Goal: Information Seeking & Learning: Learn about a topic

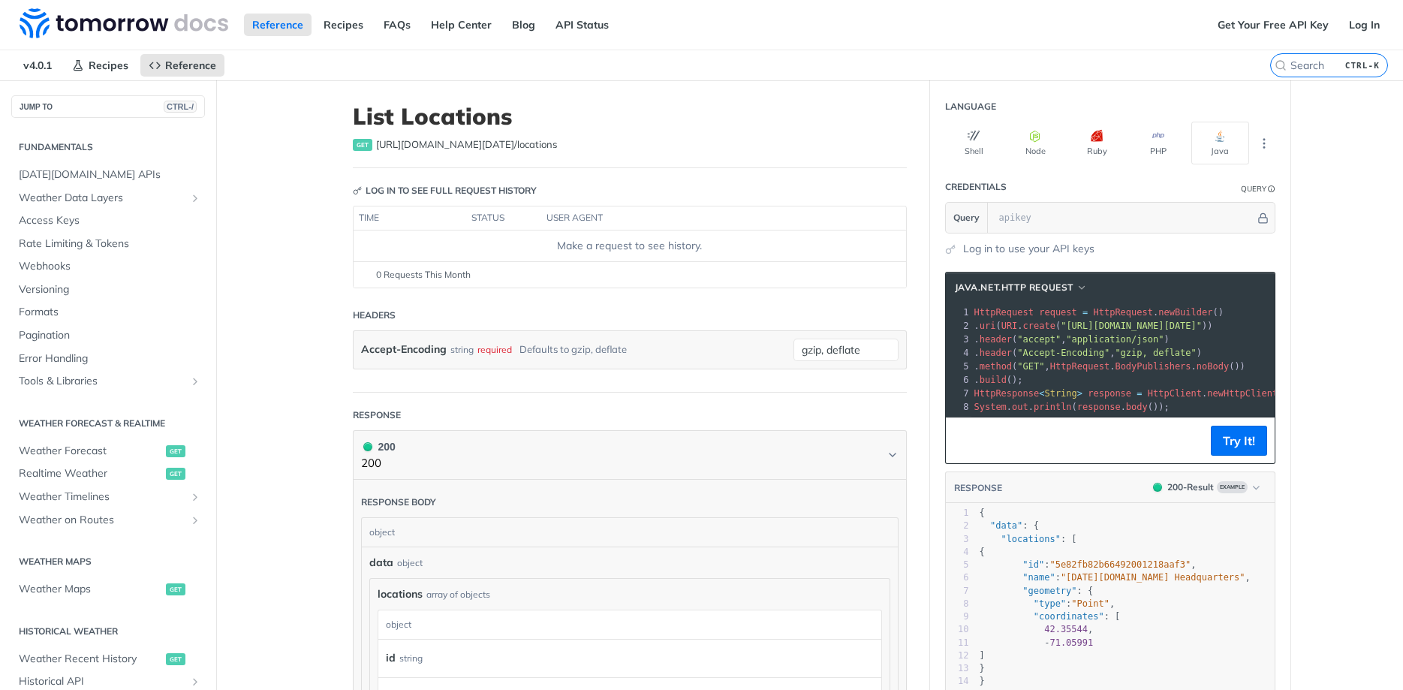
scroll to position [442, 0]
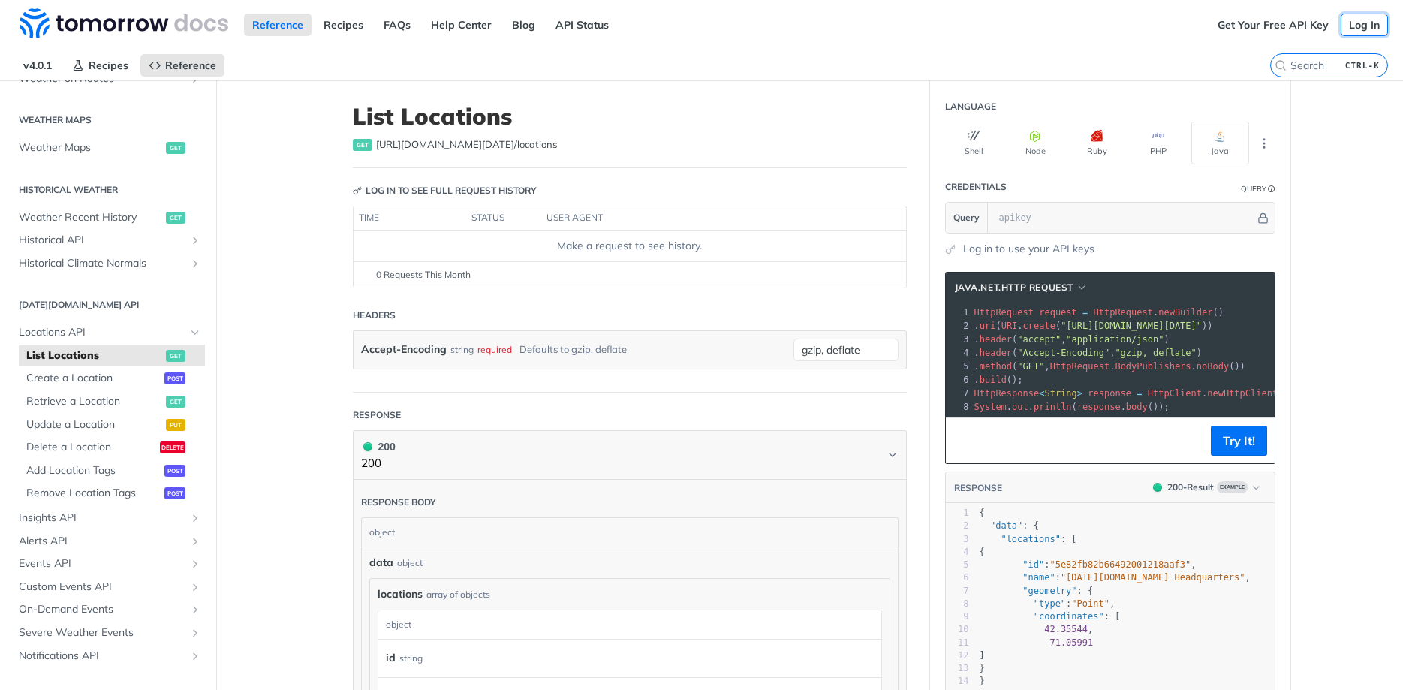
click at [1357, 26] on link "Log In" at bounding box center [1364, 25] width 47 height 23
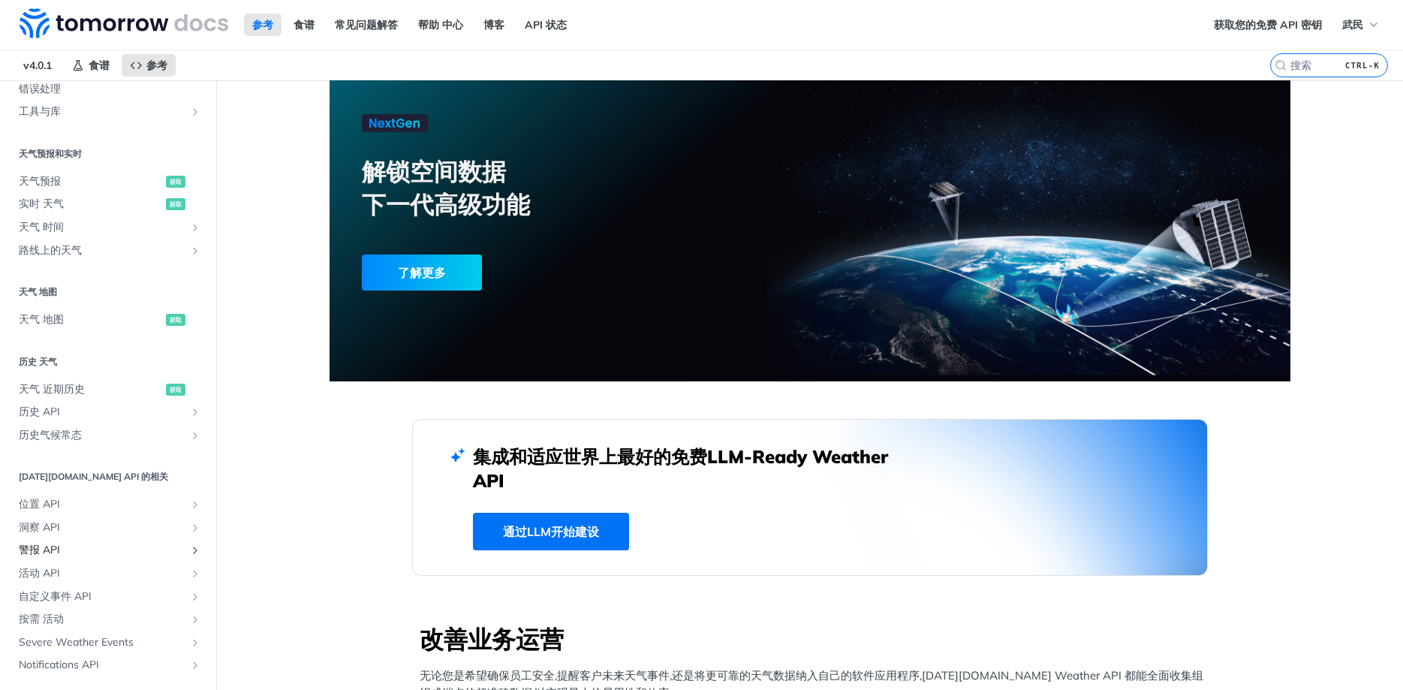
scroll to position [270, 0]
click at [194, 502] on icon "显示位置 API 的子页面" at bounding box center [195, 504] width 12 height 12
click at [62, 530] on span "列表 地点" at bounding box center [94, 527] width 136 height 15
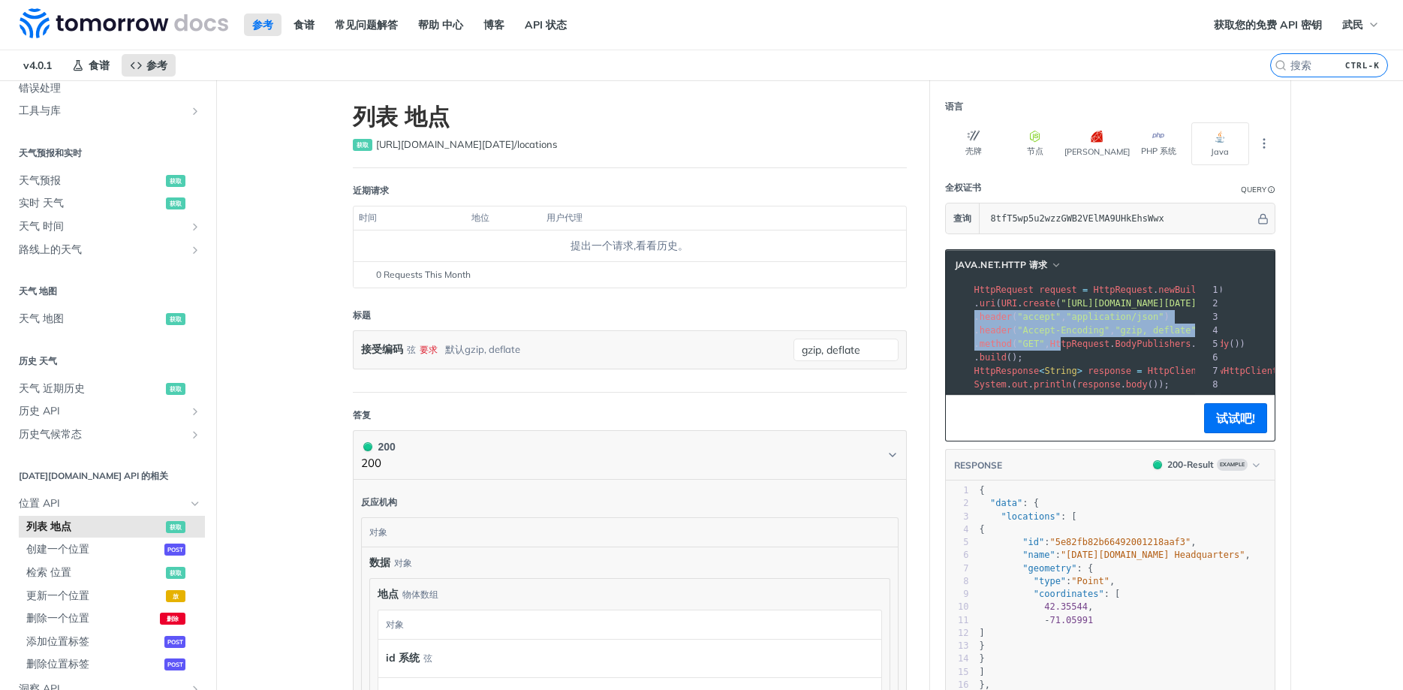
scroll to position [0, 249]
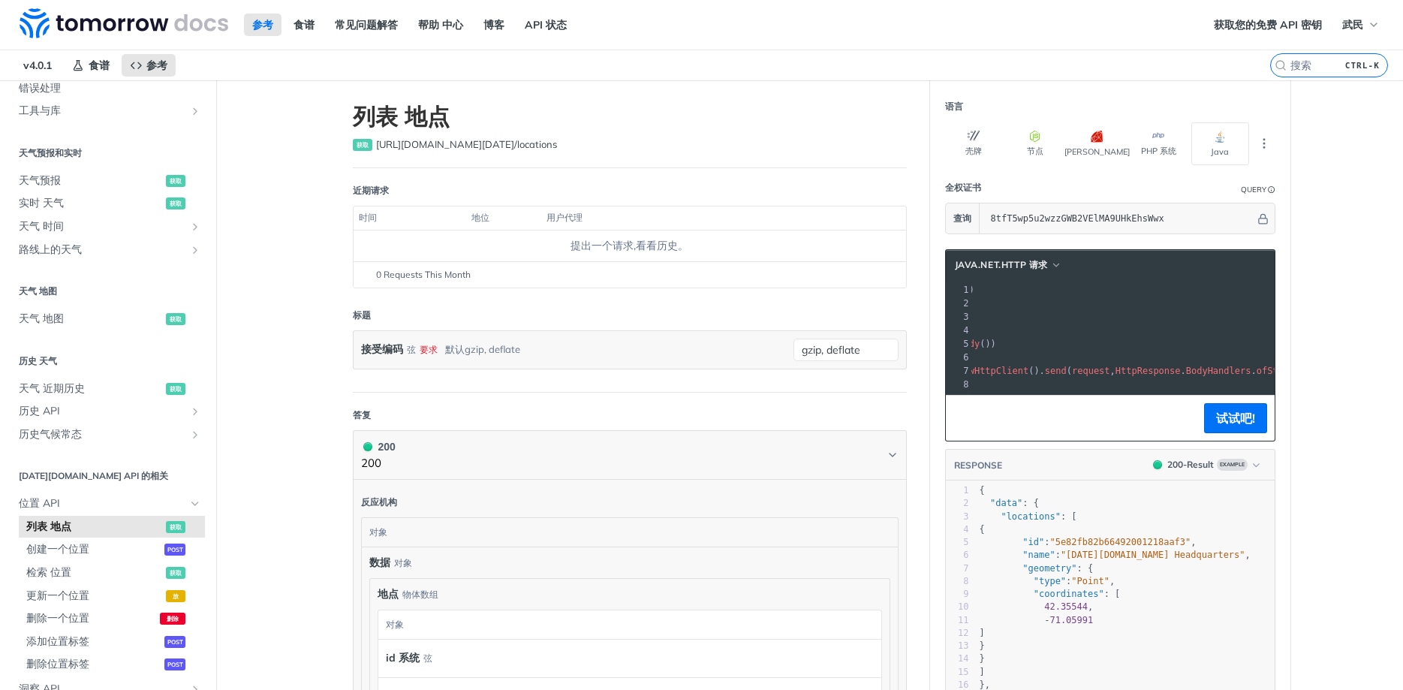
drag, startPoint x: 1141, startPoint y: 329, endPoint x: 1365, endPoint y: 304, distance: 225.1
click at [1365, 304] on main "JUMP 到 CTRL-/ 基础 Tomorrow.io APIs 组件 天气 数据 层 Core Probabilistic Forecasting Wea…" at bounding box center [701, 568] width 1403 height 977
click at [1177, 313] on pre ". header ( "accept" , "application/json" )" at bounding box center [1062, 317] width 607 height 14
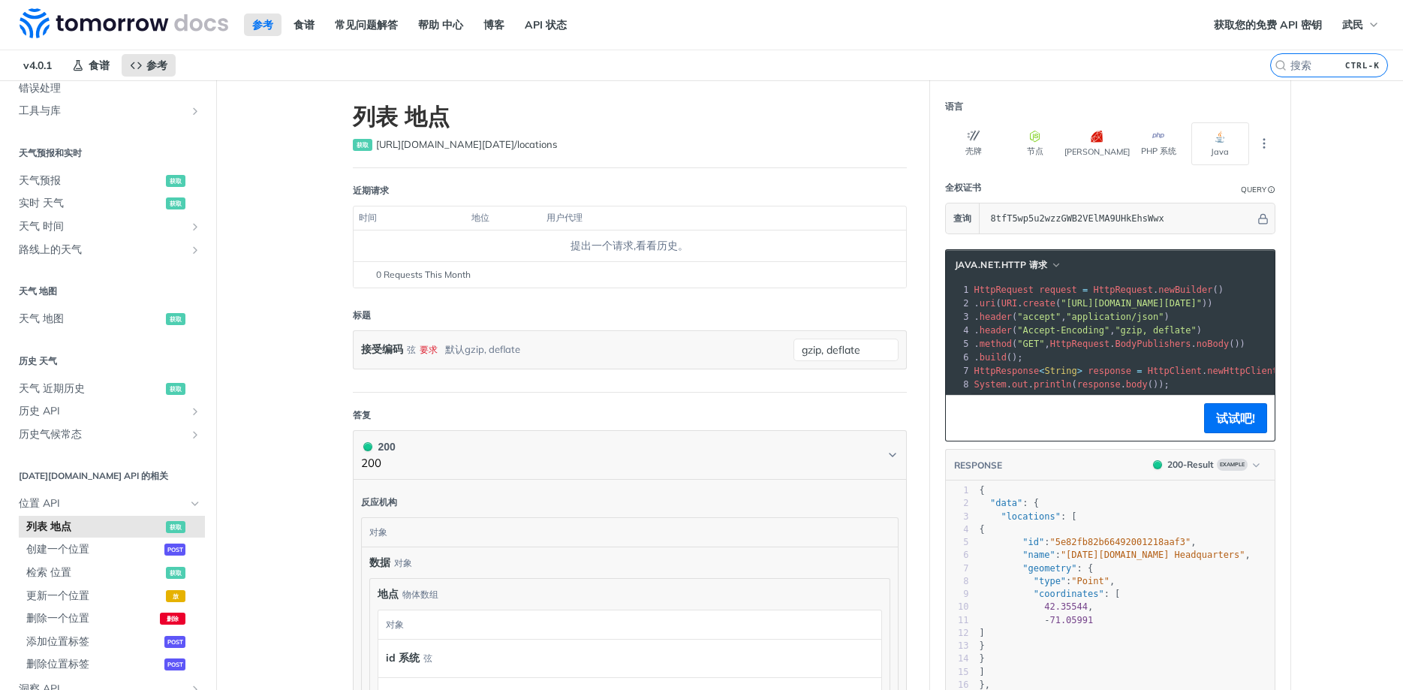
drag, startPoint x: 1212, startPoint y: 300, endPoint x: 859, endPoint y: 308, distance: 353.0
click at [859, 308] on div "列表 地点 获取 https://api.tomorrow.io/v4 /locations 近期请求 时间 地位 用户代理 提出一个请求,看看历史。 0 R…" at bounding box center [810, 568] width 961 height 977
click at [1107, 322] on pre ". header ( "accept" , "application/json" )" at bounding box center [1275, 317] width 607 height 14
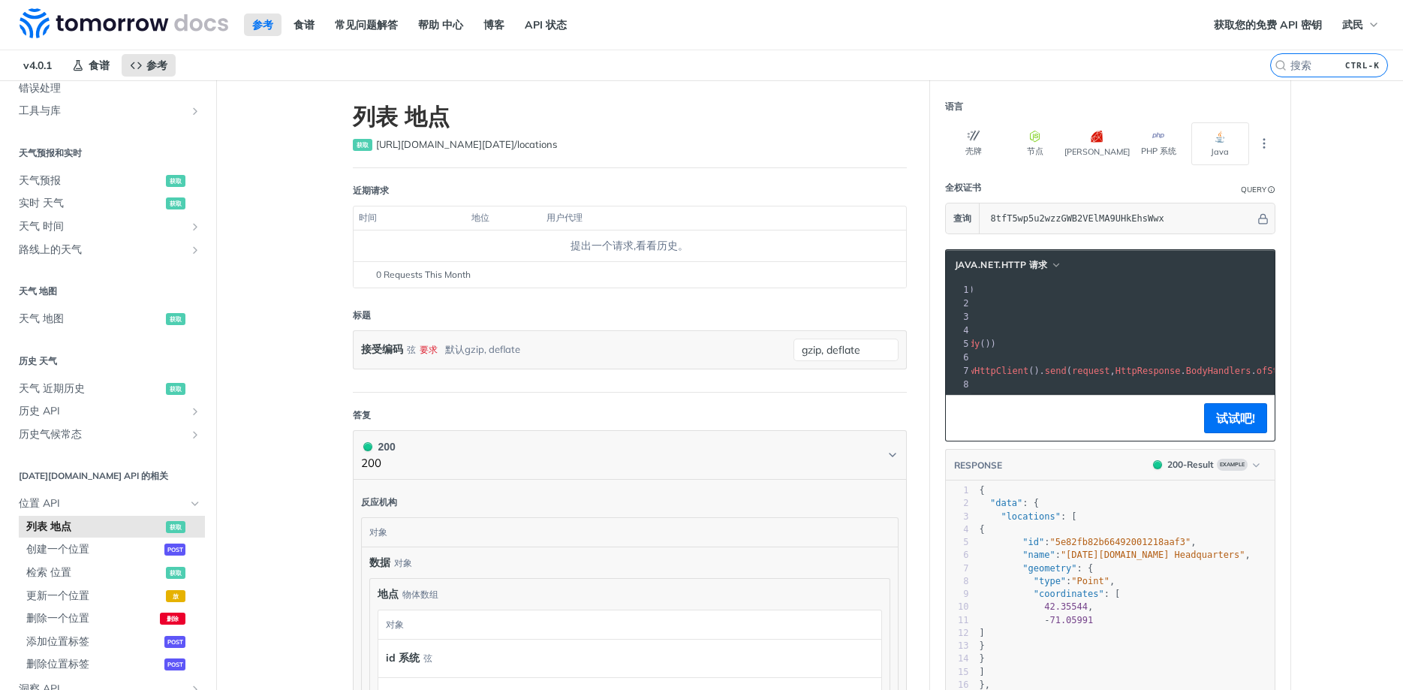
drag, startPoint x: 1093, startPoint y: 324, endPoint x: 1355, endPoint y: 306, distance: 263.4
click at [1355, 306] on main "JUMP 到 CTRL-/ 基础 Tomorrow.io APIs 组件 天气 数据 层 Core Probabilistic Forecasting Wea…" at bounding box center [701, 568] width 1403 height 977
click at [1167, 316] on pre ". header ( "accept" , "application/json" )" at bounding box center [1062, 317] width 607 height 14
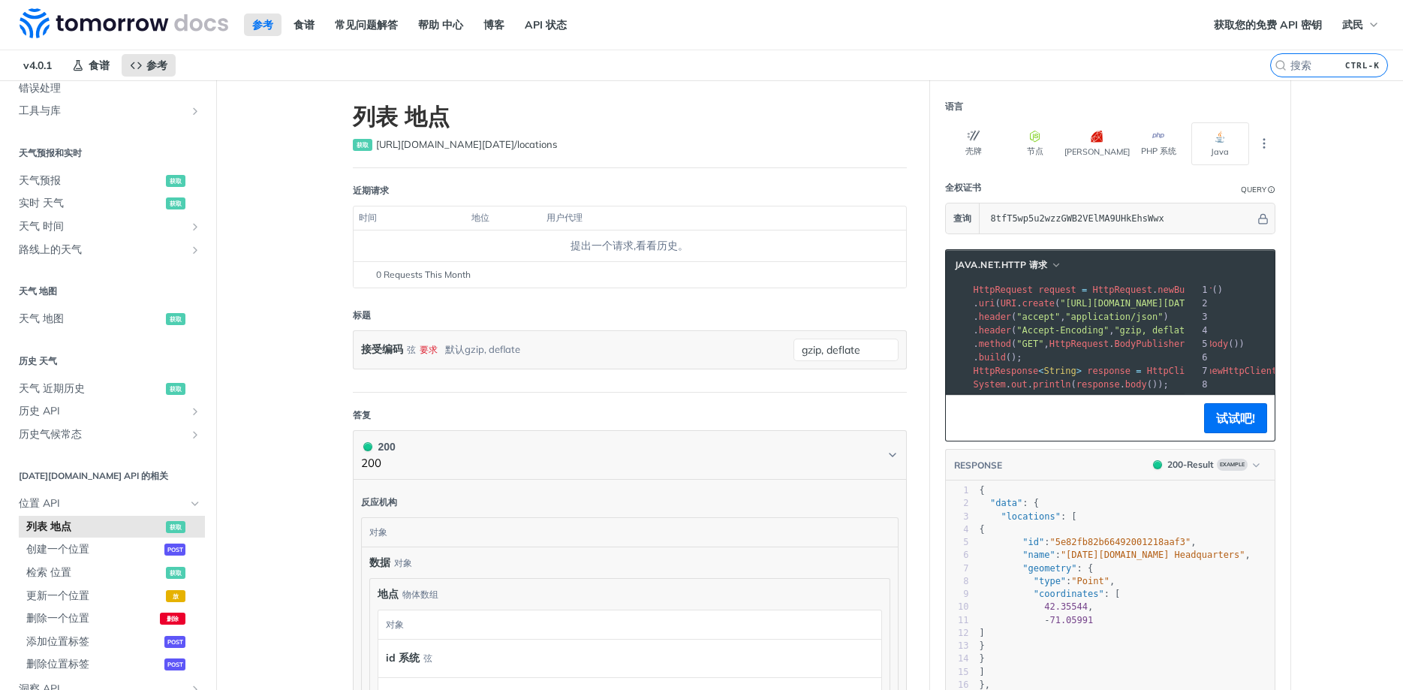
scroll to position [0, 1]
drag, startPoint x: 1177, startPoint y: 300, endPoint x: 1070, endPoint y: 308, distance: 106.9
click at [1070, 308] on span ". uri ( URI . create ( "https://api.tomorrow.io/v4/locations?apikey=8tfT5wp5u2w…" at bounding box center [1093, 303] width 239 height 11
click at [1159, 348] on span "BodyPublishers" at bounding box center [1152, 344] width 76 height 11
click at [1109, 372] on span "response" at bounding box center [1109, 371] width 44 height 11
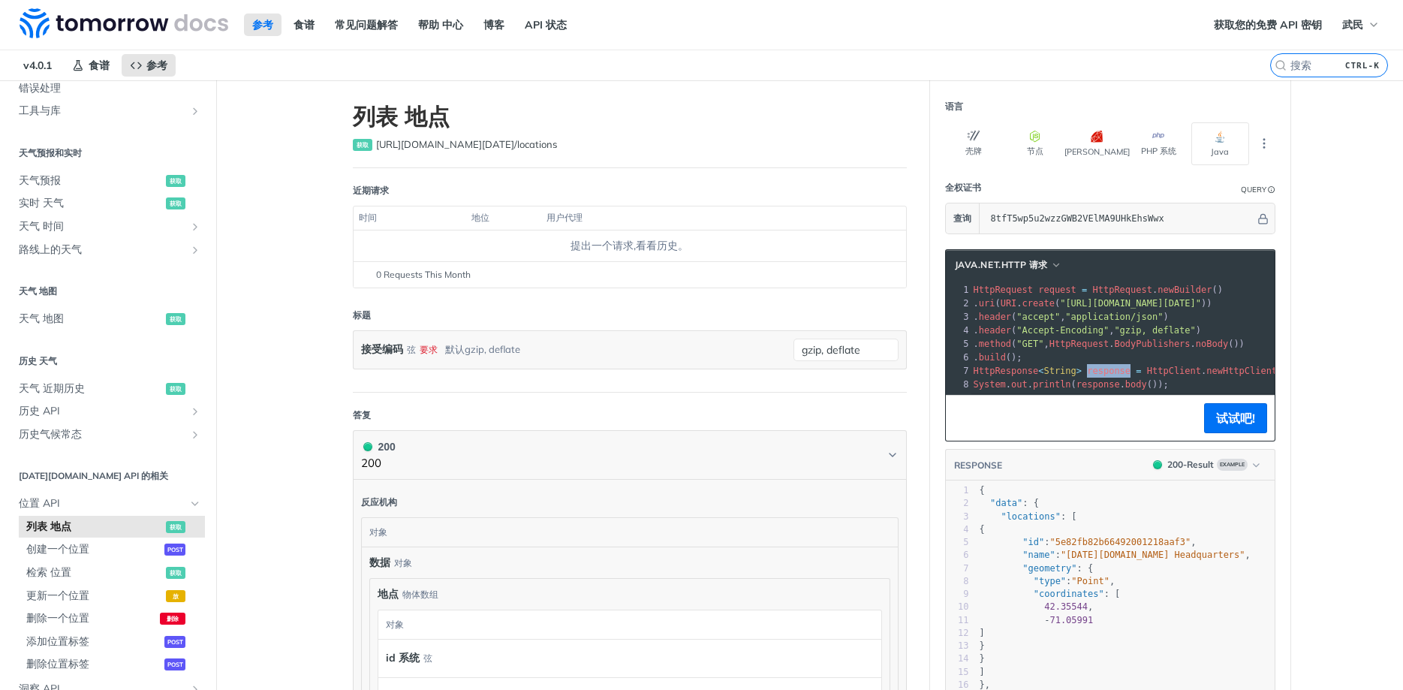
click at [1109, 372] on span "response" at bounding box center [1109, 371] width 44 height 11
click at [1044, 341] on span ""GET"" at bounding box center [1030, 344] width 27 height 11
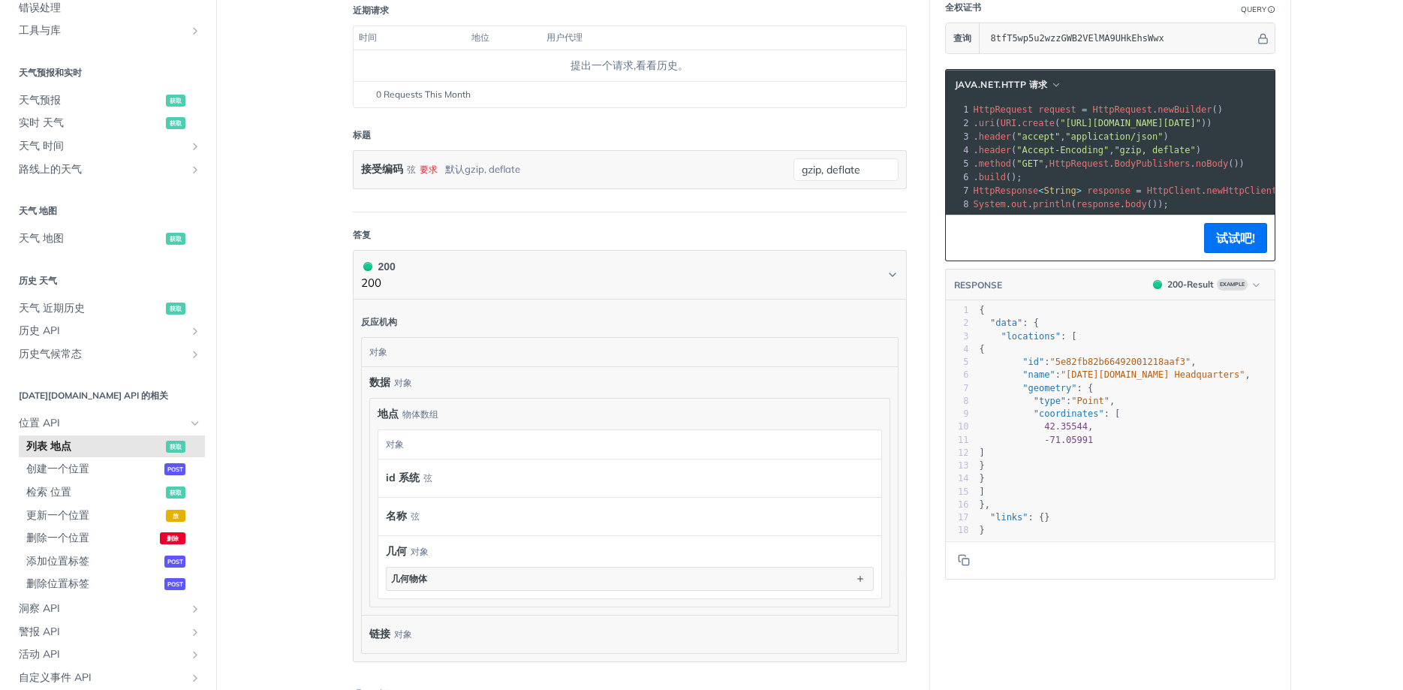
scroll to position [5, 0]
click at [1076, 422] on span "42.35544" at bounding box center [1066, 426] width 44 height 11
type textarea "42.35544,"
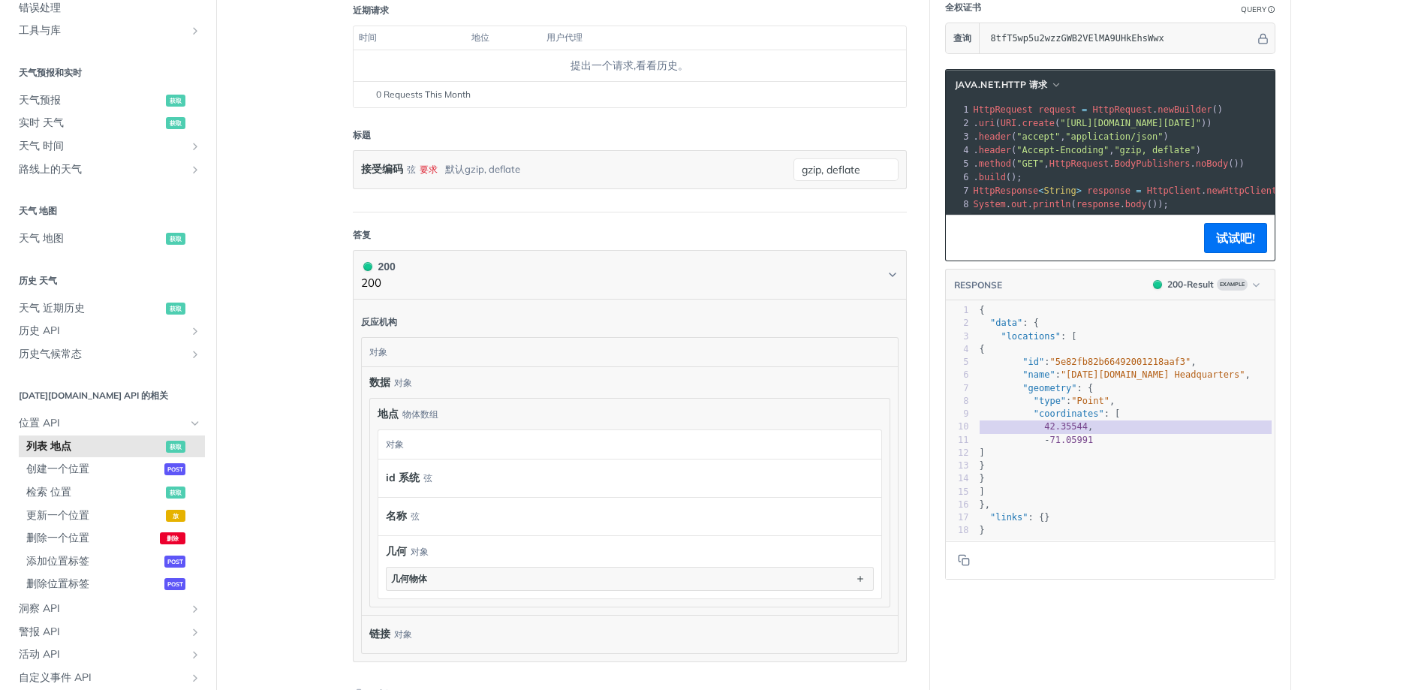
click at [1076, 422] on span "42.35544" at bounding box center [1066, 426] width 44 height 11
click at [1178, 426] on pre "42.35544 ," at bounding box center [1126, 426] width 298 height 13
click at [1065, 420] on pre ""coordinates" : [" at bounding box center [1126, 414] width 298 height 13
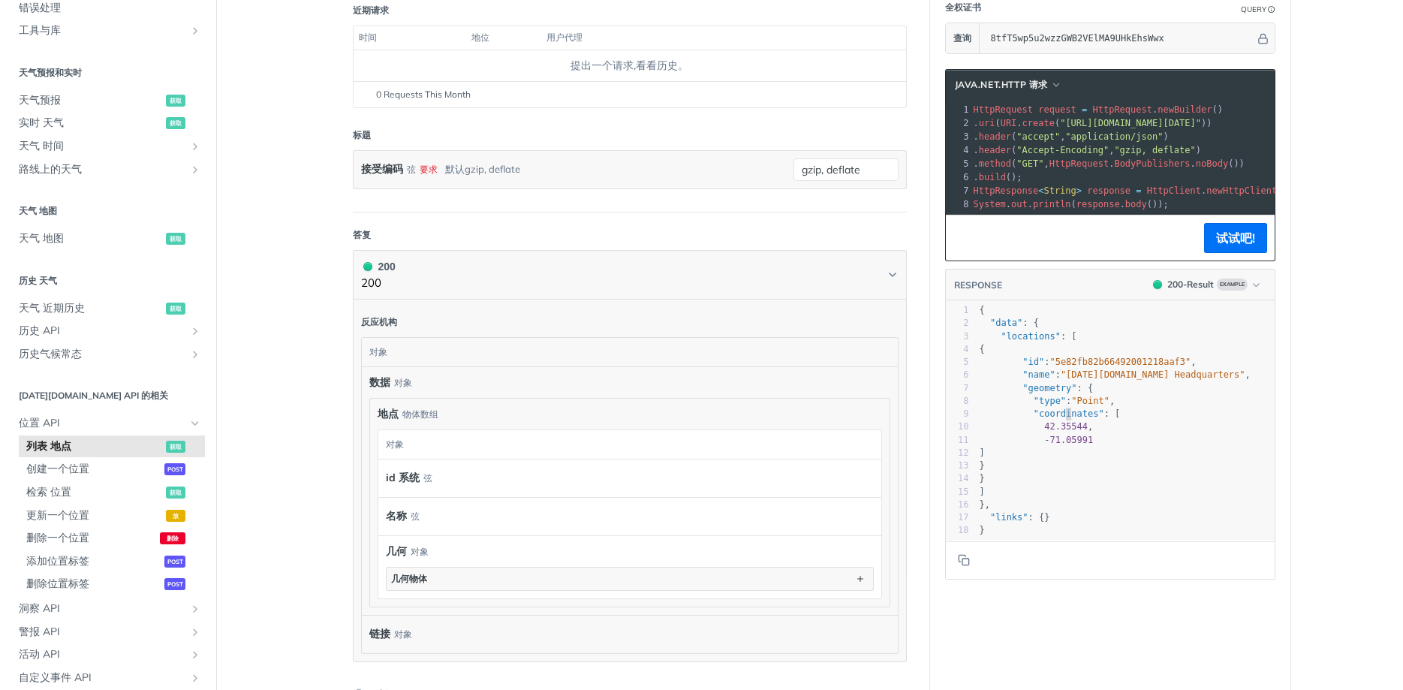
scroll to position [2, 65]
type textarea ""coordinates": ["
click at [1065, 420] on pre ""coordinates" : [" at bounding box center [1126, 414] width 298 height 13
click at [1079, 435] on span "71.05991" at bounding box center [1072, 440] width 44 height 11
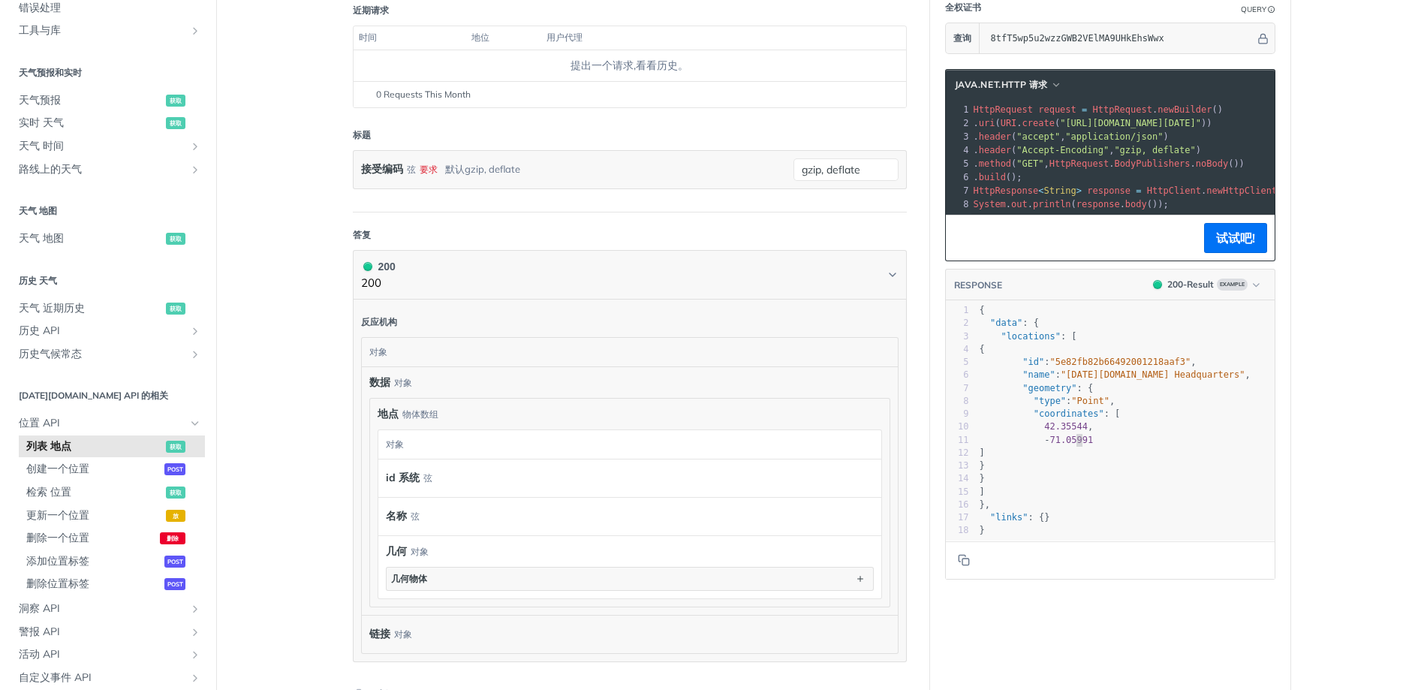
type textarea "05991"
click at [1080, 435] on span "71.05991" at bounding box center [1072, 440] width 44 height 11
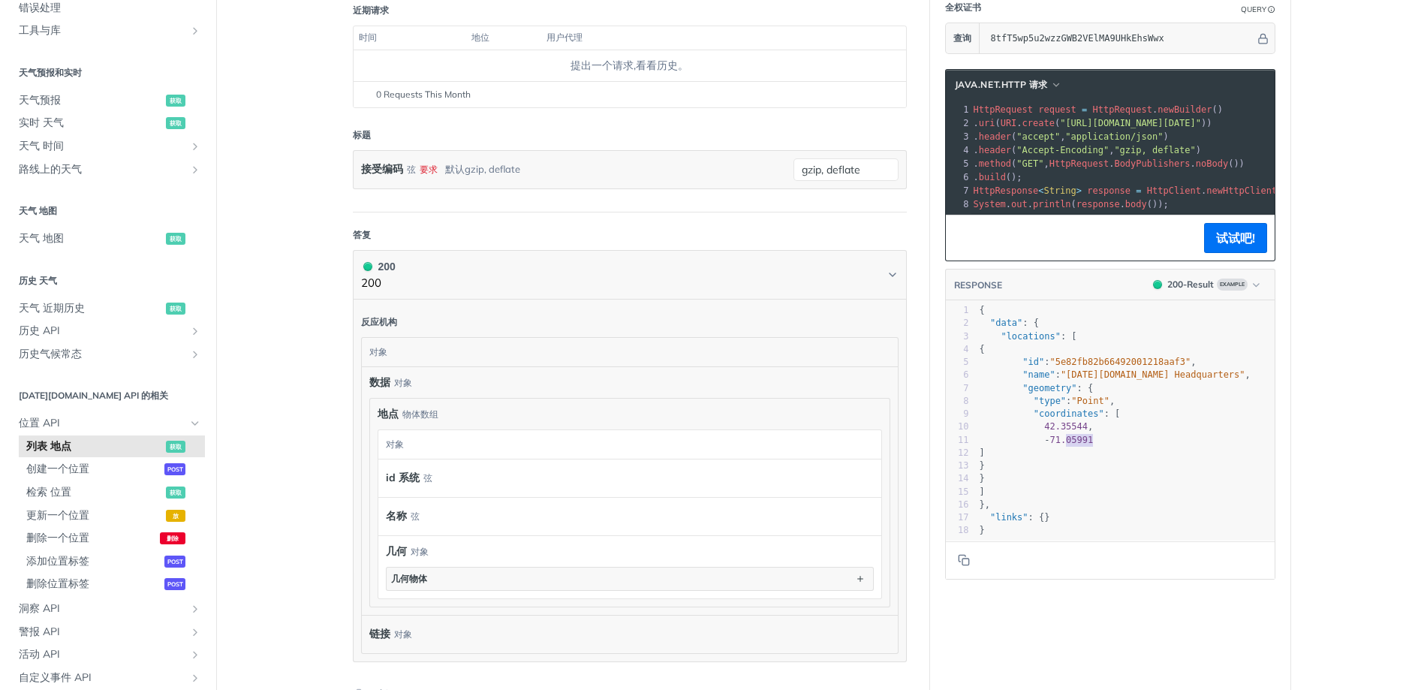
type textarea "-71.05991"
click at [1080, 435] on span "71.05991" at bounding box center [1072, 440] width 44 height 11
click at [1078, 430] on span "42.35544" at bounding box center [1066, 426] width 44 height 11
type textarea "42.35544,"
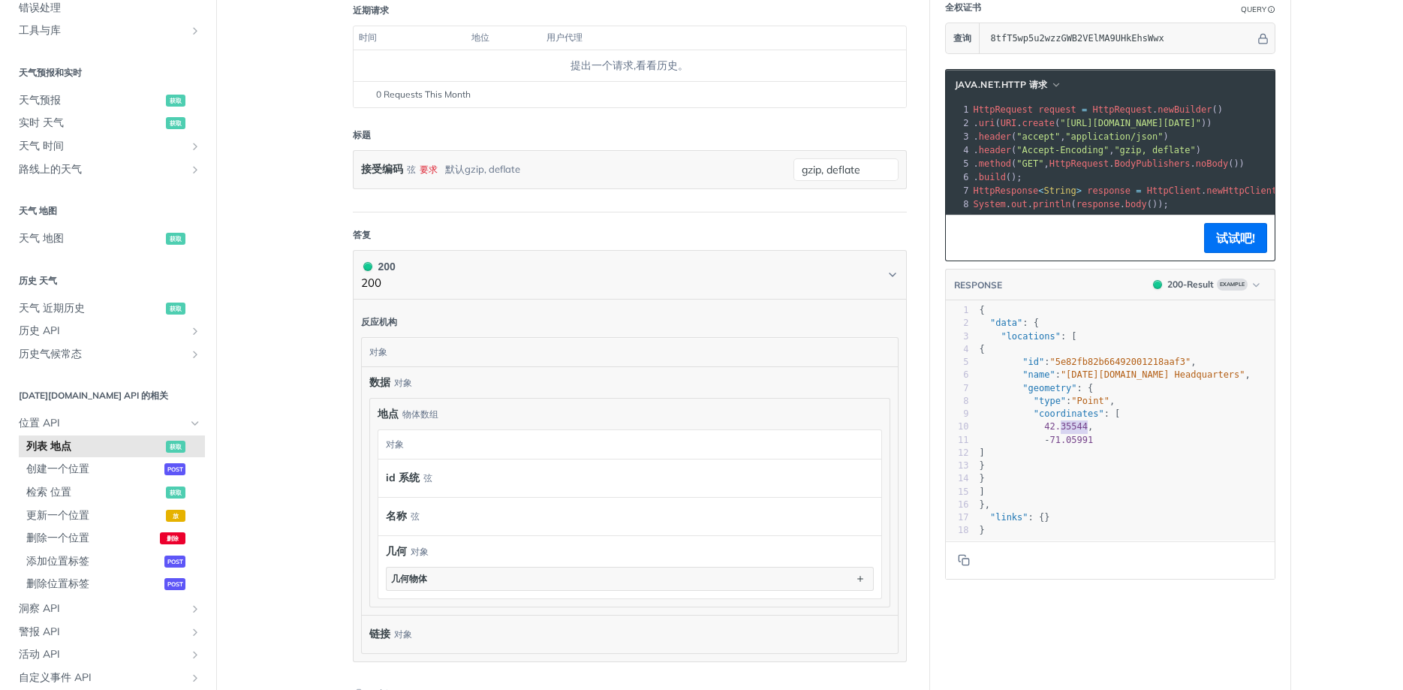
click at [1075, 432] on span "42.35544" at bounding box center [1066, 426] width 44 height 11
click at [1076, 451] on pre "]" at bounding box center [1126, 453] width 298 height 13
click at [1076, 438] on span "71.05991" at bounding box center [1072, 440] width 44 height 11
type textarea "-71.05991"
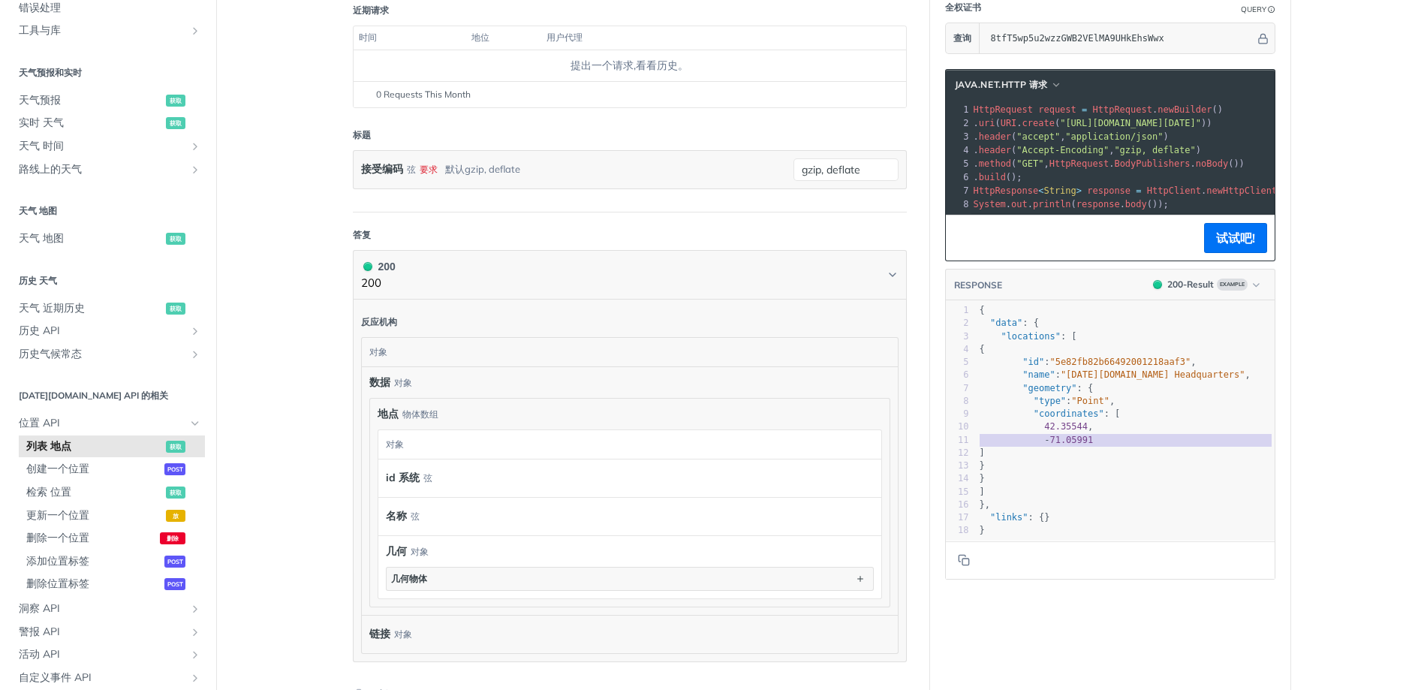
click at [1076, 438] on span "71.05991" at bounding box center [1072, 440] width 44 height 11
click at [1108, 438] on pre "- 71.05991" at bounding box center [1126, 440] width 298 height 13
type textarea "05991"
click at [1108, 438] on pre "- 71.05991" at bounding box center [1126, 440] width 298 height 13
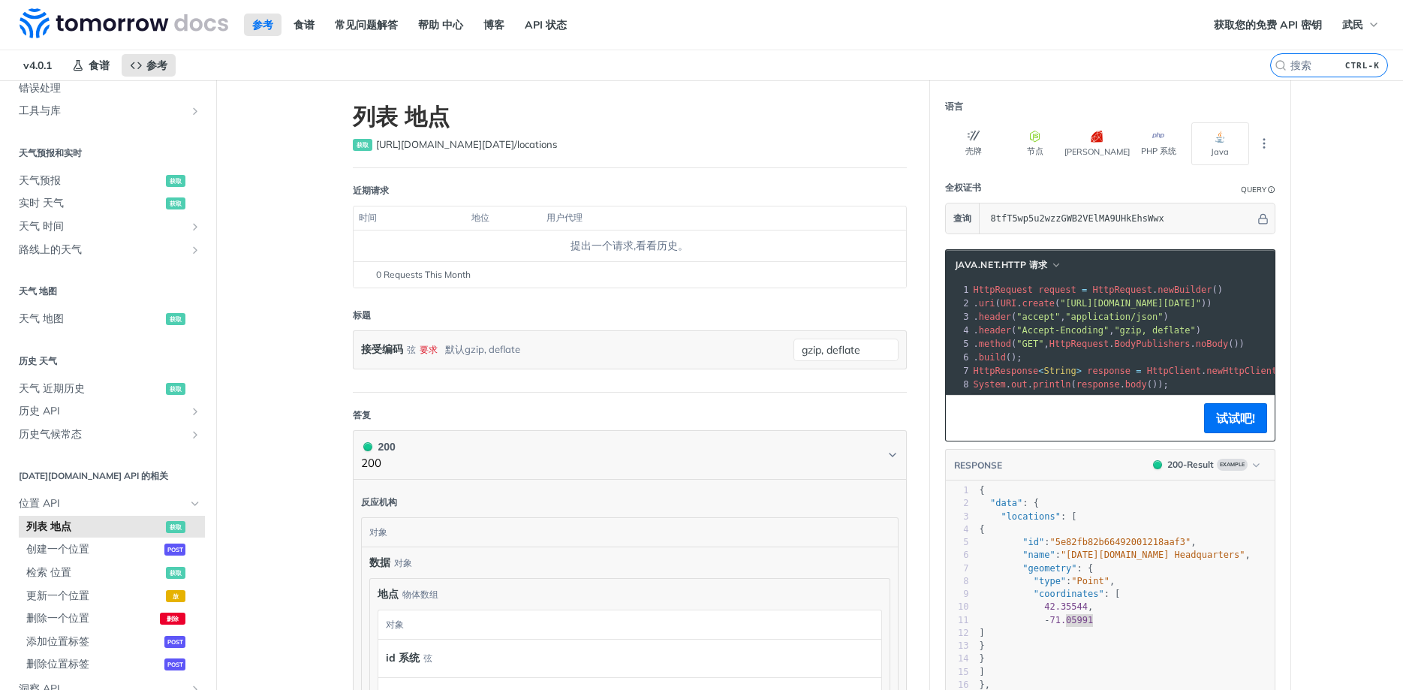
click at [1092, 345] on span "HttpRequest" at bounding box center [1079, 344] width 59 height 11
click at [1110, 360] on pre ". build ();" at bounding box center [1274, 358] width 607 height 14
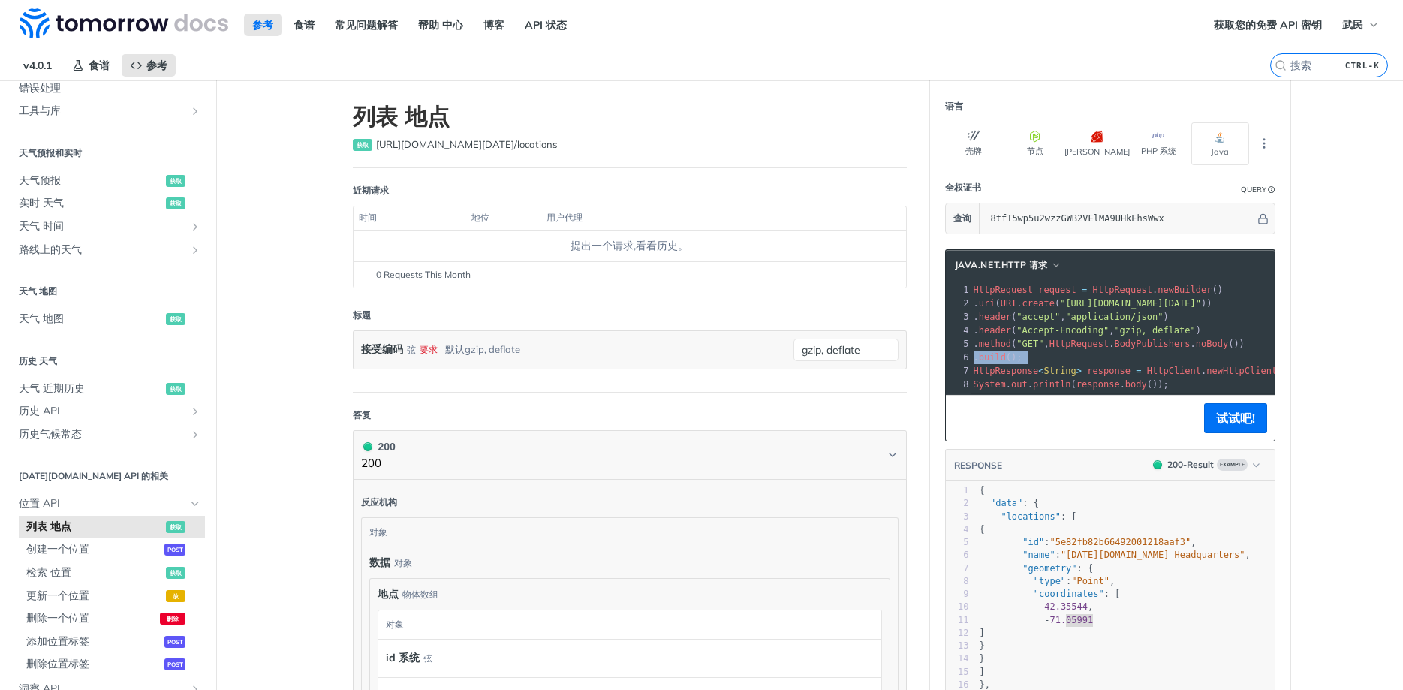
click at [1110, 360] on pre ". build ();" at bounding box center [1274, 358] width 607 height 14
click at [1133, 372] on span "HttpResponse < String > response = HttpClient . newHttpClient (). send ( reques…" at bounding box center [1272, 371] width 597 height 11
click at [1148, 379] on span "System . out . println ( response . body ());" at bounding box center [1071, 384] width 195 height 11
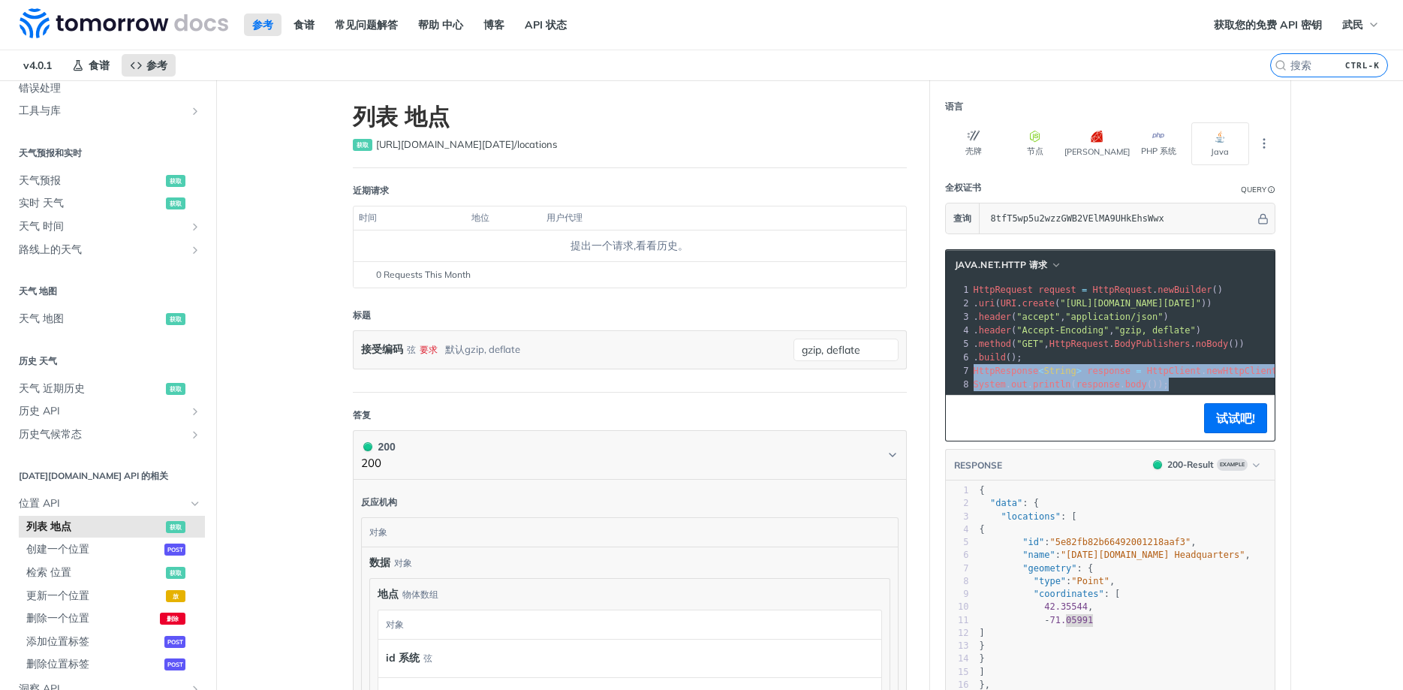
drag, startPoint x: 1175, startPoint y: 384, endPoint x: 926, endPoint y: 370, distance: 249.7
click at [926, 370] on div "列表 地点 获取 https://api.tomorrow.io/v4 /locations 近期请求 时间 地位 用户代理 提出一个请求,看看历史。 0 R…" at bounding box center [810, 568] width 961 height 977
click at [1153, 574] on pre ""geometry" : {" at bounding box center [1126, 568] width 298 height 13
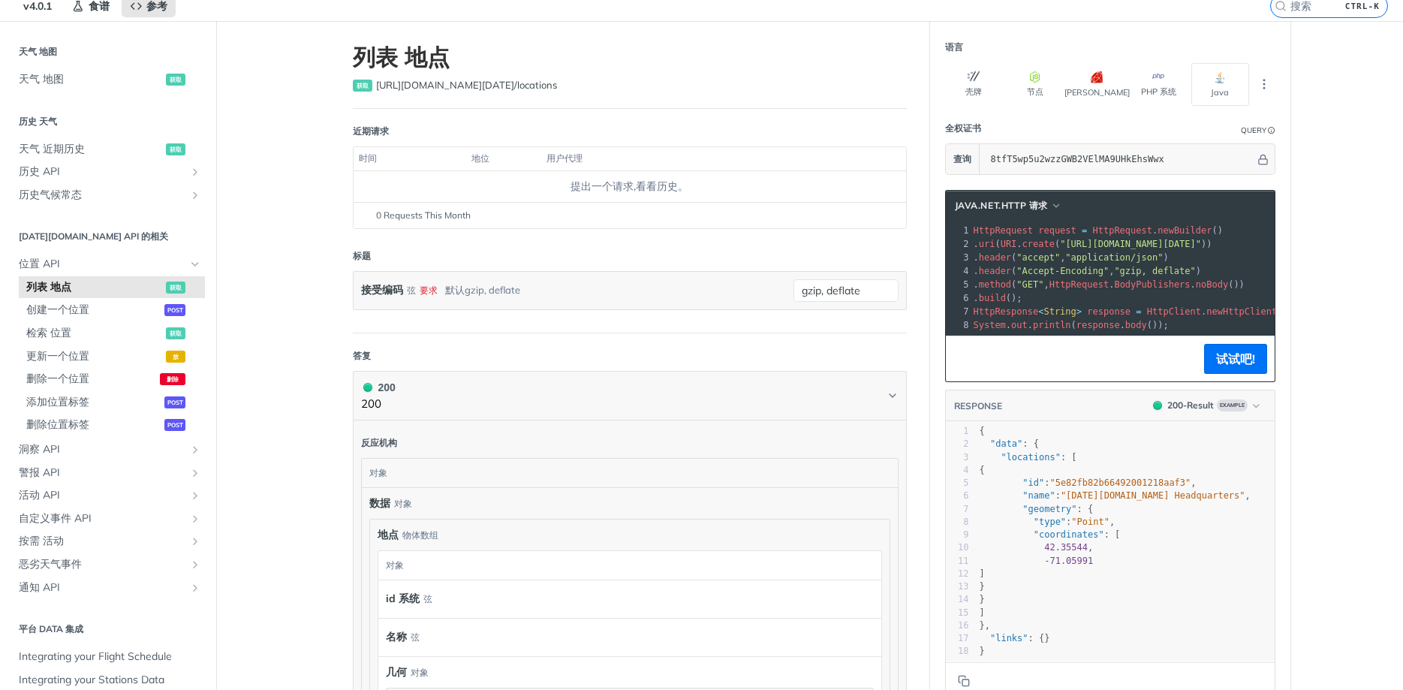
scroll to position [90, 0]
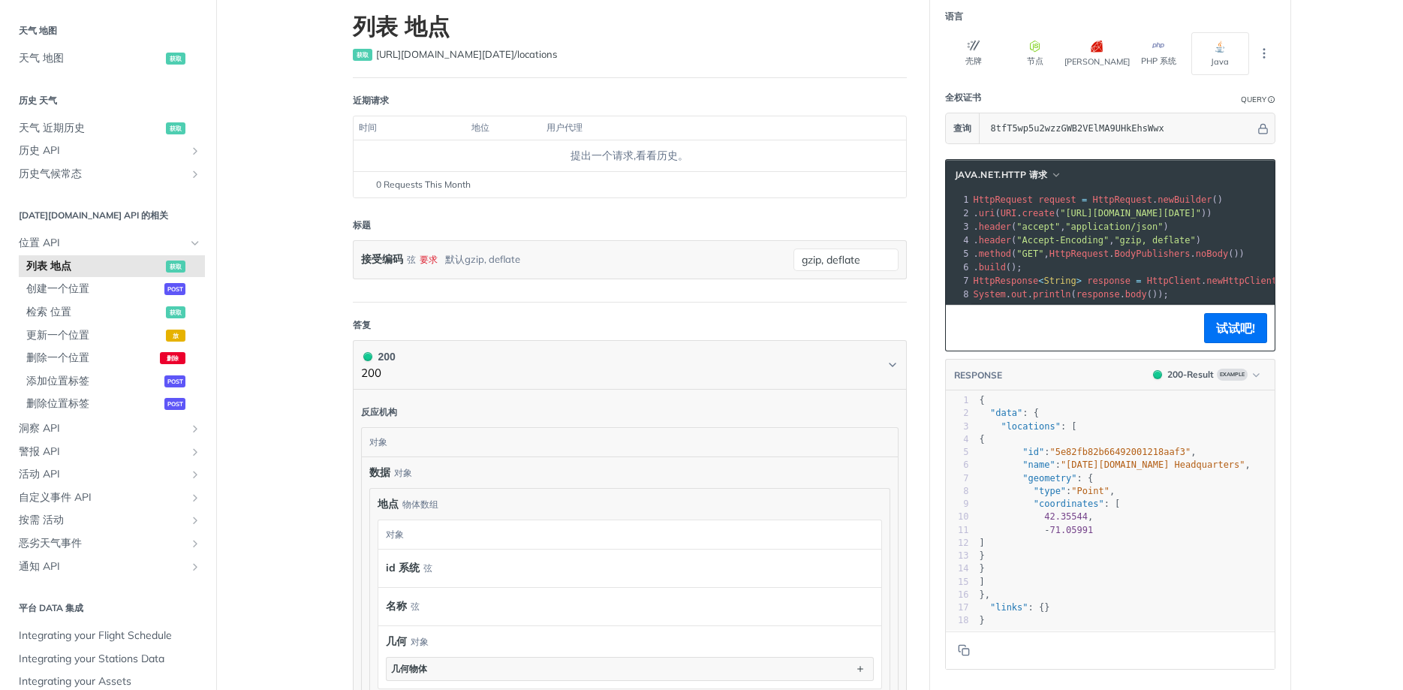
click at [1152, 534] on pre "- 71.05991" at bounding box center [1126, 530] width 298 height 13
type textarea "-71.05991"
click at [1152, 534] on pre "- 71.05991" at bounding box center [1126, 530] width 298 height 13
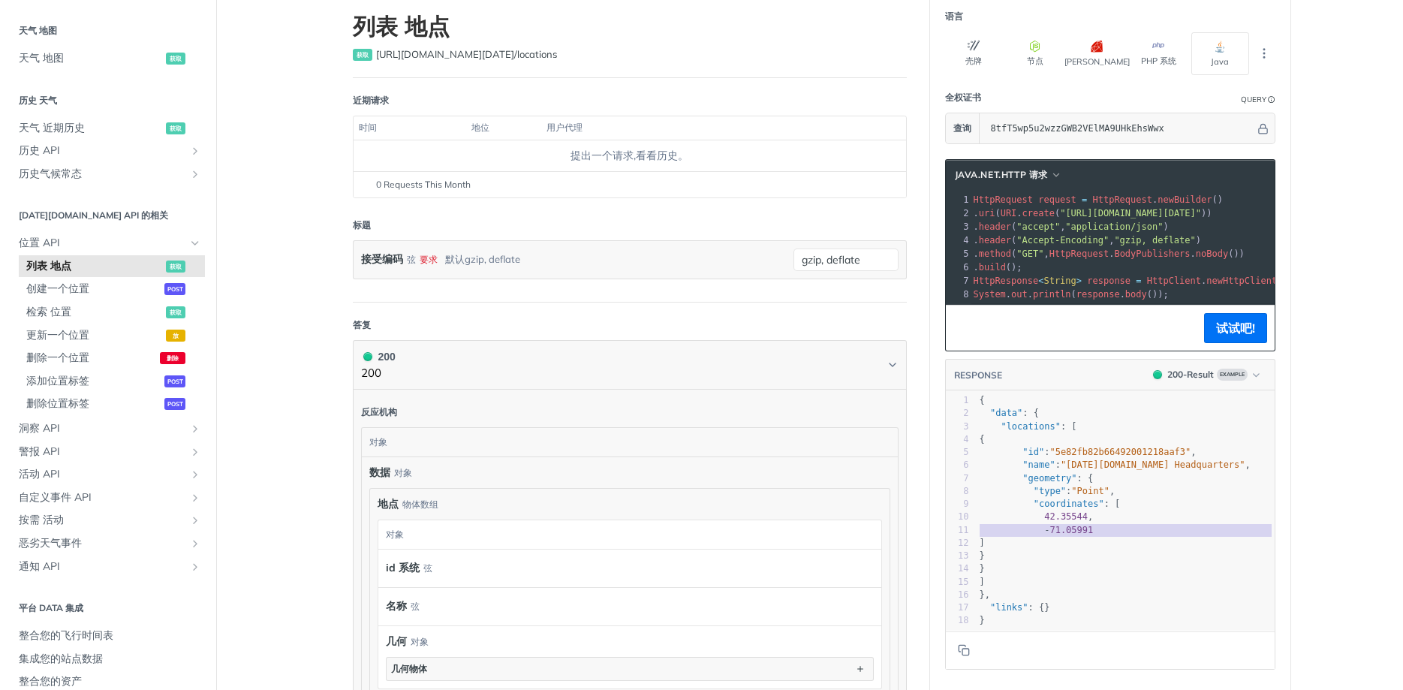
scroll to position [2, 0]
click at [1090, 525] on span "71.05991" at bounding box center [1072, 530] width 44 height 11
type textarea "05991"
click at [1090, 525] on span "71.05991" at bounding box center [1072, 530] width 44 height 11
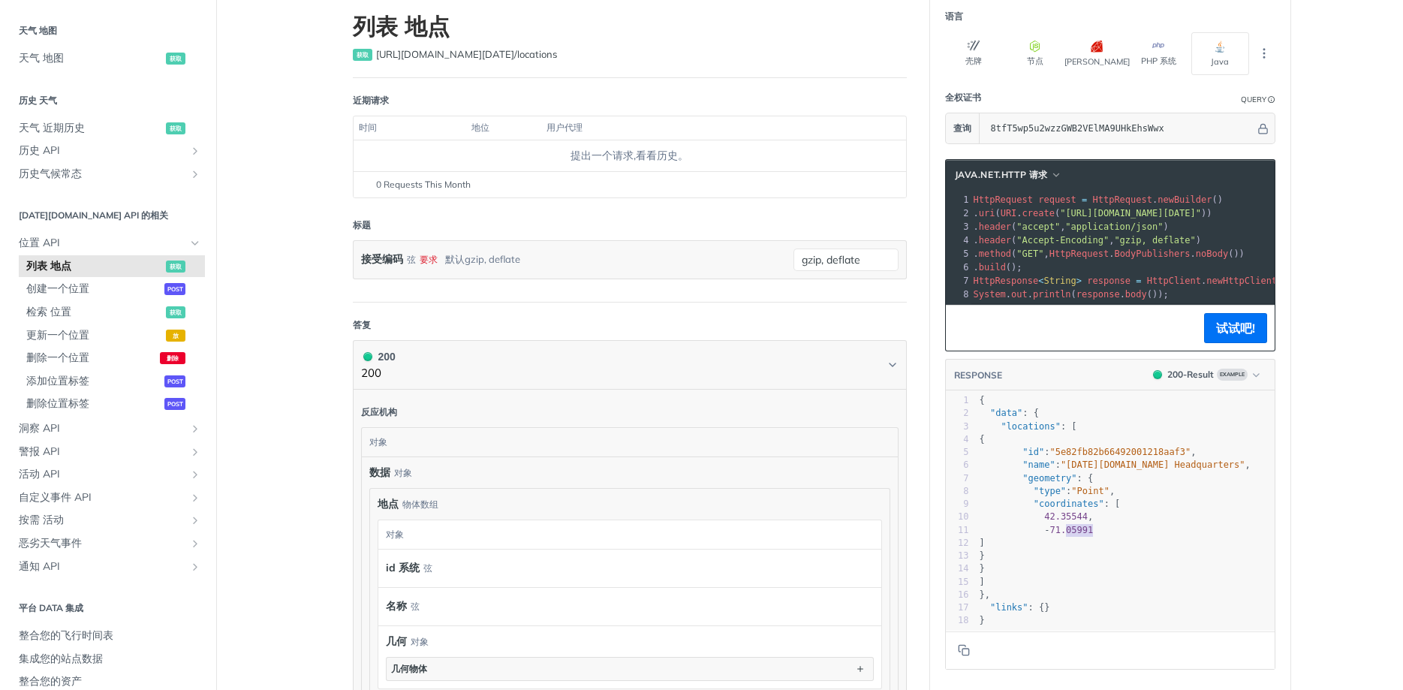
scroll to position [2, 0]
click at [1052, 532] on span "71.05991" at bounding box center [1072, 530] width 44 height 11
type textarea "-71.05991"
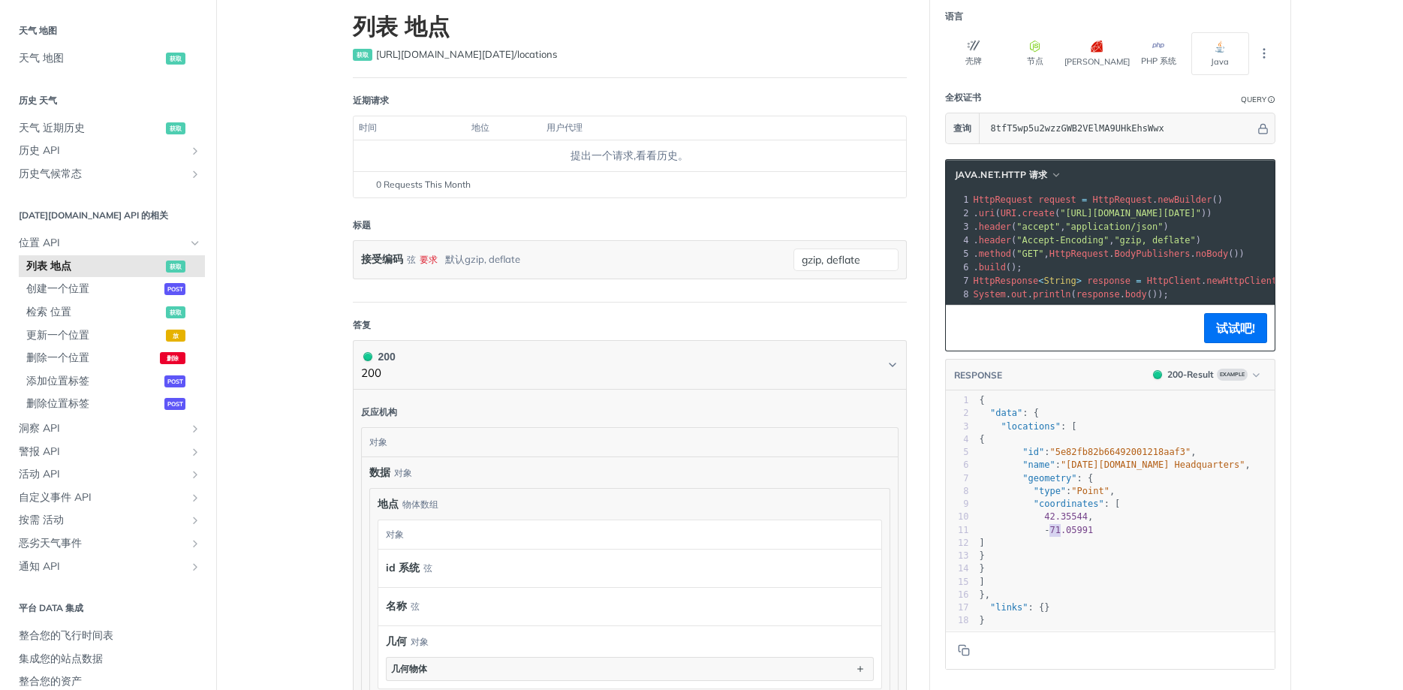
click at [1052, 532] on span "71.05991" at bounding box center [1072, 530] width 44 height 11
click at [1107, 532] on pre "- 71.05991" at bounding box center [1126, 530] width 298 height 13
type textarea "05991"
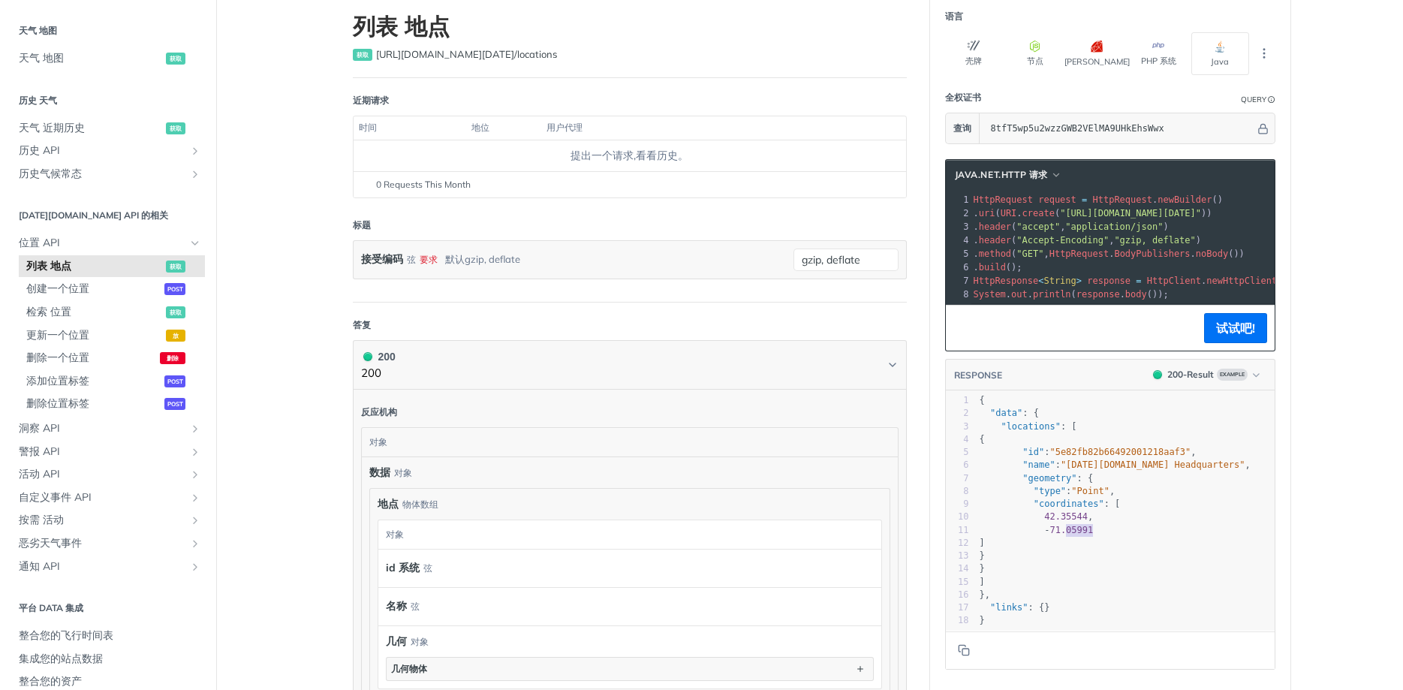
click at [1107, 532] on pre "- 71.05991" at bounding box center [1126, 530] width 298 height 13
click at [1077, 518] on span "42.35544" at bounding box center [1066, 516] width 44 height 11
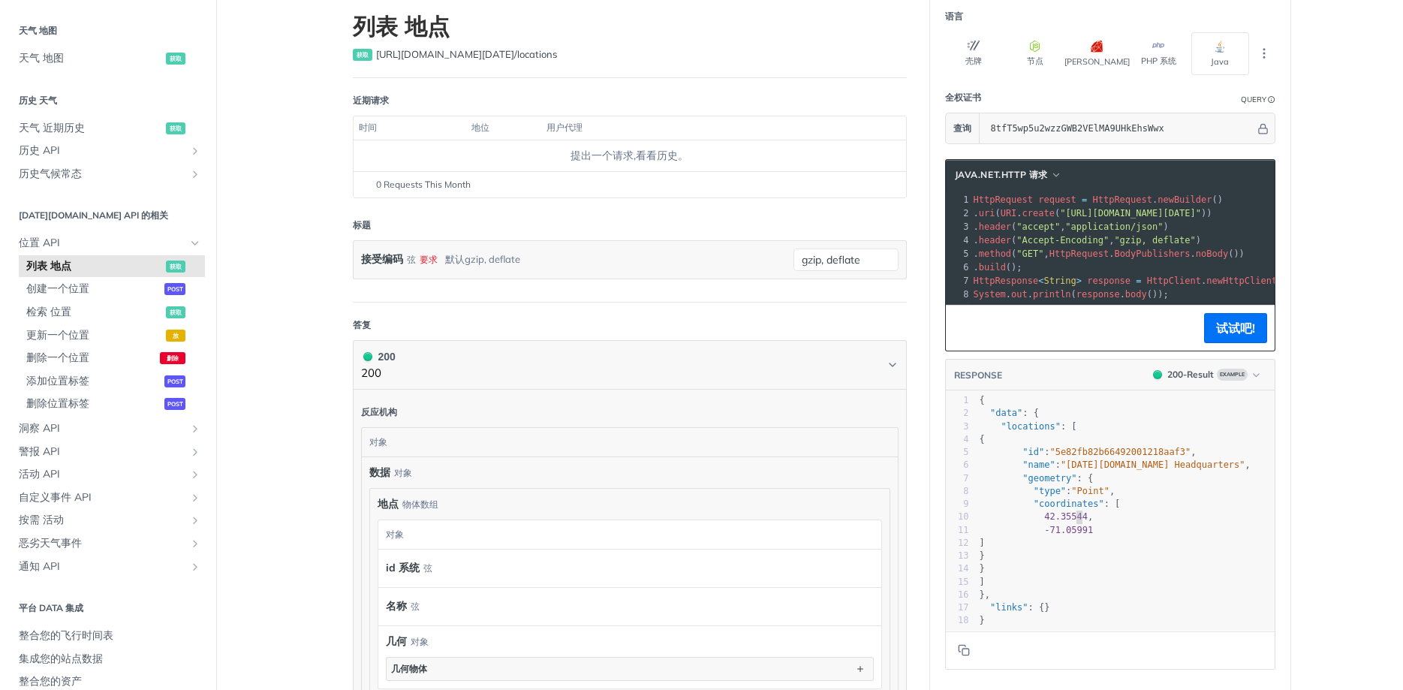
type textarea "42.35544,"
click at [1077, 518] on span "42.35544" at bounding box center [1066, 516] width 44 height 11
click at [1077, 528] on span "71.05991" at bounding box center [1072, 530] width 44 height 11
type textarea "05991"
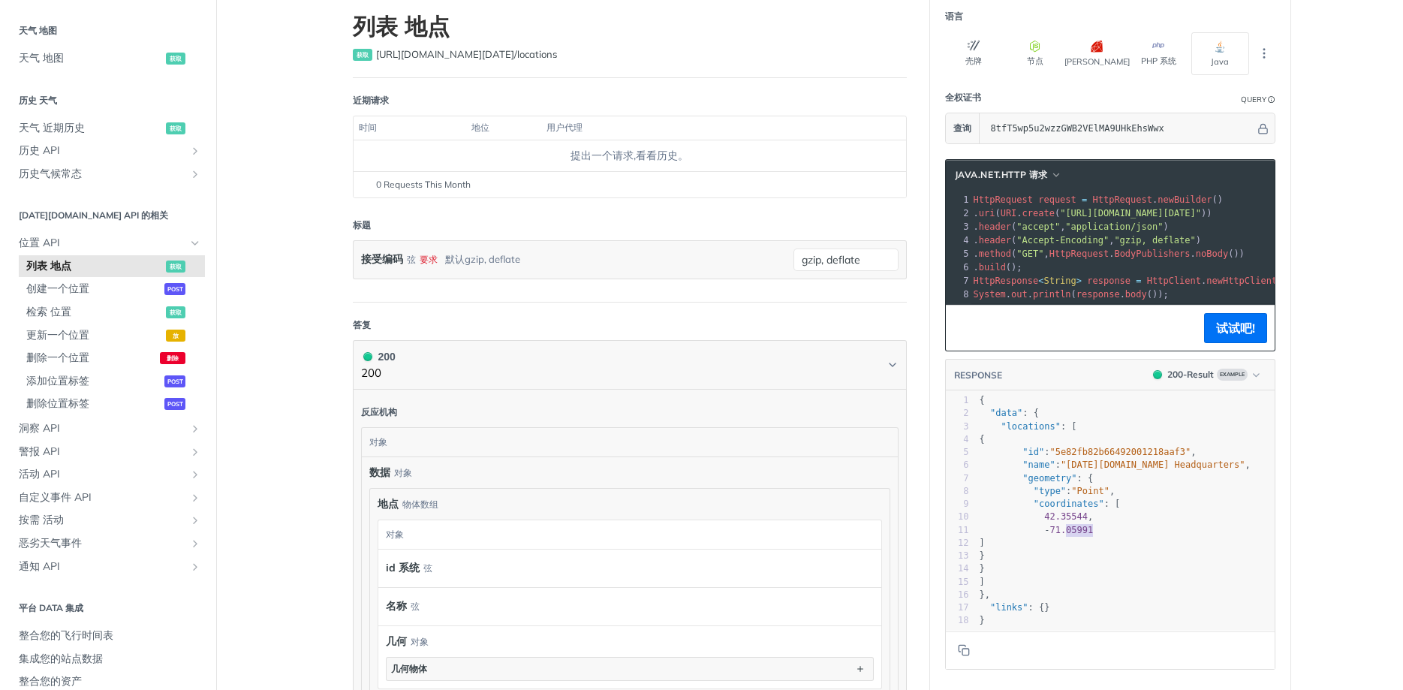
scroll to position [2, 29]
click at [1077, 528] on span "71.05991" at bounding box center [1072, 530] width 44 height 11
click at [1128, 527] on pre "- 71.05991" at bounding box center [1126, 530] width 298 height 13
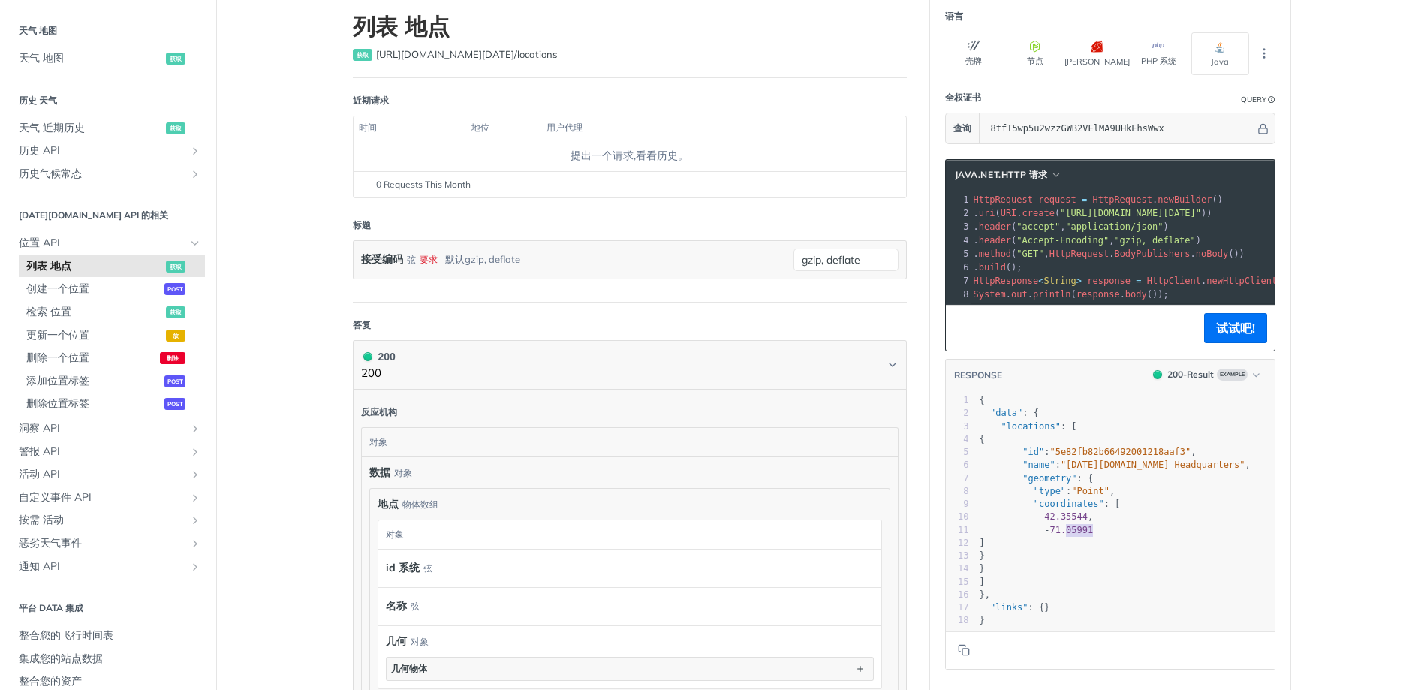
click at [1128, 527] on pre "- 71.05991" at bounding box center [1126, 530] width 298 height 13
type textarea "-71.05991"
click at [1128, 527] on pre "- 71.05991" at bounding box center [1126, 530] width 298 height 13
click at [1085, 520] on span "42.35544" at bounding box center [1066, 516] width 44 height 11
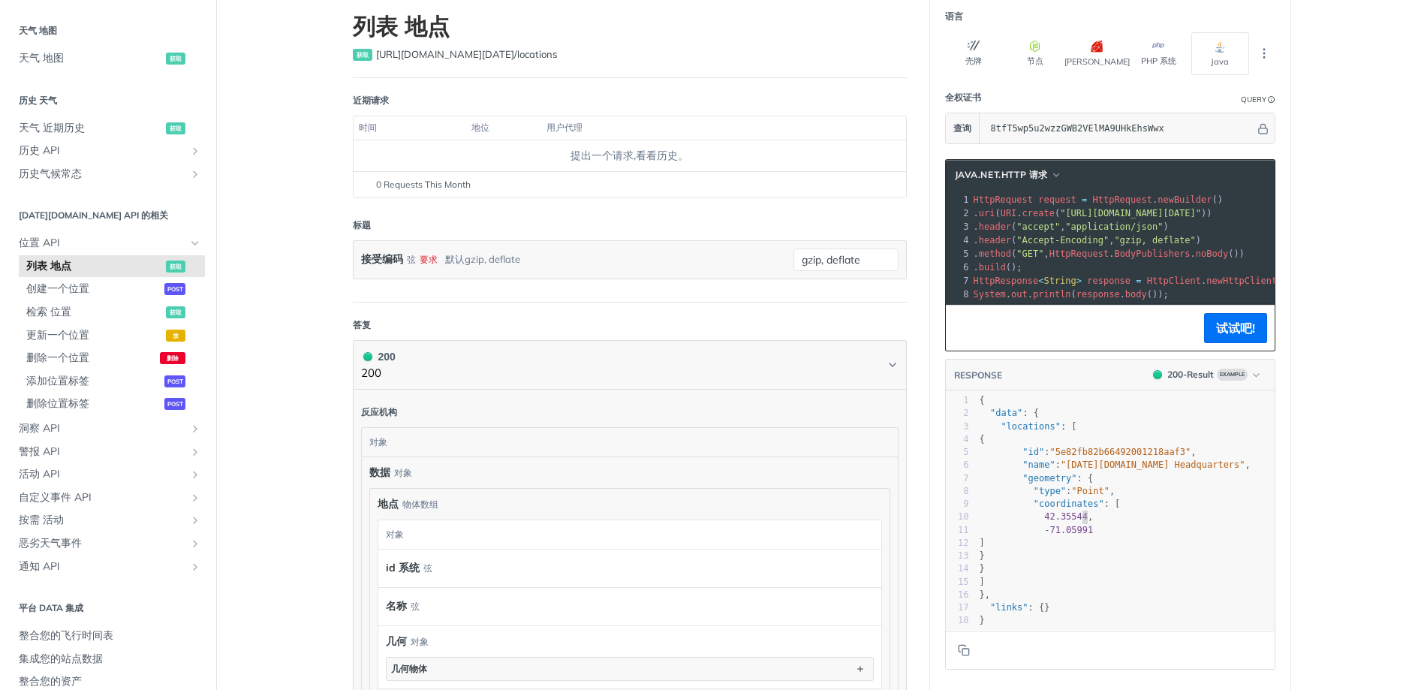
scroll to position [2, 29]
click at [1083, 519] on span "42.35544" at bounding box center [1066, 516] width 44 height 11
type textarea "42.35544,"
drag, startPoint x: 1083, startPoint y: 519, endPoint x: 1133, endPoint y: 521, distance: 50.4
click at [1085, 519] on span "42.35544" at bounding box center [1066, 516] width 44 height 11
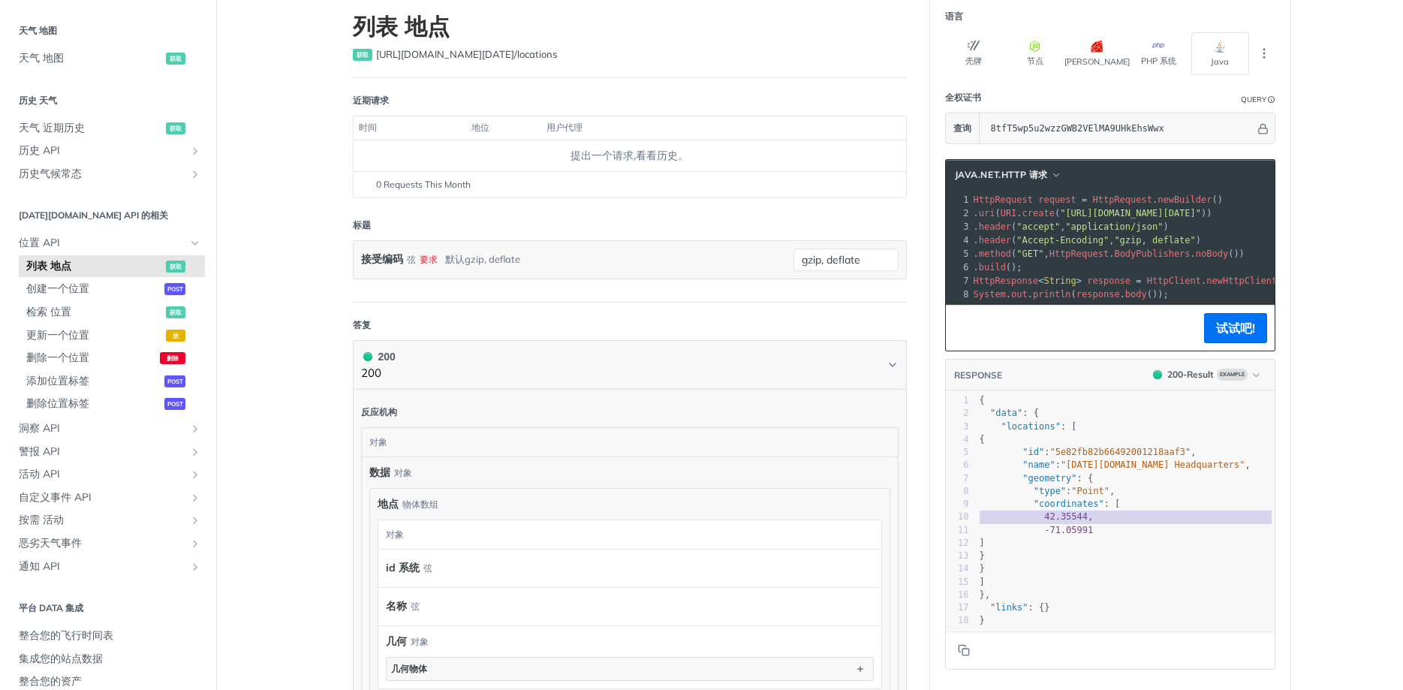
scroll to position [2, 0]
click at [1148, 517] on pre "42.35544 ," at bounding box center [1126, 517] width 298 height 13
type textarea "42.35544,"
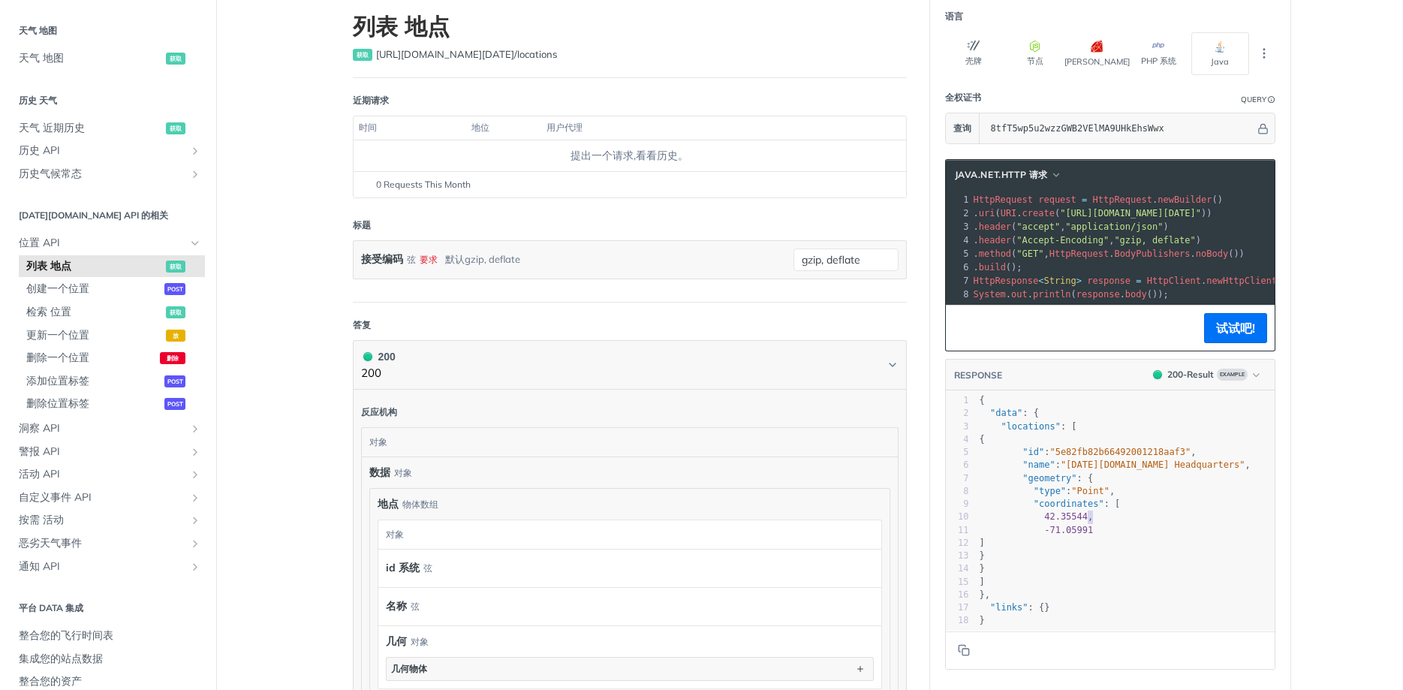
click at [1148, 517] on pre "42.35544 ," at bounding box center [1126, 517] width 298 height 13
click at [1156, 517] on pre "42.35544 ," at bounding box center [1126, 517] width 298 height 13
type textarea "42.35544,"
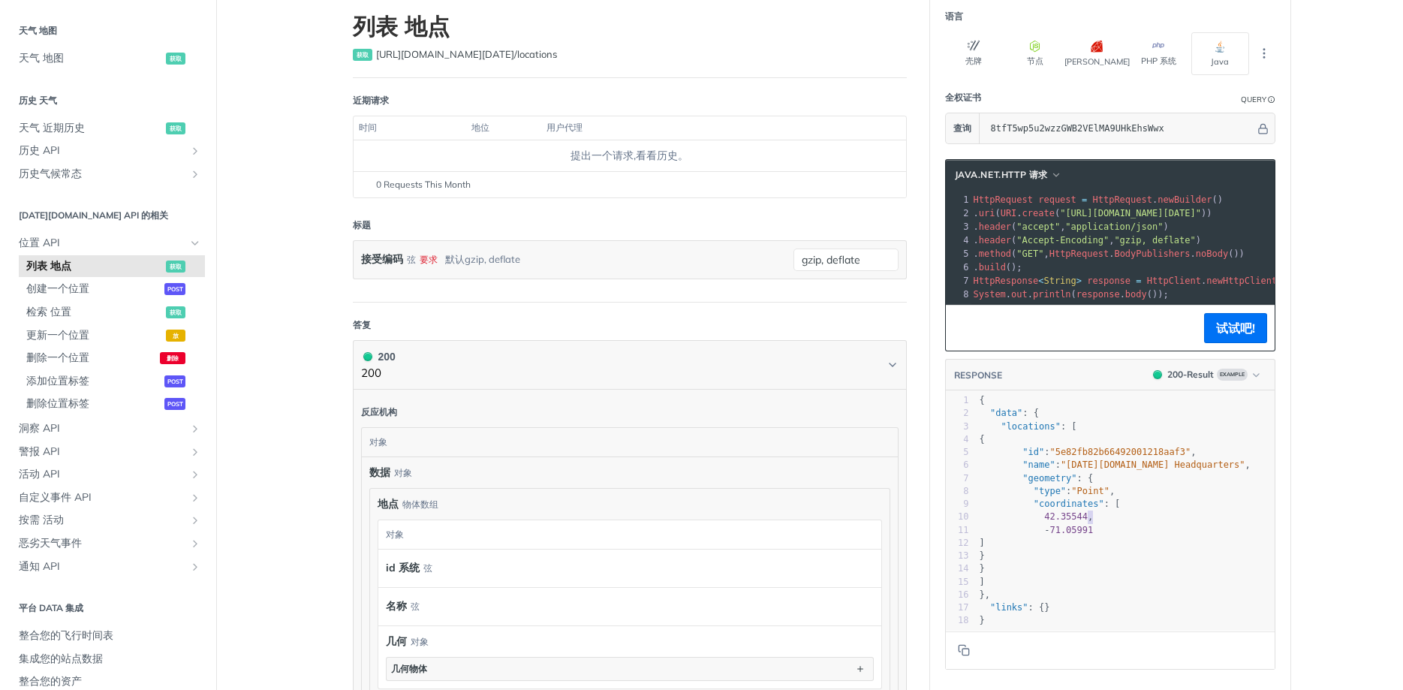
click at [1156, 517] on pre "42.35544 ," at bounding box center [1126, 517] width 298 height 13
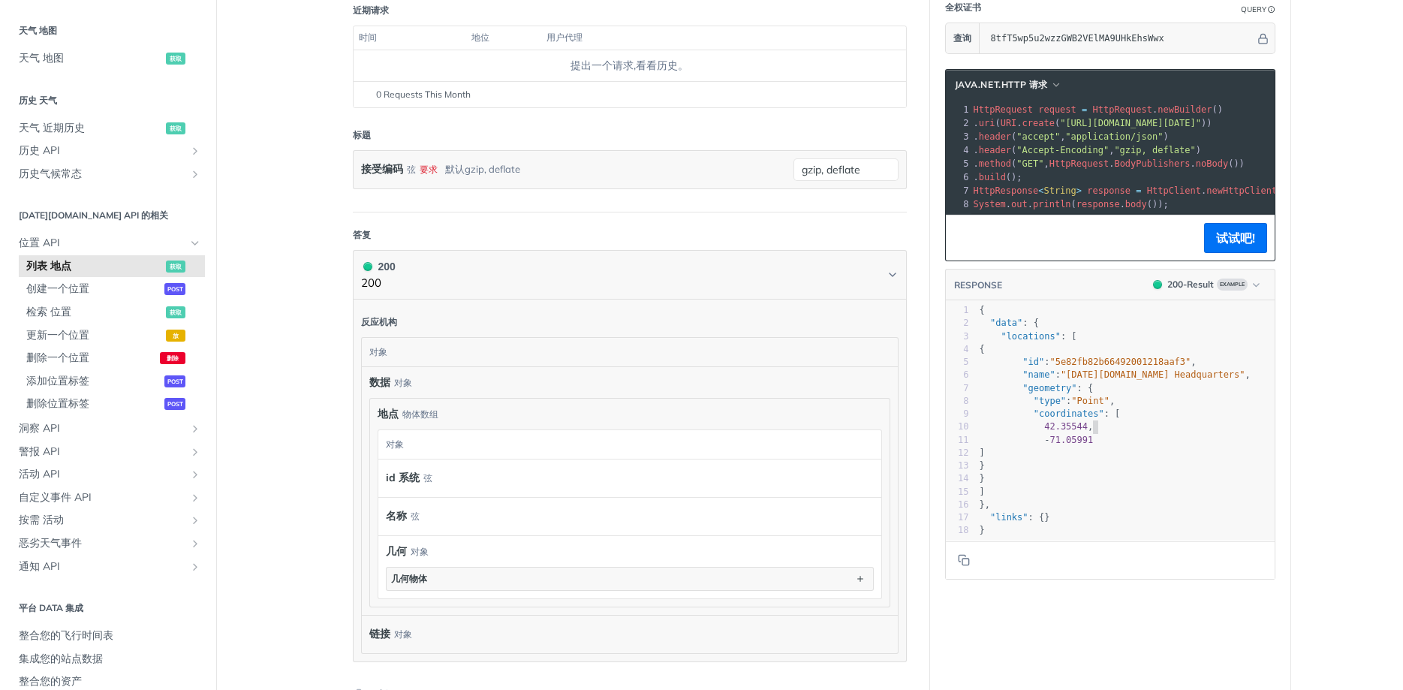
scroll to position [0, 0]
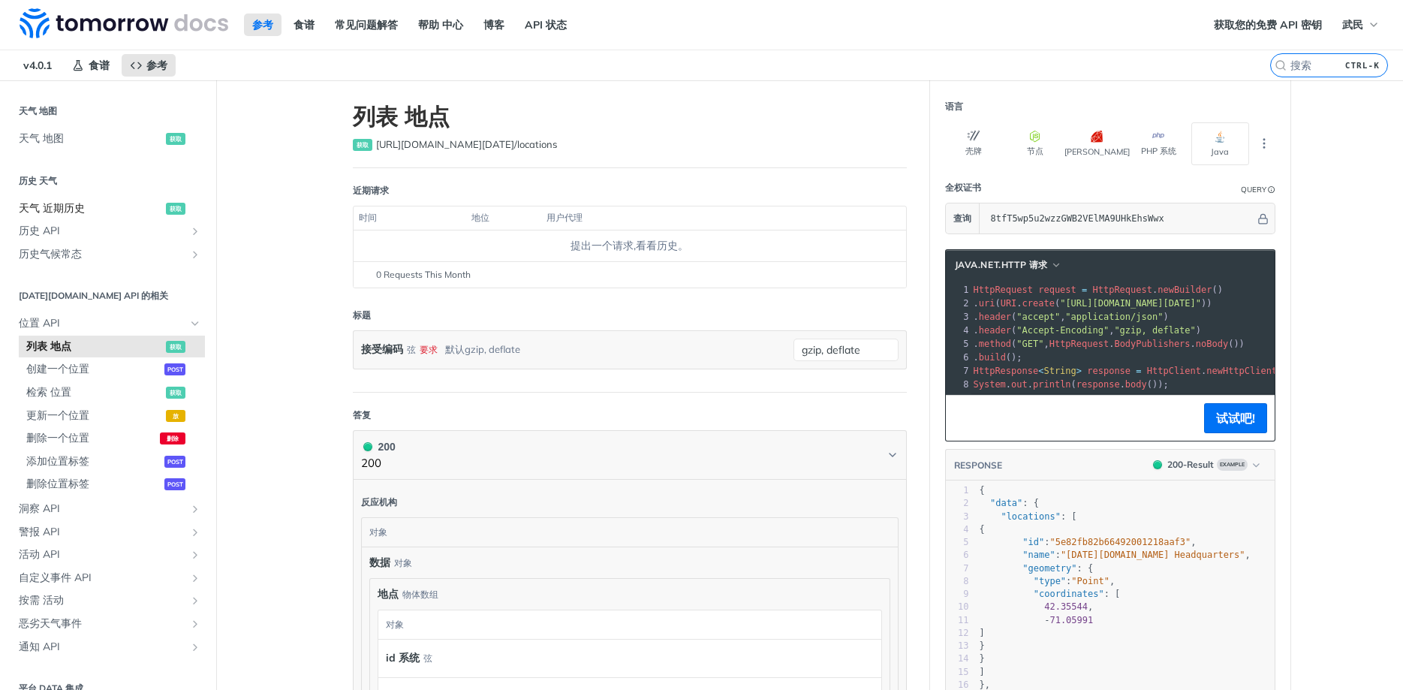
click at [77, 204] on span "天气 近期历史" at bounding box center [90, 208] width 143 height 15
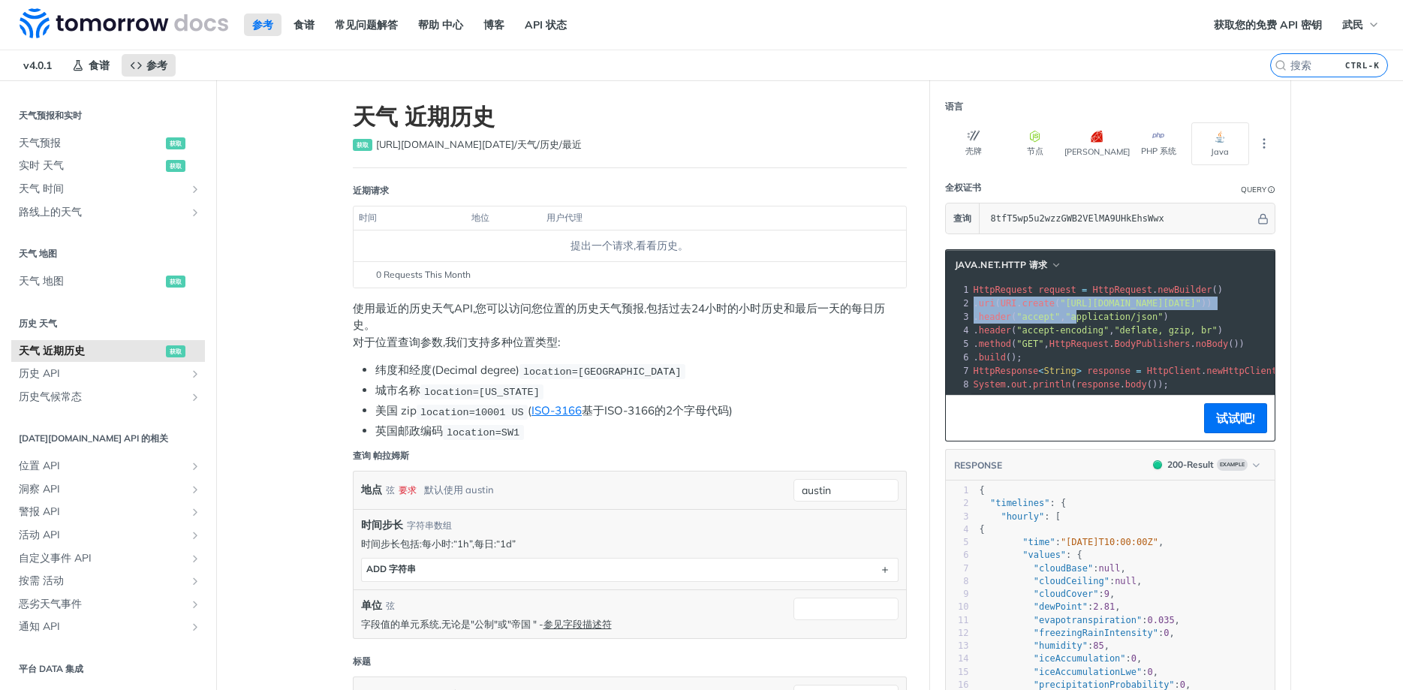
scroll to position [0, 11]
drag, startPoint x: 1102, startPoint y: 313, endPoint x: 1366, endPoint y: 287, distance: 265.6
click at [1192, 303] on span ""https://api.tomorrow.io/v4/weather/history/recent?location=austin&apikey=8tfT5…" at bounding box center [1120, 303] width 141 height 11
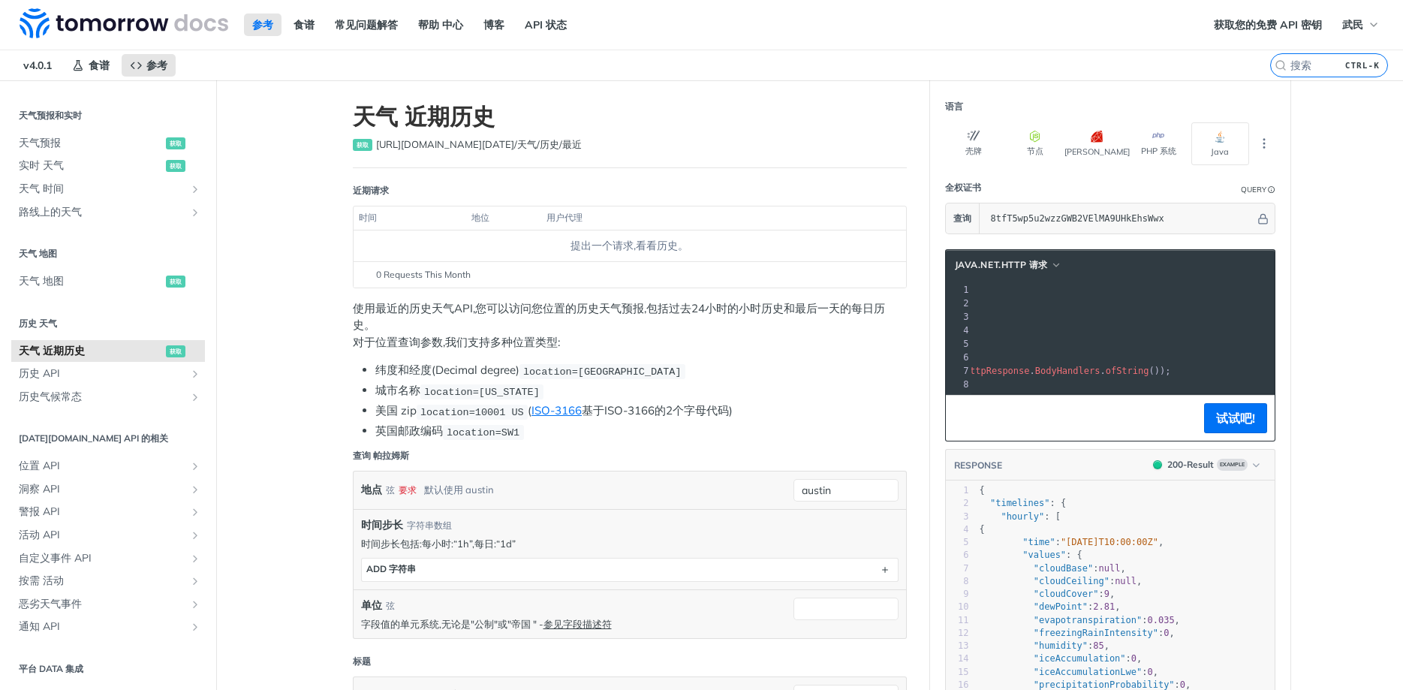
drag, startPoint x: 1219, startPoint y: 303, endPoint x: 1403, endPoint y: 303, distance: 184.0
click at [1403, 303] on div "跳转到内容 参考 食谱 常见问题解答 帮助 中心 博客 API 状态 Recipes Reference v4.0.1 Reference Recipes F…" at bounding box center [701, 345] width 1403 height 690
click at [1166, 288] on pre "HttpRequest request = HttpRequest . newBuilder ()" at bounding box center [1084, 290] width 704 height 14
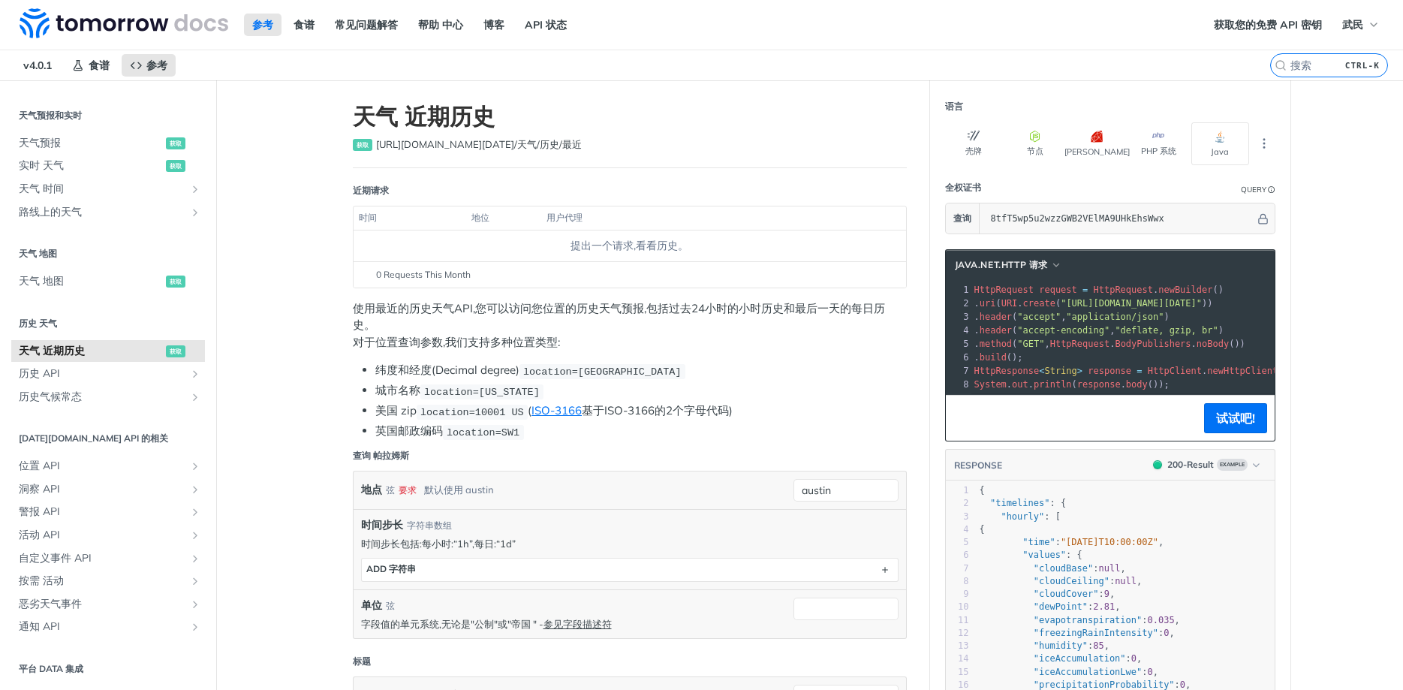
drag, startPoint x: 1162, startPoint y: 300, endPoint x: 869, endPoint y: 302, distance: 292.1
click at [1132, 333] on span ". header ( "accept-encoding" , "deflate, gzip, br" )" at bounding box center [1099, 330] width 249 height 11
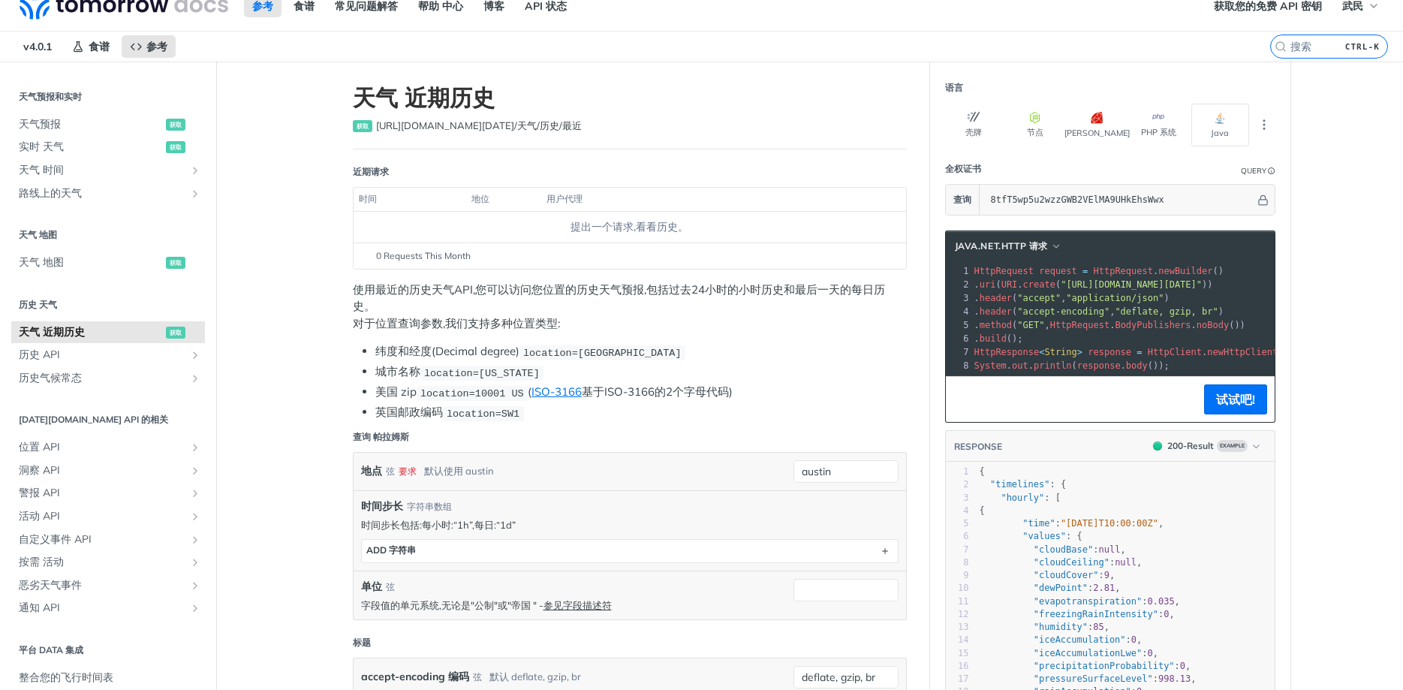
scroll to position [0, 0]
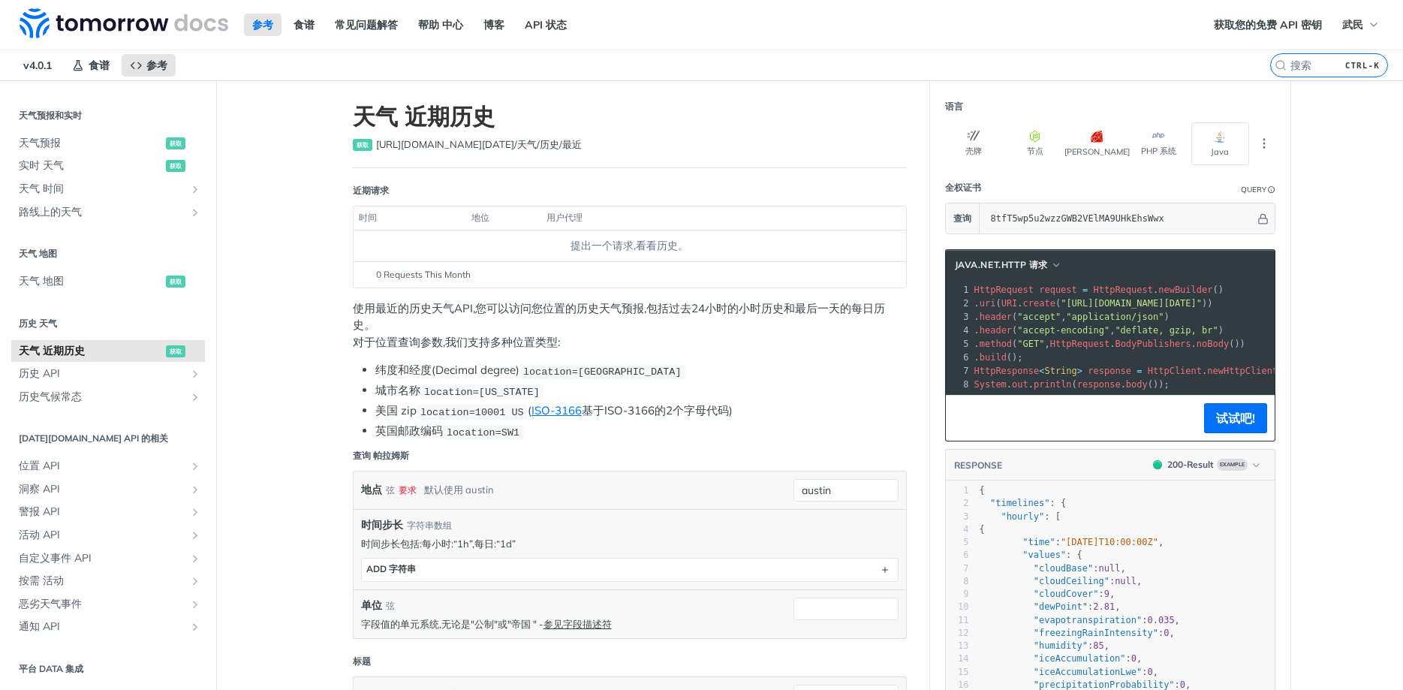
click at [1041, 316] on span ""accept"" at bounding box center [1039, 317] width 44 height 11
drag, startPoint x: 1039, startPoint y: 306, endPoint x: 1403, endPoint y: 288, distance: 363.9
click at [1403, 288] on div "跳转到内容 参考 食谱 常见问题解答 帮助 中心 博客 API 状态 Recipes Reference v4.0.1 Reference Recipes F…" at bounding box center [701, 345] width 1403 height 690
click at [1217, 318] on pre ". header ( "accept" , "application/json" )" at bounding box center [1324, 317] width 704 height 14
drag, startPoint x: 1342, startPoint y: 289, endPoint x: 1391, endPoint y: 288, distance: 49.6
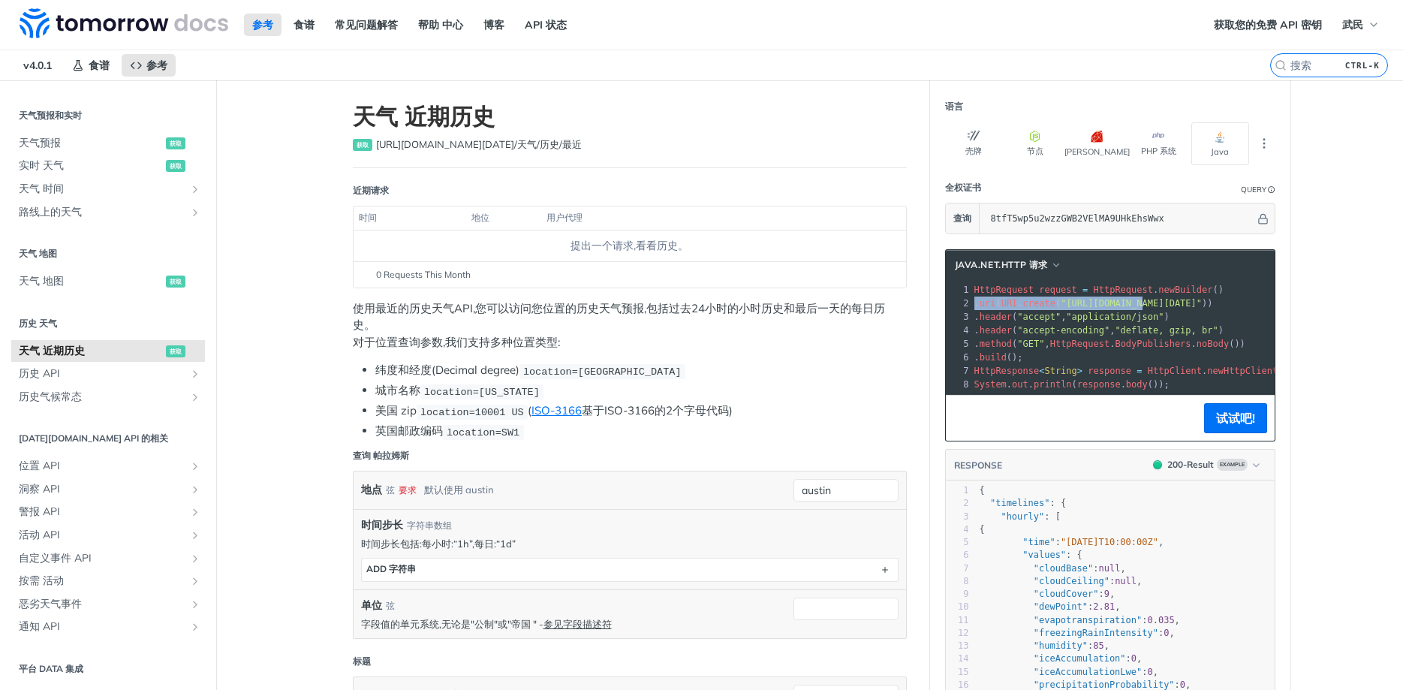
click at [1202, 303] on span ""https://api.tomorrow.io/v4/weather/history/recent?location=austin&apikey=8tfT5…" at bounding box center [1131, 303] width 141 height 11
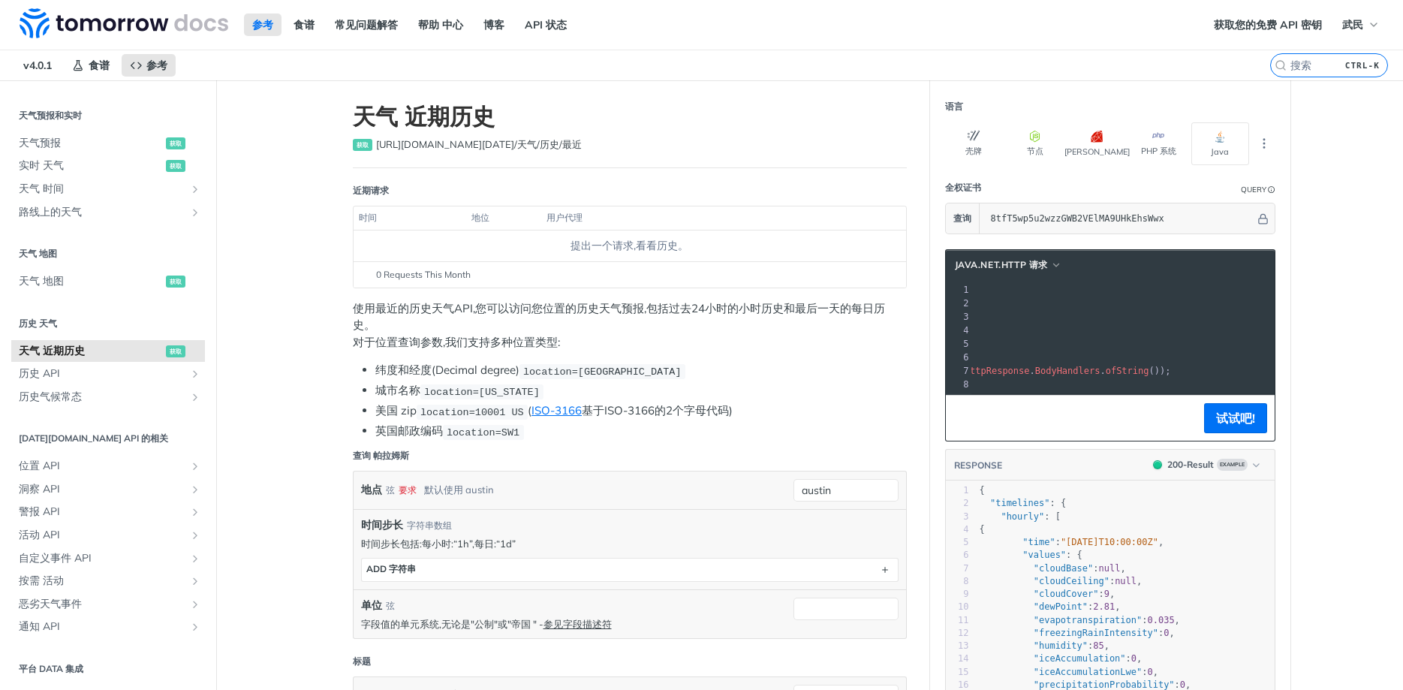
drag, startPoint x: 1239, startPoint y: 306, endPoint x: 1351, endPoint y: 306, distance: 111.9
click at [1170, 315] on pre ". header ( "accept" , "application/json" )" at bounding box center [1111, 317] width 704 height 14
click at [990, 307] on span ""https://api.tomorrow.io/v4/weather/history/recent?location=austin&apikey=8tfT5…" at bounding box center [918, 303] width 141 height 11
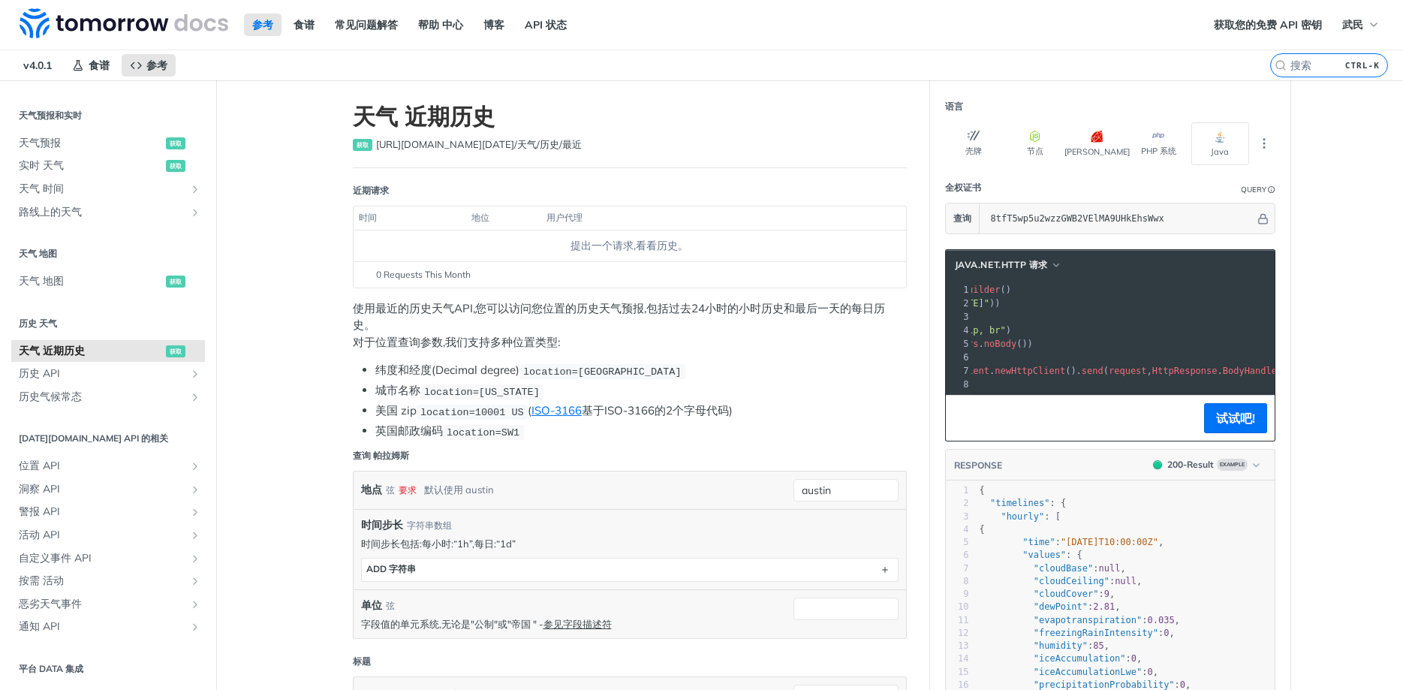
click at [990, 307] on span ""https://api.tomorrow.io/v4/weather/history/recent?location=austin&apikey=8tfT5…" at bounding box center [918, 303] width 141 height 11
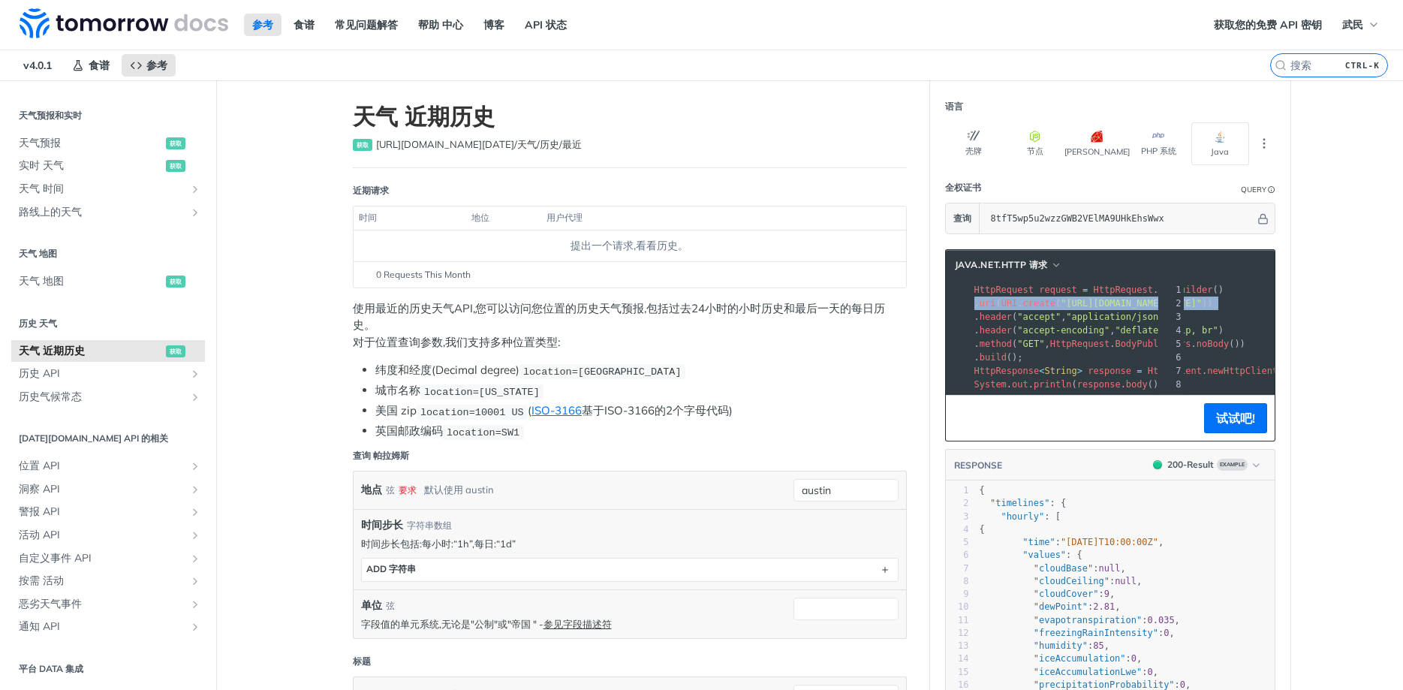
click at [1141, 307] on span ""https://api.tomorrow.io/v4/weather/history/recent?location=austin&apikey=8tfT5…" at bounding box center [1131, 303] width 141 height 11
click at [1109, 351] on pre ". build ();" at bounding box center [1324, 358] width 704 height 14
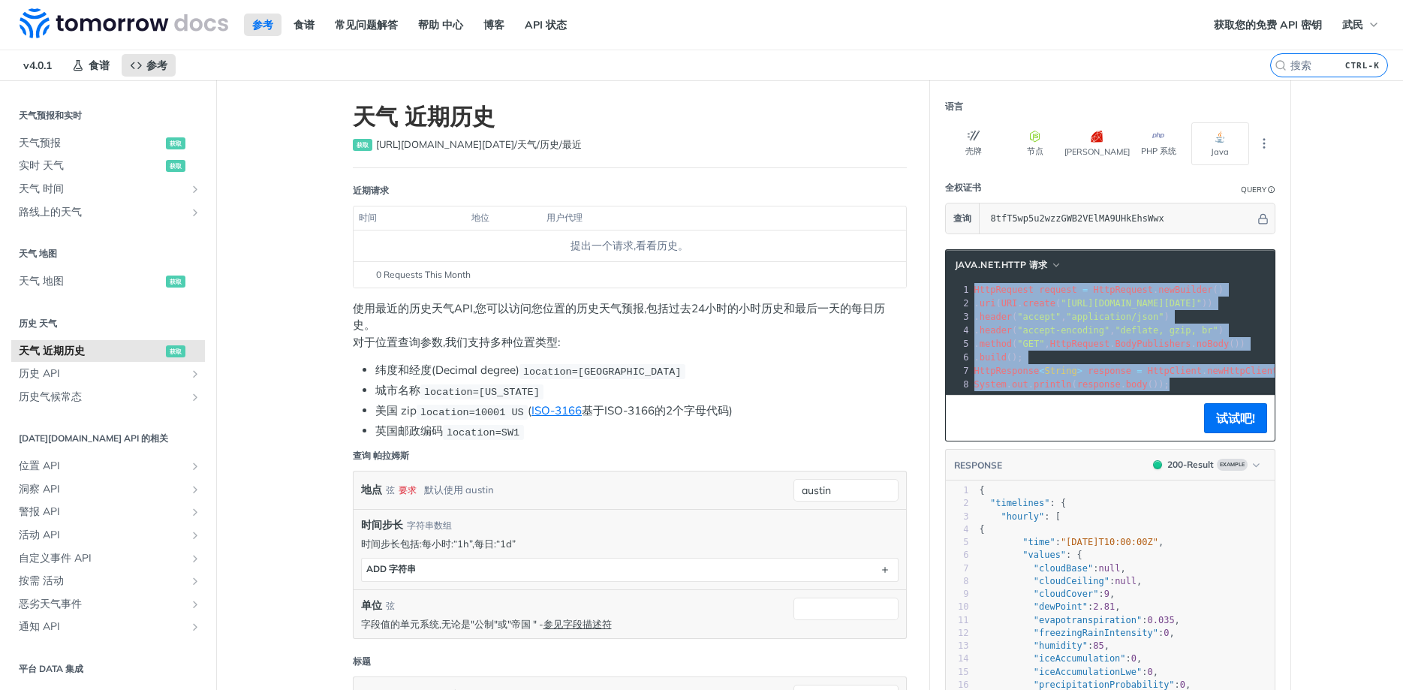
copy div "HttpRequest request = HttpRequest . newBuilder () 2 . uri ( URI . create ( "htt…"
click at [52, 143] on span "天气预报" at bounding box center [90, 143] width 143 height 15
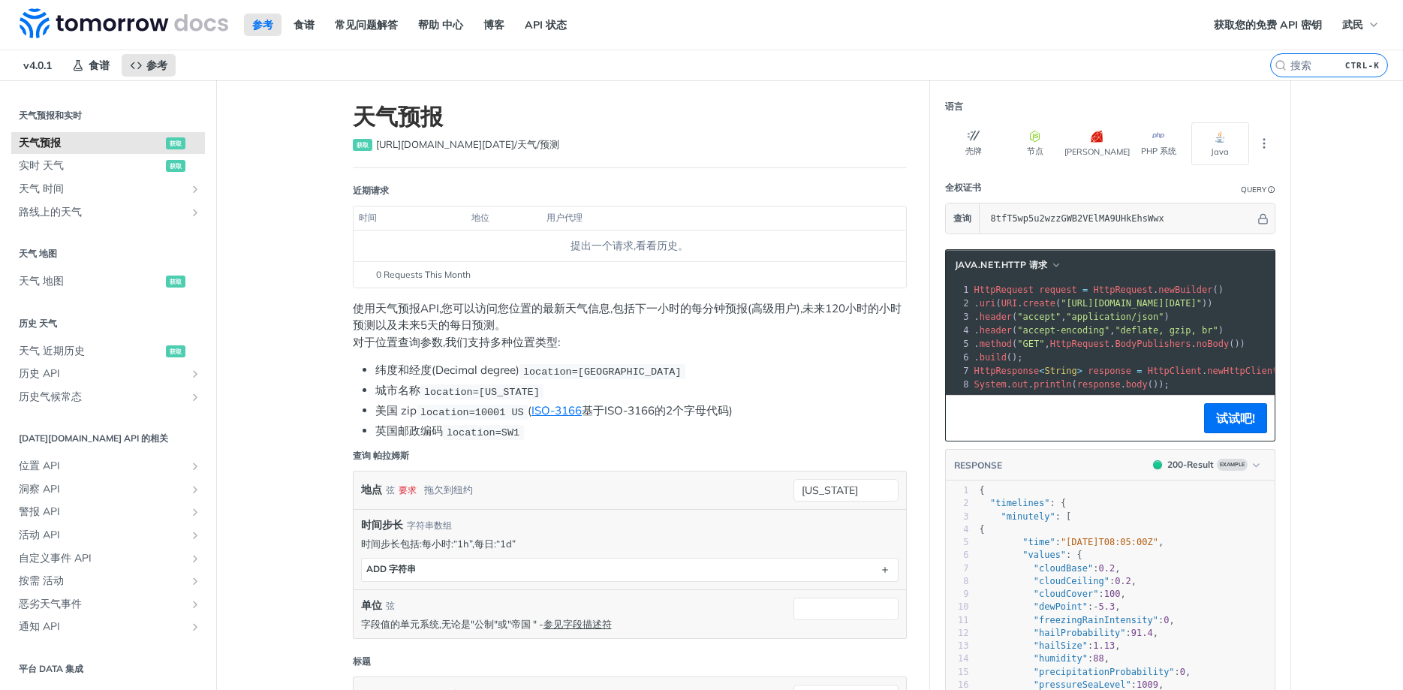
click at [1118, 297] on pre ". uri ( URI . create ( "https://api.tomorrow.io/v4/weather/forecast?location=ne…" at bounding box center [1319, 304] width 694 height 14
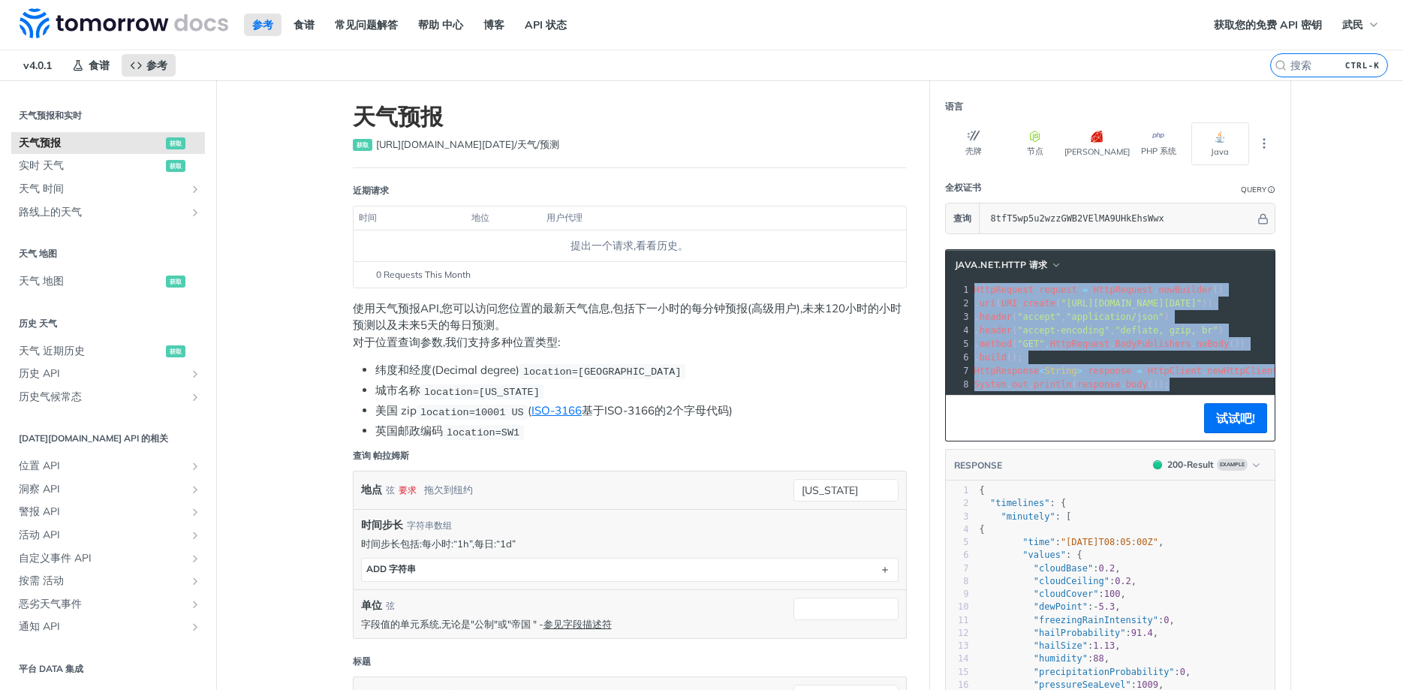
copy div "HttpRequest request = HttpRequest . newBuilder () 2 . uri ( URI . create ( "htt…"
click at [191, 183] on icon "显示天气时间表的子页面" at bounding box center [195, 189] width 12 height 12
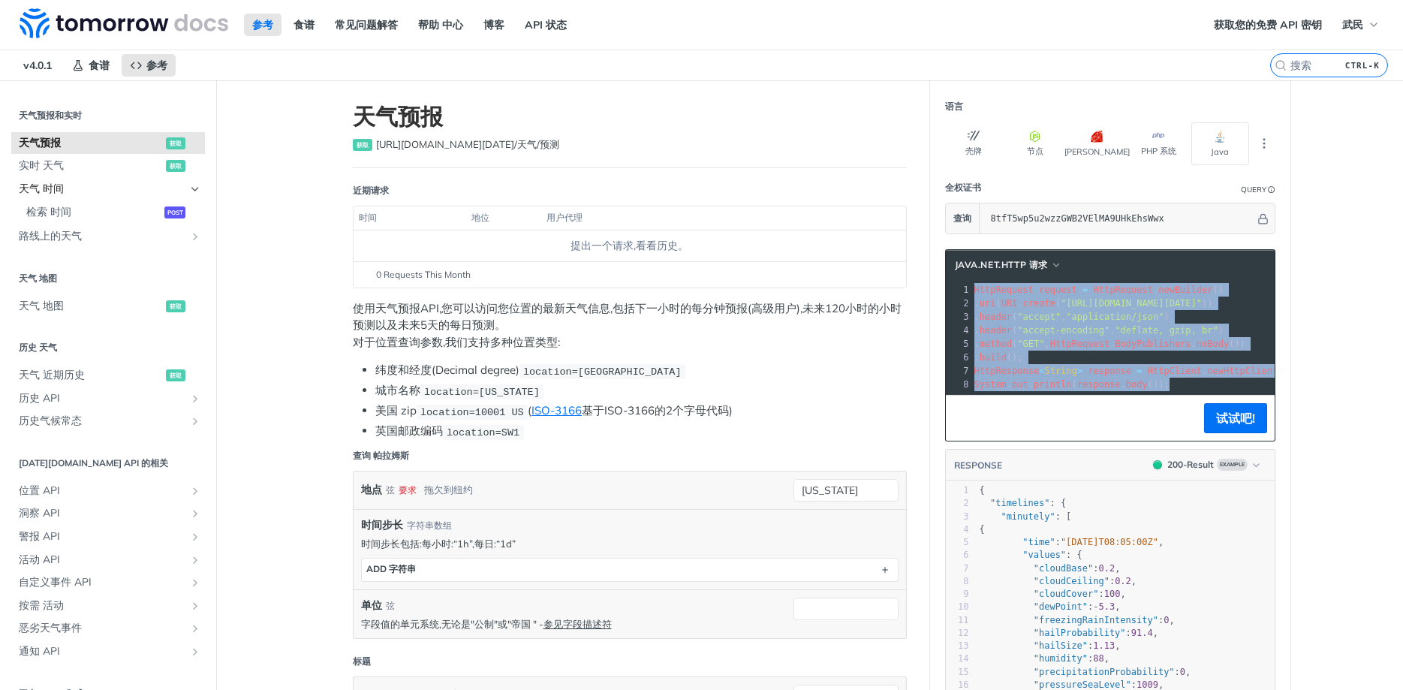
click at [191, 183] on link "天气 时间" at bounding box center [108, 189] width 194 height 23
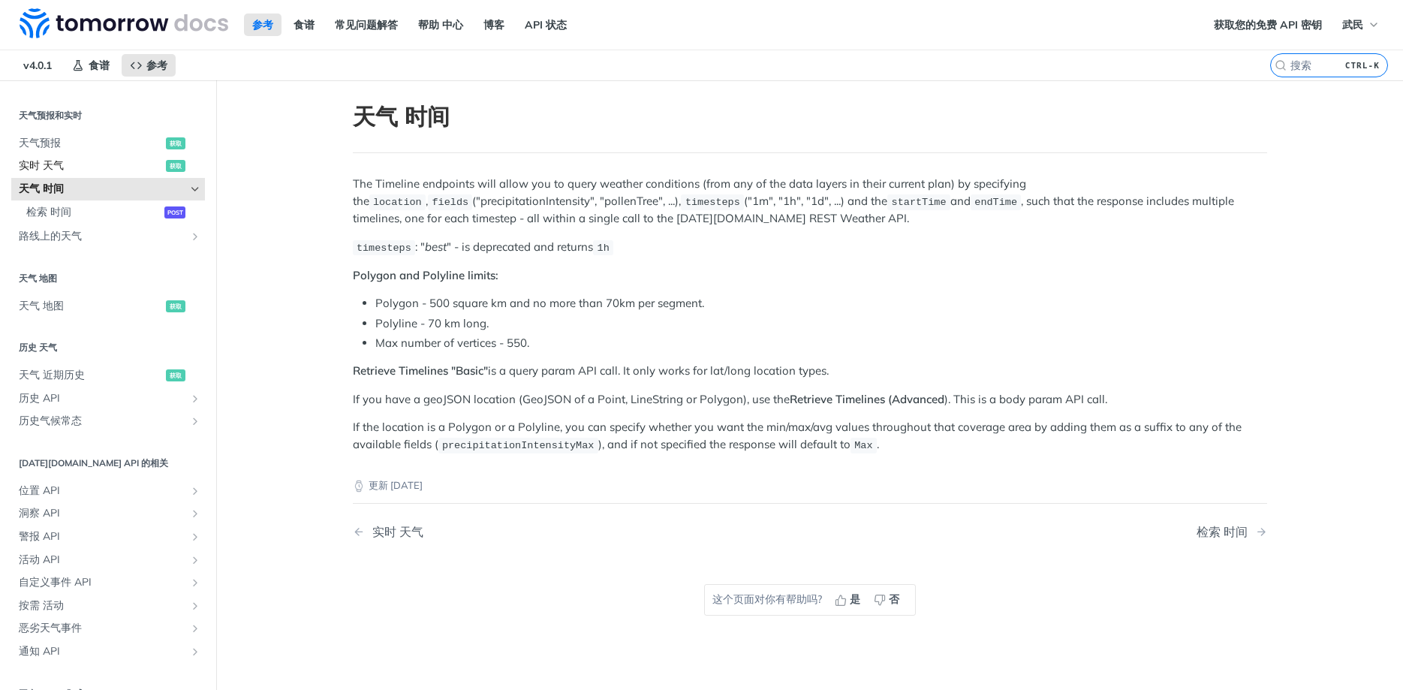
click at [63, 164] on span "实时 天气" at bounding box center [90, 165] width 143 height 15
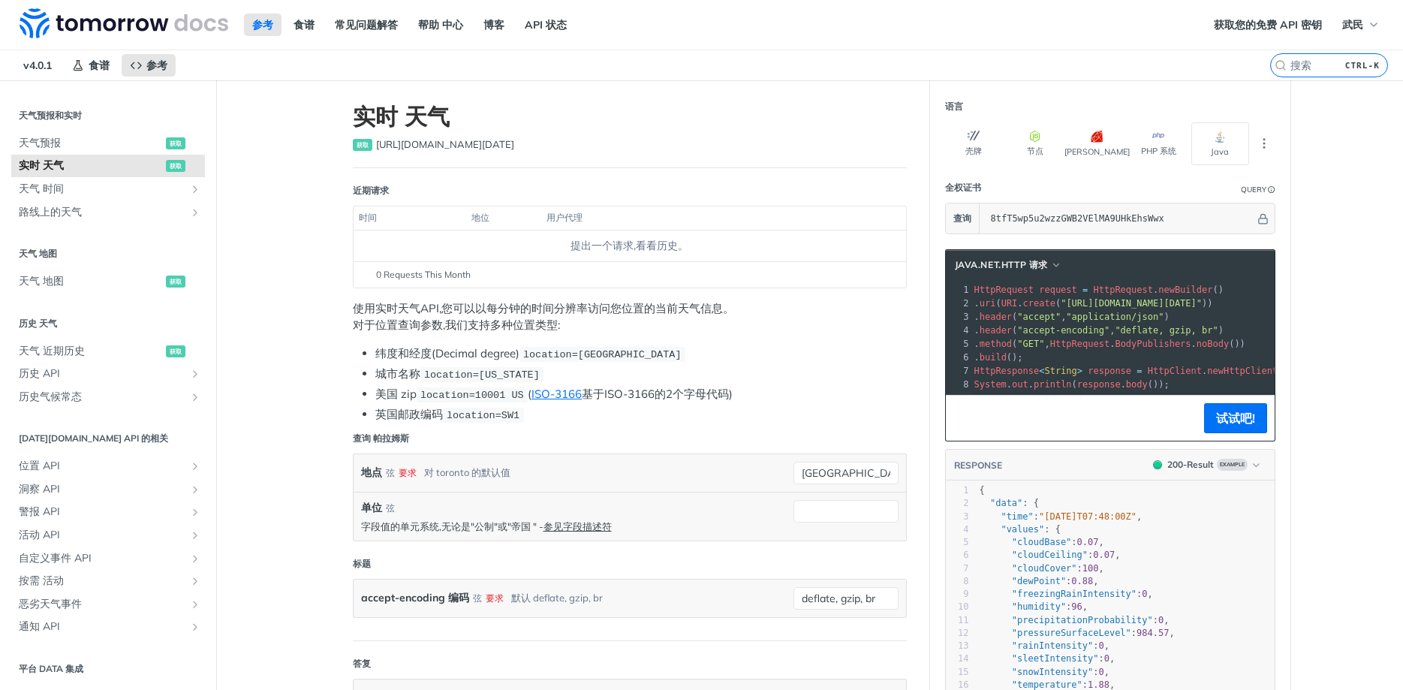
click at [1151, 306] on span ""https://api.tomorrow.io/v4/weather/realtime?location=toronto&apikey=8tfT5wp5u2…" at bounding box center [1131, 303] width 141 height 11
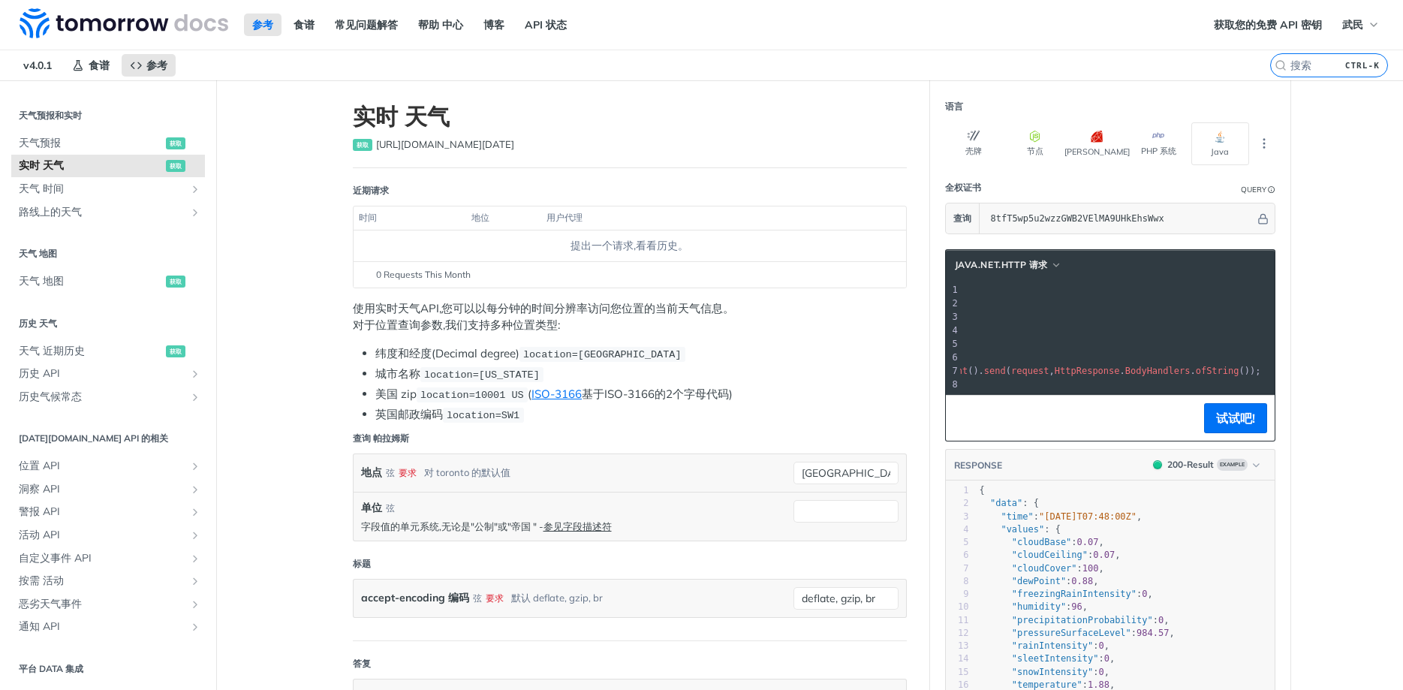
scroll to position [0, 288]
click at [914, 302] on span ""https://api.tomorrow.io/v4/weather/realtime?location=toronto&apikey=8tfT5wp5u2…" at bounding box center [843, 303] width 141 height 11
click at [914, 304] on span ""https://api.tomorrow.io/v4/weather/realtime?location=toronto&apikey=8tfT5wp5u2…" at bounding box center [843, 303] width 141 height 11
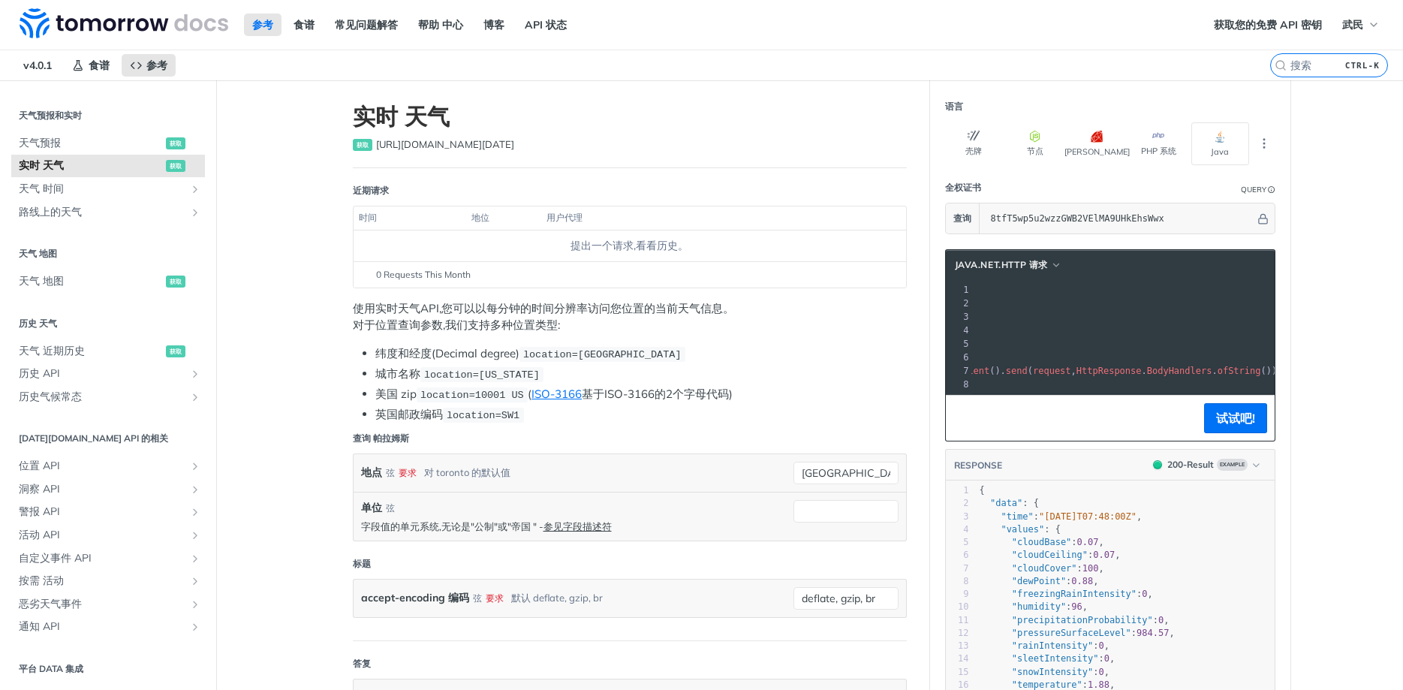
copy span "toronto"
click at [553, 396] on link "ISO-3166" at bounding box center [557, 394] width 50 height 14
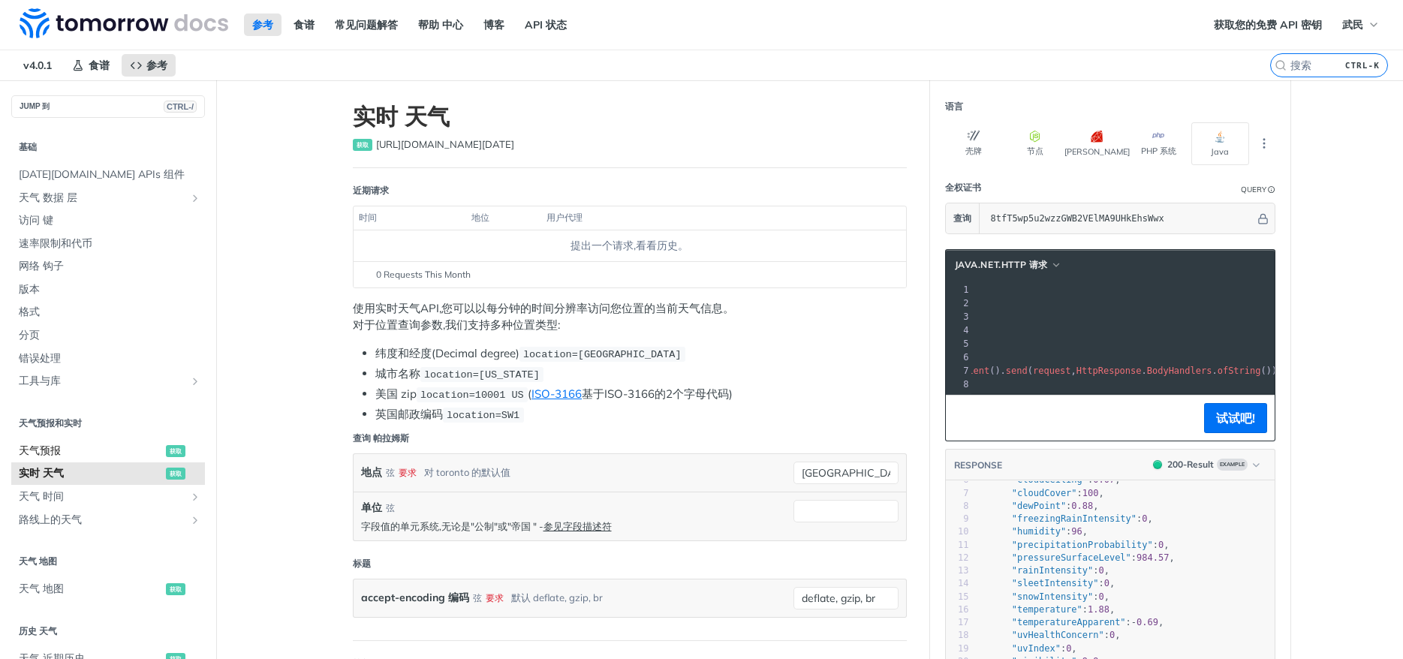
click at [80, 445] on span "天气预报" at bounding box center [90, 451] width 143 height 15
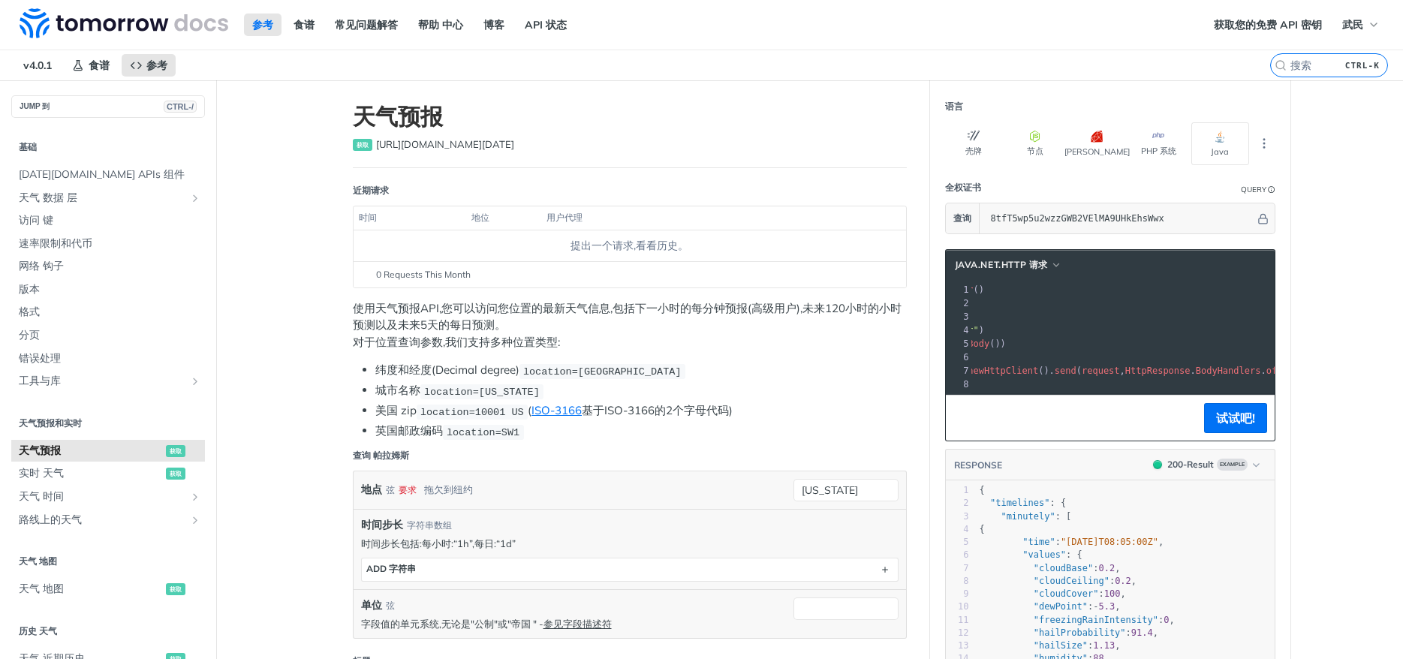
drag, startPoint x: 1141, startPoint y: 302, endPoint x: 1388, endPoint y: 294, distance: 247.2
click at [1162, 312] on pre ". header ( "accept" , "application/json" )" at bounding box center [1106, 317] width 694 height 14
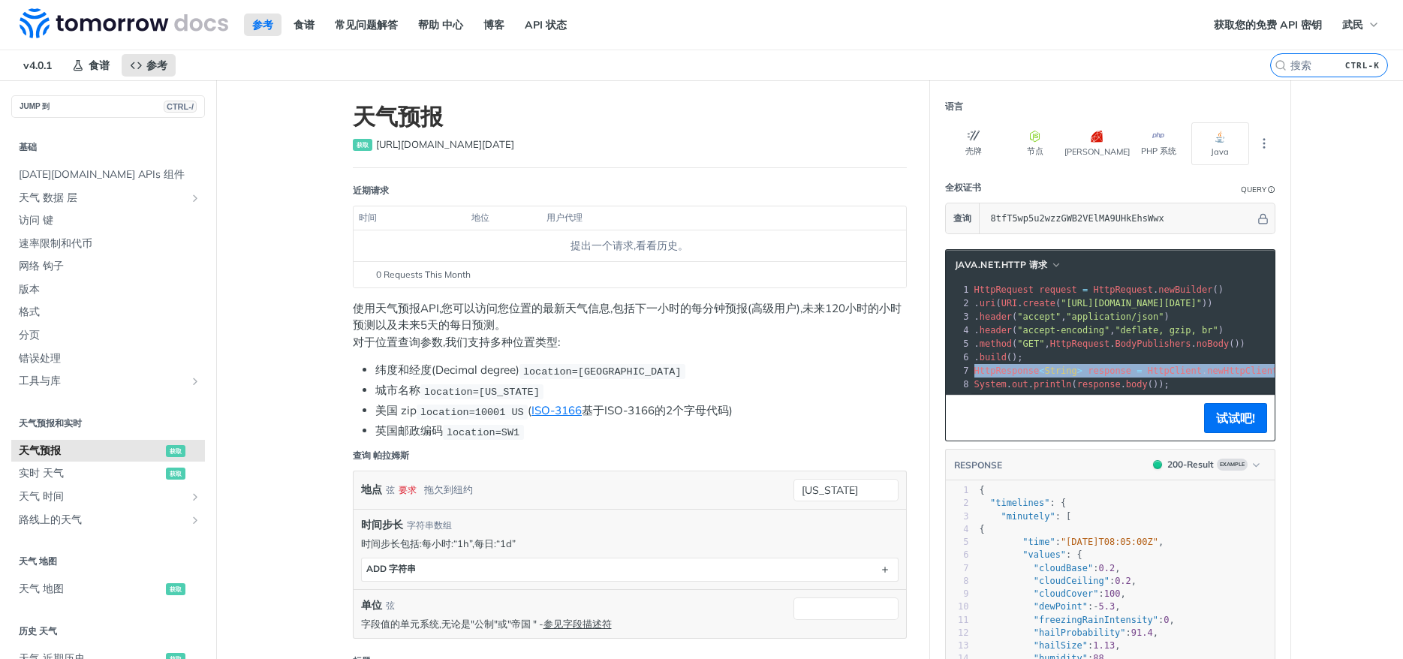
drag, startPoint x: 1150, startPoint y: 377, endPoint x: 860, endPoint y: 373, distance: 289.1
click at [1226, 344] on span "noBody" at bounding box center [1213, 344] width 32 height 11
click at [1160, 300] on span ""[URL][DOMAIN_NAME][DATE]"" at bounding box center [1131, 303] width 141 height 11
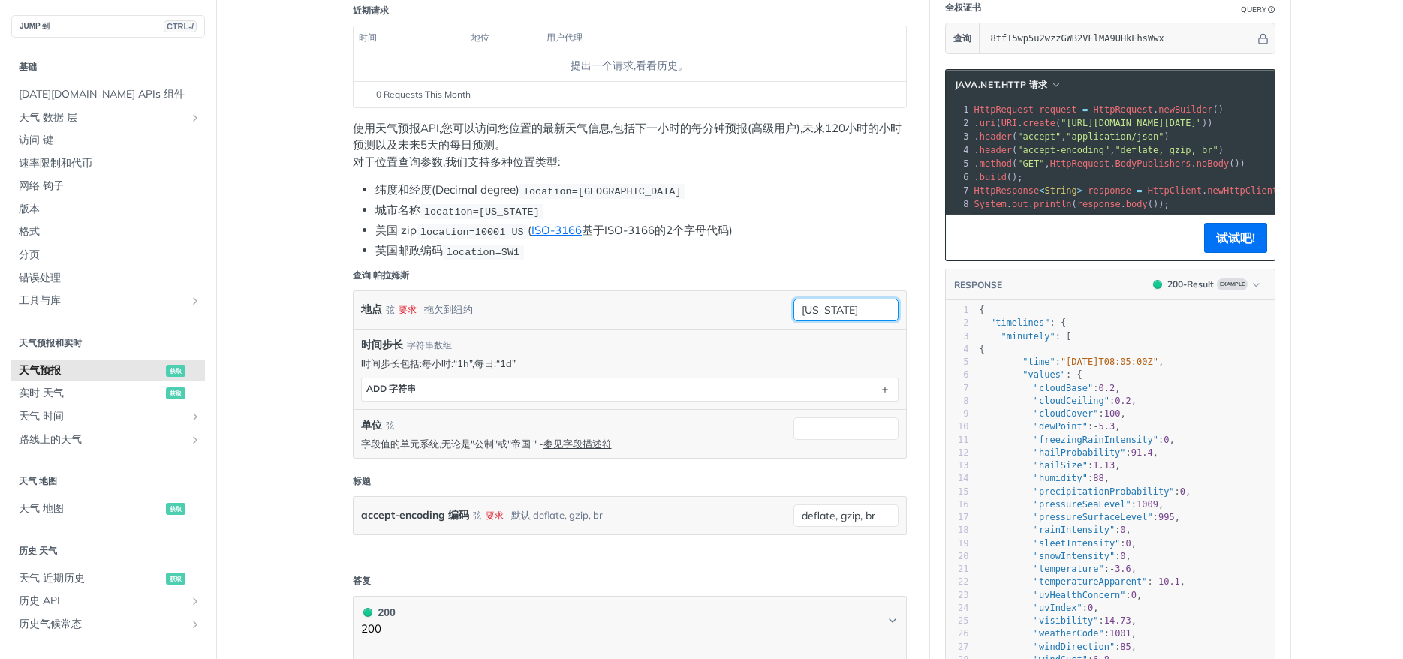
click at [829, 304] on input "[US_STATE]" at bounding box center [846, 310] width 105 height 23
click at [830, 264] on header "查询 帕拉姆斯" at bounding box center [630, 276] width 554 height 30
click at [832, 311] on input "[US_STATE]" at bounding box center [846, 310] width 105 height 23
click at [806, 359] on span "弦" at bounding box center [844, 363] width 92 height 15
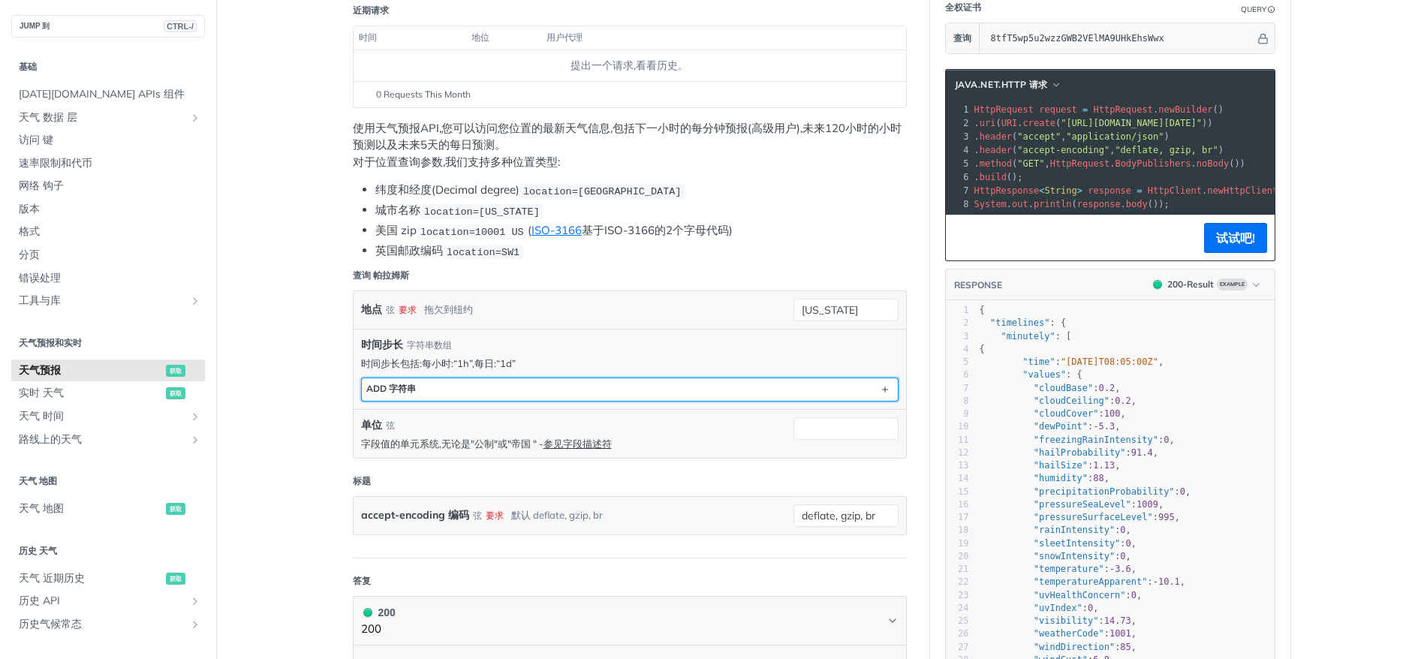
click at [872, 384] on button "ADD 字符串" at bounding box center [630, 389] width 536 height 23
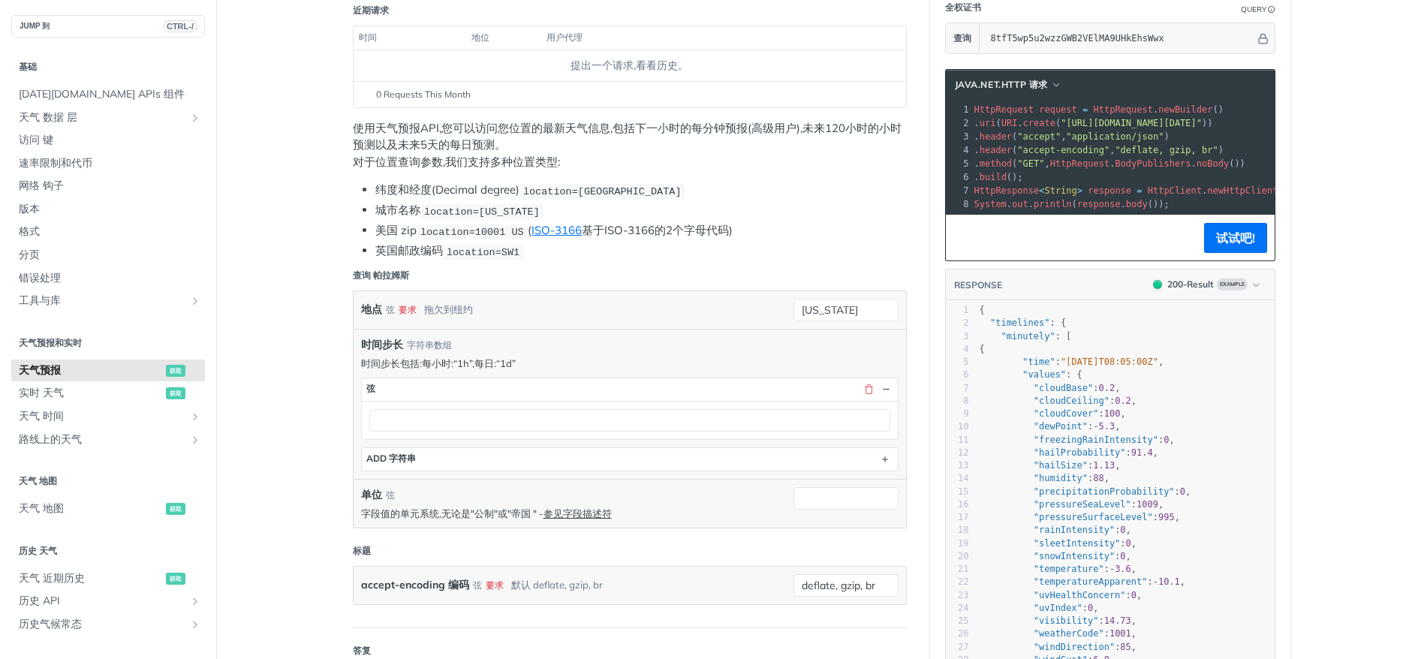
click at [764, 406] on div at bounding box center [630, 420] width 536 height 38
click at [872, 387] on button "button" at bounding box center [870, 390] width 14 height 14
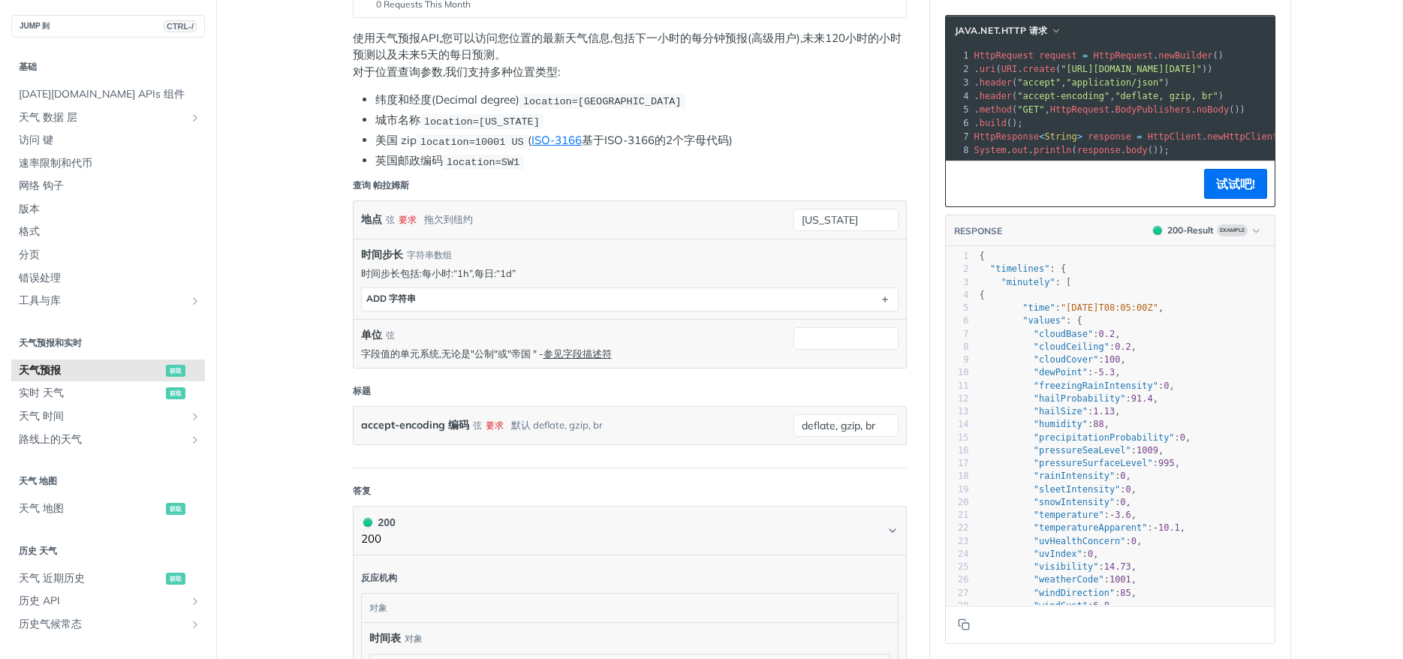
click at [1141, 70] on span ""https://api.tomorrow.io/v4/weather/forecast?location=new%20york&timesteps=&api…" at bounding box center [1131, 69] width 141 height 11
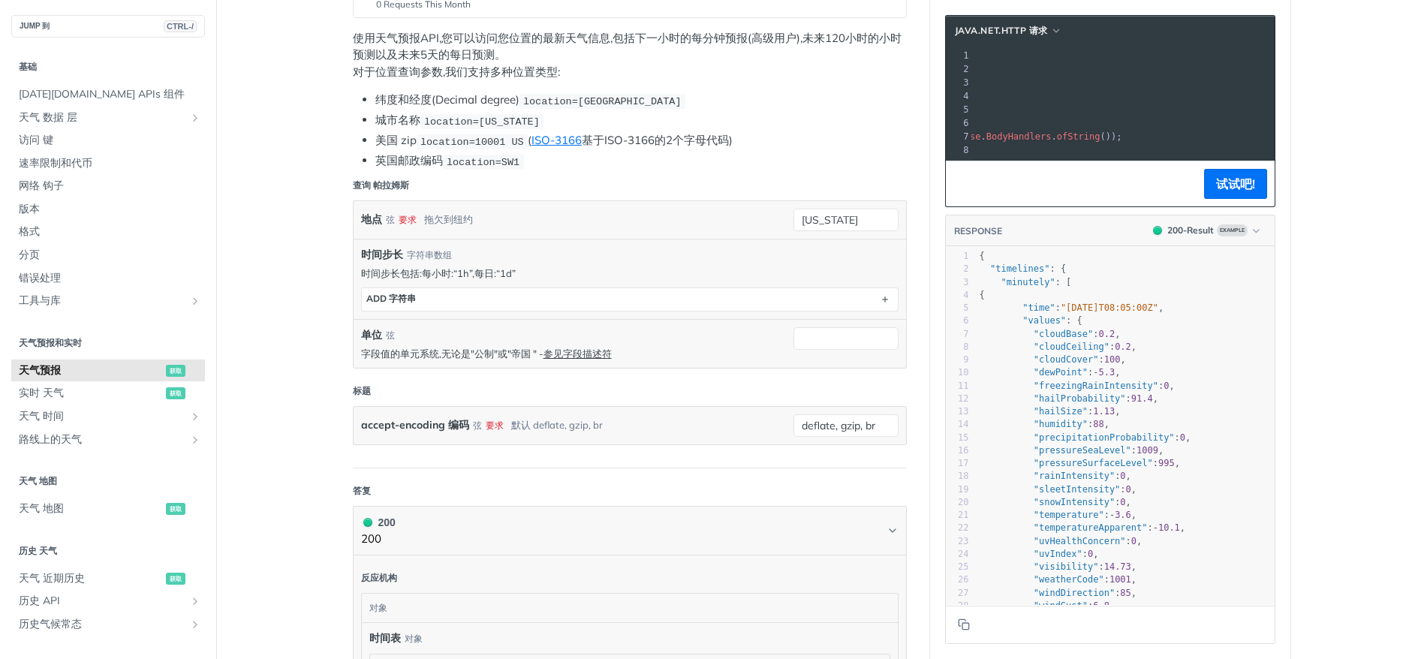
drag, startPoint x: 1202, startPoint y: 69, endPoint x: 1393, endPoint y: 65, distance: 190.8
click at [753, 65] on span ""https://api.tomorrow.io/v4/weather/forecast?location=new%20york&timesteps=&api…" at bounding box center [682, 69] width 141 height 11
drag, startPoint x: 1124, startPoint y: 70, endPoint x: 994, endPoint y: 71, distance: 129.9
click at [753, 71] on span ""https://api.tomorrow.io/v4/weather/forecast?location=new%20york&timesteps=&api…" at bounding box center [682, 69] width 141 height 11
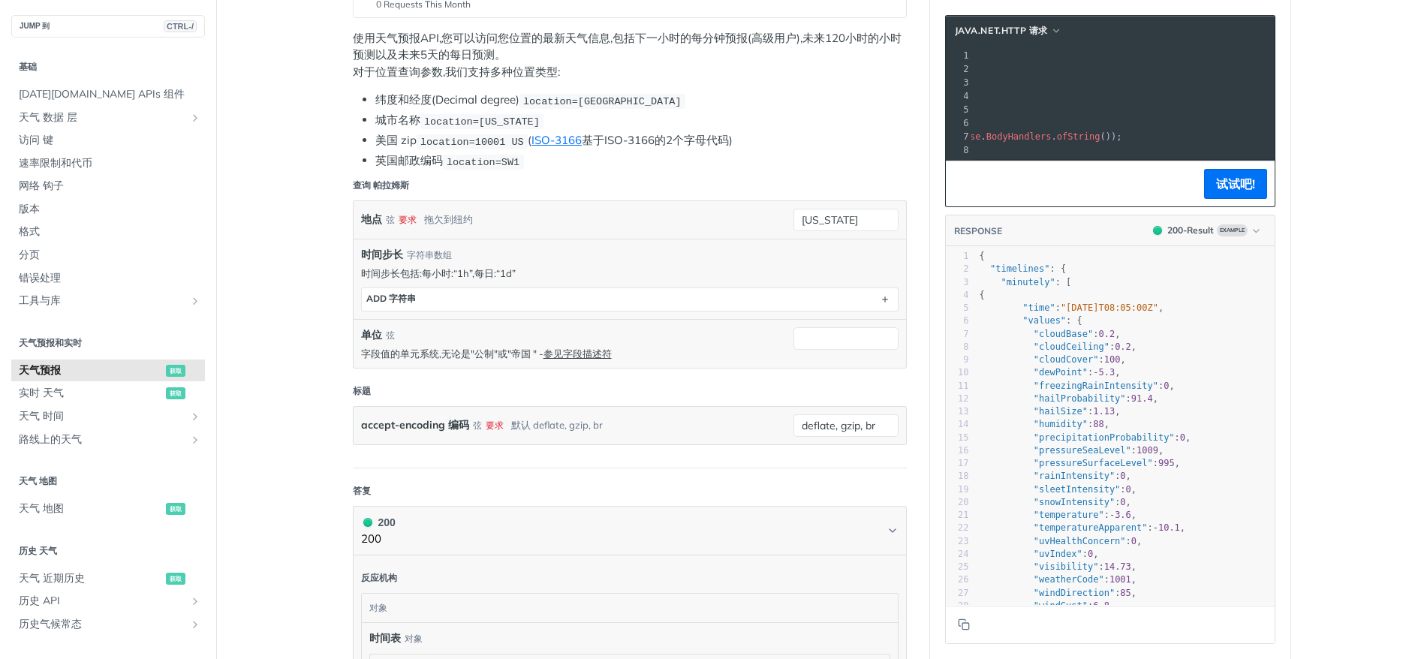
click at [753, 71] on span ""https://api.tomorrow.io/v4/weather/forecast?location=new%20york&timesteps=&api…" at bounding box center [682, 69] width 141 height 11
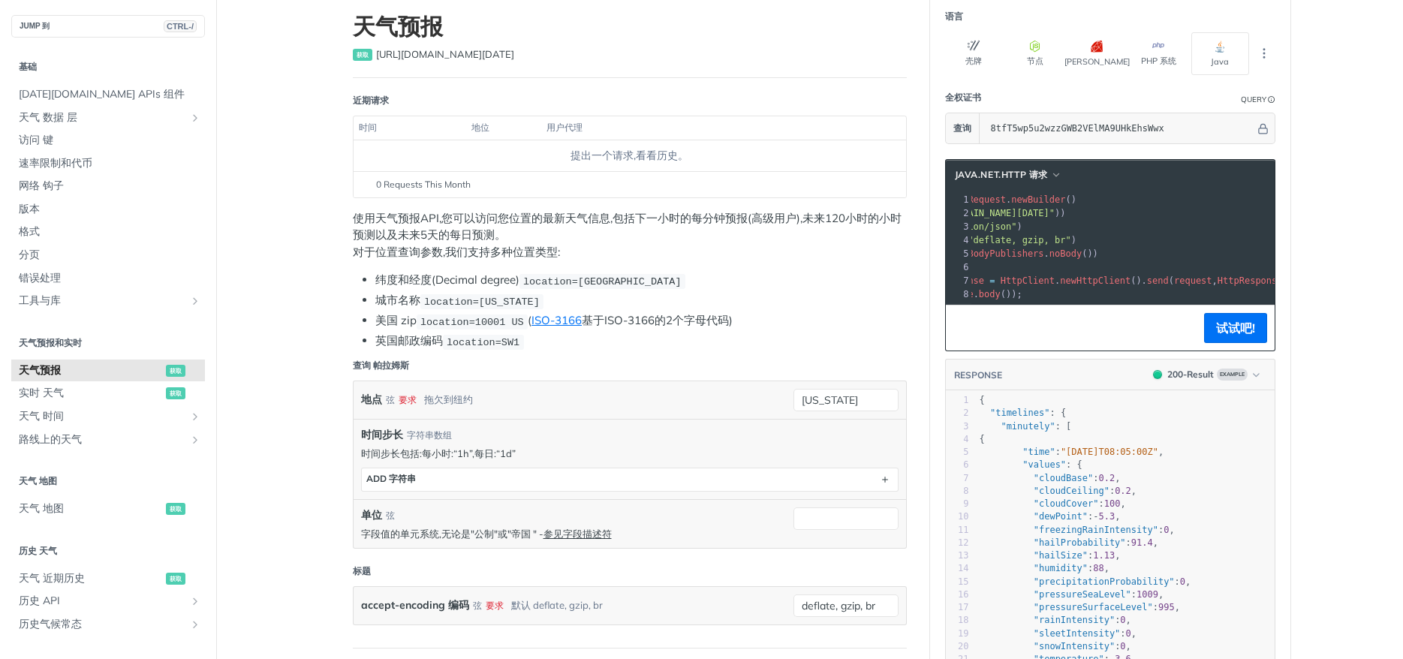
click at [1053, 219] on pre ". uri ( URI . create ( "https://api.tomorrow.io/v4/weather/forecast?location=ne…" at bounding box center [1200, 213] width 753 height 14
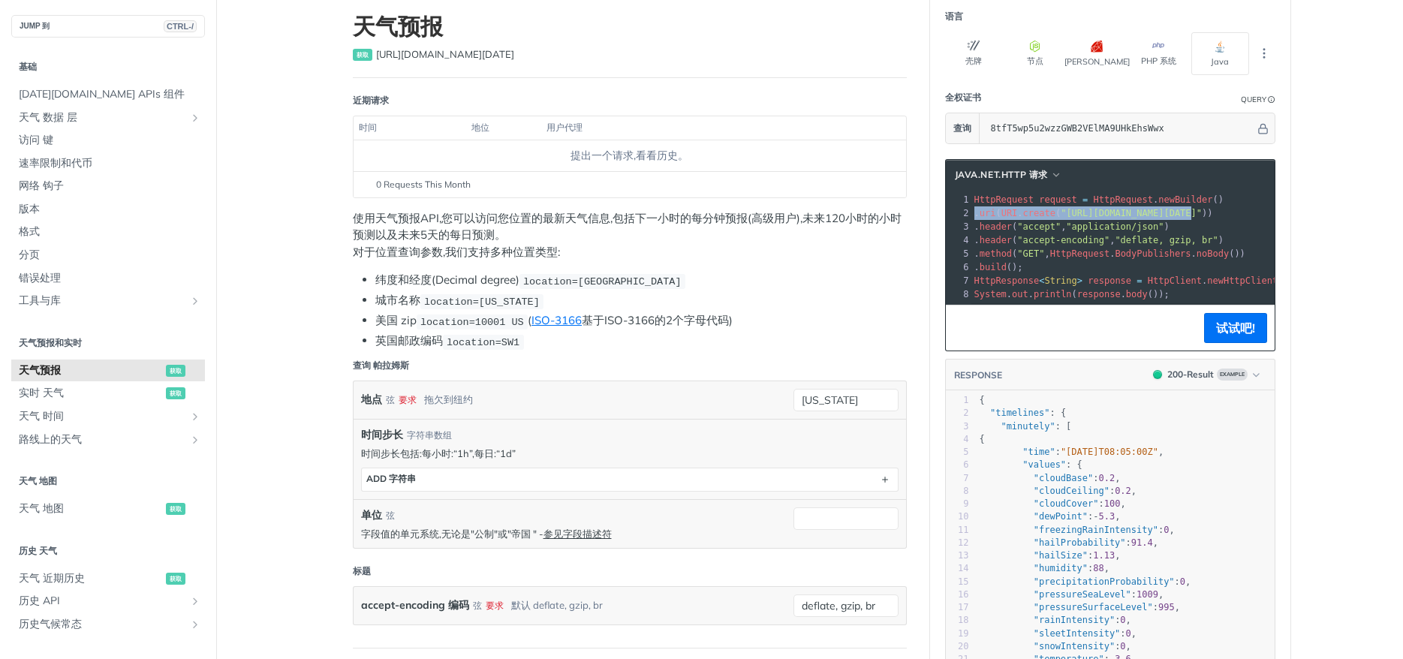
drag, startPoint x: 1064, startPoint y: 216, endPoint x: 881, endPoint y: 216, distance: 183.2
click at [1012, 222] on span "header" at bounding box center [996, 227] width 32 height 11
click at [1088, 217] on span ""https://api.tomorrow.io/v4/weather/forecast?location=new%20york&timesteps=&api…" at bounding box center [1131, 213] width 141 height 11
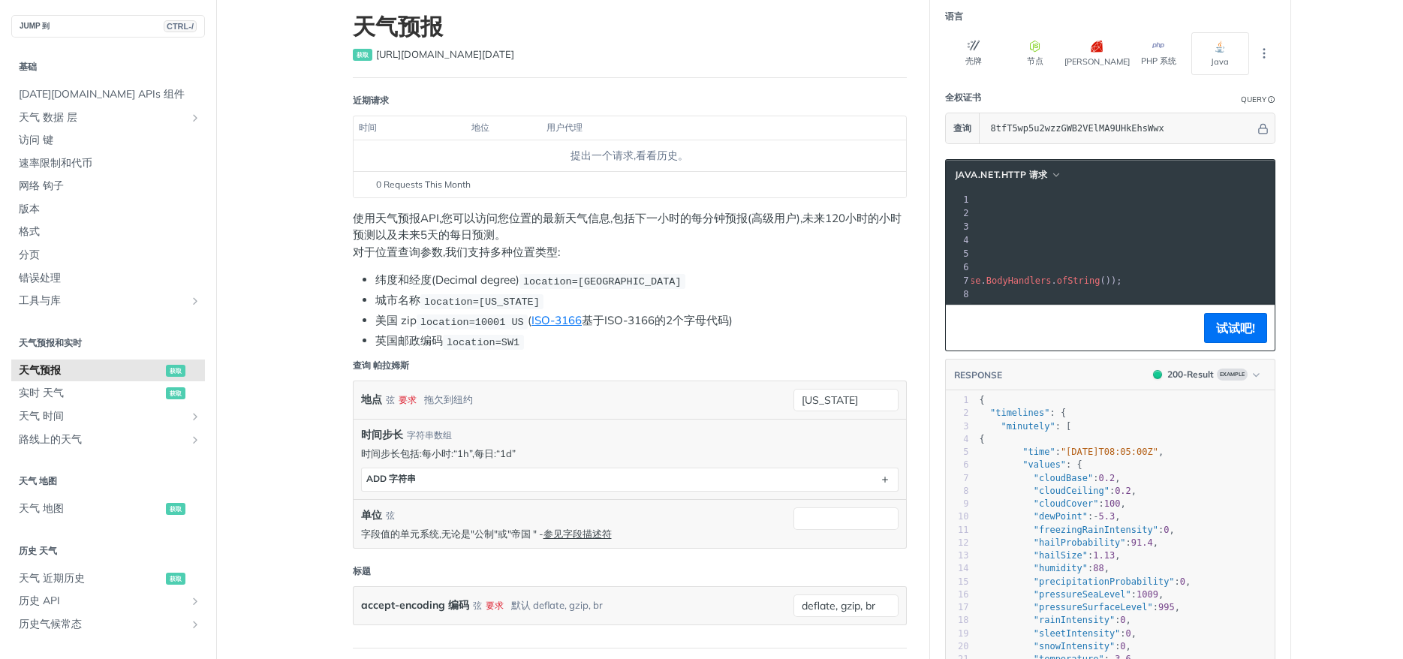
copy span "https://api.tomorrow.io/v4/weather/forecast?location=new%20york&timesteps=&apik…"
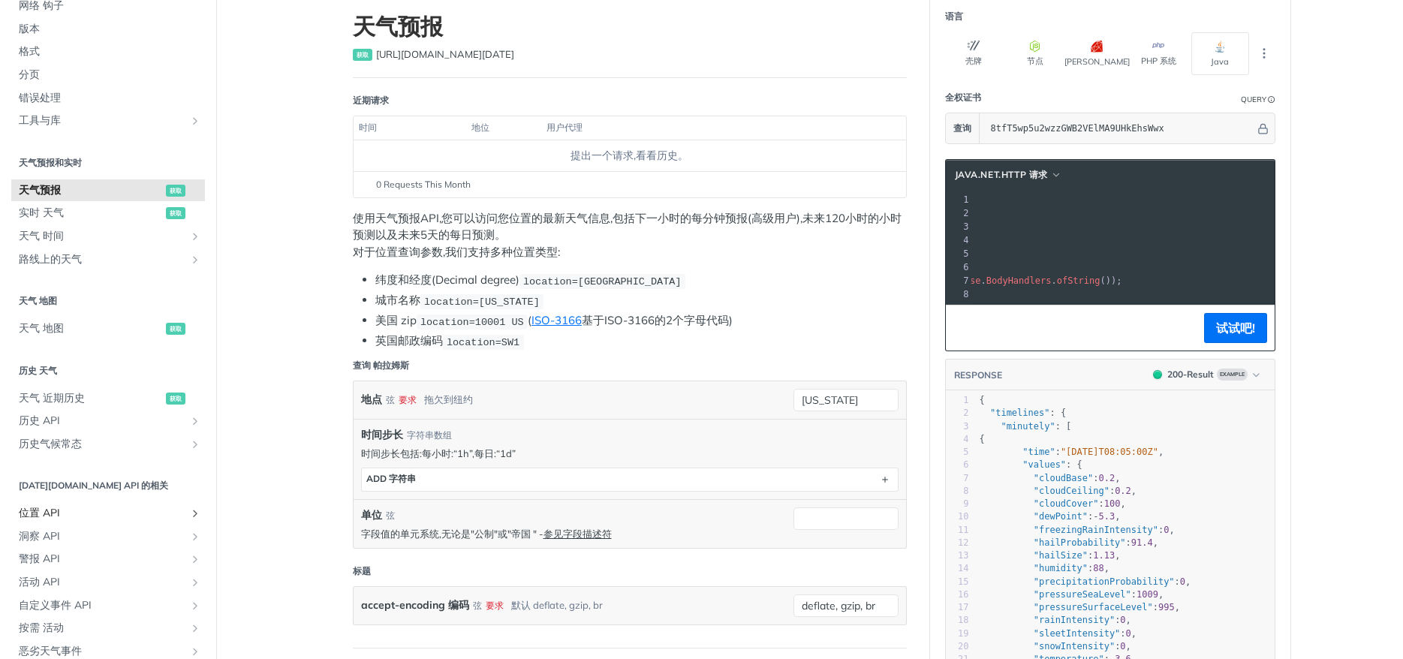
click at [86, 511] on span "位置 API" at bounding box center [102, 513] width 167 height 15
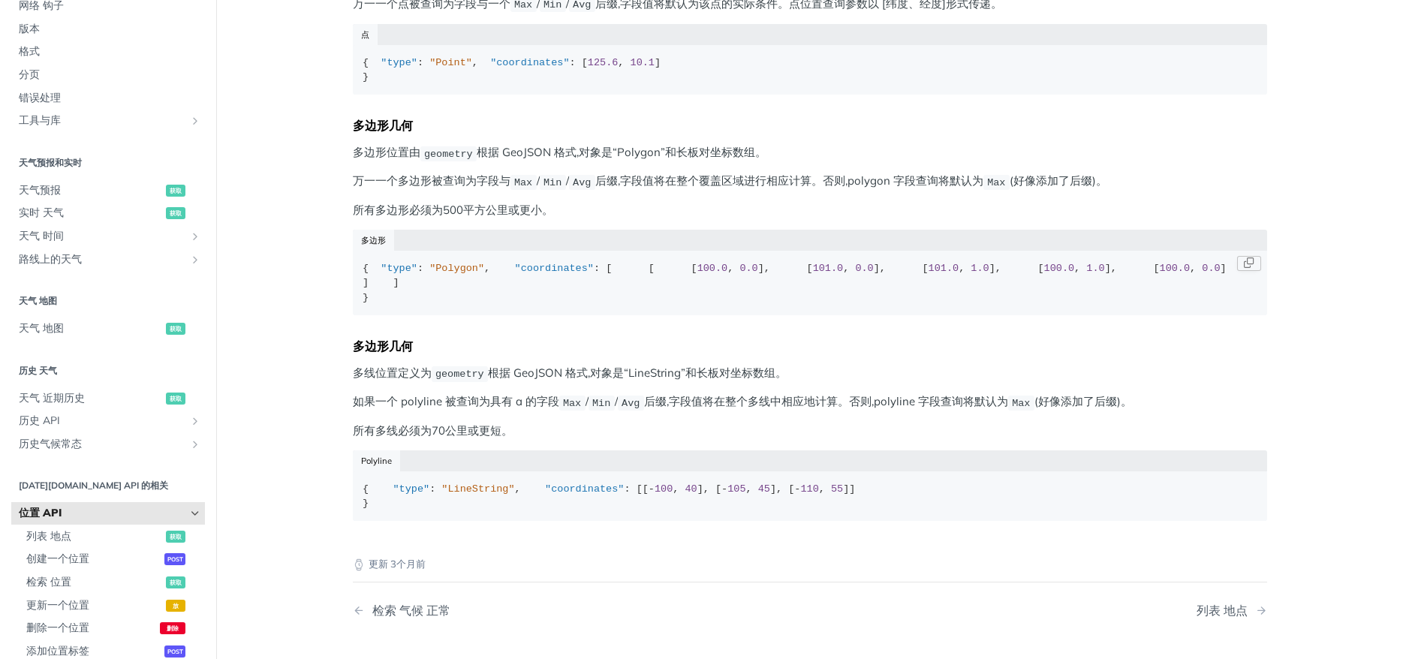
click at [445, 274] on span ""Polygon"" at bounding box center [456, 268] width 55 height 11
copy span "Polygon"
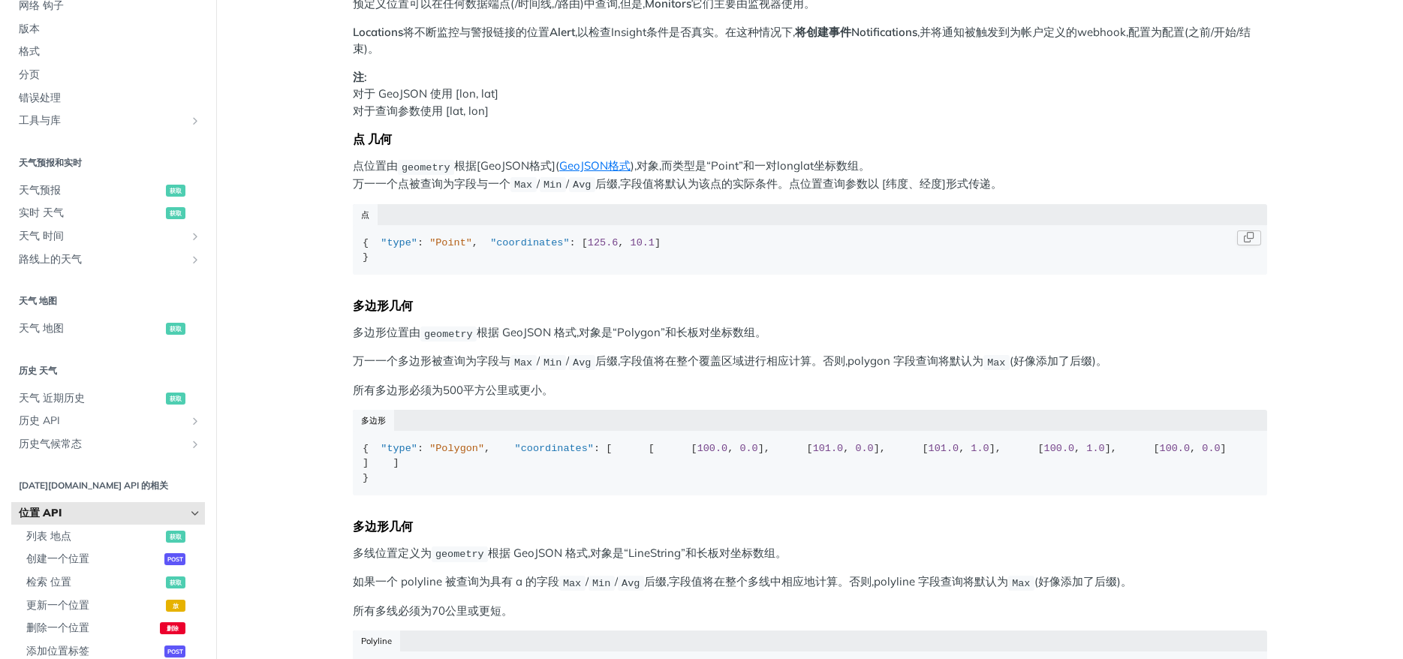
click at [447, 249] on span ""Point"" at bounding box center [450, 242] width 43 height 11
copy span "Point"
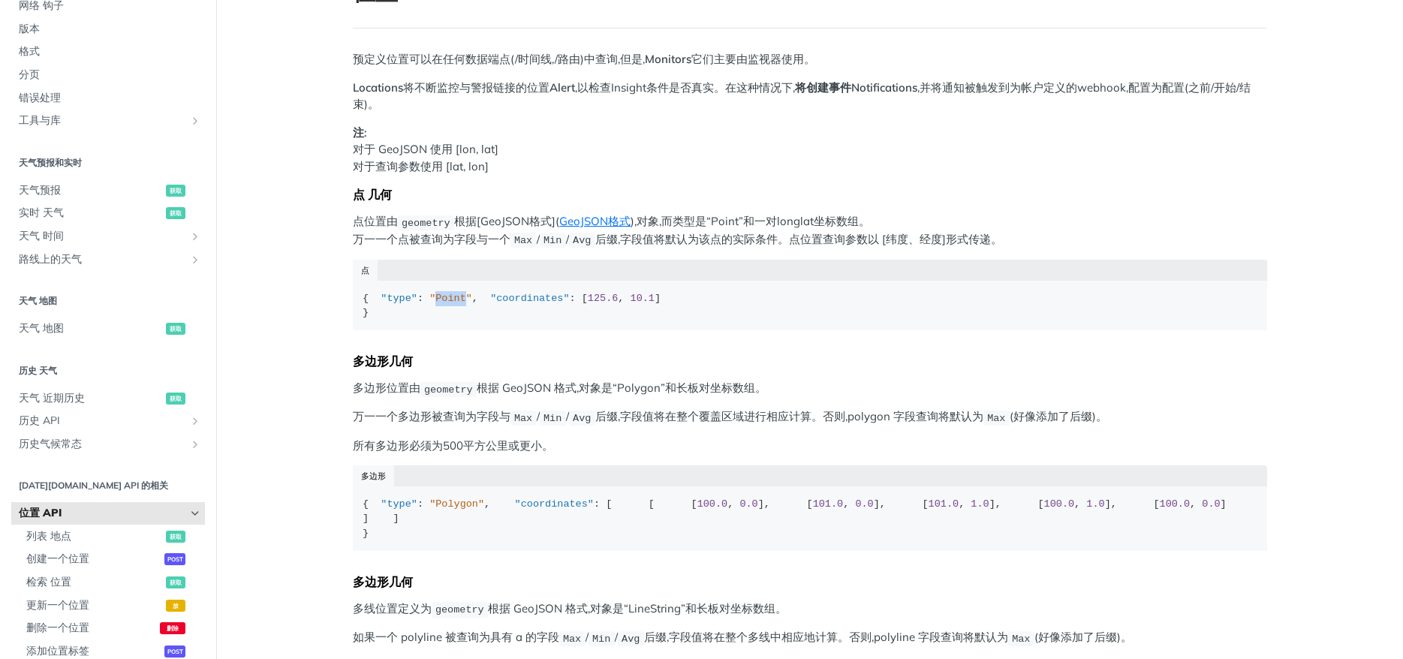
scroll to position [270, 0]
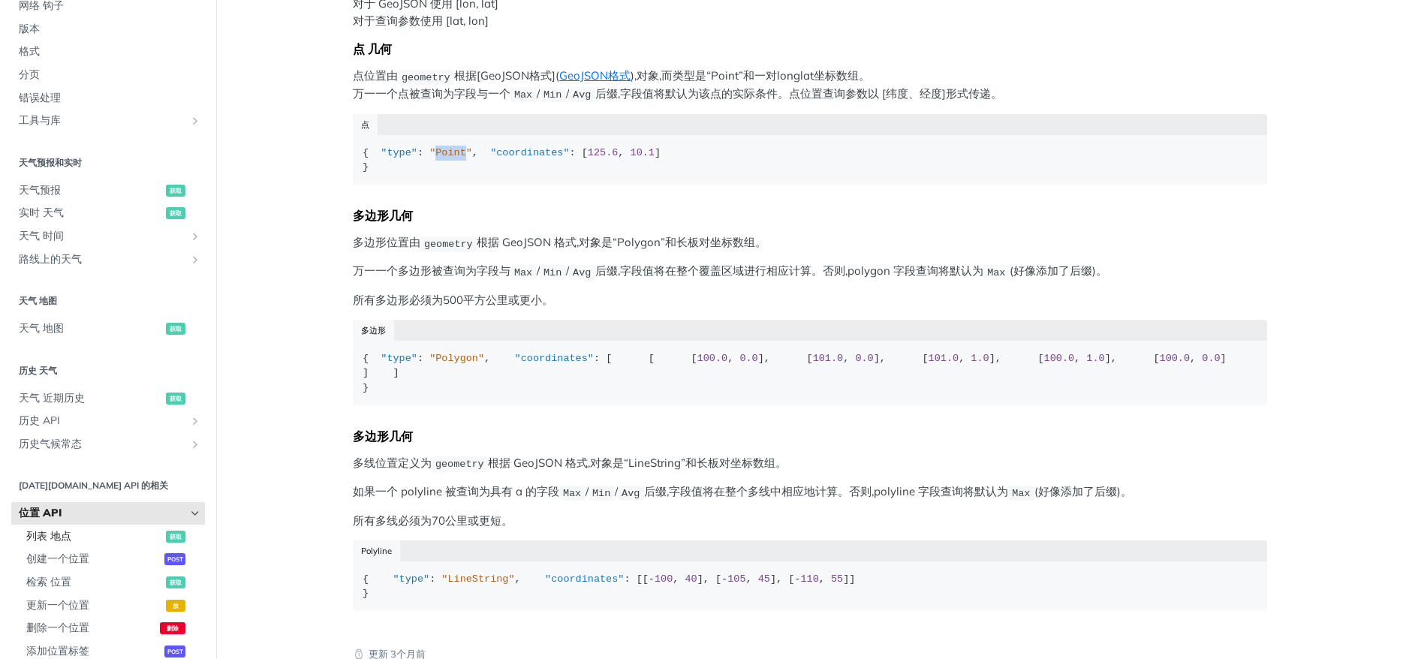
click at [100, 532] on span "列表 地点" at bounding box center [94, 536] width 136 height 15
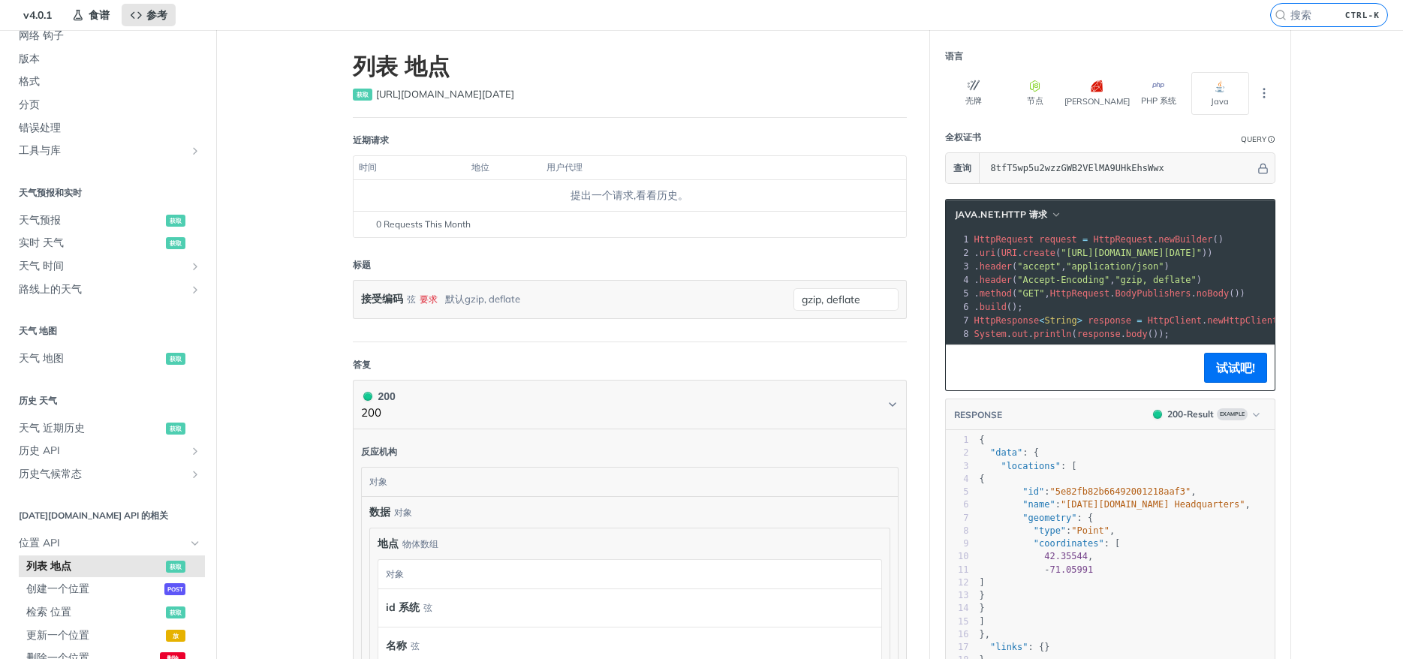
scroll to position [180, 0]
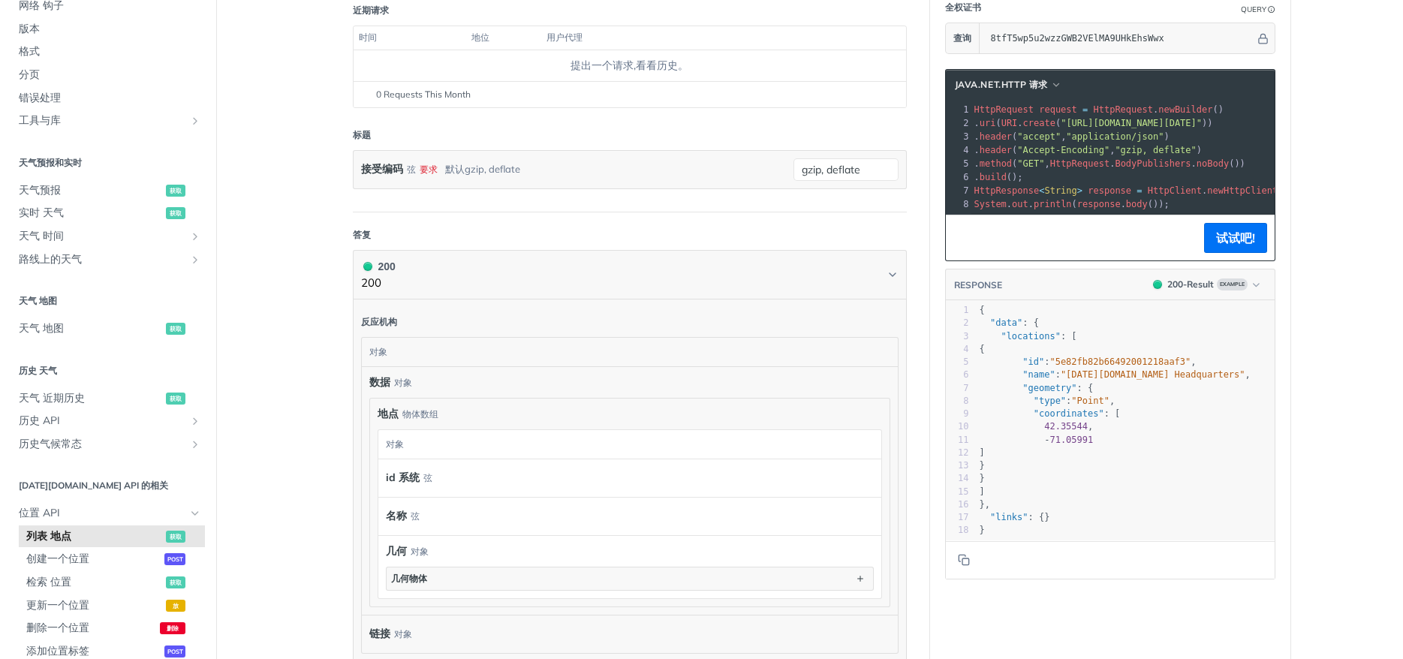
click at [1202, 127] on span ""[URL][DOMAIN_NAME][DATE]"" at bounding box center [1131, 123] width 141 height 11
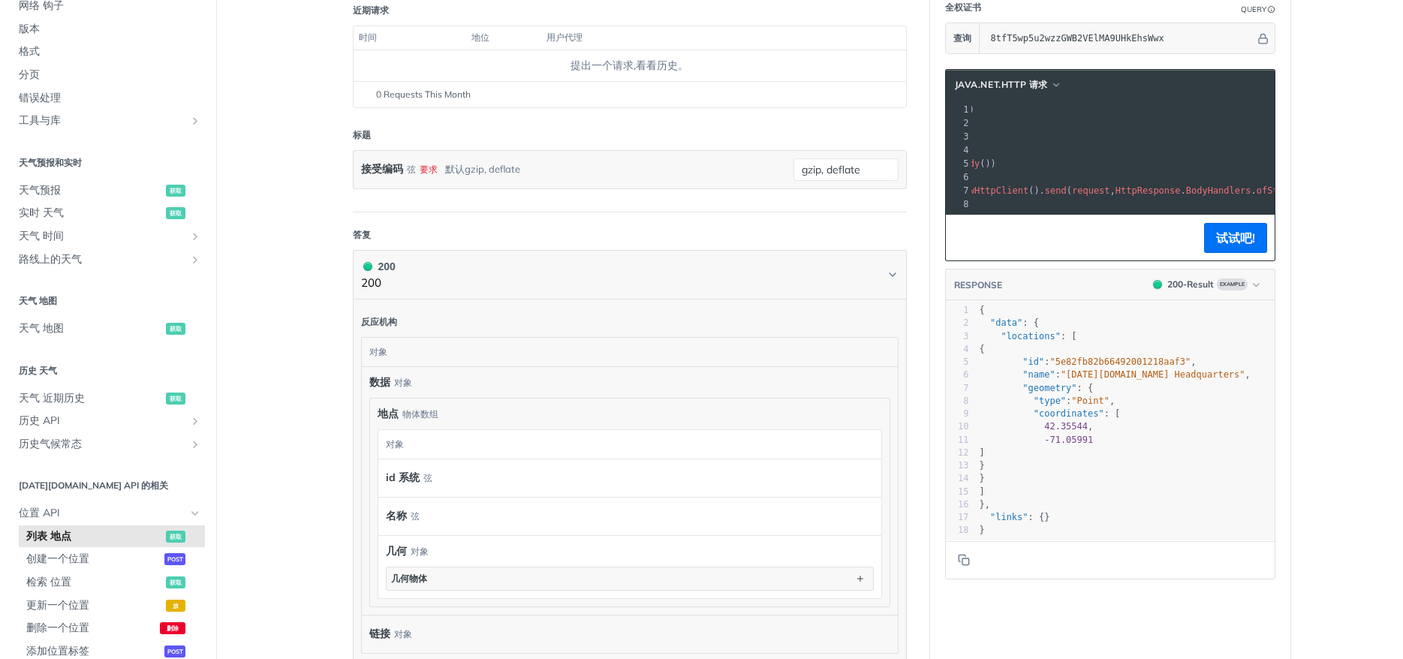
drag, startPoint x: 1224, startPoint y: 121, endPoint x: 1403, endPoint y: 125, distance: 178.7
click at [1403, 125] on div "跳转到内容 参考 食谱 常见问题解答 帮助 中心 博客 API 状态 食谱 参考 v4.0.1 参考 食谱 常见问题解答 帮助 中心 博客 API 状态 获取…" at bounding box center [701, 329] width 1403 height 659
click at [1152, 129] on pre ". uri ( URI . create ( "[URL][DOMAIN_NAME][DATE]" ))" at bounding box center [1025, 123] width 607 height 14
drag, startPoint x: 1125, startPoint y: 122, endPoint x: 1058, endPoint y: 113, distance: 67.4
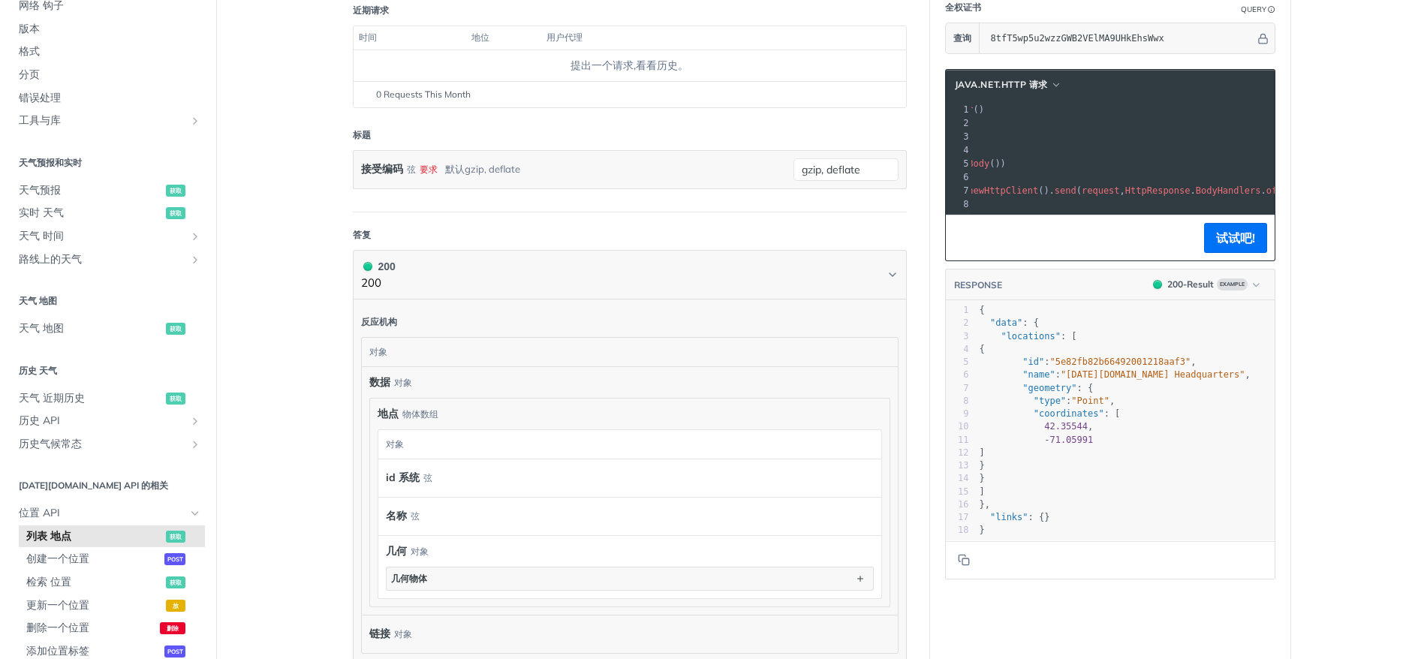
click at [1058, 113] on div "1 HttpRequest request = HttpRequest . newBuilder () 2 . uri ( URI . create ( "[…" at bounding box center [1035, 157] width 607 height 108
click at [963, 128] on span ""[URL][DOMAIN_NAME][DATE]"" at bounding box center [891, 123] width 141 height 11
click at [963, 122] on span ""[URL][DOMAIN_NAME][DATE]"" at bounding box center [891, 123] width 141 height 11
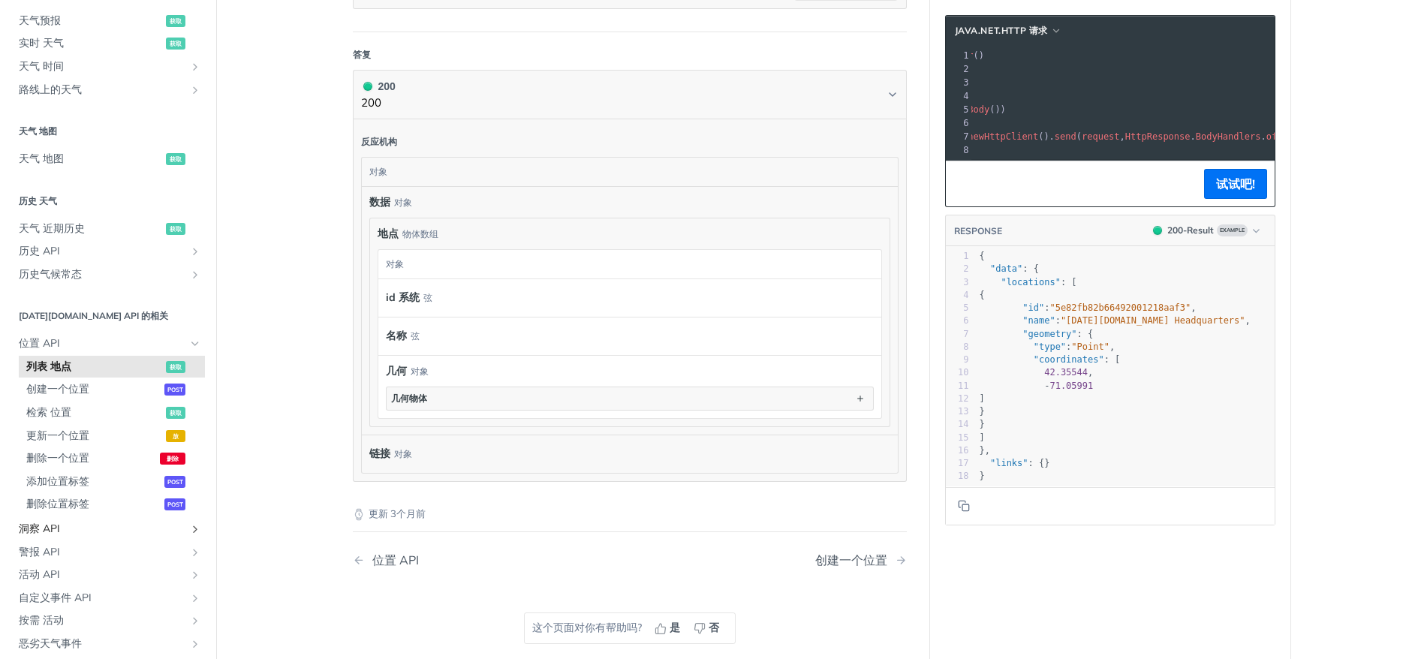
scroll to position [360, 0]
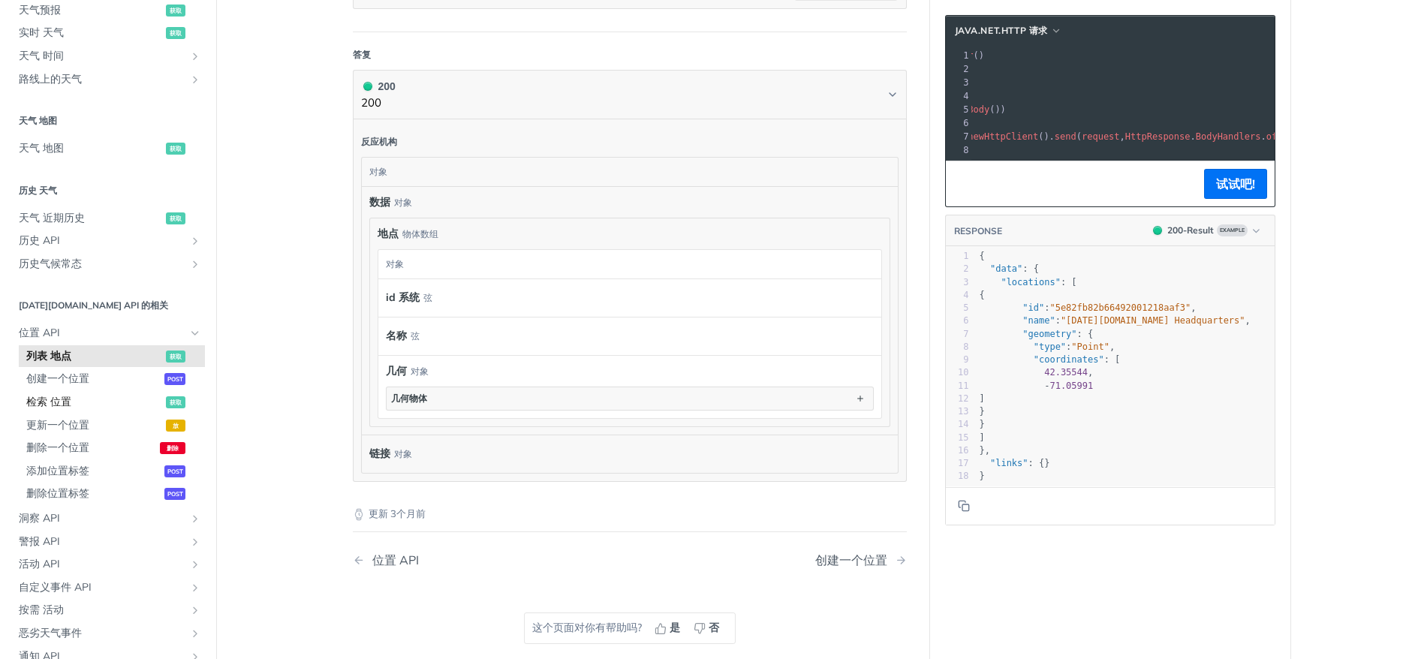
click at [92, 410] on link "检索 位置 获取" at bounding box center [112, 402] width 186 height 23
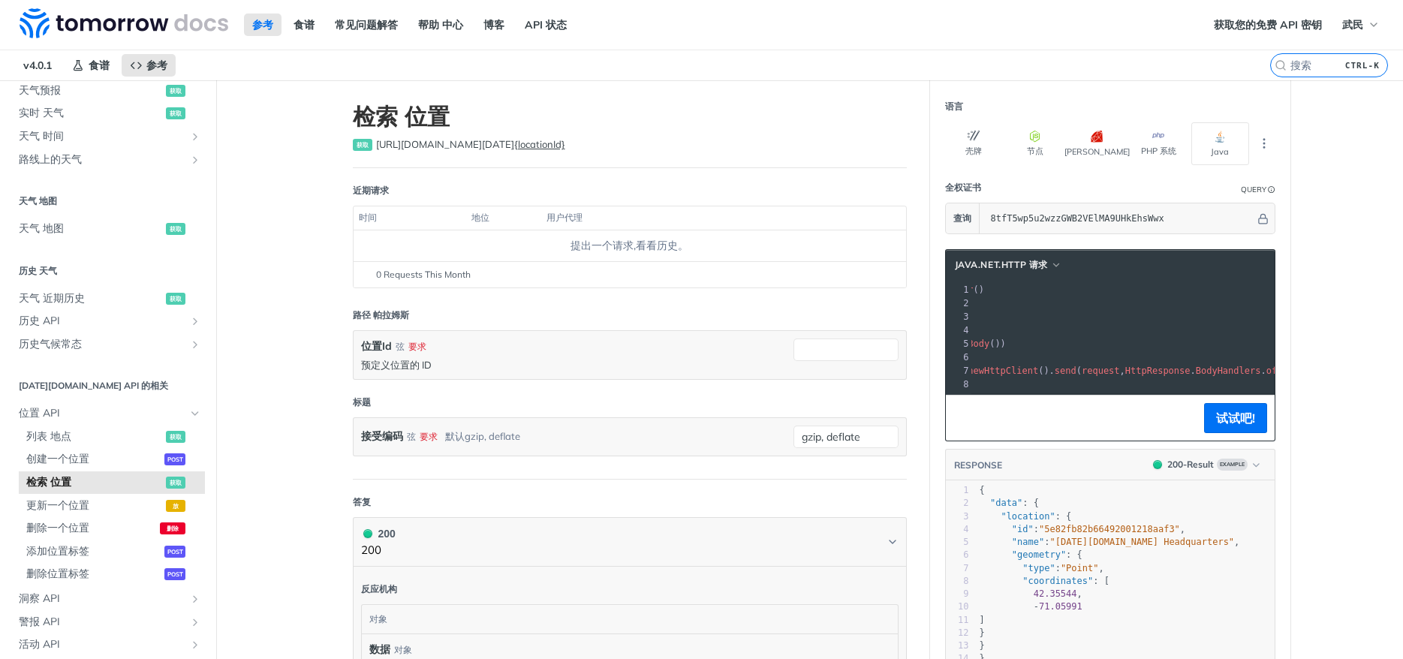
scroll to position [5, 0]
click at [1158, 541] on span ""[DATE][DOMAIN_NAME] Headquarters"" at bounding box center [1142, 542] width 185 height 11
type textarea ""name": "Tomorrow.io Headquarters","
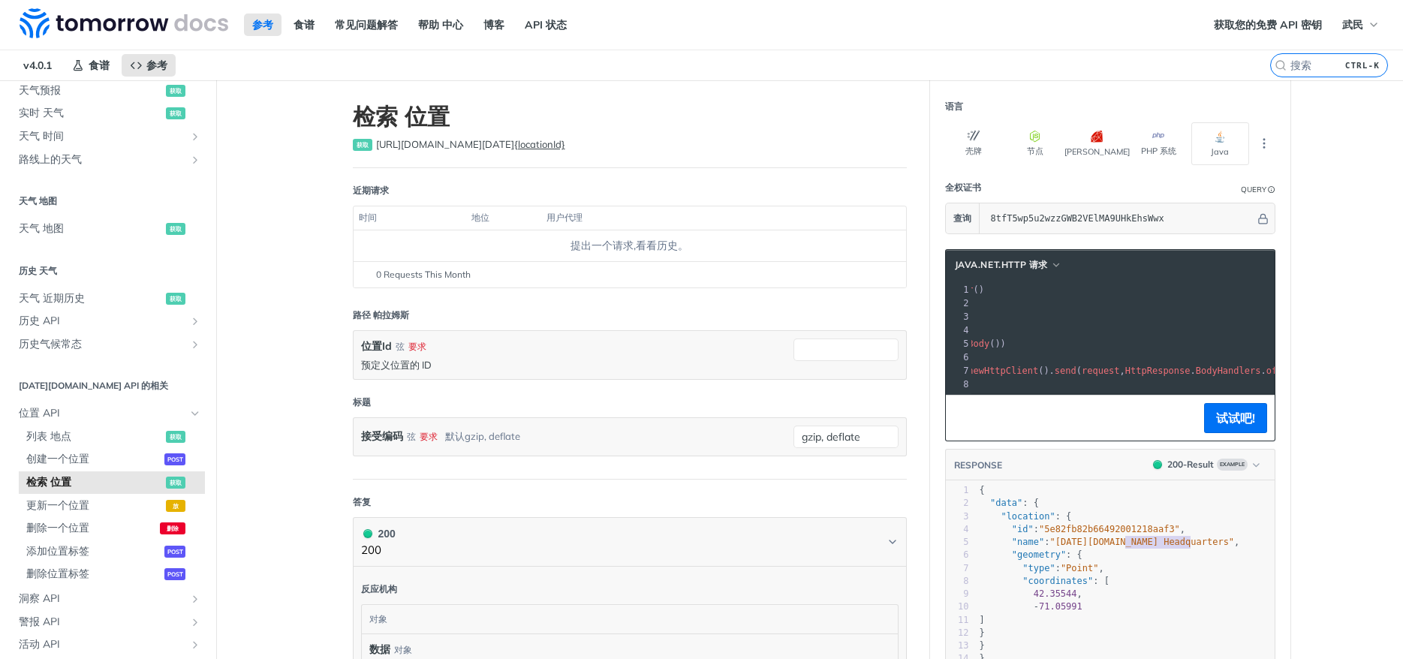
click at [1158, 541] on span ""[DATE][DOMAIN_NAME] Headquarters"" at bounding box center [1142, 542] width 185 height 11
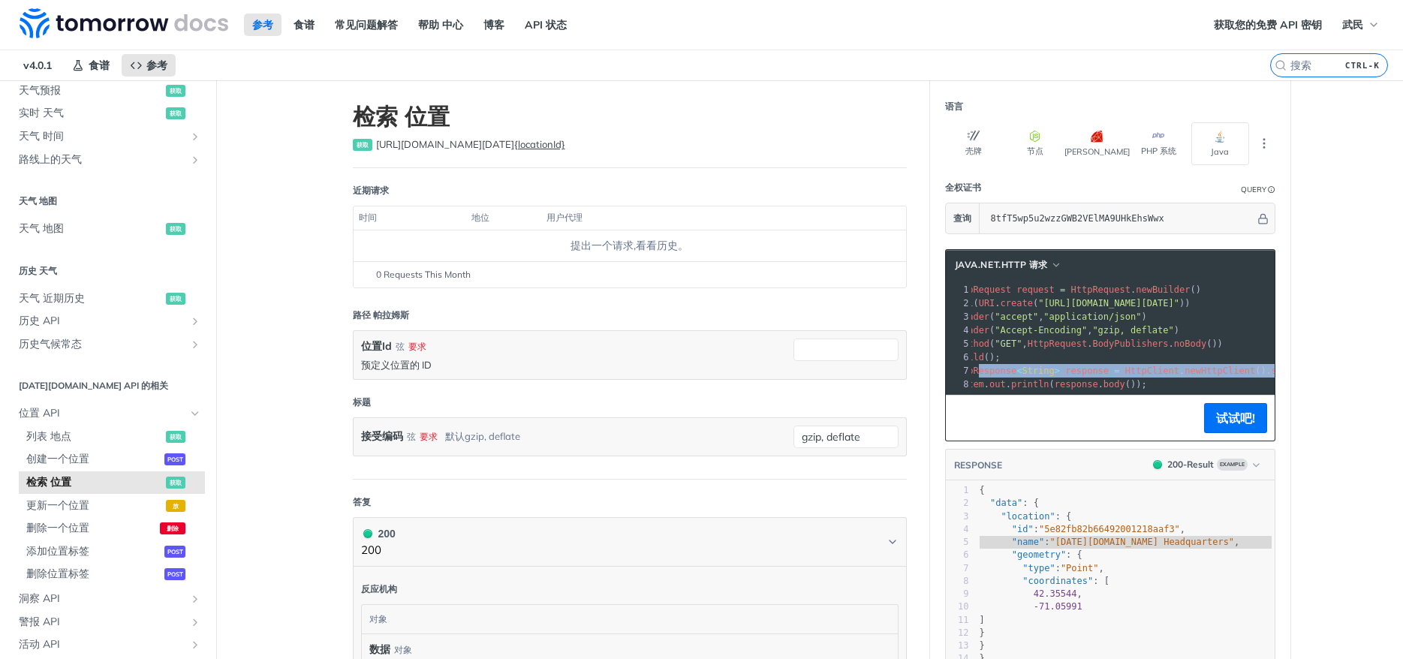
drag, startPoint x: 1104, startPoint y: 369, endPoint x: 936, endPoint y: 373, distance: 168.3
click at [936, 373] on section "java.net.http 请求 xxxxxxxxxx 1 HttpRequest request = HttpRequest . newBuilder ()…" at bounding box center [1110, 485] width 360 height 502
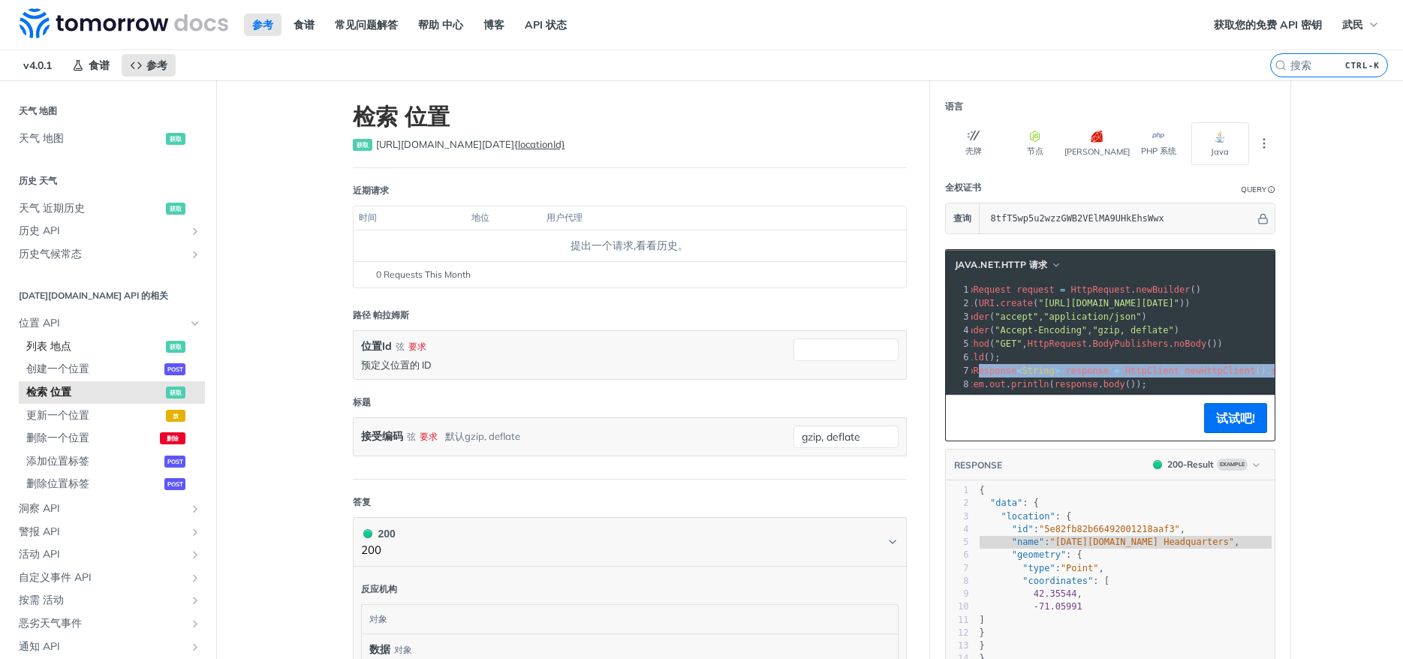
click at [54, 339] on span "列表 地点" at bounding box center [94, 346] width 136 height 15
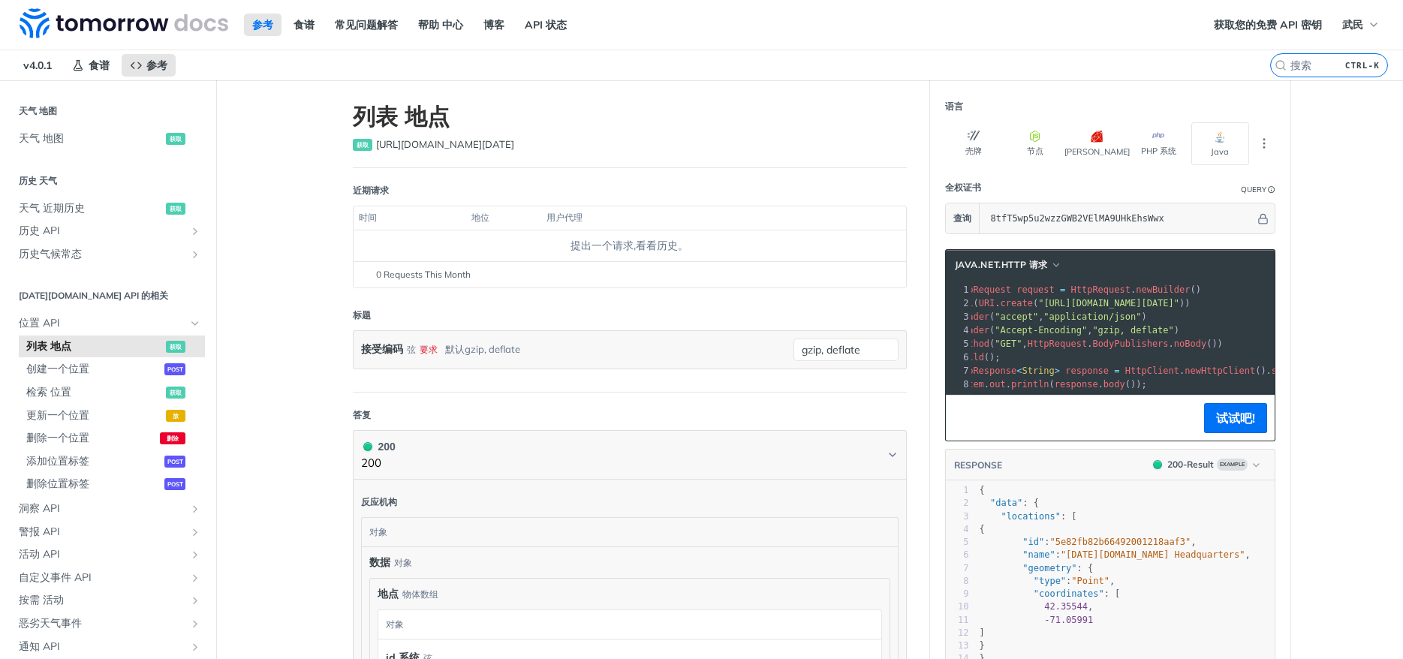
scroll to position [5, 0]
type textarea "Tomorrow.io Headquarters"
drag, startPoint x: 1071, startPoint y: 556, endPoint x: 1199, endPoint y: 558, distance: 128.4
click at [1199, 558] on span ""[DATE][DOMAIN_NAME] Headquarters"" at bounding box center [1153, 555] width 185 height 11
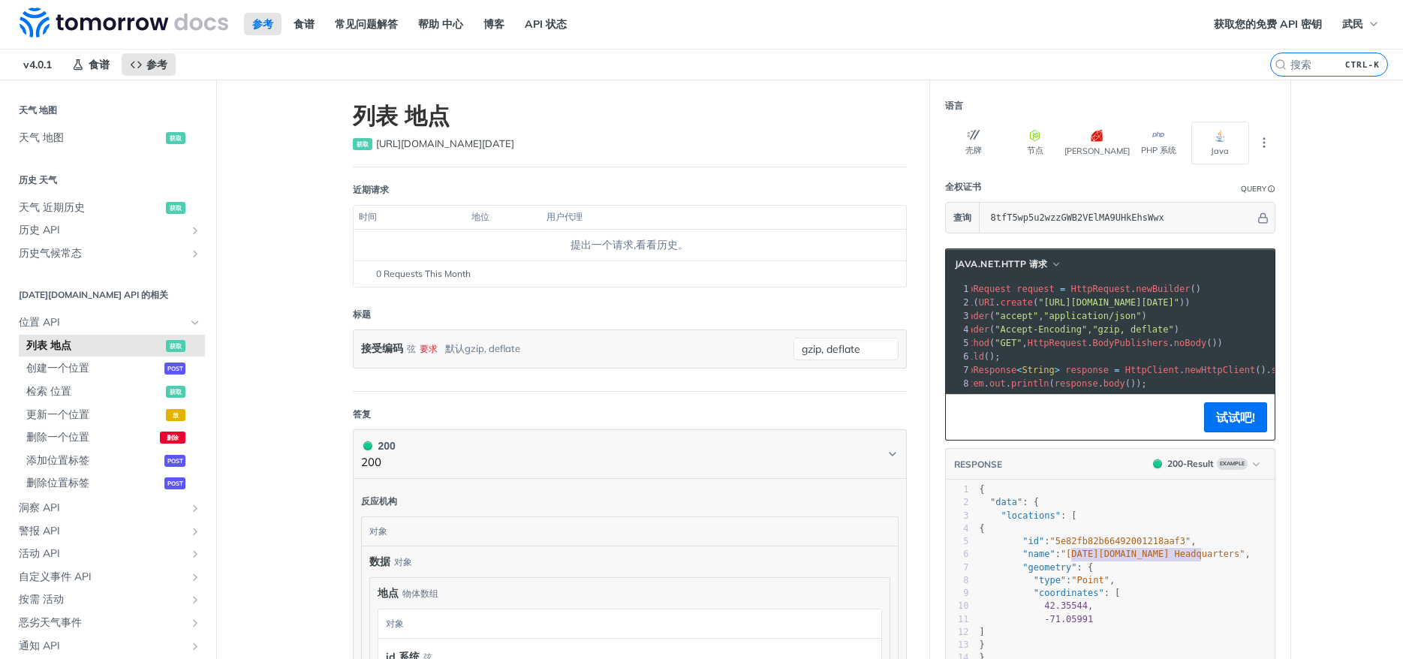
scroll to position [0, 0]
click at [83, 136] on span "天气 地图" at bounding box center [90, 138] width 143 height 15
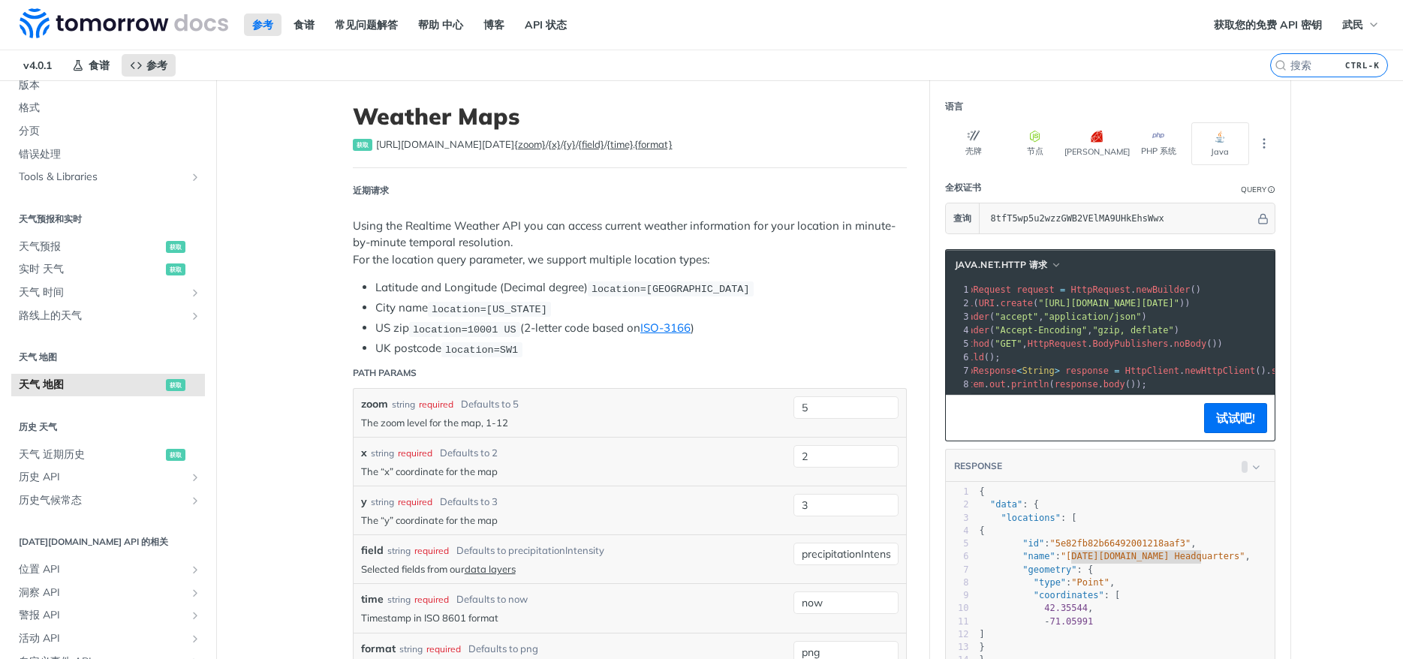
scroll to position [158, 0]
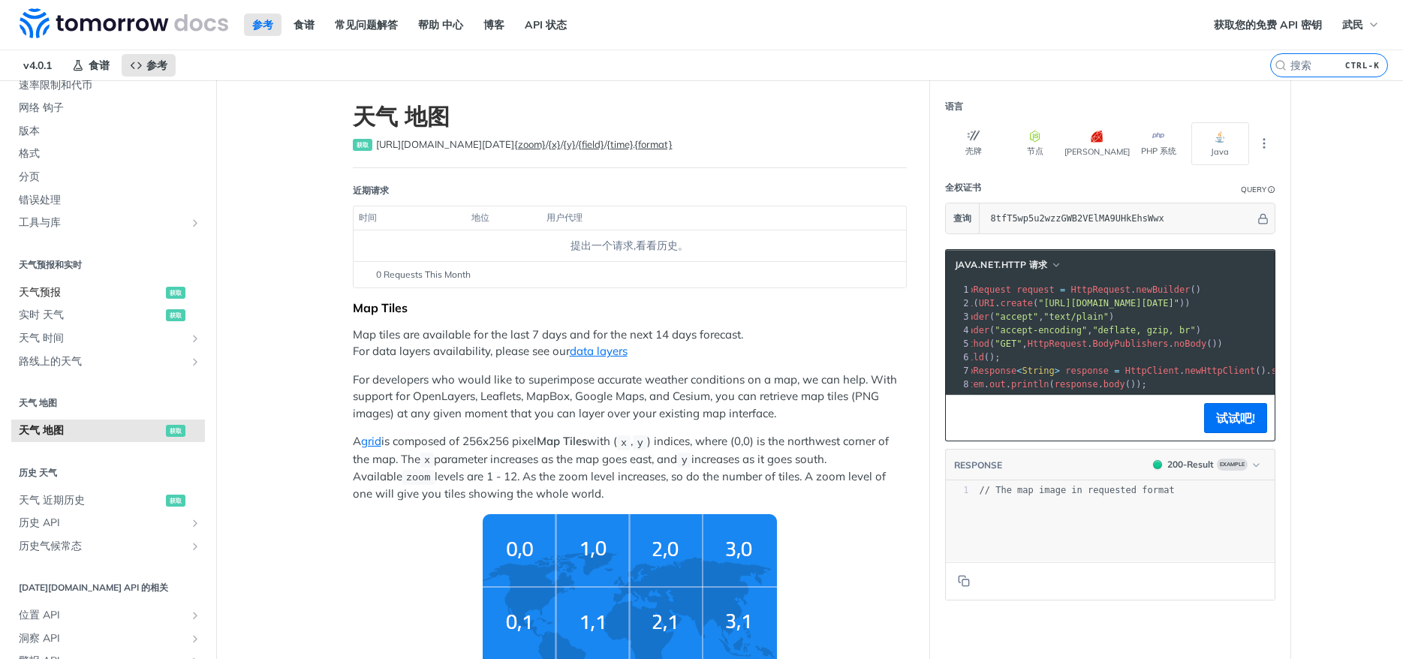
click at [35, 288] on span "天气预报" at bounding box center [90, 292] width 143 height 15
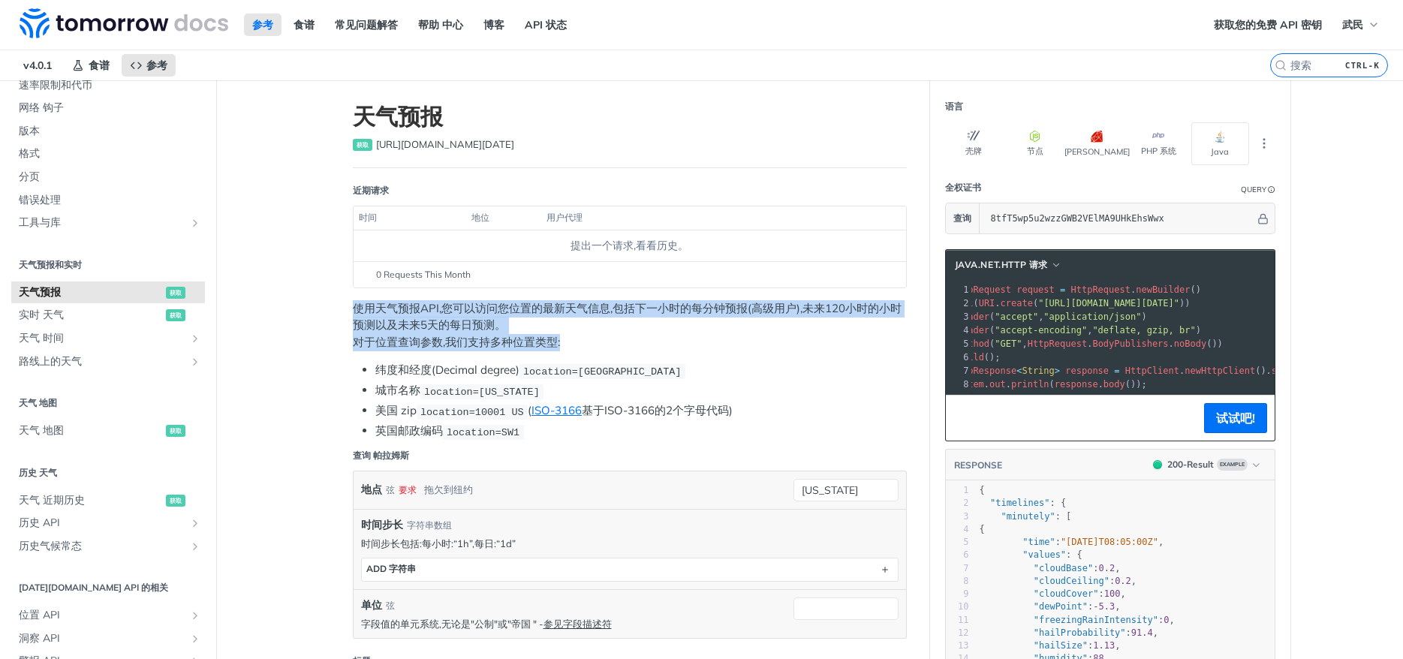
drag, startPoint x: 351, startPoint y: 303, endPoint x: 807, endPoint y: 346, distance: 457.8
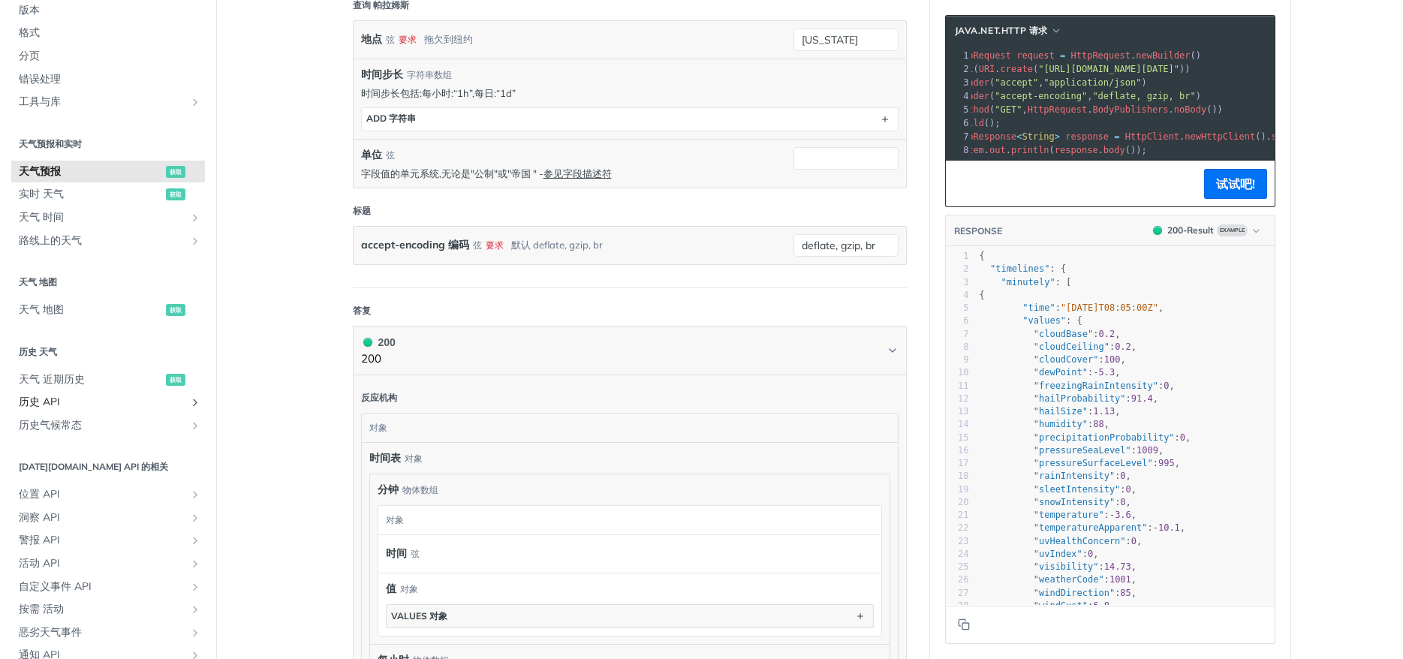
scroll to position [158, 0]
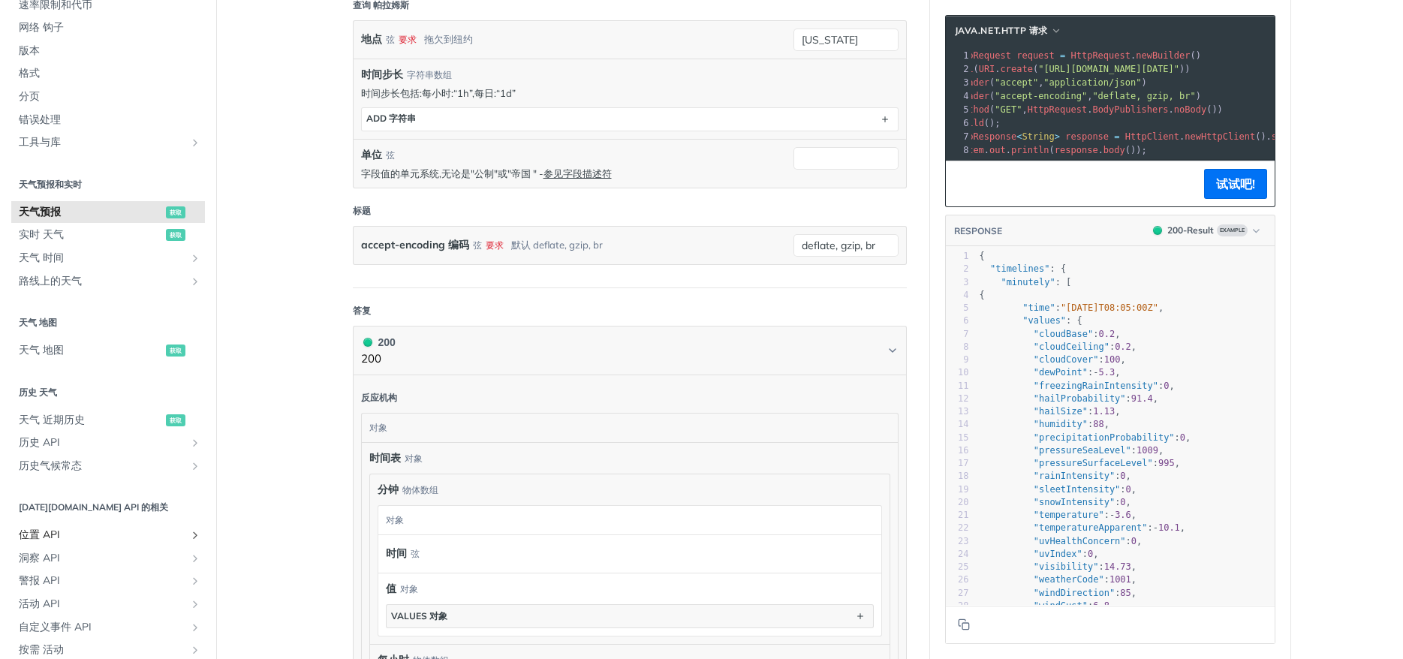
click at [191, 534] on icon "显示位置 API 的子页面" at bounding box center [195, 535] width 12 height 12
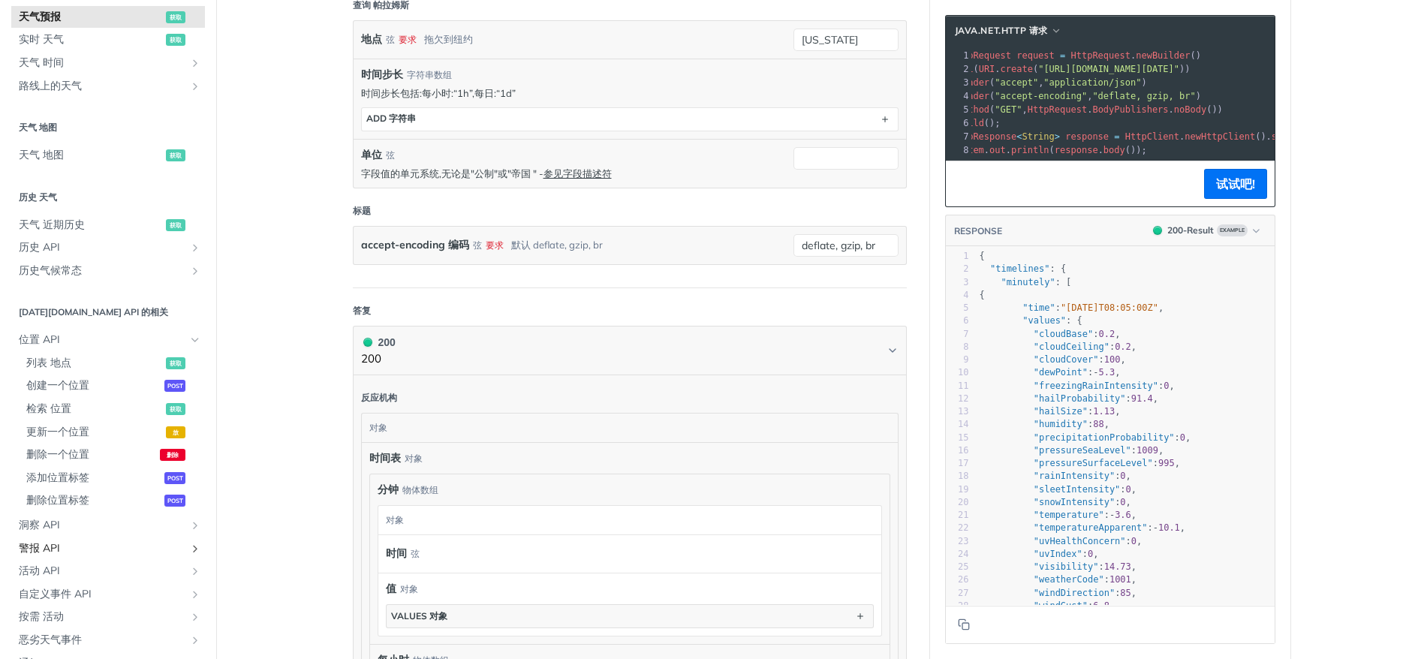
scroll to position [429, 0]
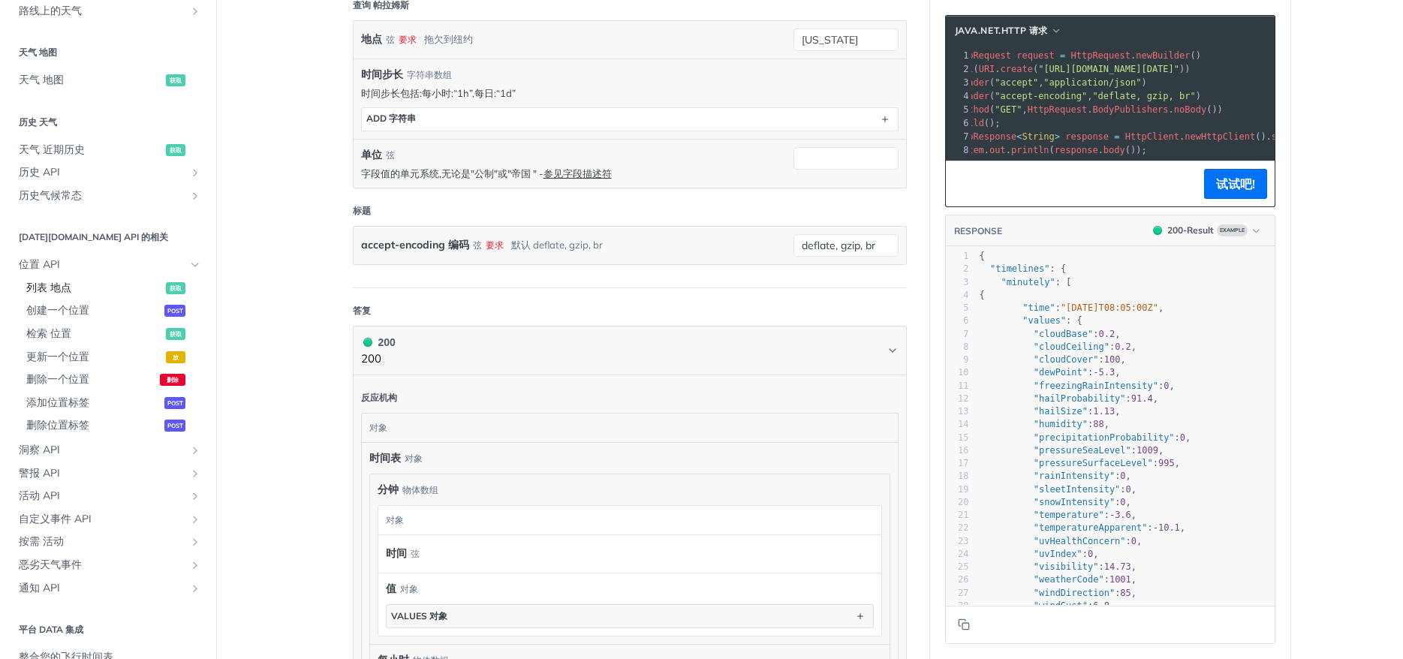
click at [59, 284] on span "列表 地点" at bounding box center [94, 288] width 136 height 15
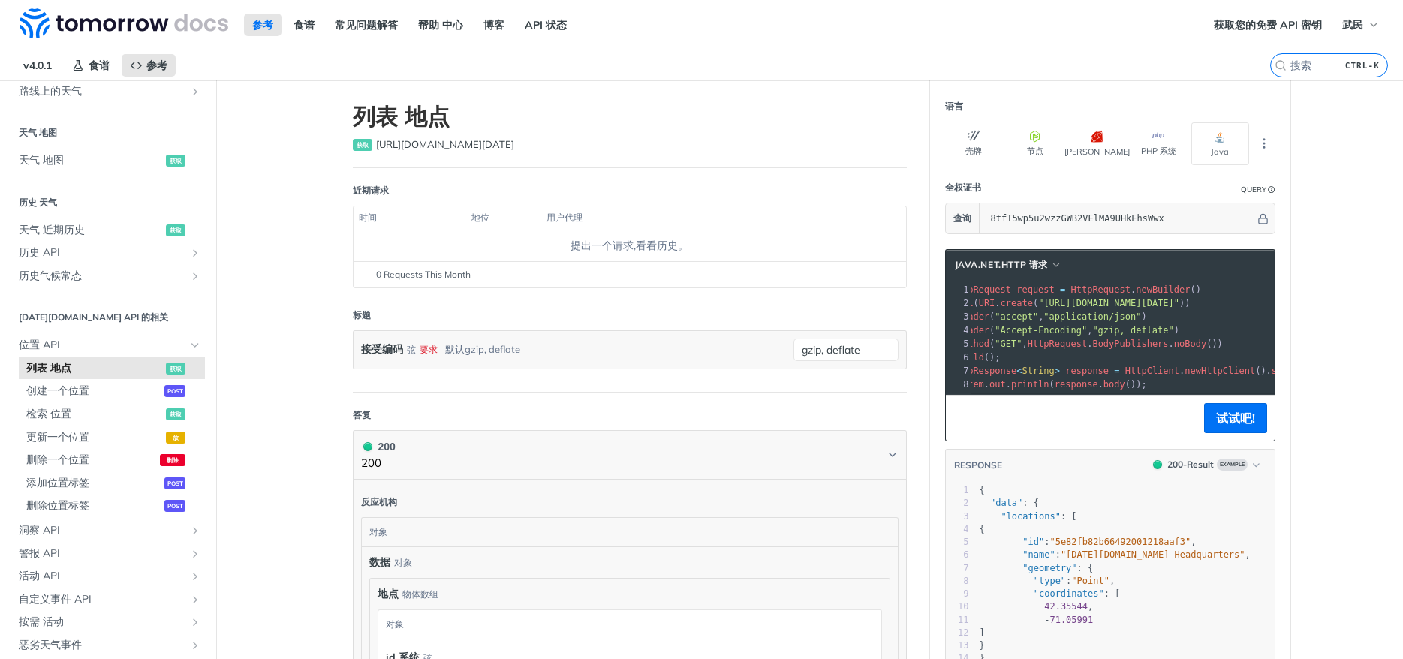
click at [1086, 303] on span ""[URL][DOMAIN_NAME][DATE]"" at bounding box center [1108, 303] width 141 height 11
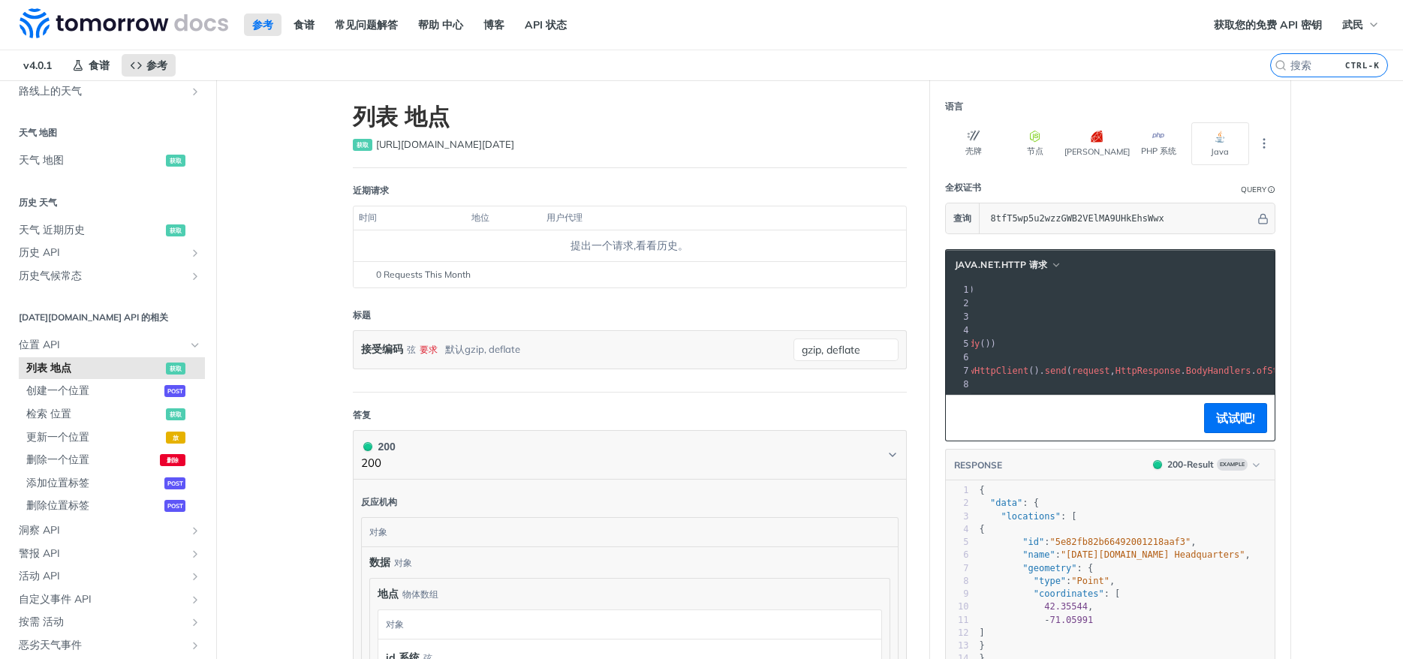
drag, startPoint x: 1077, startPoint y: 302, endPoint x: 1370, endPoint y: 303, distance: 292.8
click at [1370, 303] on main "JUMP 到 CTRL-/ 基础 [DATE][DOMAIN_NAME] APIs 组件 天气 数据 层 核心 概率预测 天气 代码 历史 高级降水 空气质量…" at bounding box center [701, 568] width 1403 height 977
click at [953, 306] on span ""[URL][DOMAIN_NAME][DATE]"" at bounding box center [882, 303] width 141 height 11
click at [953, 307] on span ""[URL][DOMAIN_NAME][DATE]"" at bounding box center [882, 303] width 141 height 11
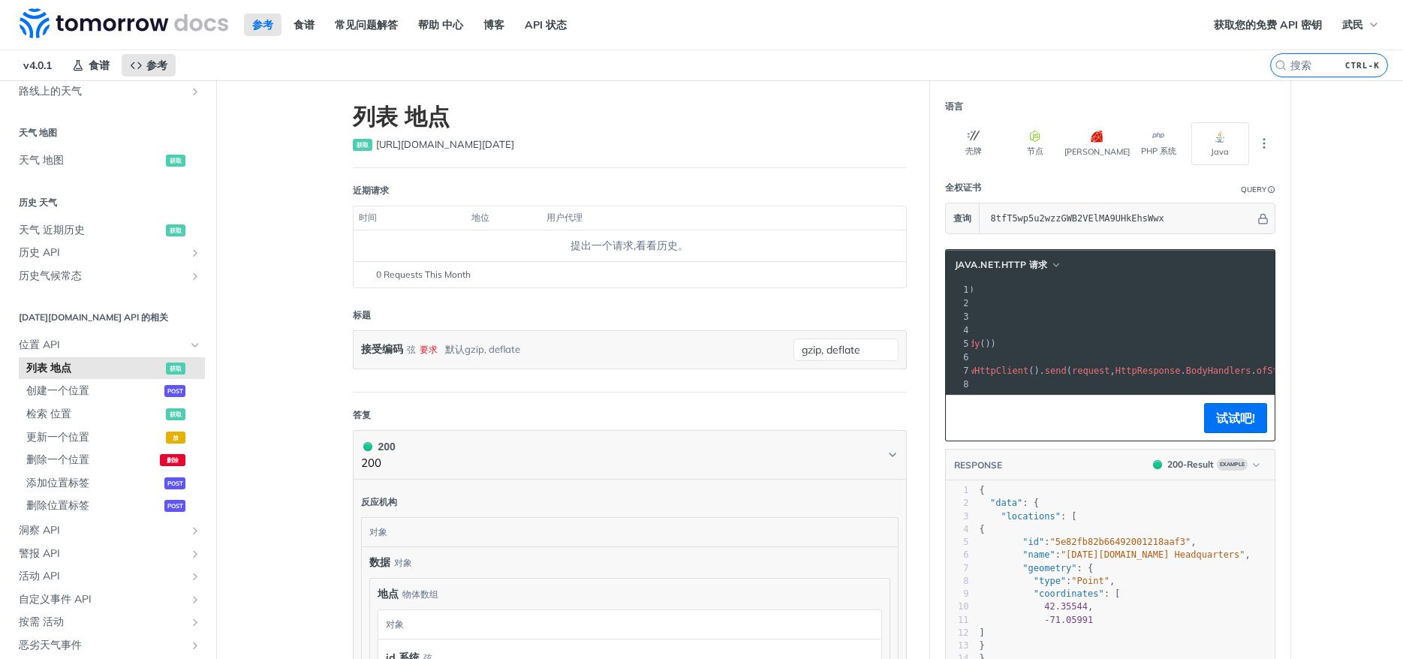
scroll to position [0, 0]
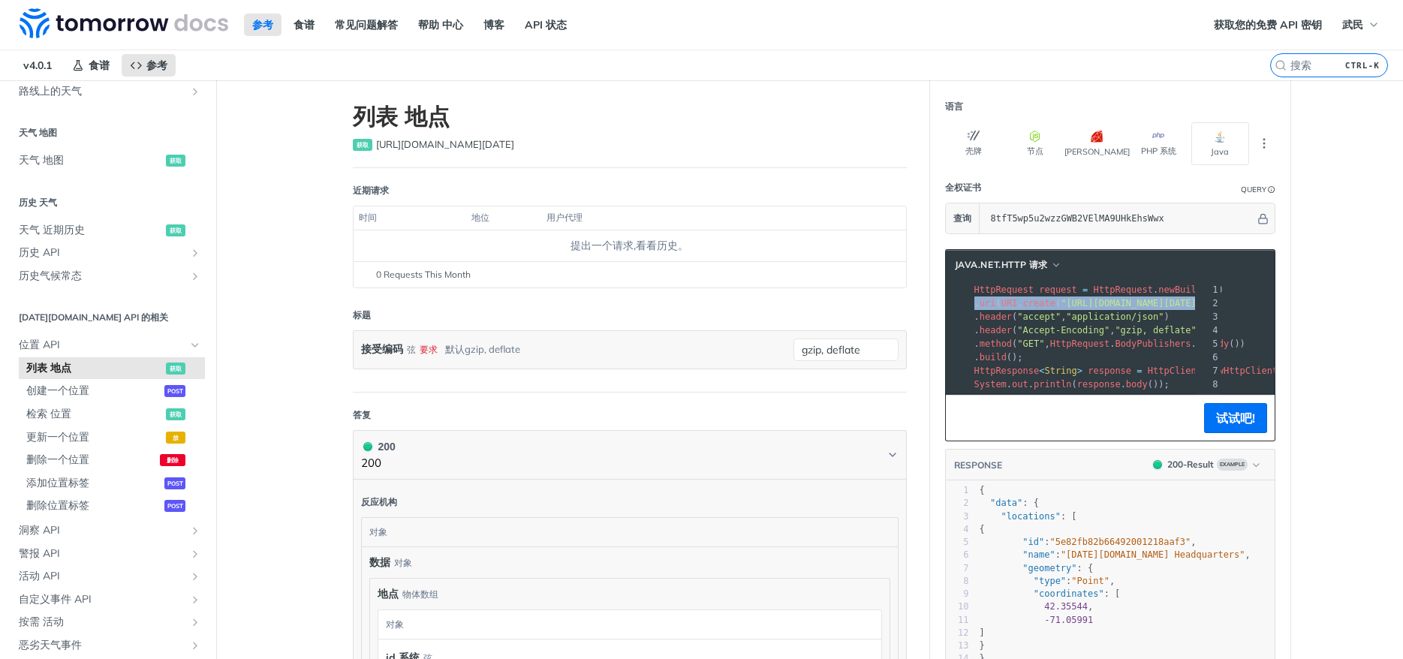
click at [1192, 307] on span ""[URL][DOMAIN_NAME][DATE]"" at bounding box center [1131, 303] width 141 height 11
click at [1131, 309] on pre ". uri ( URI . create ( "[URL][DOMAIN_NAME][DATE]" ))" at bounding box center [1275, 304] width 607 height 14
click at [1087, 304] on span ""[URL][DOMAIN_NAME][DATE]"" at bounding box center [1131, 303] width 141 height 11
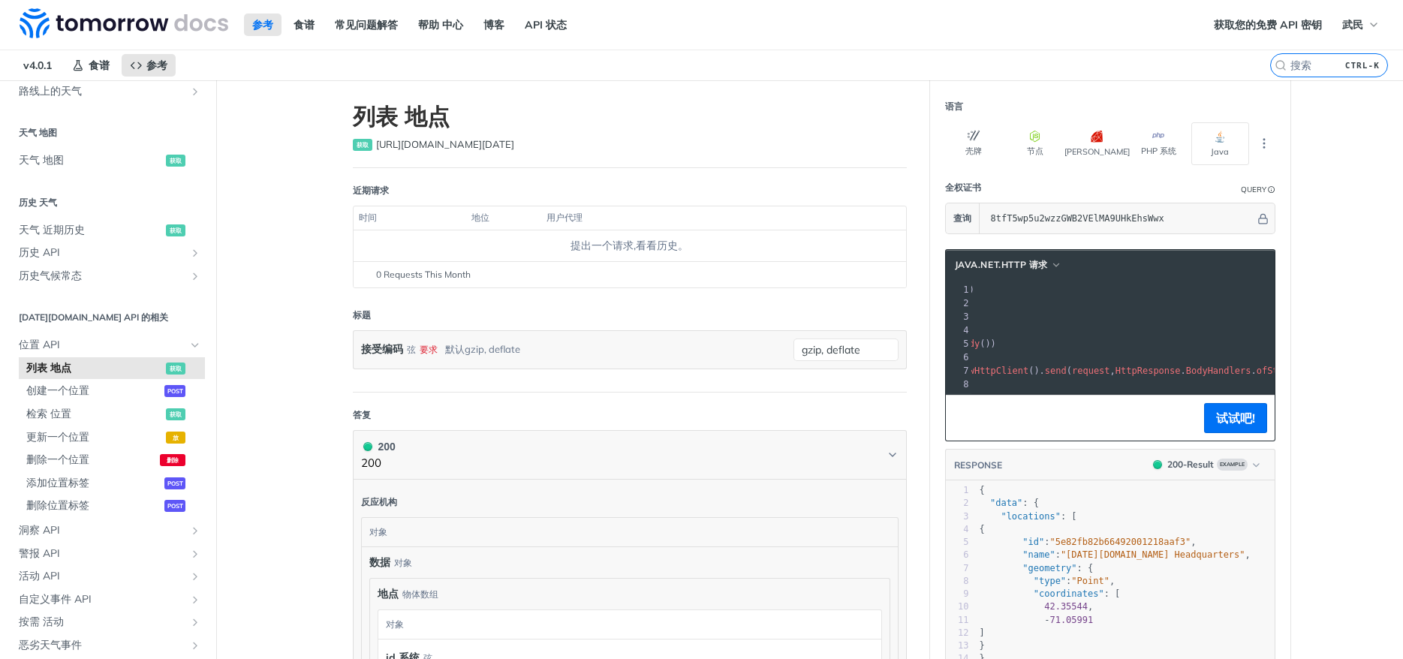
copy span "[URL][DOMAIN_NAME][DATE]"
click at [1141, 389] on div "xxxxxxxxxx 1 HttpRequest request = HttpRequest . newBuilder () 2 . uri ( URI . …" at bounding box center [1110, 337] width 329 height 114
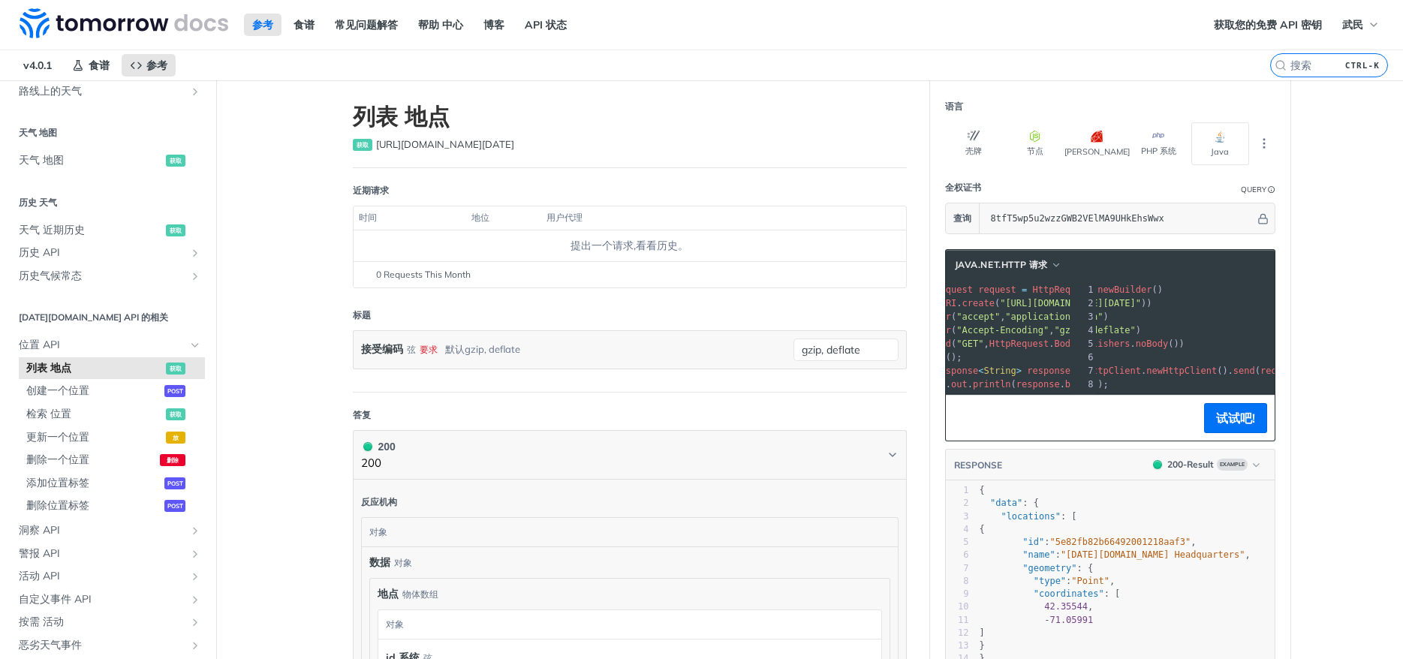
scroll to position [0, 61]
drag, startPoint x: 1171, startPoint y: 351, endPoint x: 980, endPoint y: 369, distance: 191.6
click at [980, 369] on div "1 HttpRequest request = HttpRequest . newBuilder () 2 . uri ( URI . create ( "[…" at bounding box center [1214, 337] width 607 height 108
click at [1074, 360] on pre ". build ();" at bounding box center [1214, 358] width 607 height 14
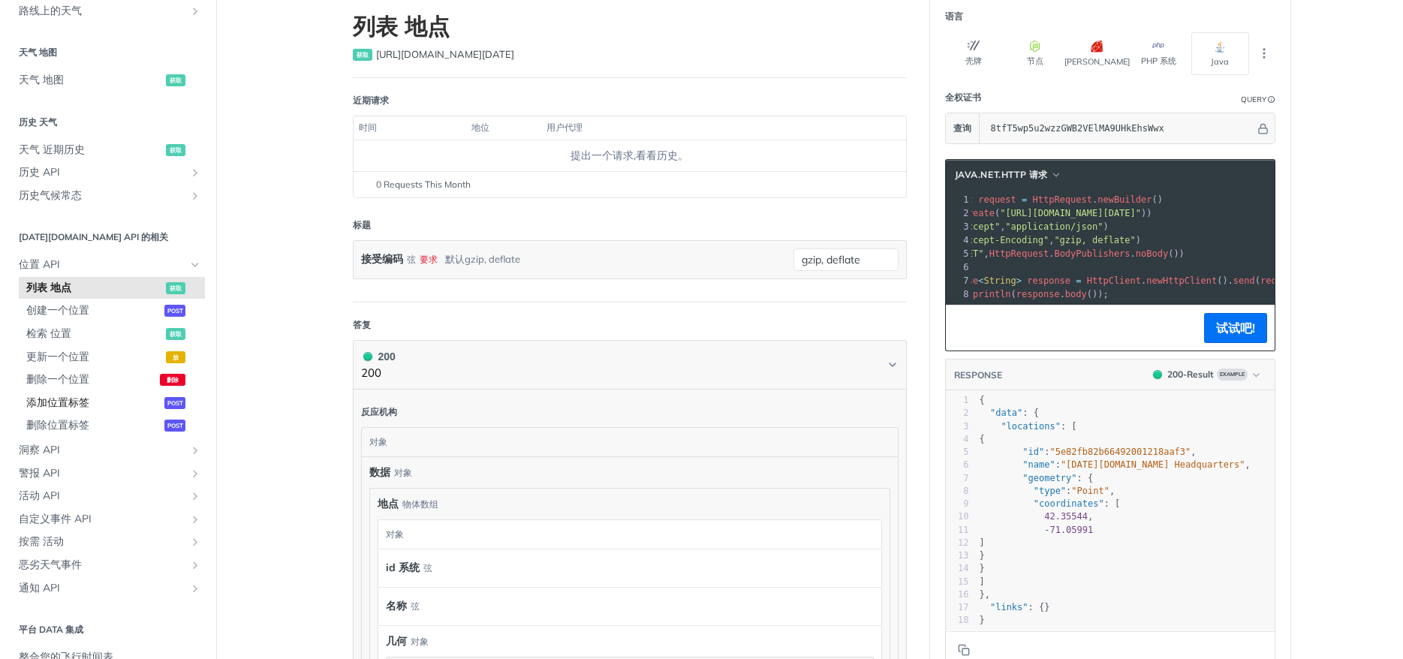
click at [80, 396] on span "添加位置标签" at bounding box center [93, 403] width 134 height 15
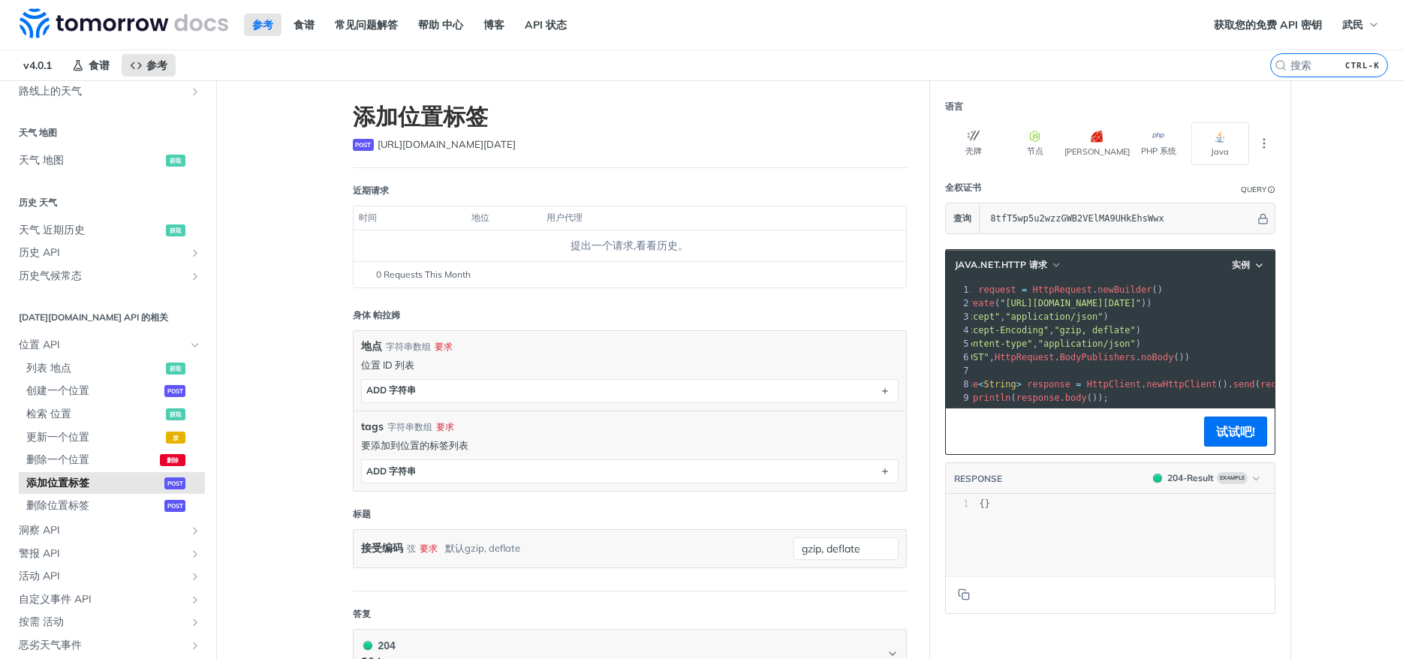
scroll to position [0, 298]
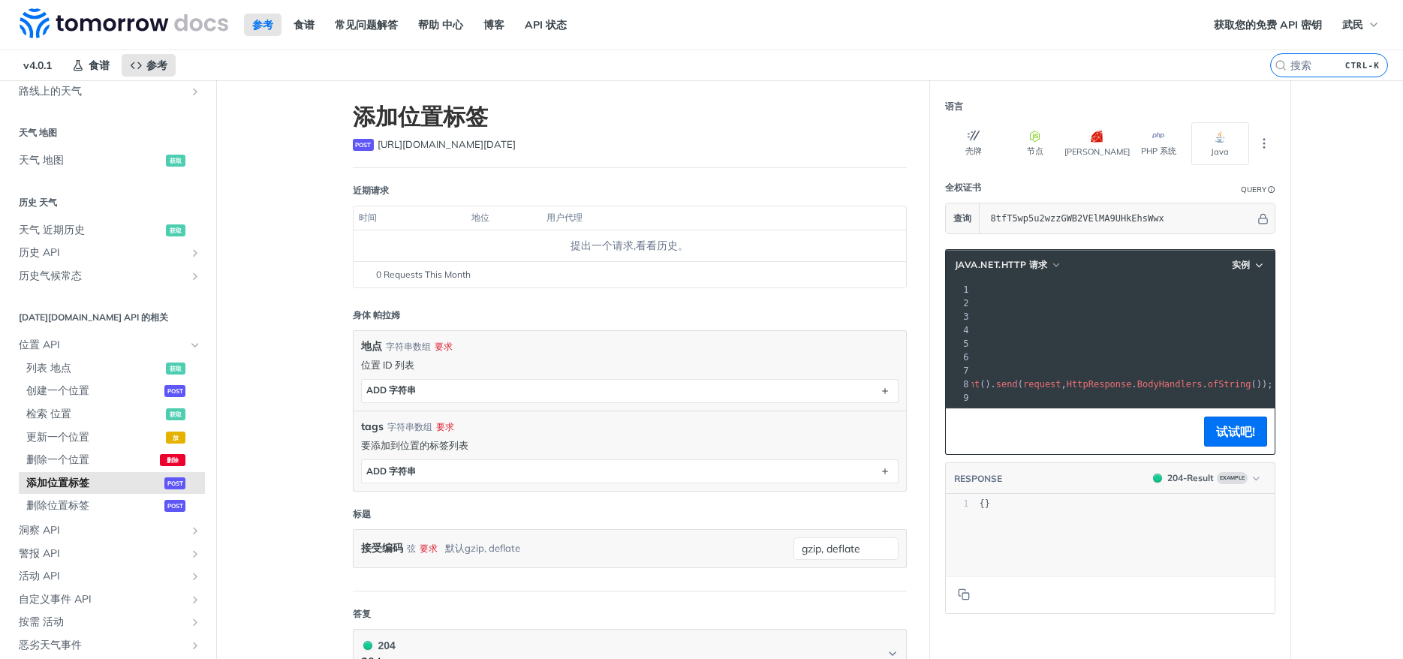
drag, startPoint x: 1095, startPoint y: 301, endPoint x: 1397, endPoint y: 301, distance: 302.6
click at [1397, 301] on div "跳转到内容 参考 食谱 常见问题解答 帮助 中心 博客 API 状态 食谱 参考 v4.0.1 参考 食谱 常见问题解答 帮助 中心 博客 API 状态 获取…" at bounding box center [701, 329] width 1403 height 659
click at [1144, 289] on pre "HttpRequest request = HttpRequest . newBuilder ()" at bounding box center [977, 290] width 607 height 14
click at [963, 304] on span ""https://api.tomorrow.io/v4/locations/tags/add?apikey=8tfT5wp5u2wzzGWB2VElMA9UH…" at bounding box center [891, 303] width 141 height 11
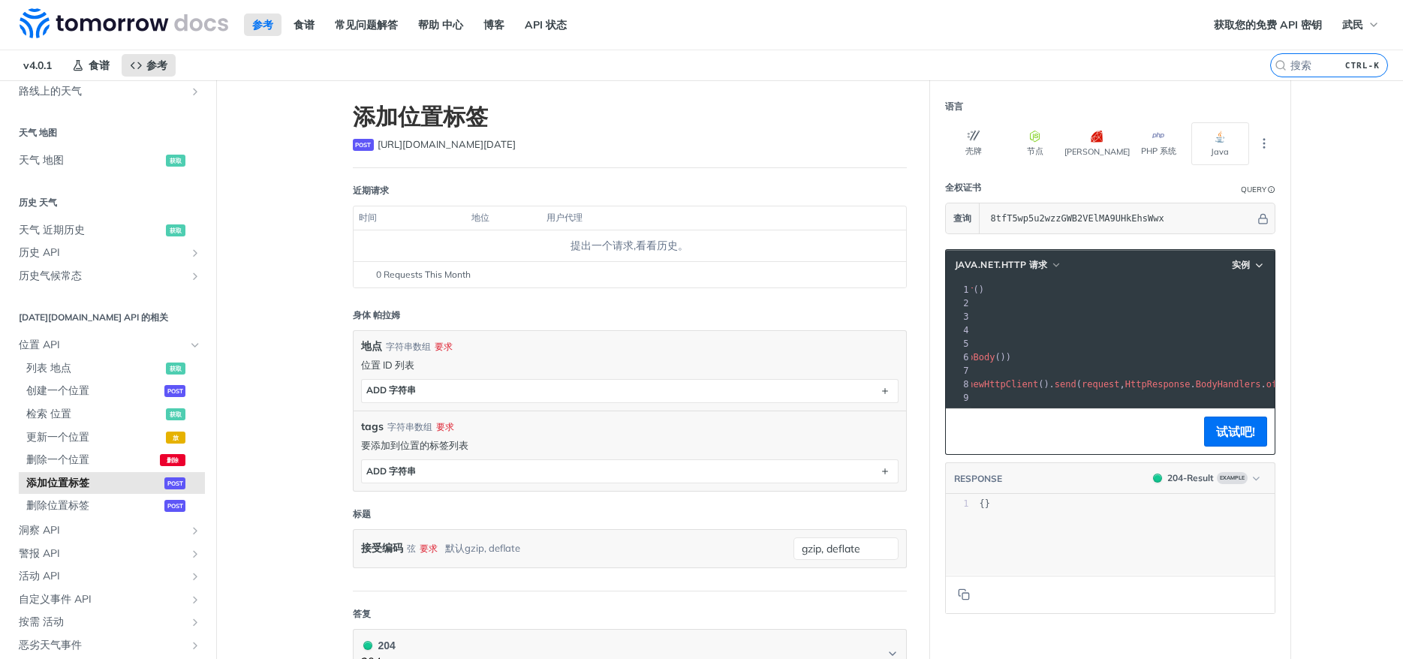
click at [963, 304] on span ""https://api.tomorrow.io/v4/locations/tags/add?apikey=8tfT5wp5u2wzzGWB2VElMA9UH…" at bounding box center [891, 303] width 141 height 11
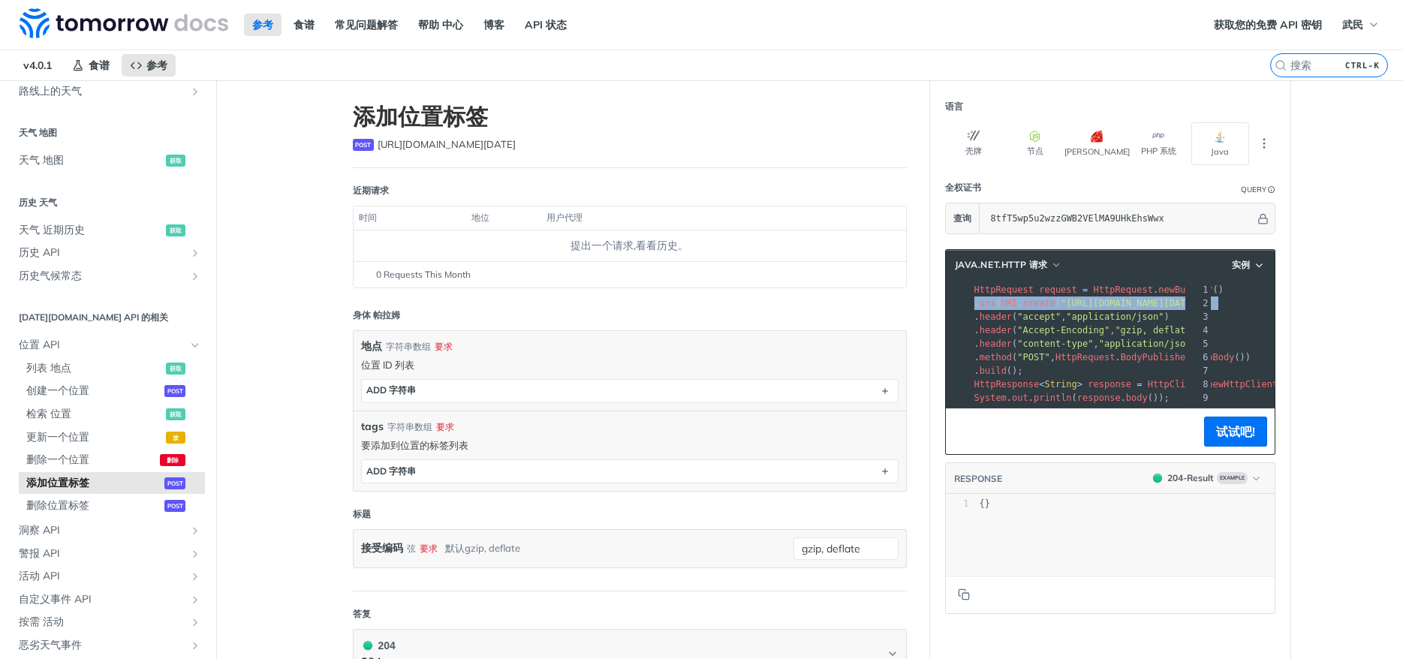
click at [1104, 304] on span ""https://api.tomorrow.io/v4/locations/tags/add?apikey=8tfT5wp5u2wzzGWB2VElMA9UH…" at bounding box center [1131, 303] width 141 height 11
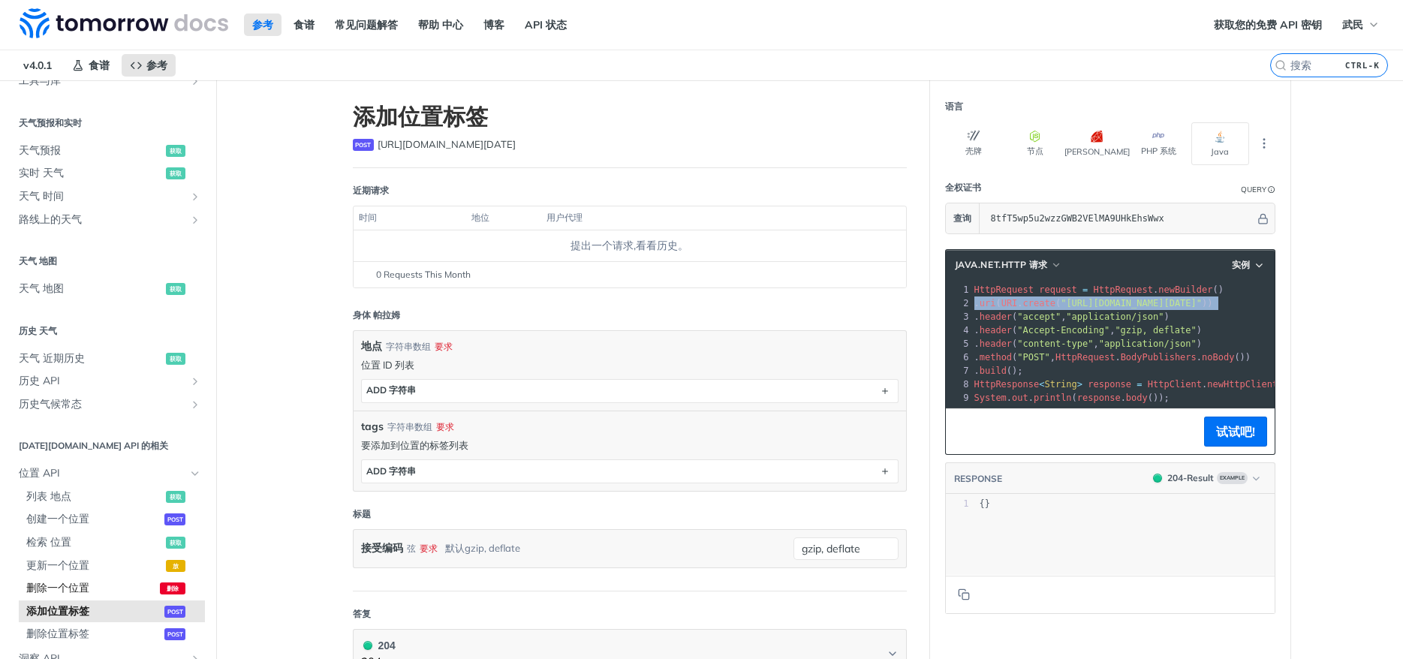
scroll to position [339, 0]
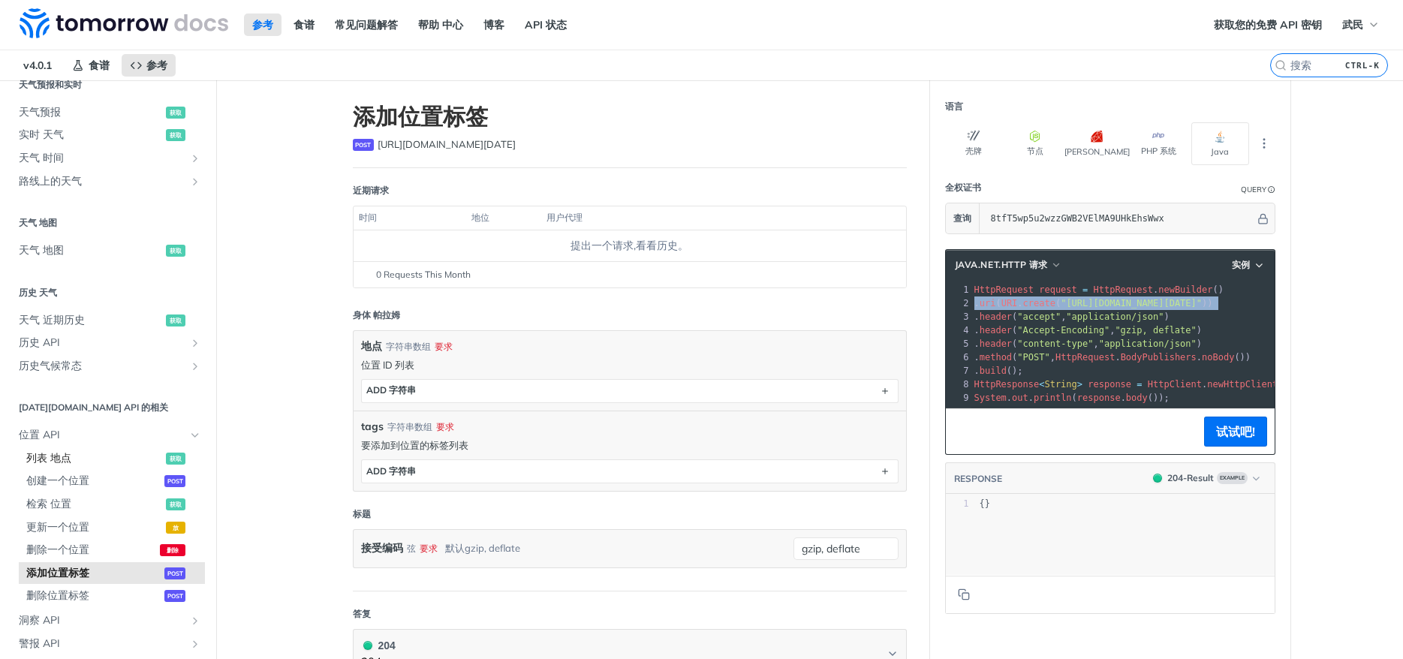
click at [56, 455] on span "列表 地点" at bounding box center [94, 458] width 136 height 15
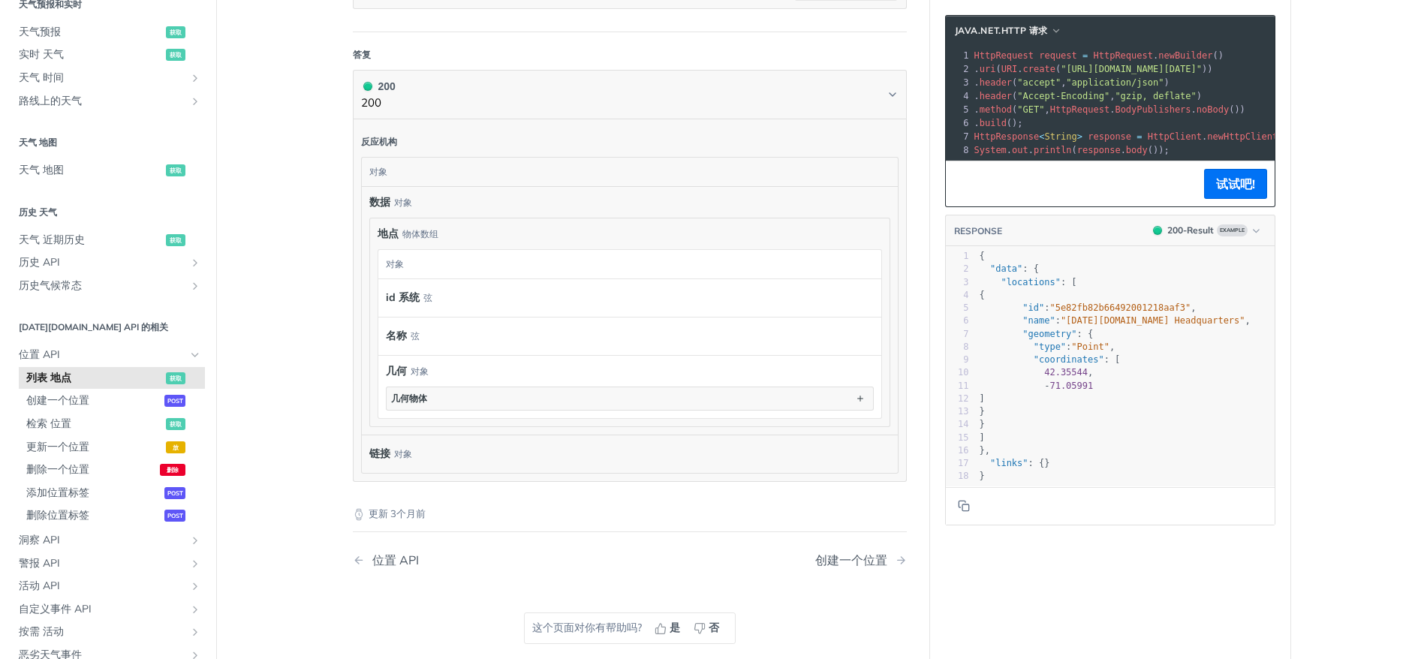
scroll to position [5, 0]
click at [1123, 305] on span ""5e82fb82b66492001218aaf3"" at bounding box center [1120, 308] width 141 height 11
type textarea "5e82fb82b66492001218aaf3"
click at [1123, 305] on span ""5e82fb82b66492001218aaf3"" at bounding box center [1120, 308] width 141 height 11
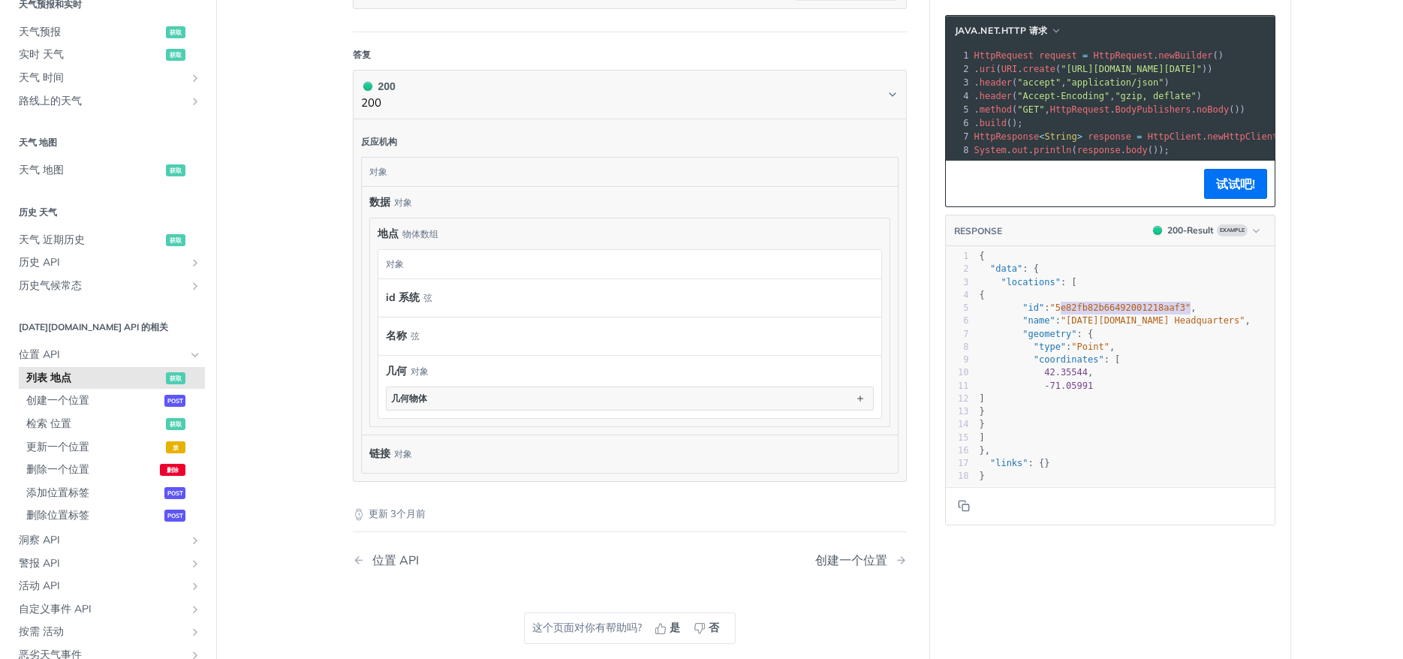
scroll to position [1, 0]
click at [1132, 321] on span ""[DATE][DOMAIN_NAME] Headquarters"" at bounding box center [1153, 320] width 185 height 11
click at [92, 404] on span "创建一个位置" at bounding box center [93, 400] width 134 height 15
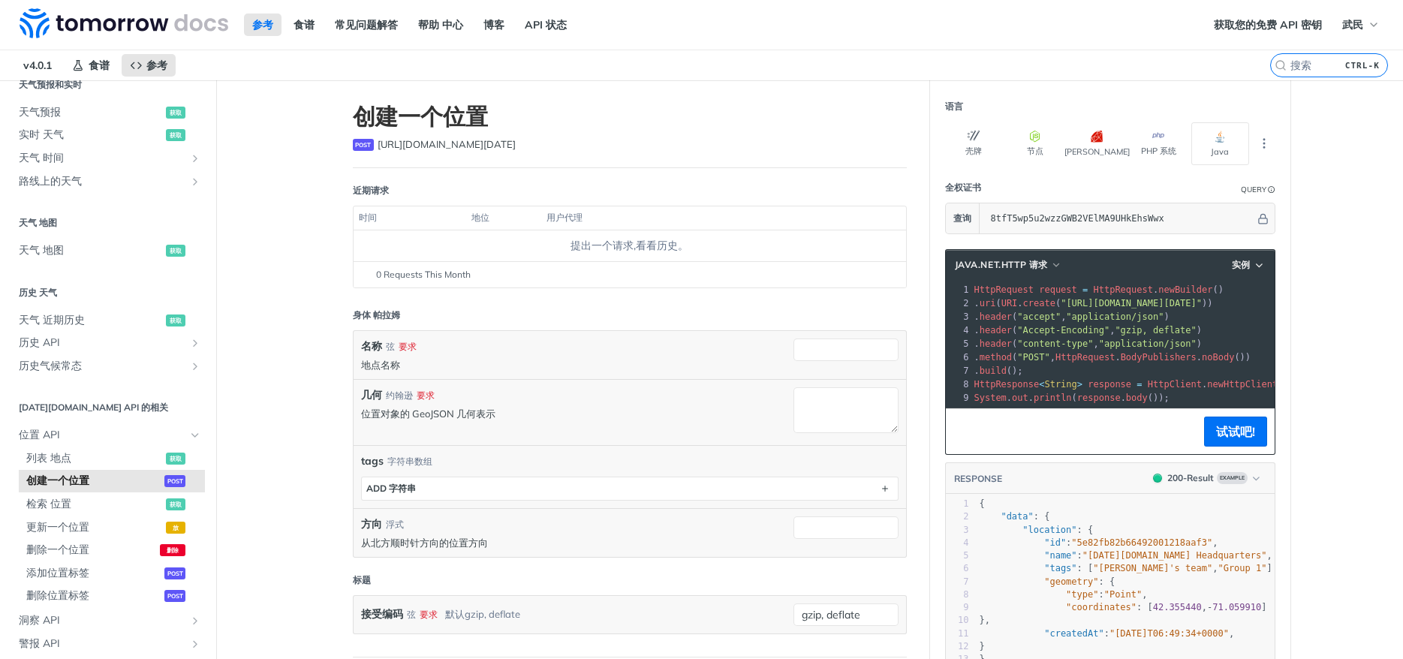
click at [436, 413] on p "位置对象的 GeoJSON 几何表示" at bounding box center [573, 414] width 425 height 14
click at [436, 409] on p "位置对象的 GeoJSON 几何表示" at bounding box center [573, 414] width 425 height 14
click at [437, 408] on p "位置对象的 GeoJSON 几何表示" at bounding box center [573, 414] width 425 height 14
click at [779, 407] on p "位置对象的 GeoJSON 几何表示" at bounding box center [573, 414] width 425 height 14
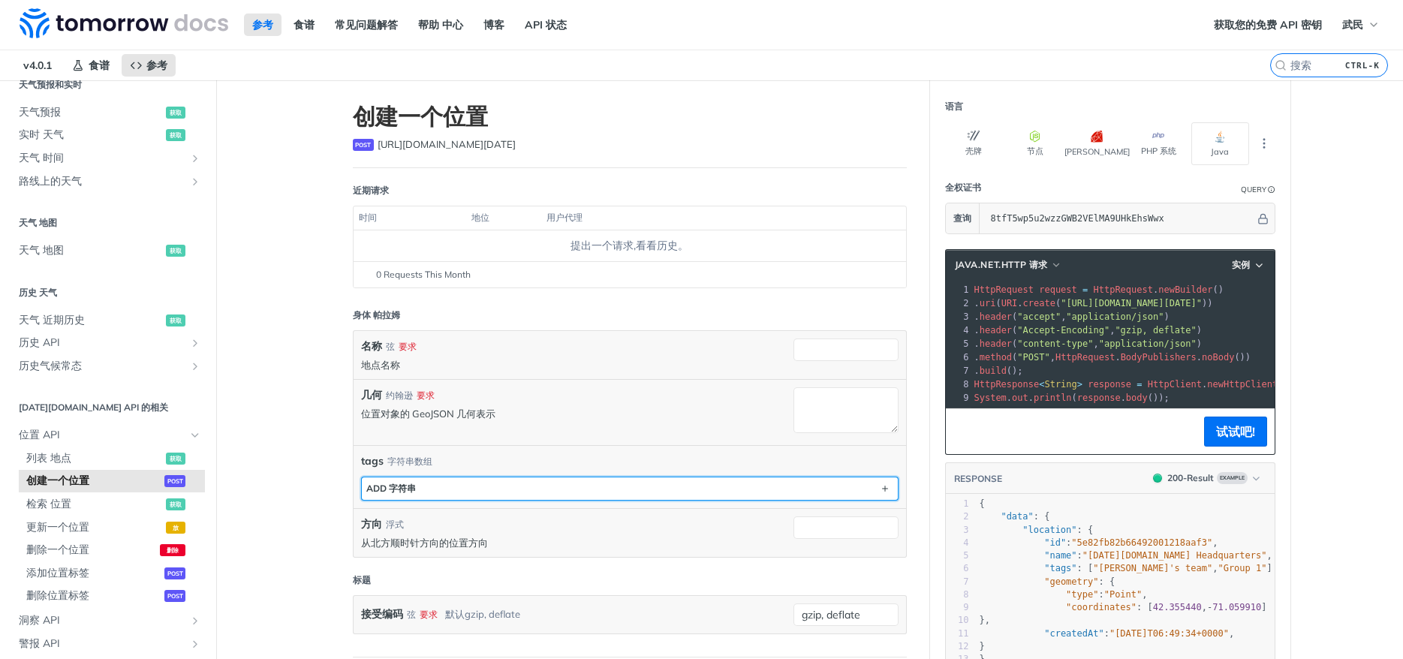
click at [721, 487] on button "ADD 字符串" at bounding box center [630, 489] width 536 height 23
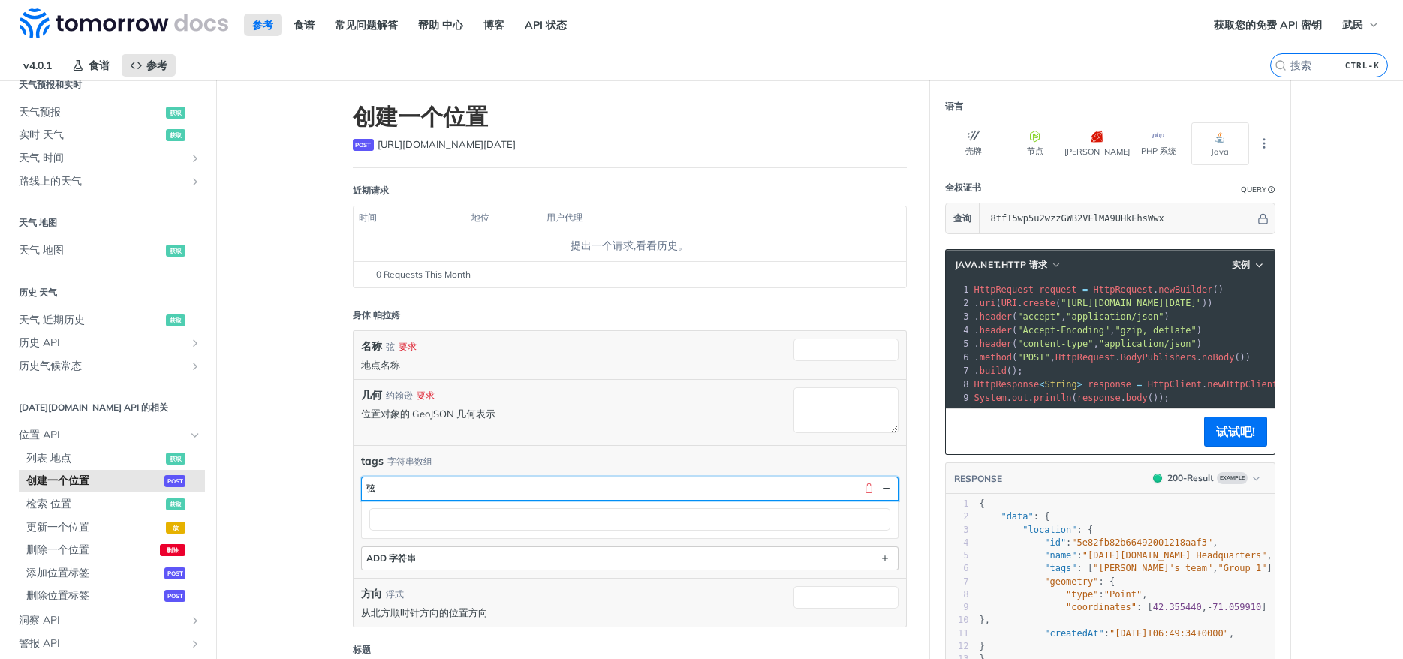
click at [721, 487] on button "弦" at bounding box center [630, 489] width 536 height 23
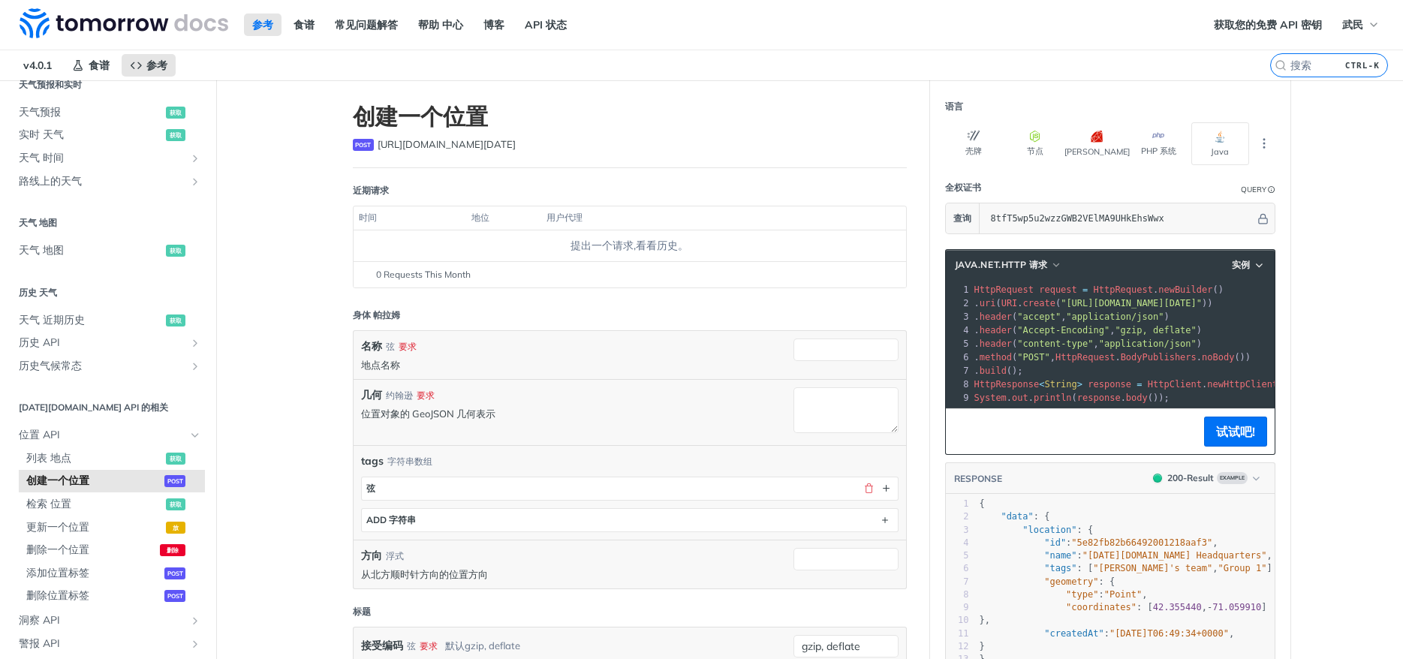
click at [1201, 303] on span ""[URL][DOMAIN_NAME][DATE]"" at bounding box center [1131, 303] width 141 height 11
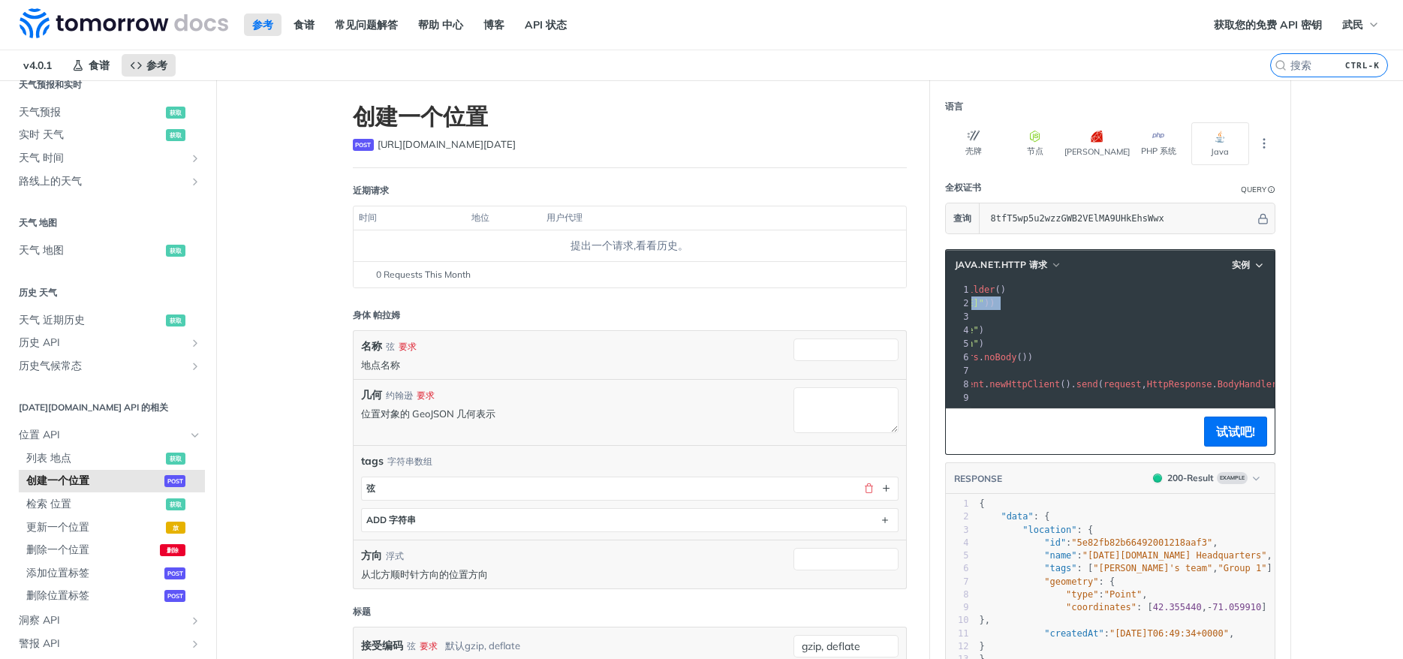
scroll to position [0, 179]
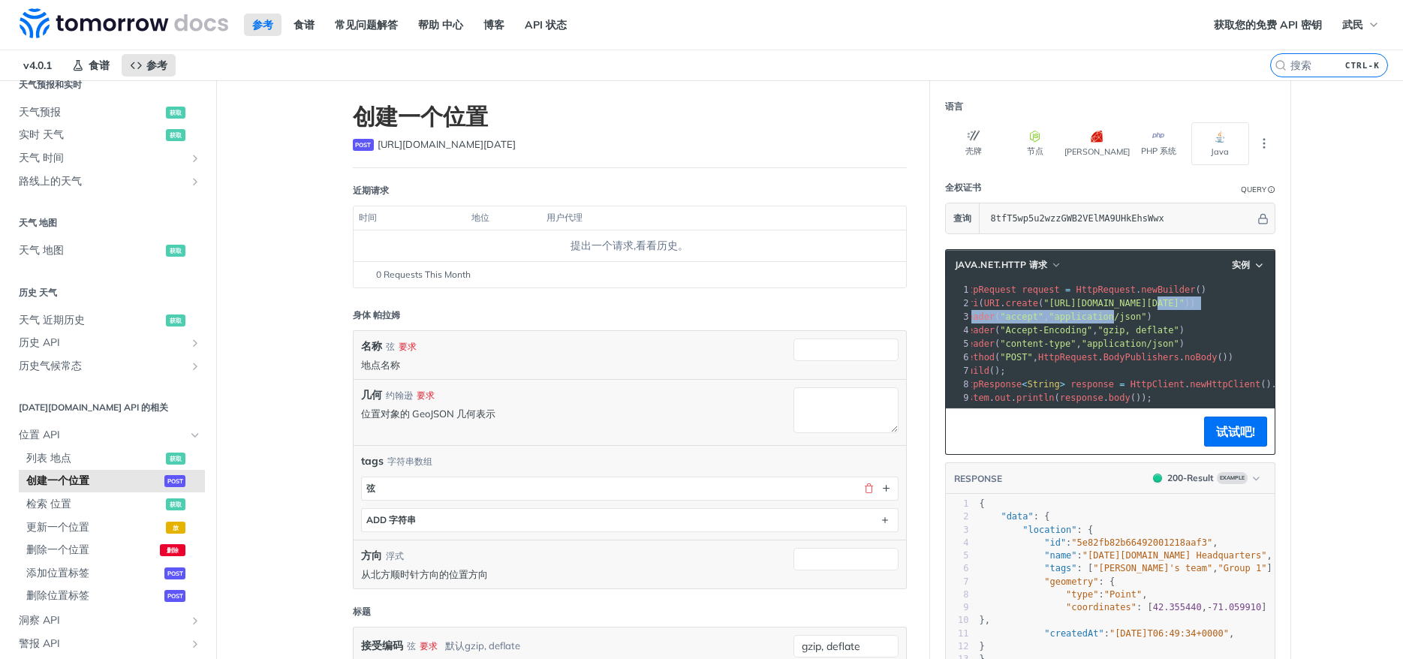
drag, startPoint x: 1201, startPoint y: 303, endPoint x: 835, endPoint y: 312, distance: 365.8
click at [835, 312] on div "创建一个位置 post https://api.tomorrow.io/v4/locations 近期请求 时间 地位 用户代理 提出一个请求,看看历史。 0…" at bounding box center [810, 573] width 961 height 987
click at [1130, 496] on div "xxxxxxxxxx 14 1 { 2 "data" : { 3 "location" : { 4 "id" : "5e82fb82b66492001218a…" at bounding box center [1126, 589] width 298 height 188
click at [1098, 599] on span ""type"" at bounding box center [1082, 594] width 32 height 11
type textarea "":"
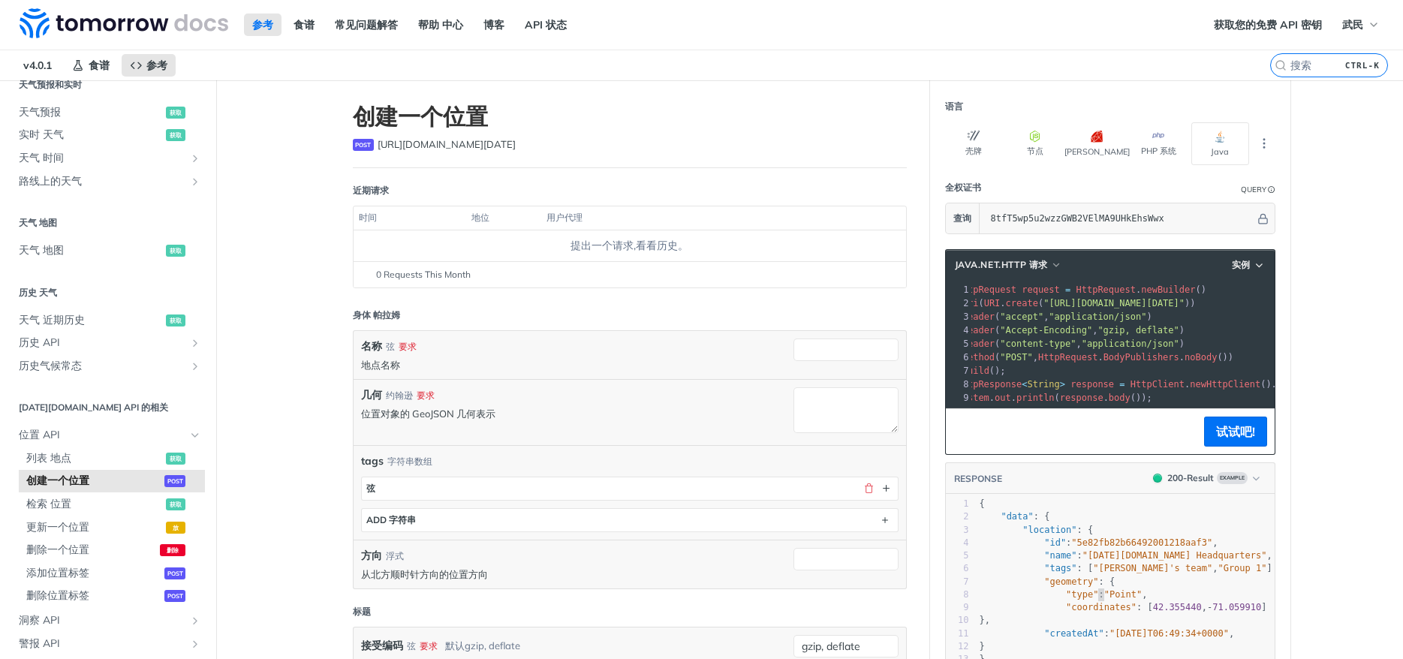
click at [1098, 599] on span ""type"" at bounding box center [1082, 594] width 32 height 11
click at [81, 457] on span "列表 地点" at bounding box center [94, 458] width 136 height 15
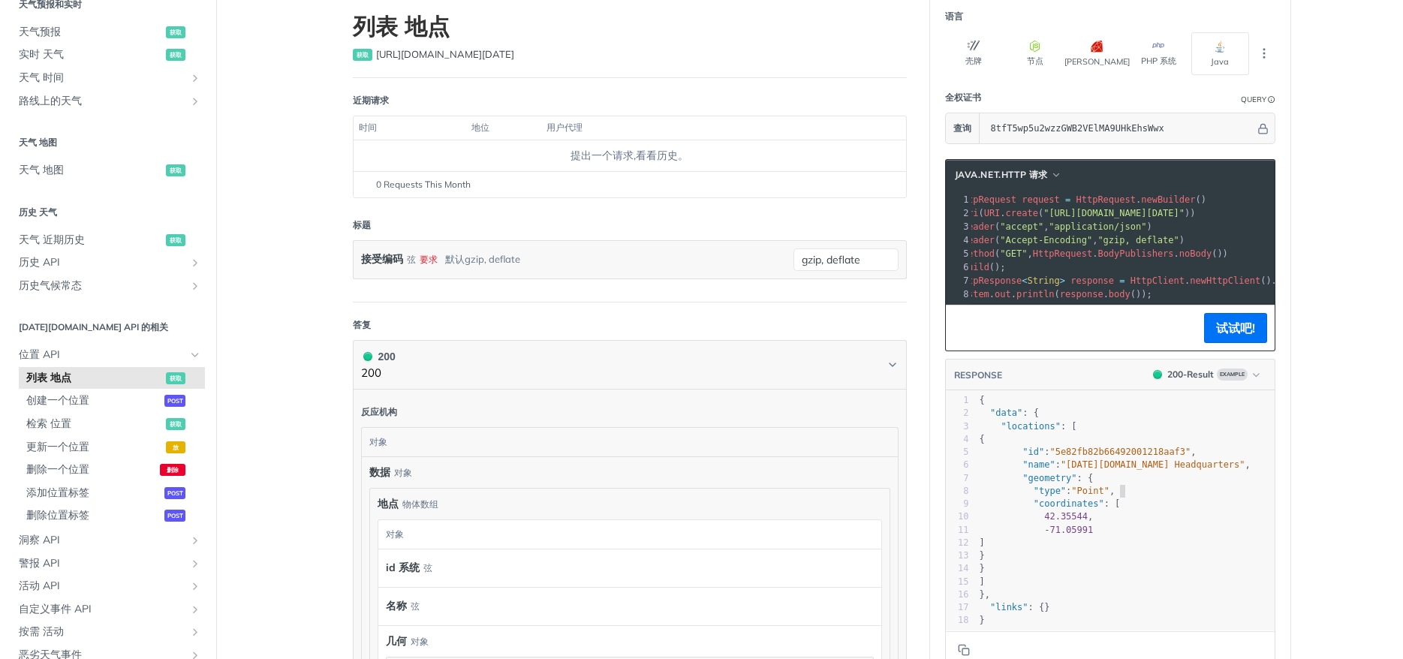
click at [1123, 486] on pre ""type" : "Point" ," at bounding box center [1126, 491] width 298 height 13
click at [1097, 486] on span ""Point"" at bounding box center [1090, 491] width 38 height 11
type textarea "Point"
click at [1097, 486] on span ""Point"" at bounding box center [1090, 491] width 38 height 11
click at [1261, 518] on pre "42.35544 ," at bounding box center [1126, 517] width 298 height 13
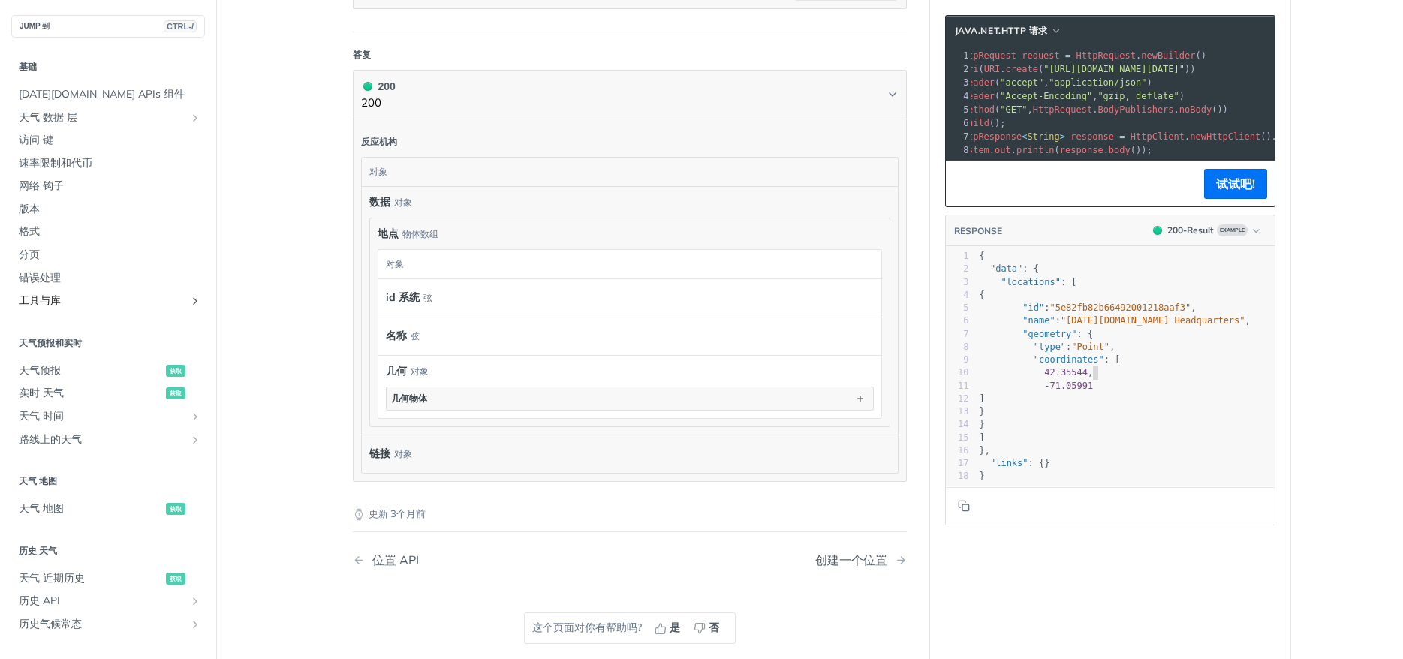
click at [191, 296] on icon "显示工具和库的子页面" at bounding box center [195, 301] width 12 height 12
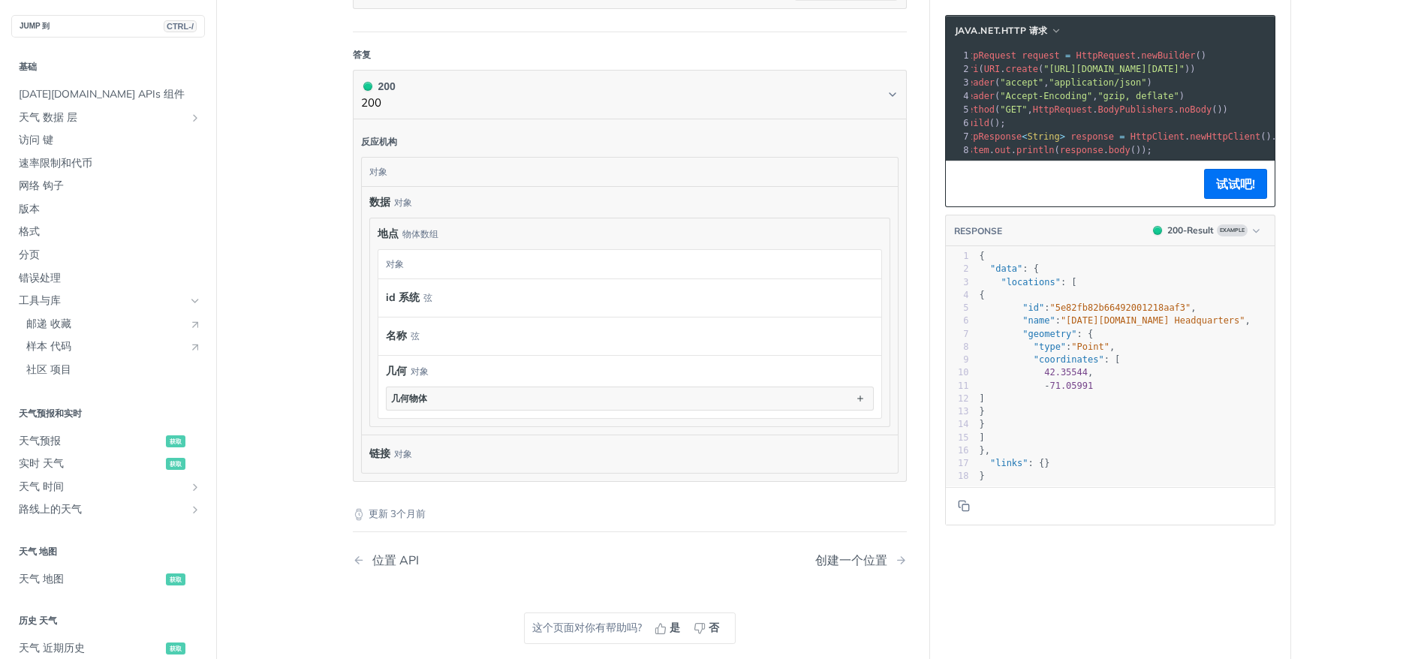
click at [191, 296] on icon "隐藏工具和库的子页面" at bounding box center [195, 301] width 12 height 12
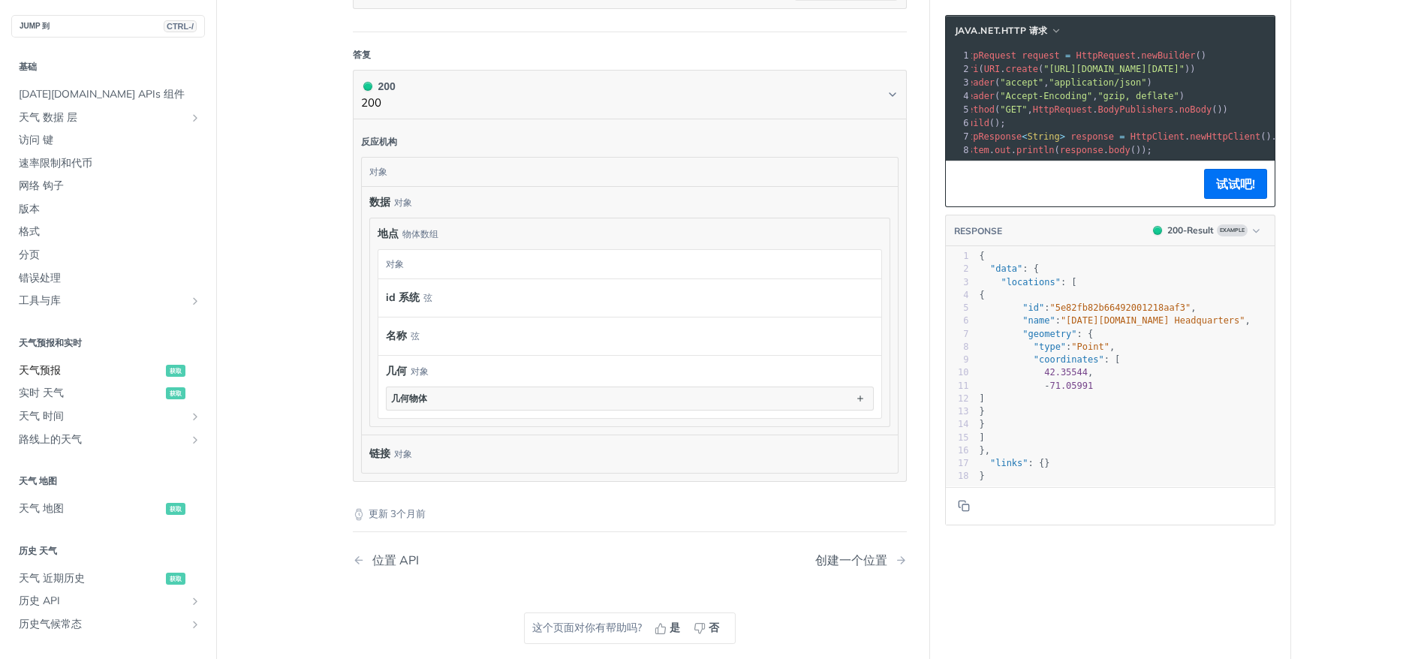
click at [37, 366] on span "天气预报" at bounding box center [90, 370] width 143 height 15
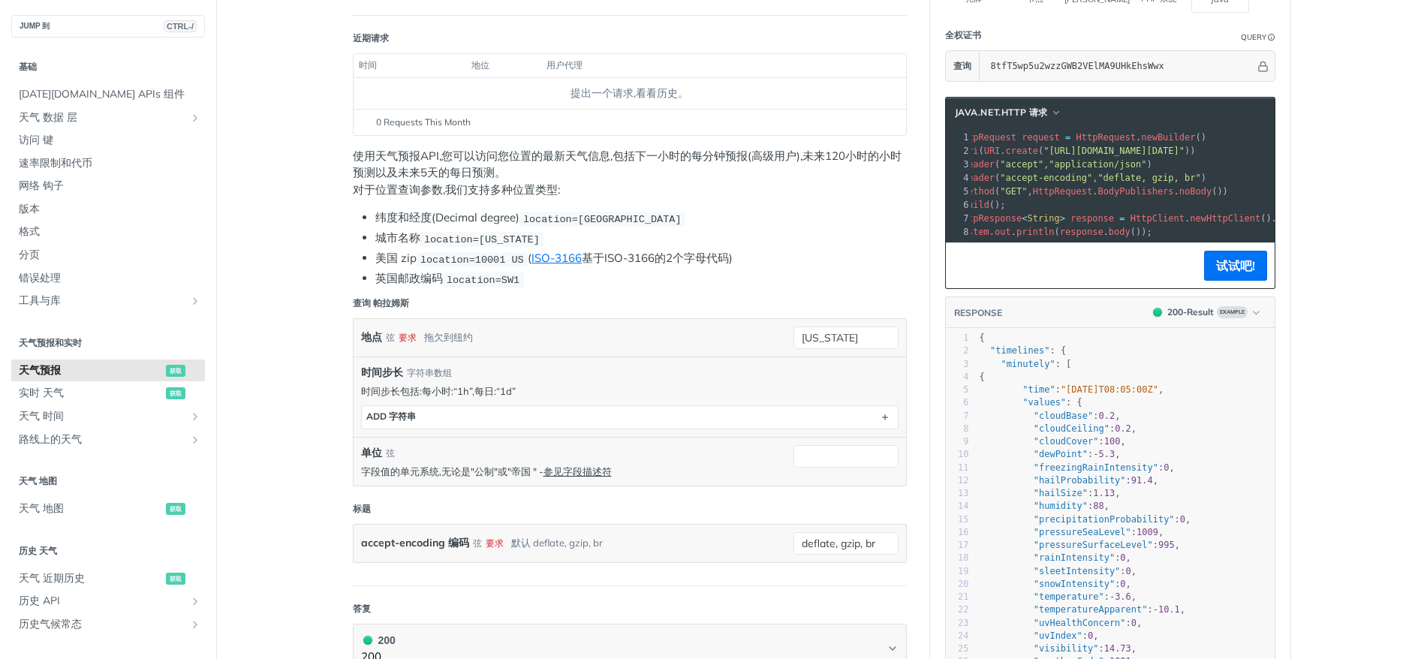
click at [1117, 160] on span ""application/json"" at bounding box center [1098, 164] width 98 height 11
drag, startPoint x: 1129, startPoint y: 155, endPoint x: 1352, endPoint y: 139, distance: 223.6
click at [1165, 159] on pre ". header ( "accept" , "application/json" )" at bounding box center [1221, 165] width 694 height 14
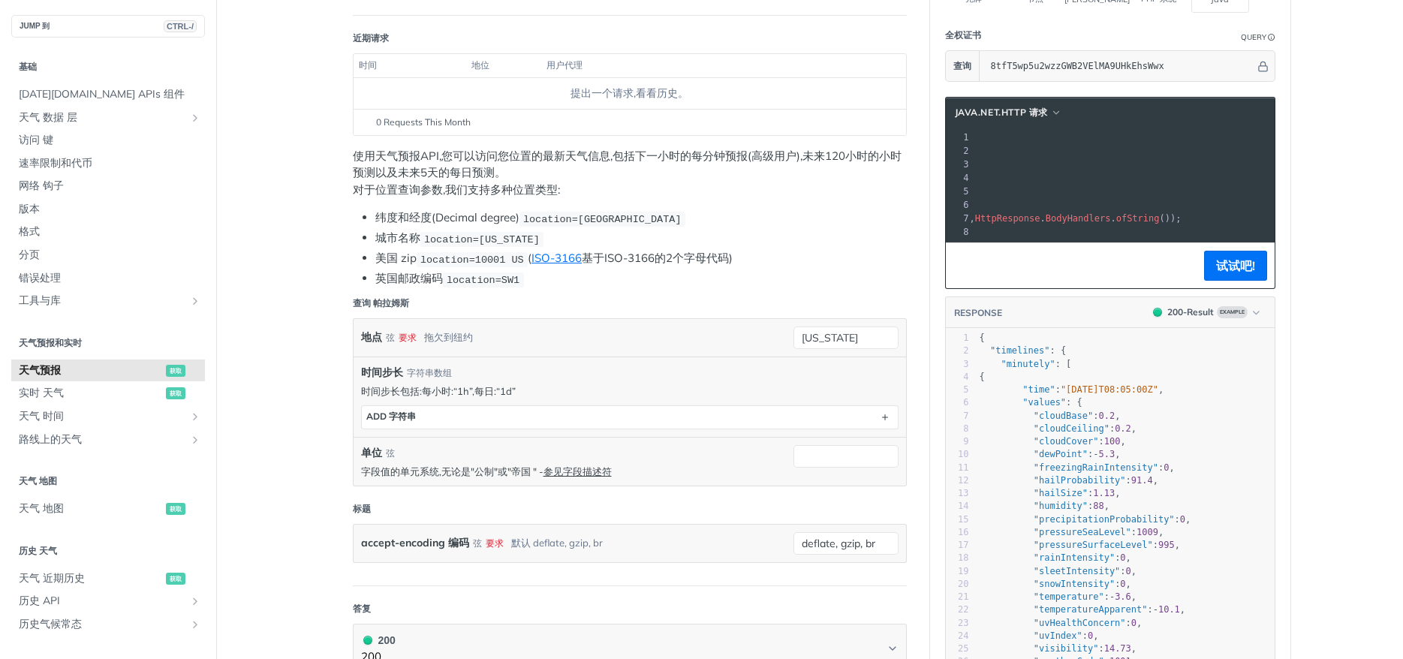
drag, startPoint x: 1200, startPoint y: 145, endPoint x: 1403, endPoint y: 152, distance: 202.8
click at [1403, 152] on div "跳转到内容 参考 食谱 常见问题解答 帮助 中心 博客 API 状态 食谱 参考 v4.0.1 参考 食谱 常见问题解答 帮助 中心 博客 API 状态 获取…" at bounding box center [701, 329] width 1403 height 659
click at [1035, 145] on pre ". uri ( URI . create ( "https://api.tomorrow.io/v4/weather/forecast?location=ne…" at bounding box center [929, 151] width 694 height 14
drag, startPoint x: 1071, startPoint y: 152, endPoint x: 974, endPoint y: 152, distance: 97.6
click at [843, 152] on span ""[URL][DOMAIN_NAME][DATE]"" at bounding box center [772, 151] width 141 height 11
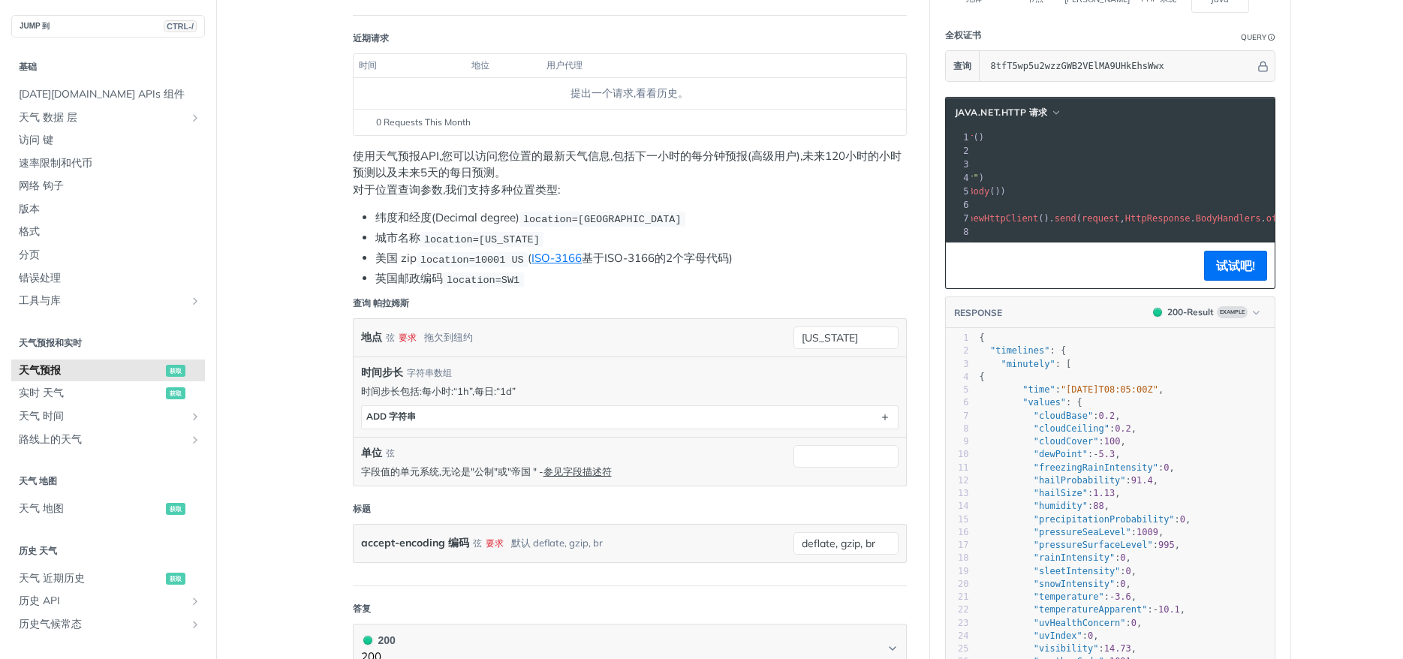
click at [1053, 140] on pre "HttpRequest request = HttpRequest . newBuilder ()" at bounding box center [1079, 138] width 694 height 14
drag, startPoint x: 1053, startPoint y: 151, endPoint x: 1017, endPoint y: 151, distance: 36.0
click at [963, 151] on span ""[URL][DOMAIN_NAME][DATE]"" at bounding box center [891, 151] width 141 height 11
click at [1068, 158] on pre ". header ( "accept" , "application/json" )" at bounding box center [1106, 165] width 694 height 14
click at [551, 263] on link "ISO-3166" at bounding box center [557, 258] width 50 height 14
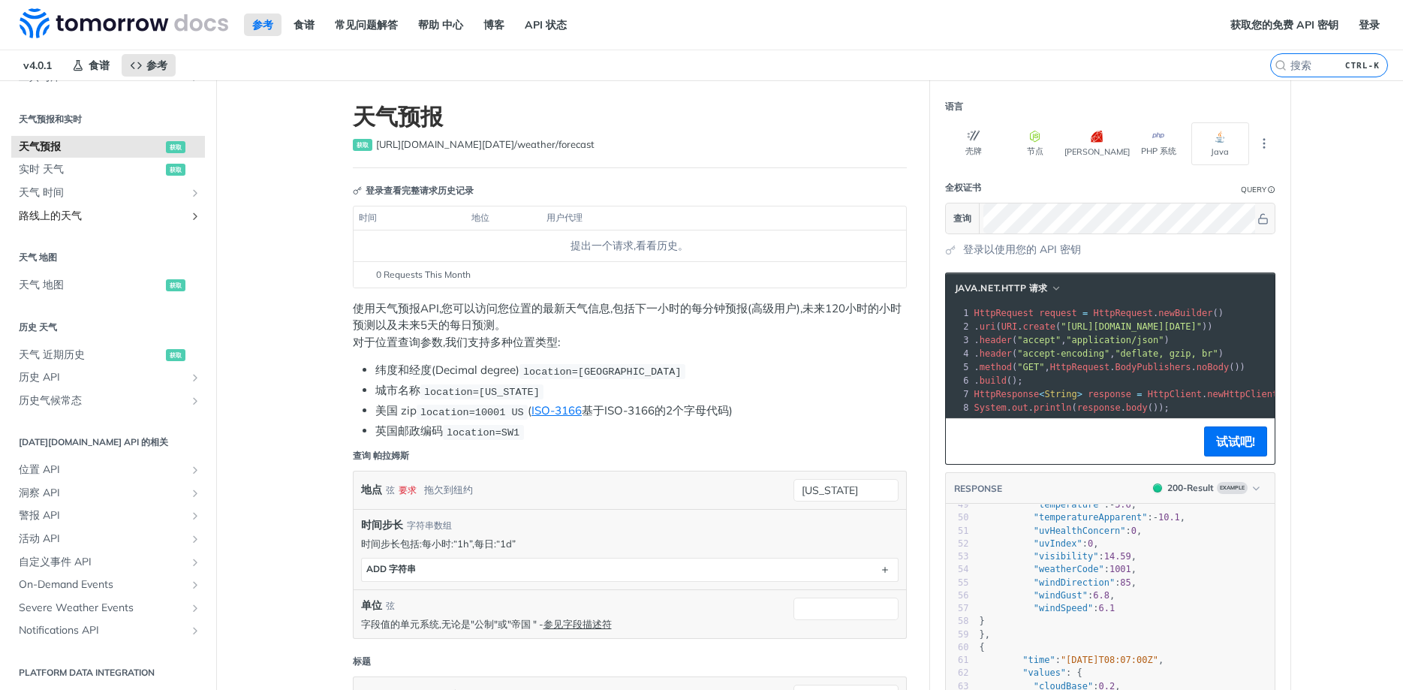
scroll to position [308, 0]
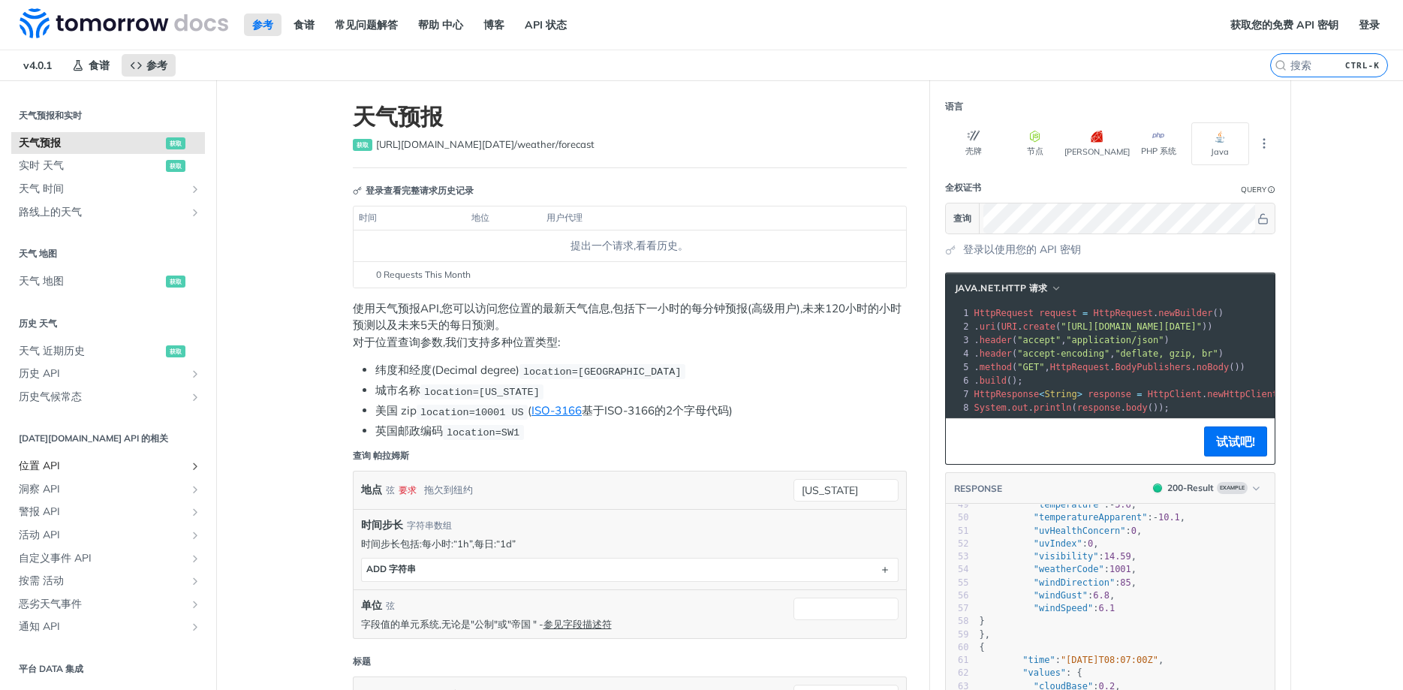
click at [189, 465] on icon "显示位置 API 的子页面" at bounding box center [195, 466] width 12 height 12
click at [108, 492] on span "列表 地点" at bounding box center [94, 489] width 136 height 15
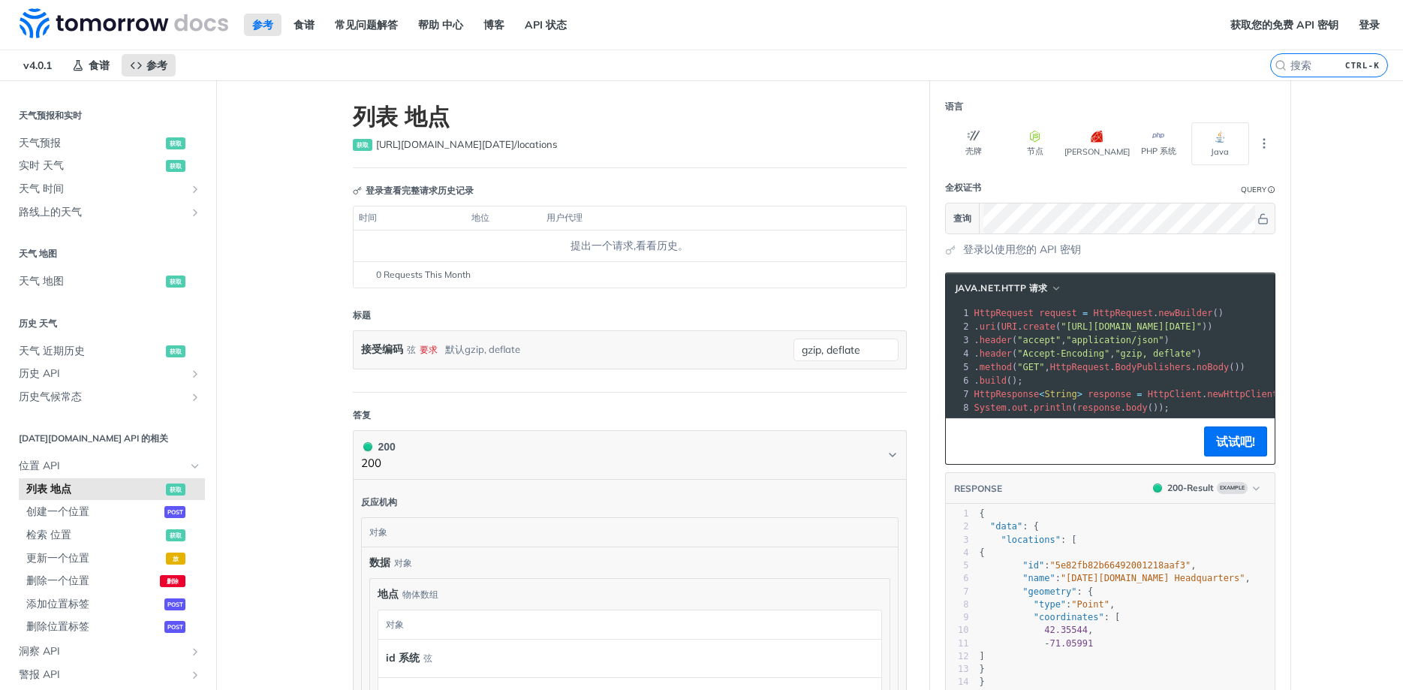
click at [1137, 330] on span ""https://api.tomorrow.io/v4/locations"" at bounding box center [1131, 326] width 141 height 11
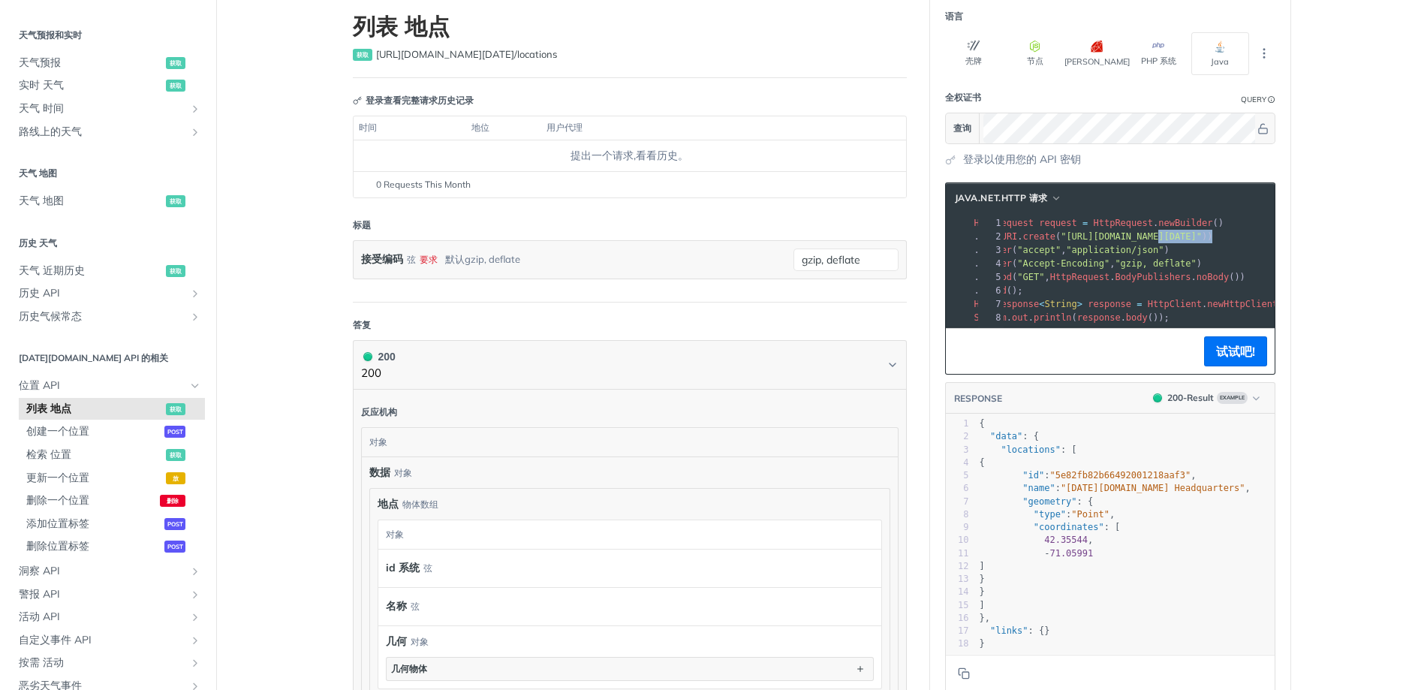
scroll to position [0, 32]
drag, startPoint x: 1181, startPoint y: 236, endPoint x: 1315, endPoint y: 248, distance: 134.2
click at [1315, 248] on main "JUMP 到 CTRL-/ 基础 Tomorrow.io APIs 组件 天气 数据 层 Core Probabilistic Forecasting Wea…" at bounding box center [701, 478] width 1403 height 977
click at [1170, 239] on span ""https://api.tomorrow.io/v4/locations"" at bounding box center [1099, 236] width 141 height 11
click at [1108, 256] on pre ". header ( "accept" , "application/json" )" at bounding box center [1242, 250] width 607 height 14
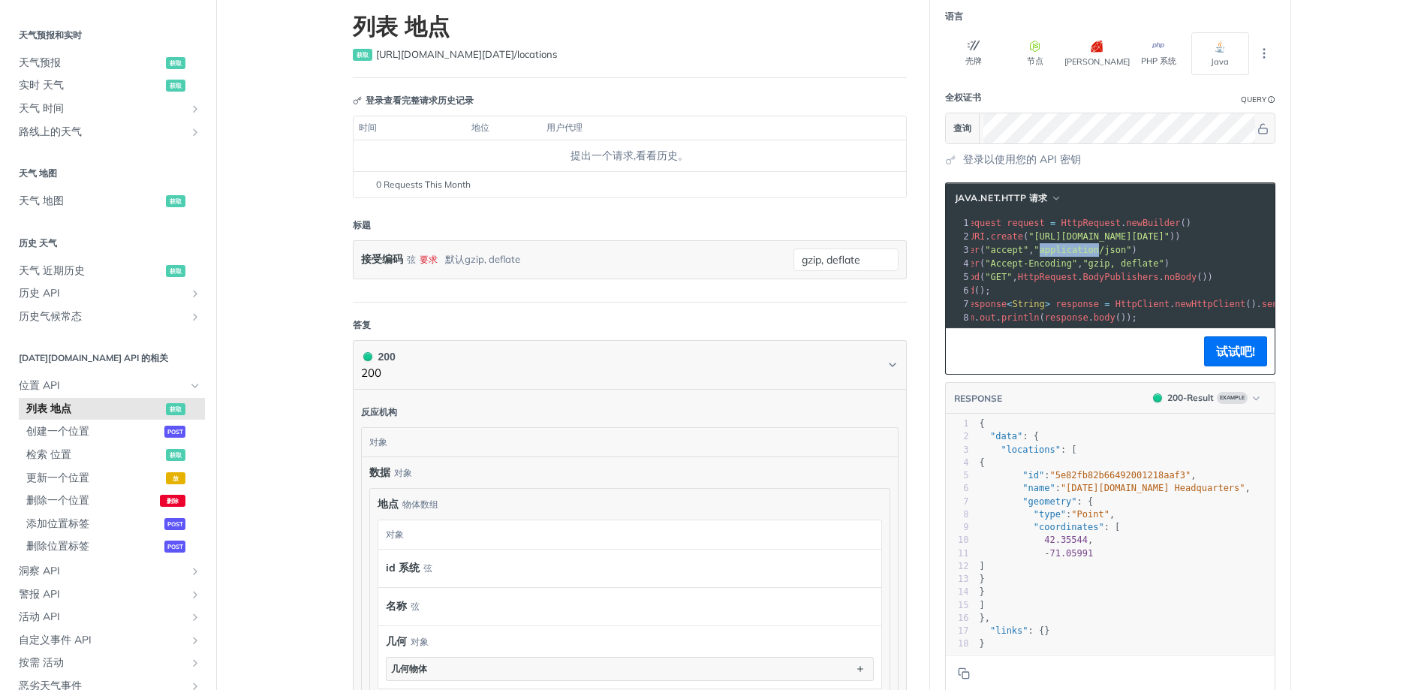
click at [1108, 256] on pre ". header ( "accept" , "application/json" )" at bounding box center [1242, 250] width 607 height 14
click at [1108, 256] on pre ". header ( "accept" , "application/json" )" at bounding box center [1275, 250] width 607 height 14
click at [1132, 229] on pre "HttpRequest request = HttpRequest . newBuilder ()" at bounding box center [1275, 223] width 607 height 14
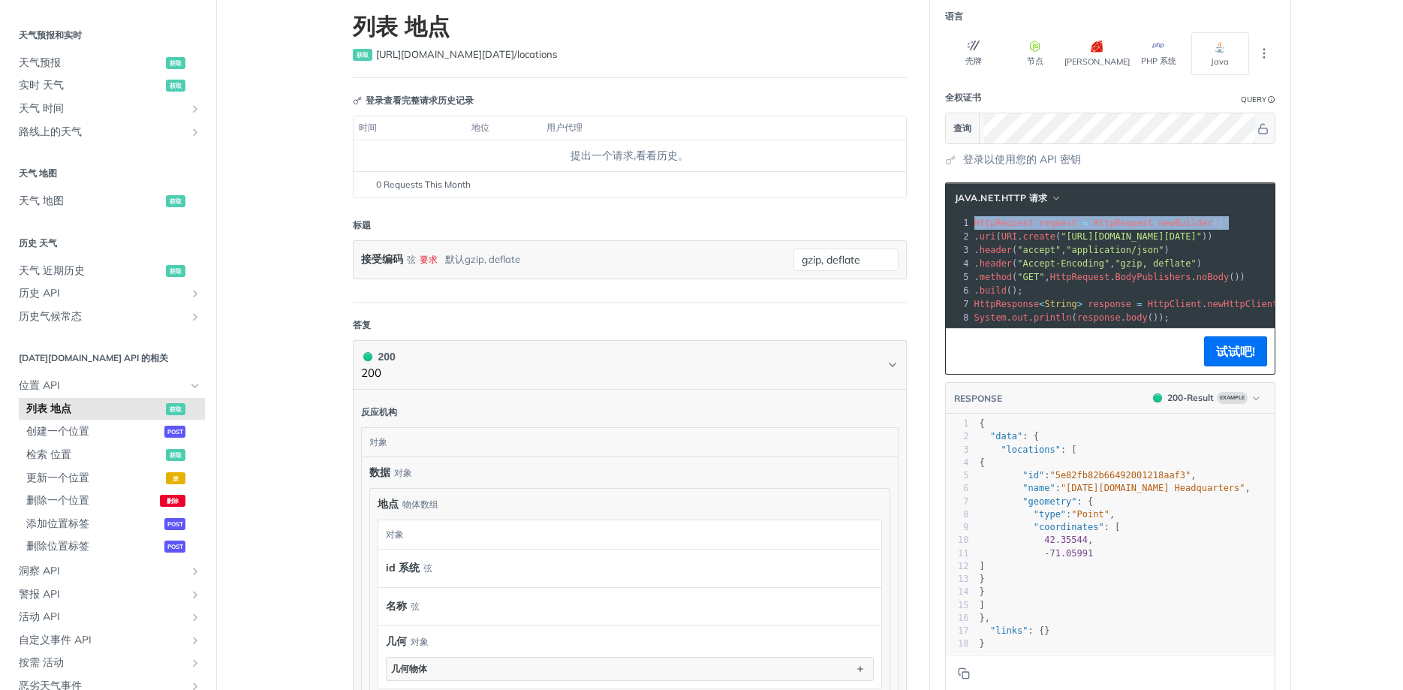
click at [1132, 229] on pre "HttpRequest request = HttpRequest . newBuilder ()" at bounding box center [1275, 223] width 607 height 14
click at [77, 455] on span "检索 位置" at bounding box center [94, 455] width 136 height 15
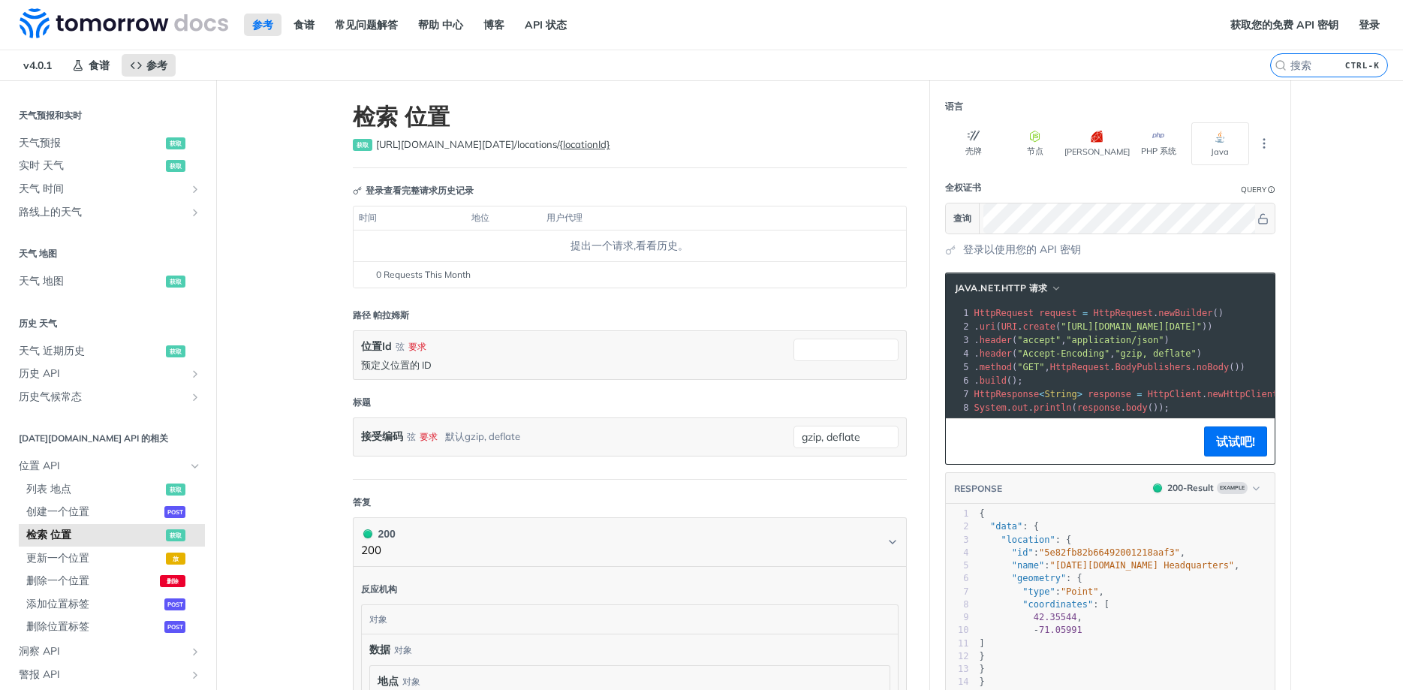
scroll to position [0, 92]
drag, startPoint x: 1212, startPoint y: 327, endPoint x: 1389, endPoint y: 327, distance: 177.2
click at [1389, 327] on main "JUMP 到 CTRL-/ 基础 Tomorrow.io APIs 组件 天气 数据 层 Core Probabilistic Forecasting Wea…" at bounding box center [701, 520] width 1403 height 880
click at [1111, 324] on span ""https://api.tomorrow.io/v4/locations/locationId"" at bounding box center [1039, 326] width 141 height 11
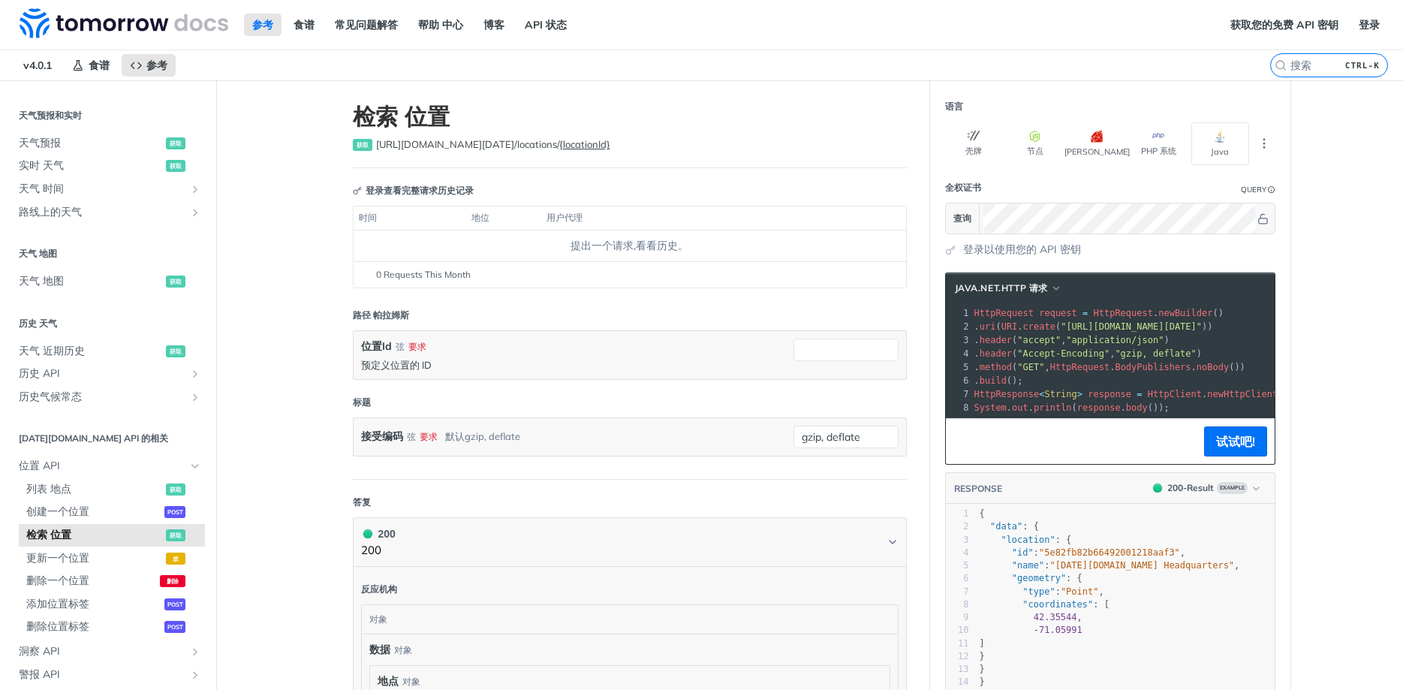
drag, startPoint x: 1204, startPoint y: 333, endPoint x: 942, endPoint y: 333, distance: 262.1
click at [942, 333] on section "java.net.http 请求 xxxxxxxxxx 10 8 1 HttpRequest request = HttpRequest . newBuild…" at bounding box center [1110, 509] width 360 height 502
click at [1231, 571] on pre ""name" : "Tomorrow.io Headquarters" ," at bounding box center [1126, 565] width 298 height 13
click at [1251, 541] on pre ""location" : {" at bounding box center [1126, 540] width 298 height 13
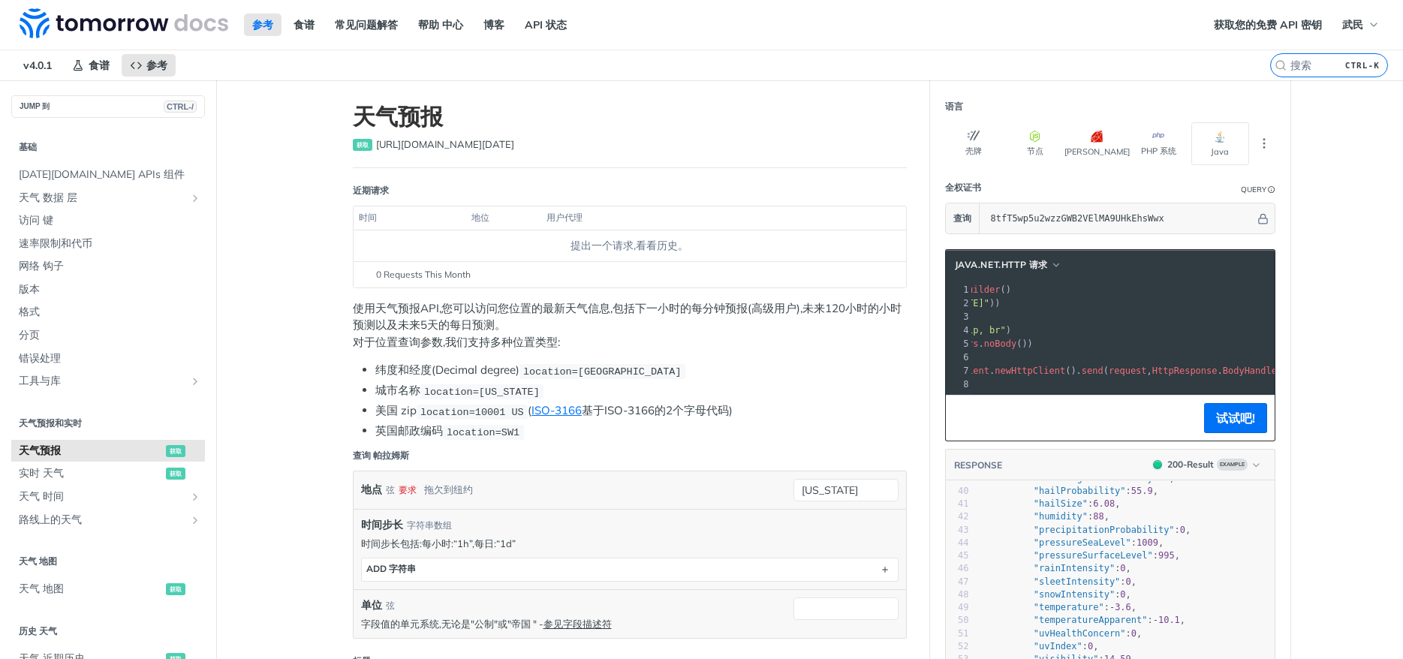
scroll to position [629, 0]
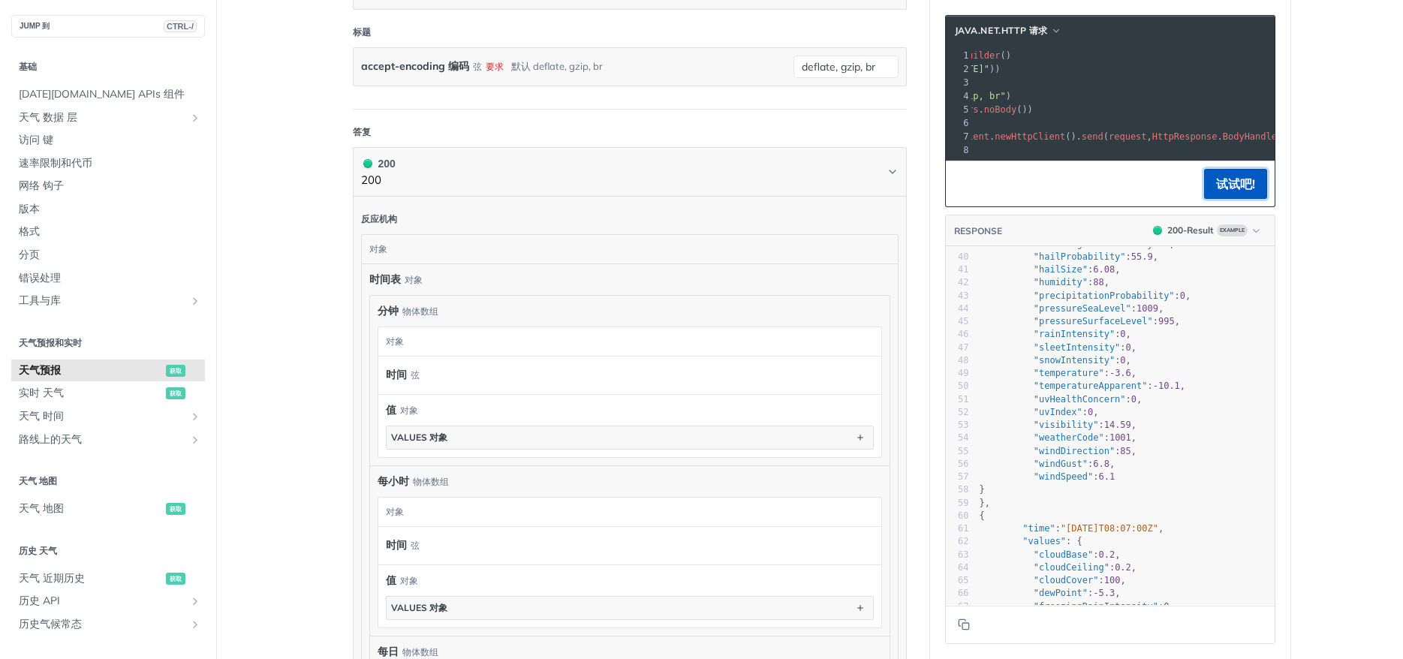
click at [1232, 179] on button "试试吧!" at bounding box center [1235, 184] width 63 height 30
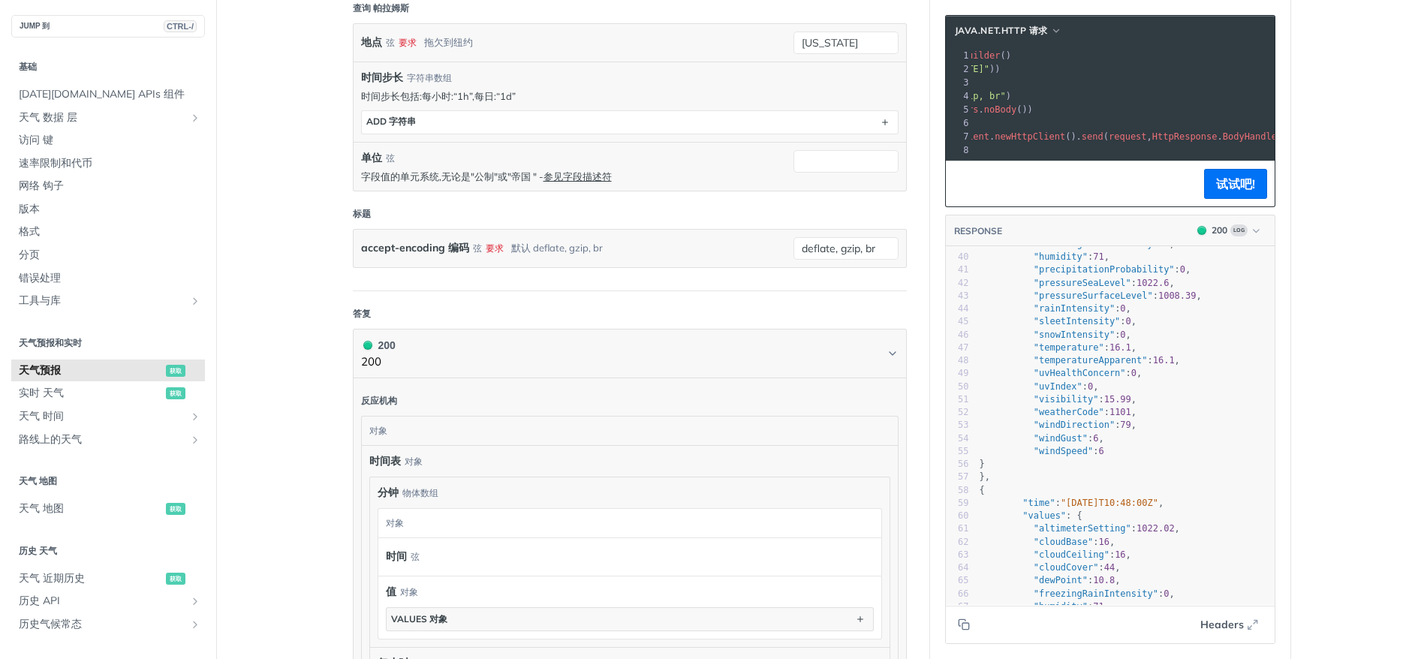
scroll to position [452, 0]
click at [990, 71] on span ""[URL][DOMAIN_NAME][DATE]"" at bounding box center [918, 69] width 141 height 11
click at [990, 65] on span ""[URL][DOMAIN_NAME][DATE]"" at bounding box center [918, 69] width 141 height 11
drag, startPoint x: 1165, startPoint y: 70, endPoint x: 1217, endPoint y: 67, distance: 52.6
click at [990, 67] on span ""[URL][DOMAIN_NAME][DATE]"" at bounding box center [918, 69] width 141 height 11
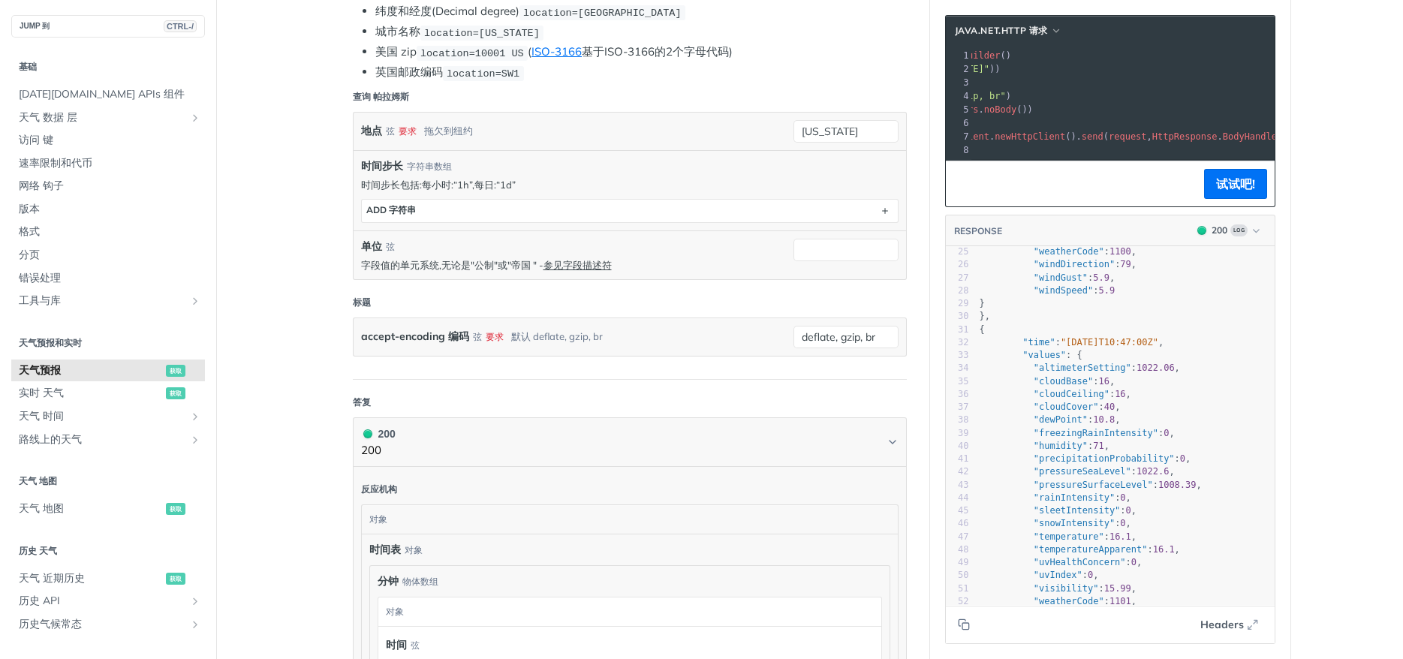
scroll to position [272, 0]
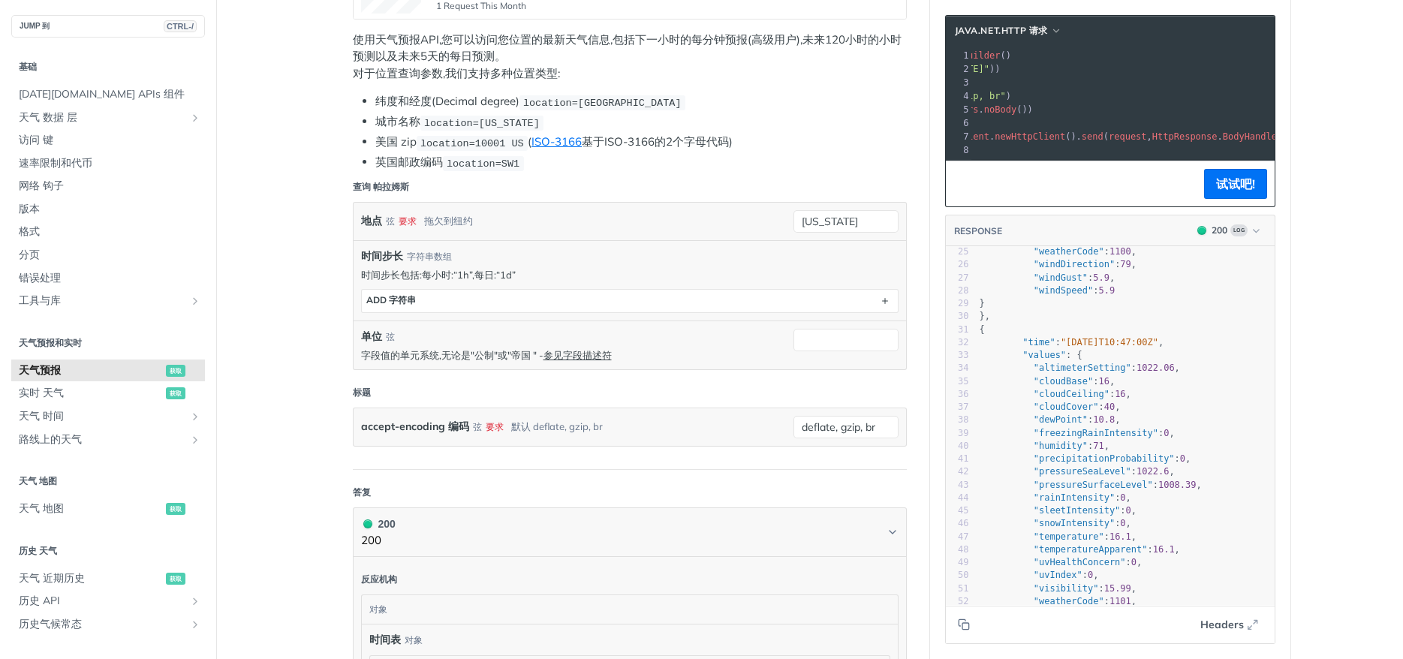
click at [990, 69] on span ""[URL][DOMAIN_NAME][DATE]"" at bounding box center [918, 69] width 141 height 11
click at [990, 71] on span ""[URL][DOMAIN_NAME][DATE]"" at bounding box center [918, 69] width 141 height 11
click at [990, 65] on span ""[URL][DOMAIN_NAME][DATE]"" at bounding box center [918, 69] width 141 height 11
click at [480, 117] on code "location=[US_STATE]" at bounding box center [482, 123] width 124 height 15
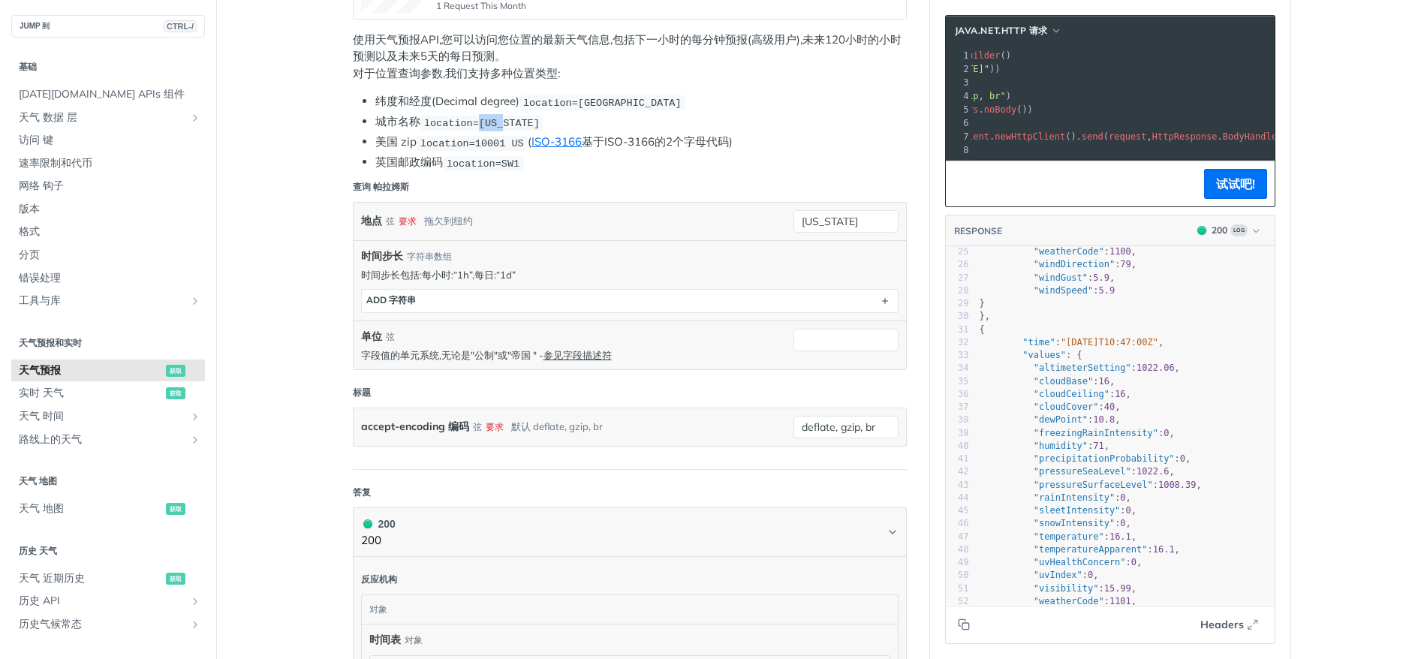
click at [480, 117] on code "location=[US_STATE]" at bounding box center [482, 123] width 124 height 15
click at [757, 108] on li "纬度和经度(Decimal degree) location=[GEOGRAPHIC_DATA]" at bounding box center [641, 101] width 532 height 17
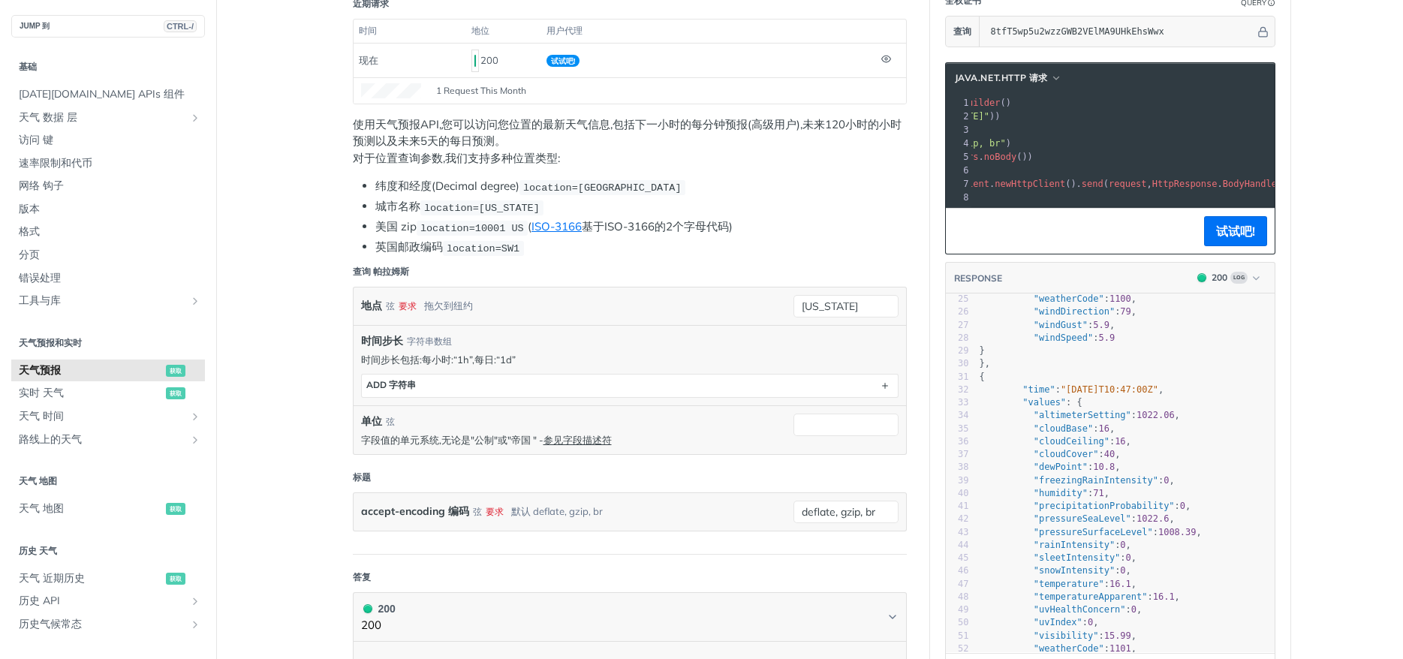
scroll to position [92, 0]
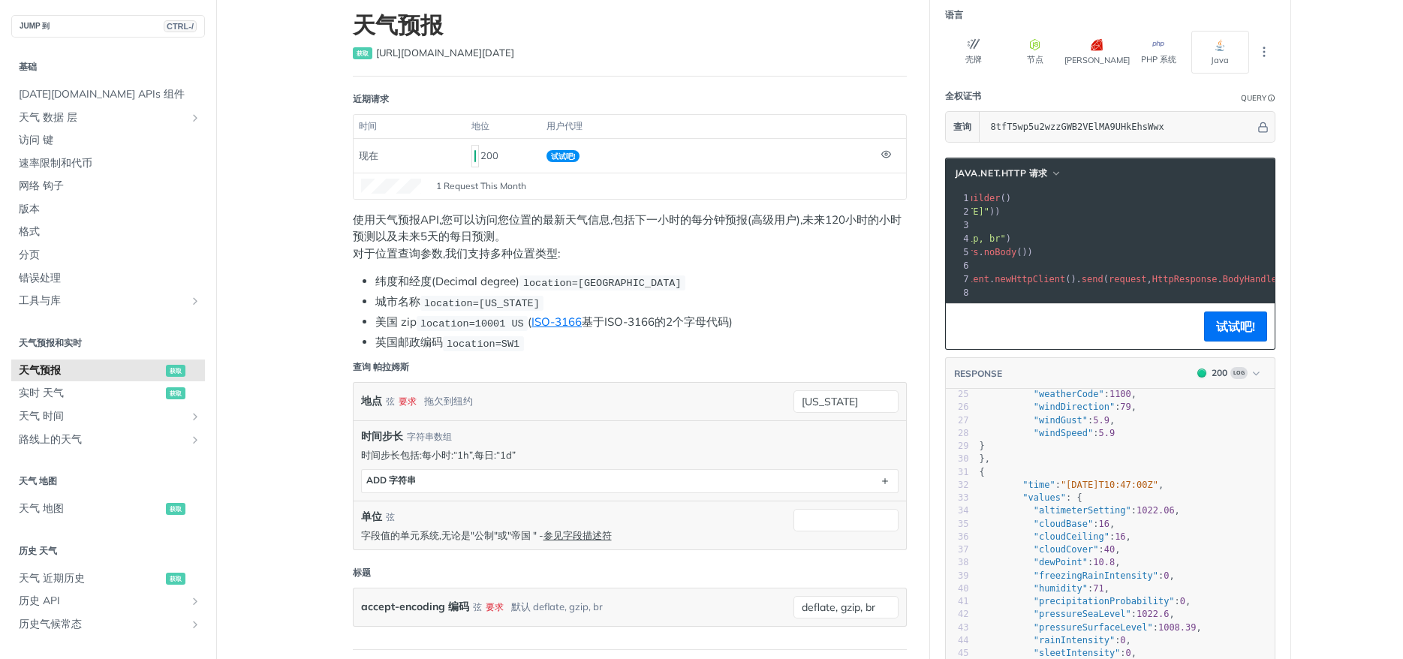
click at [989, 205] on pre ". uri ( URI . create ( "https://api.tomorrow.io/v4/weather/forecast?location=ne…" at bounding box center [1106, 212] width 694 height 14
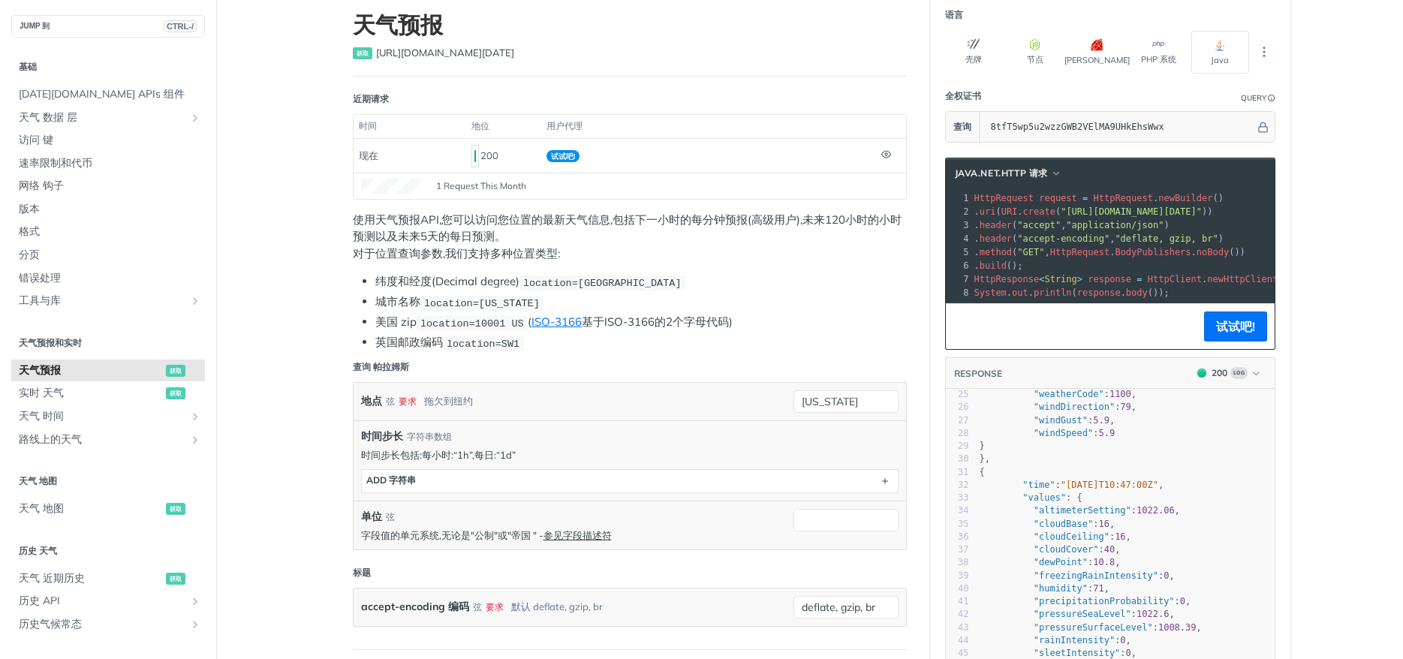
drag, startPoint x: 1014, startPoint y: 207, endPoint x: 842, endPoint y: 212, distance: 172.8
click at [1135, 219] on pre ". header ( "accept" , "application/json" )" at bounding box center [1319, 226] width 694 height 14
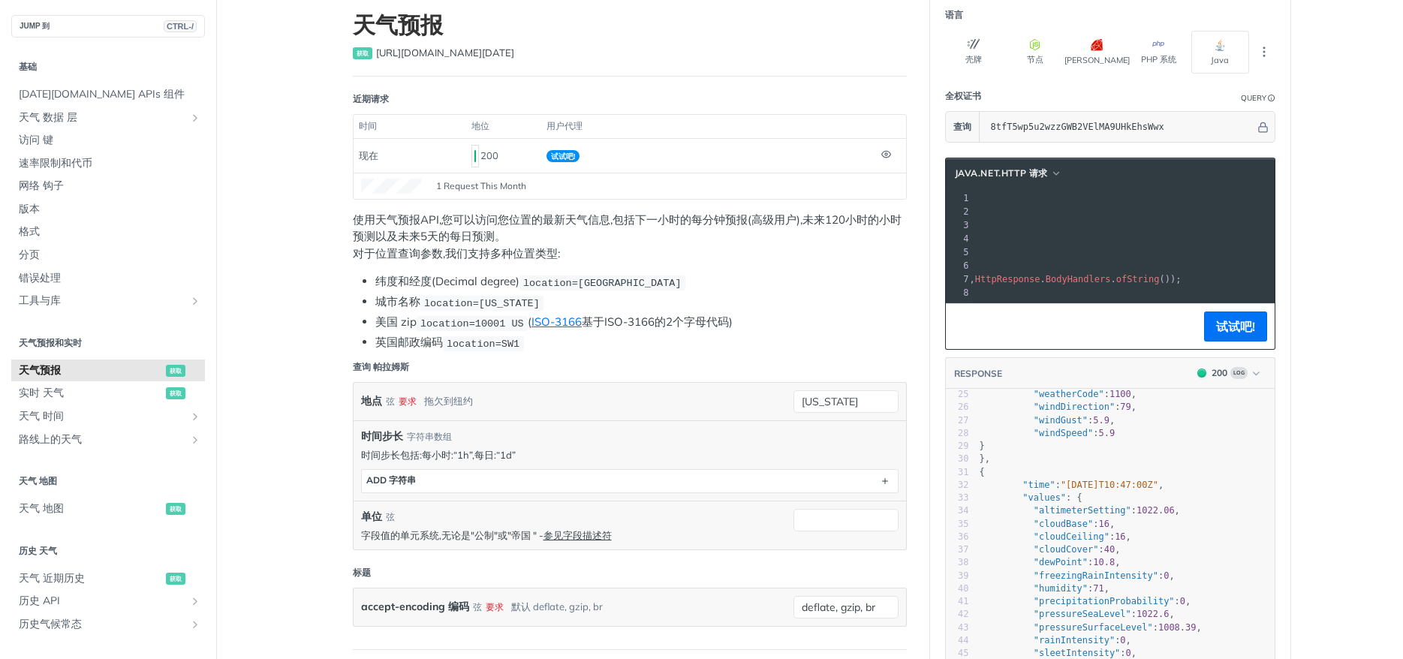
drag, startPoint x: 1089, startPoint y: 210, endPoint x: 1256, endPoint y: 207, distance: 167.5
click at [812, 207] on span ""[URL][DOMAIN_NAME][DATE]"" at bounding box center [741, 211] width 141 height 11
copy span "https://api.tomorrow.io/v4/weather/forecast?location=new%20york&apikey=8tfT5wp5…"
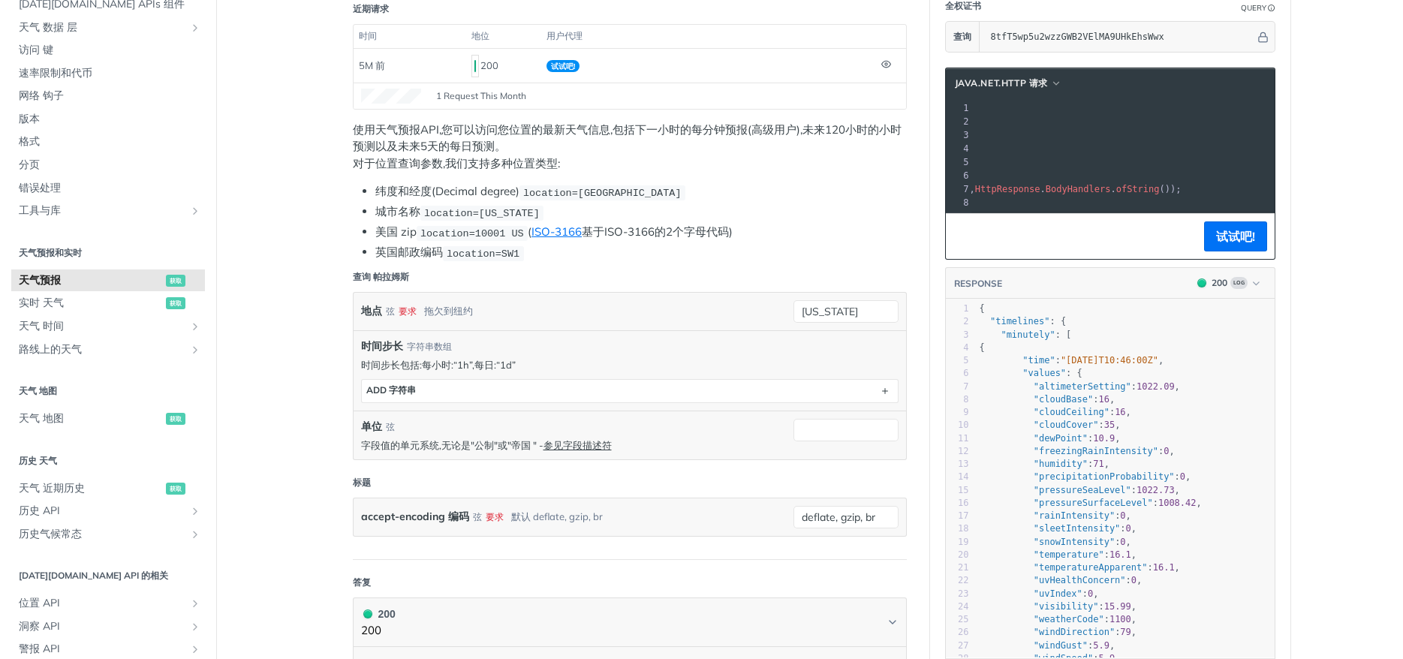
scroll to position [270, 0]
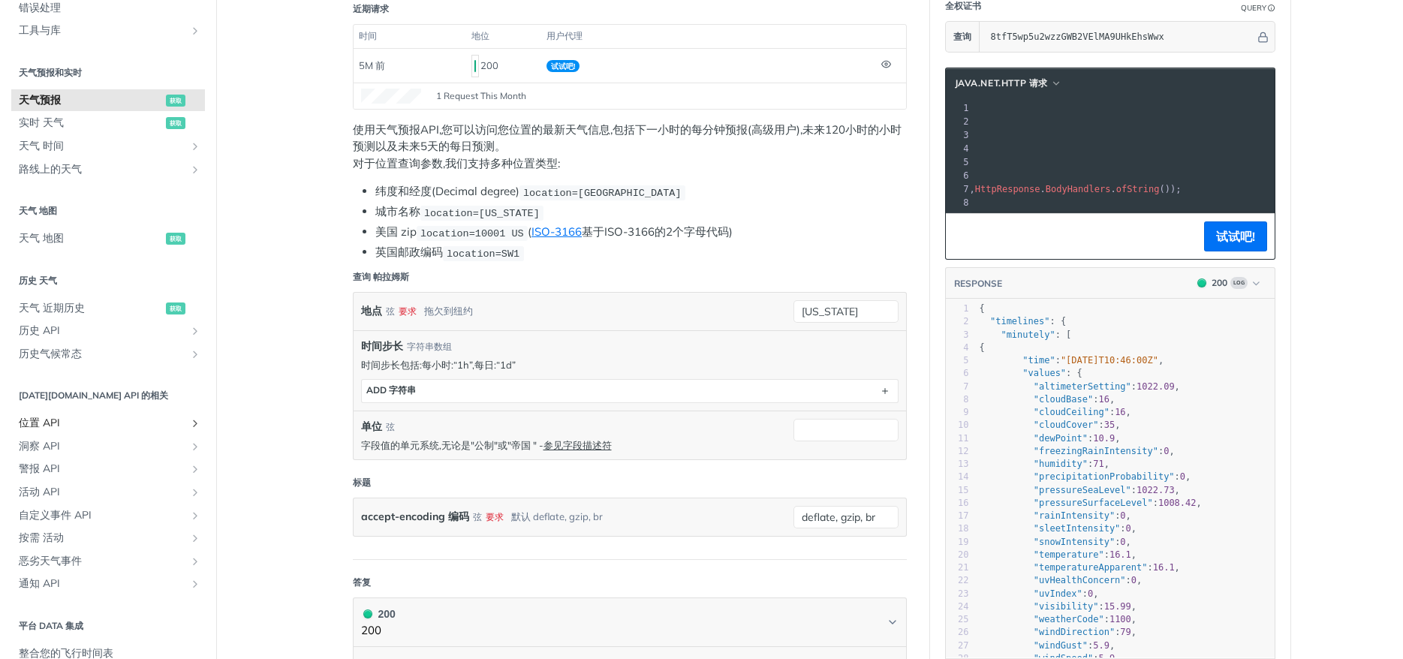
click at [188, 418] on link "位置 API" at bounding box center [108, 423] width 194 height 23
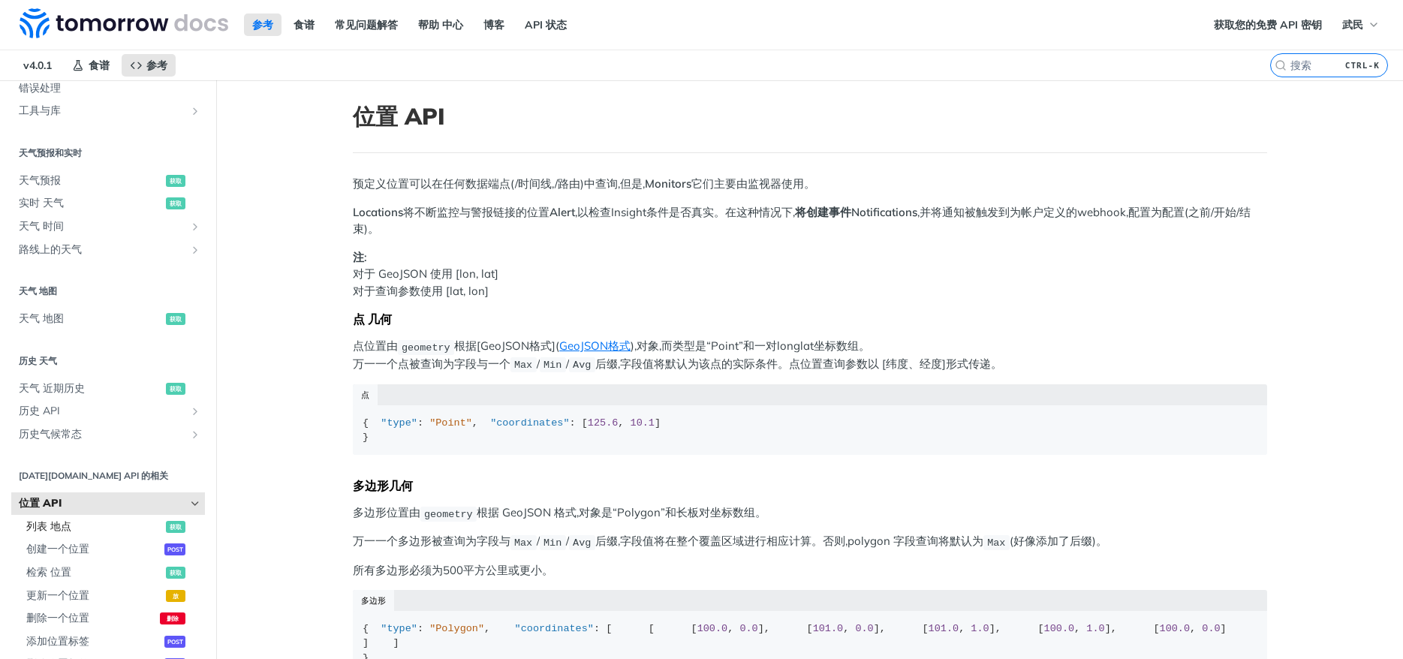
click at [77, 524] on span "列表 地点" at bounding box center [94, 527] width 136 height 15
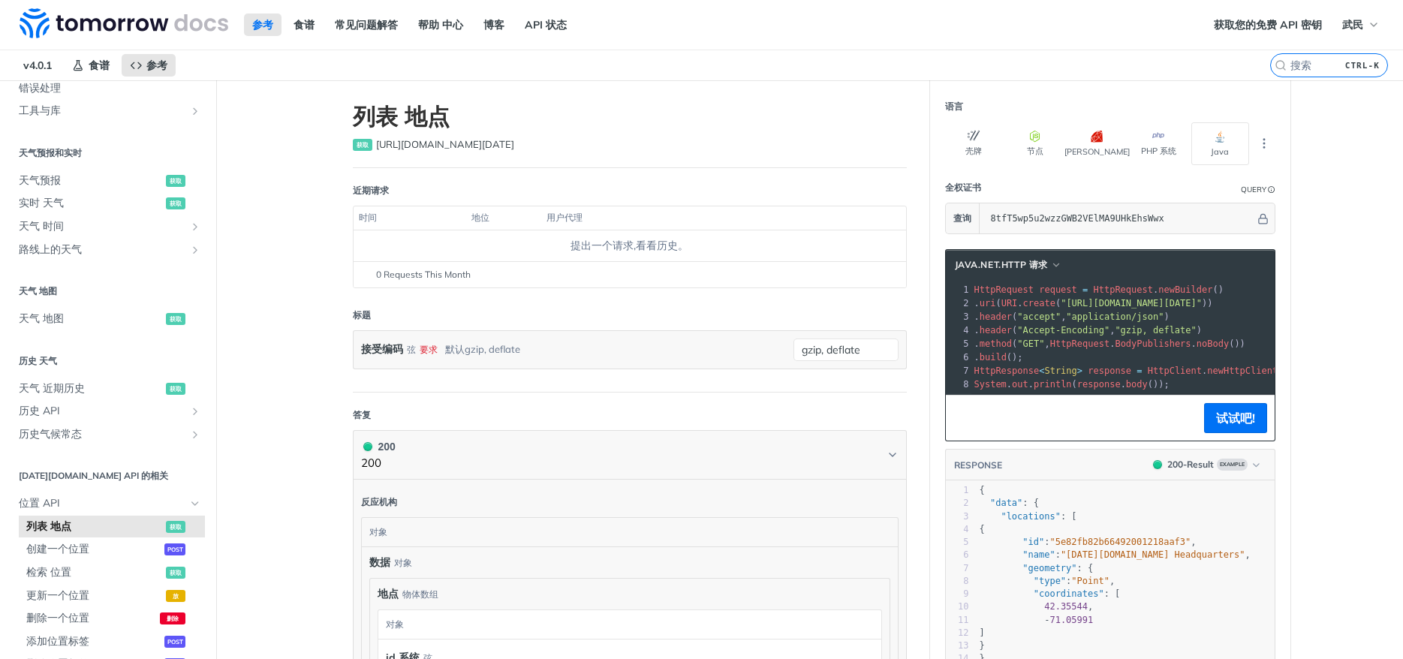
click at [300, 458] on main "JUMP 到 CTRL-/ 基础 [DATE][DOMAIN_NAME] APIs 组件 天气 数据 层 核心 概率预测 天气 代码 历史 高级降水 空气质量…" at bounding box center [701, 568] width 1403 height 977
click at [74, 182] on span "天气预报" at bounding box center [90, 180] width 143 height 15
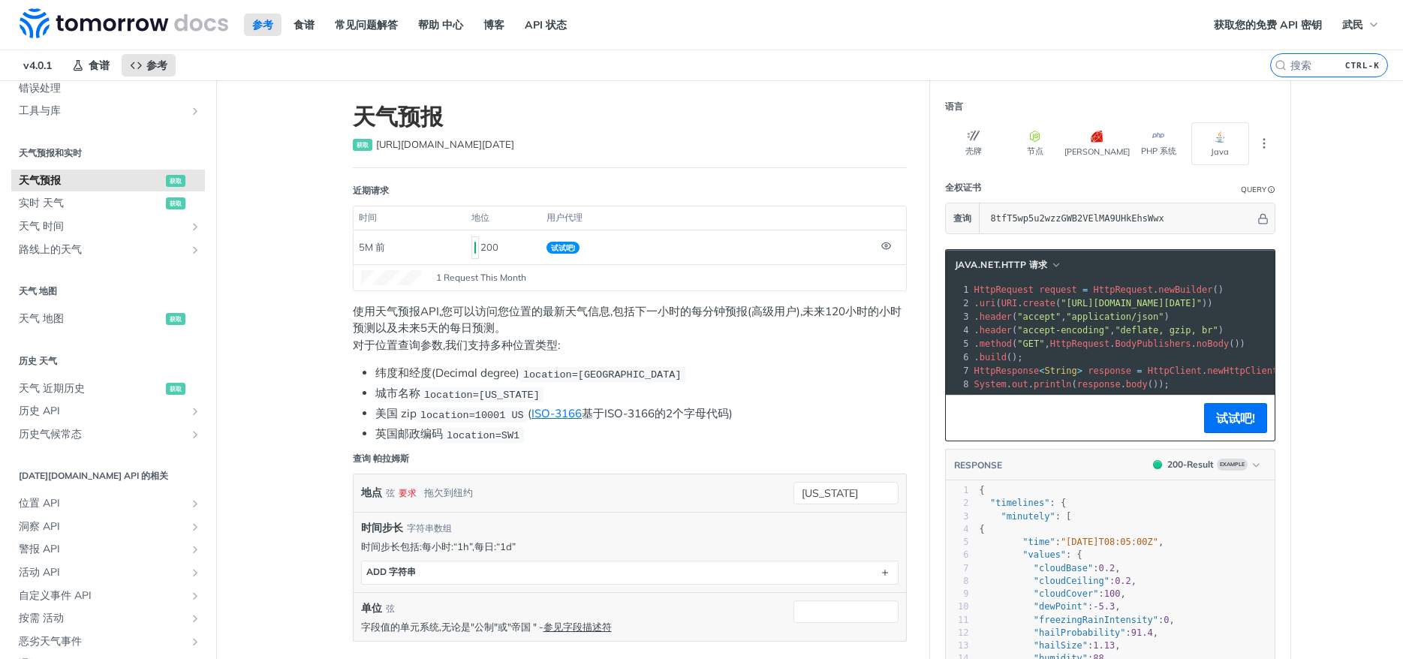
click at [1201, 322] on pre ". header ( "accept" , "application/json" )" at bounding box center [1319, 317] width 694 height 14
click at [1222, 318] on pre ". header ( "accept" , "application/json" )" at bounding box center [1319, 317] width 694 height 14
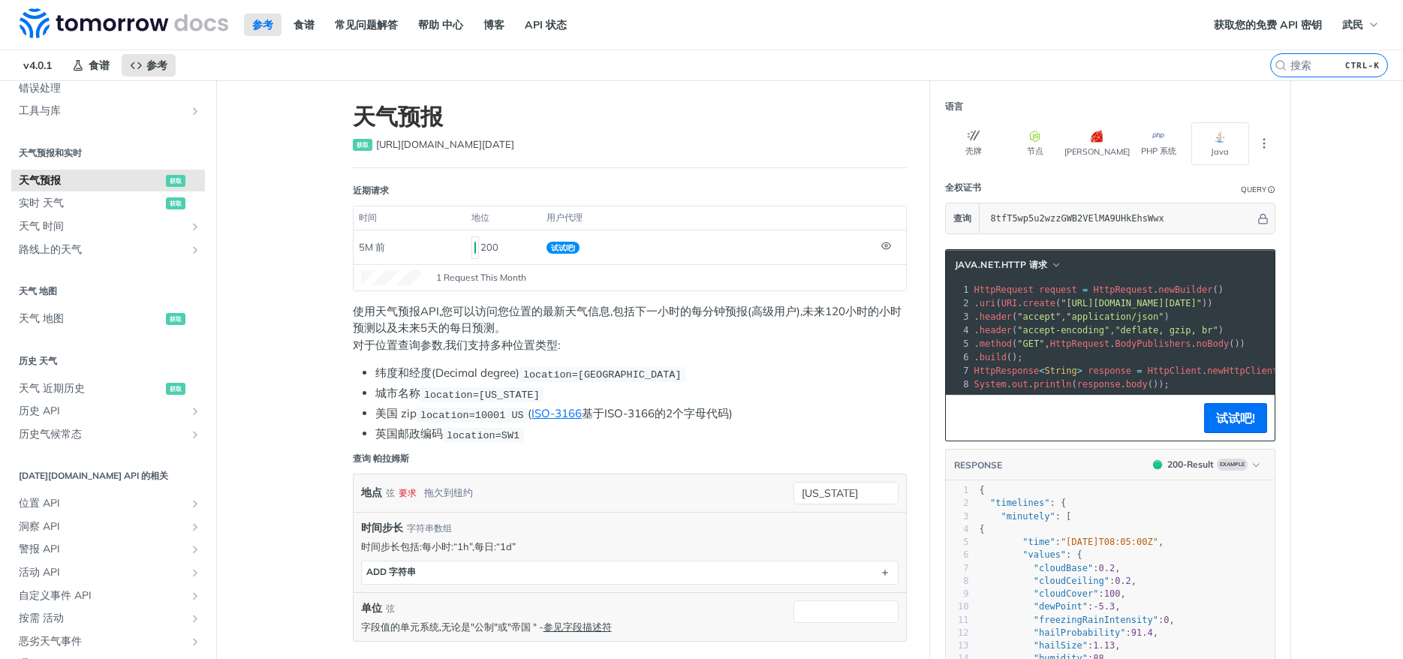
click at [1193, 330] on span ""deflate, gzip, br"" at bounding box center [1166, 330] width 103 height 11
click at [1218, 328] on span ""deflate, gzip, br"" at bounding box center [1166, 330] width 103 height 11
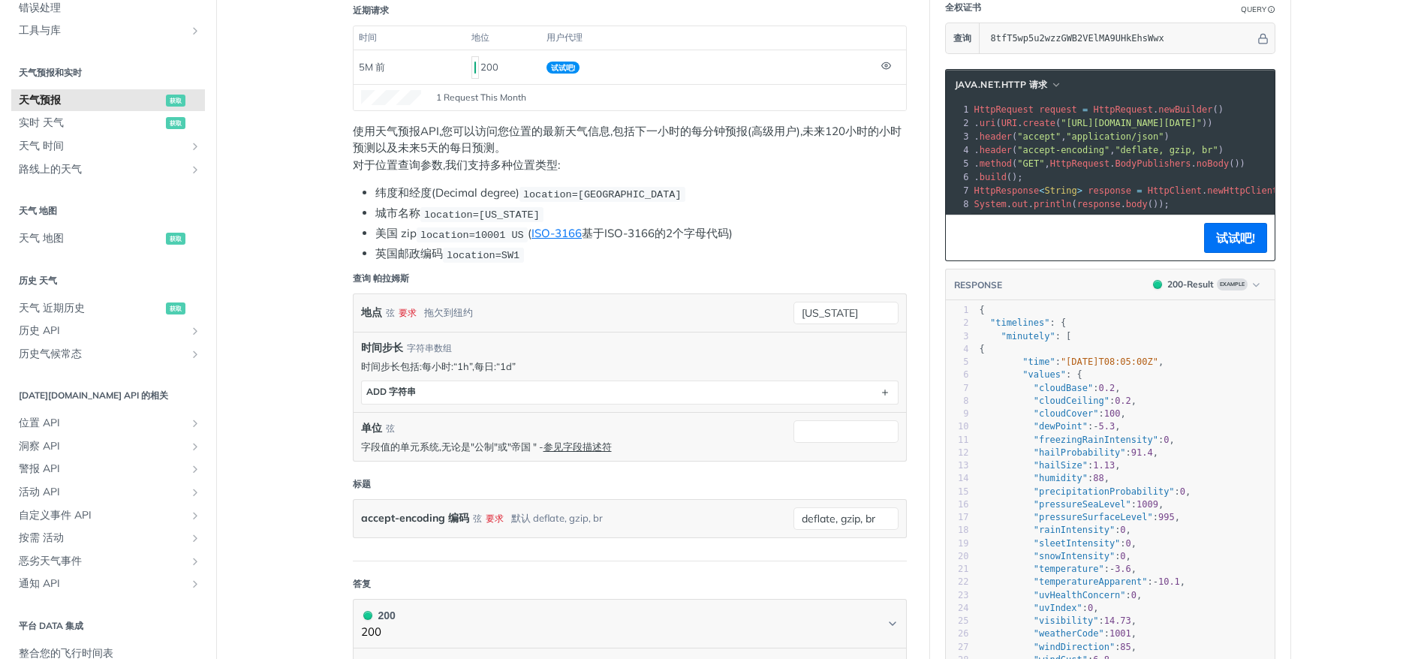
scroll to position [80, 0]
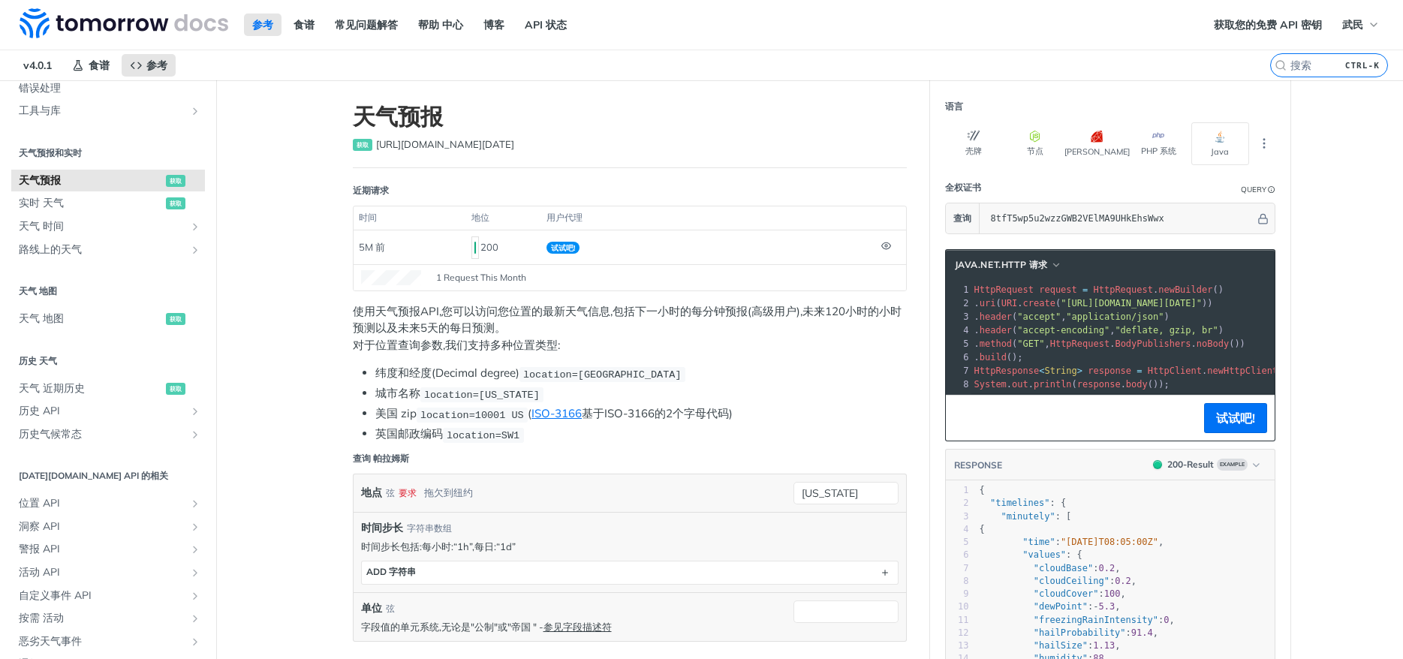
click at [1020, 307] on span ". uri ( URI . create ( "https://api.tomorrow.io/v4/weather/forecast?location=ne…" at bounding box center [1094, 303] width 239 height 11
click at [1225, 351] on pre ". build ();" at bounding box center [1319, 358] width 694 height 14
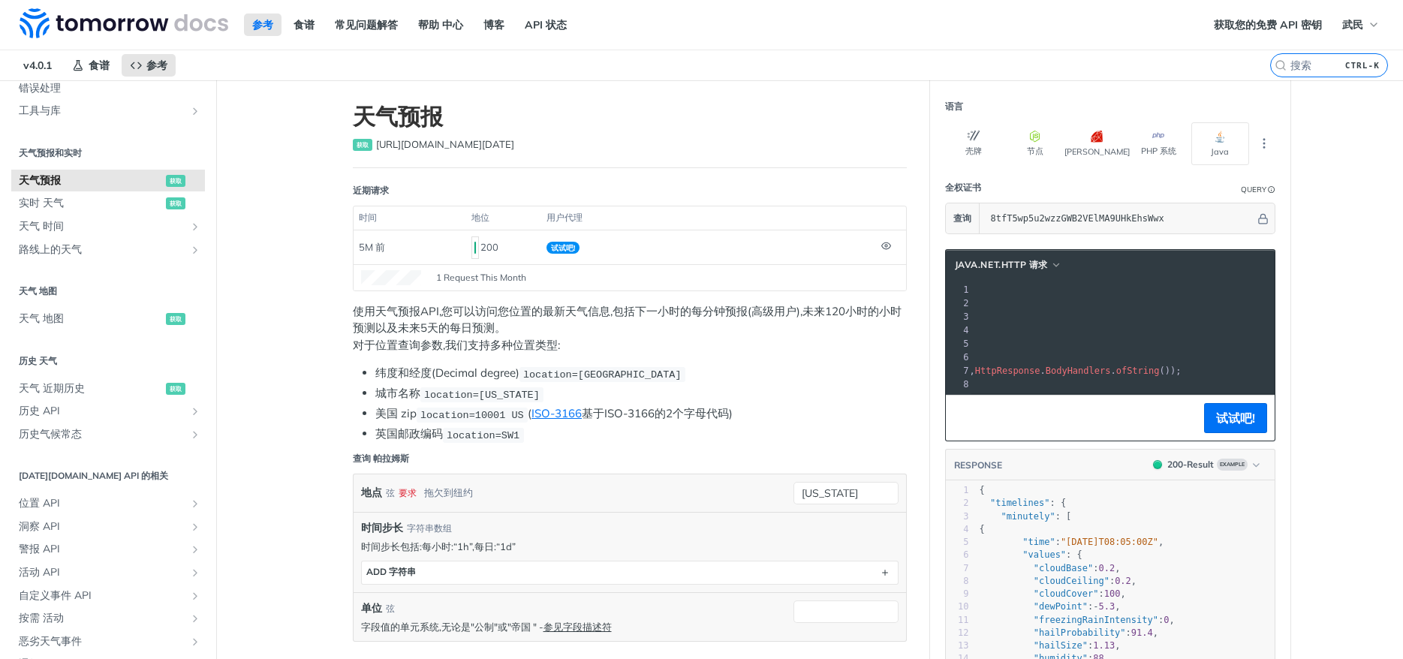
drag, startPoint x: 1087, startPoint y: 305, endPoint x: 1255, endPoint y: 302, distance: 167.5
click at [812, 302] on span ""[URL][DOMAIN_NAME][DATE]"" at bounding box center [741, 303] width 141 height 11
copy span "https://api.tomorrow.io/v4/weather/forecast?location=new%20york&apikey=8tfT5wp5…"
drag, startPoint x: 574, startPoint y: 411, endPoint x: 523, endPoint y: 413, distance: 51.1
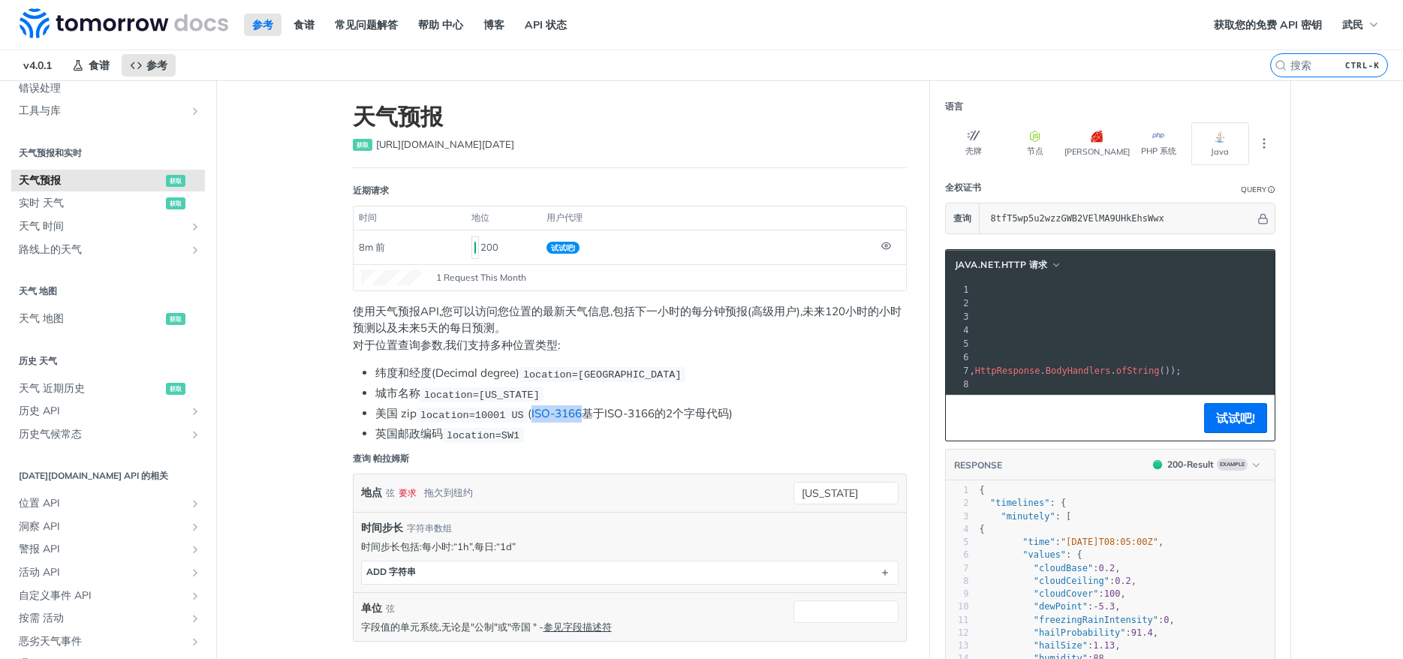
click at [523, 413] on li "美国 zip location=10001 US ( ISO-3166 基于ISO-3166的2个字母代码)" at bounding box center [641, 413] width 532 height 17
copy link "ISO-3166"
click at [802, 433] on li "英国邮政编码 location=SW1" at bounding box center [641, 434] width 532 height 17
click at [547, 413] on link "ISO-3166" at bounding box center [557, 413] width 50 height 14
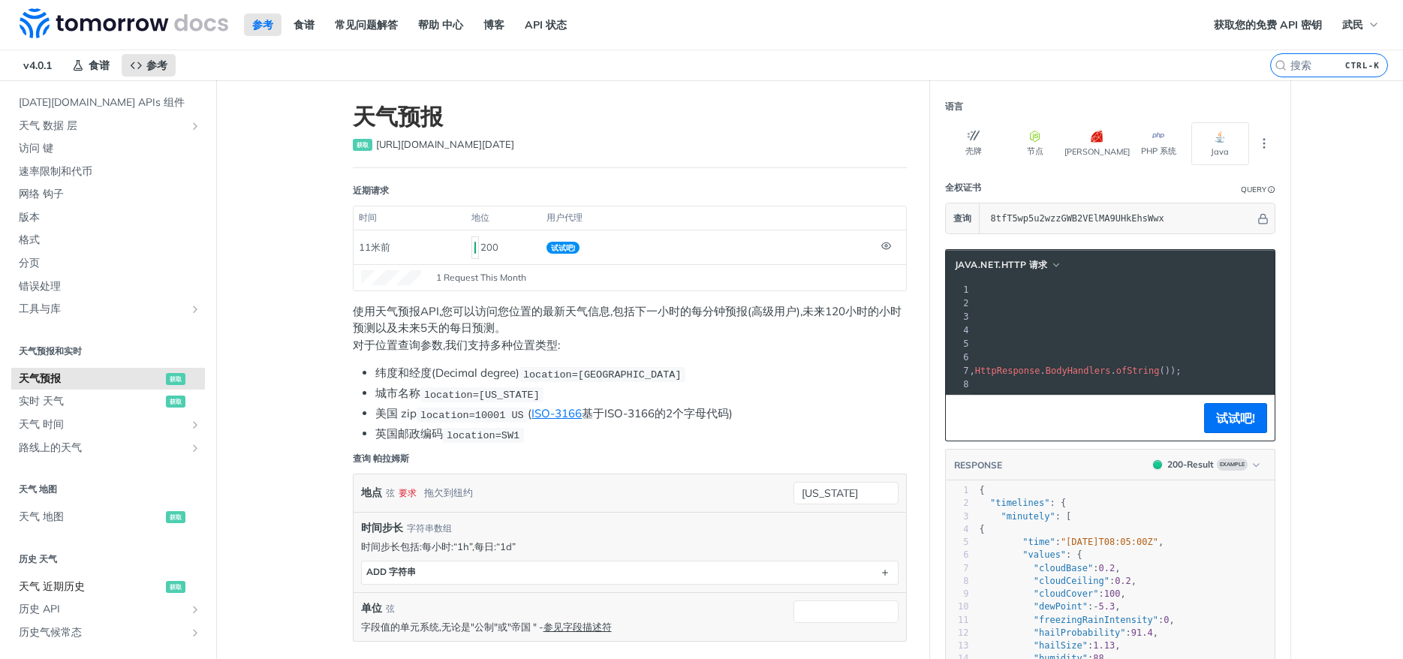
scroll to position [180, 0]
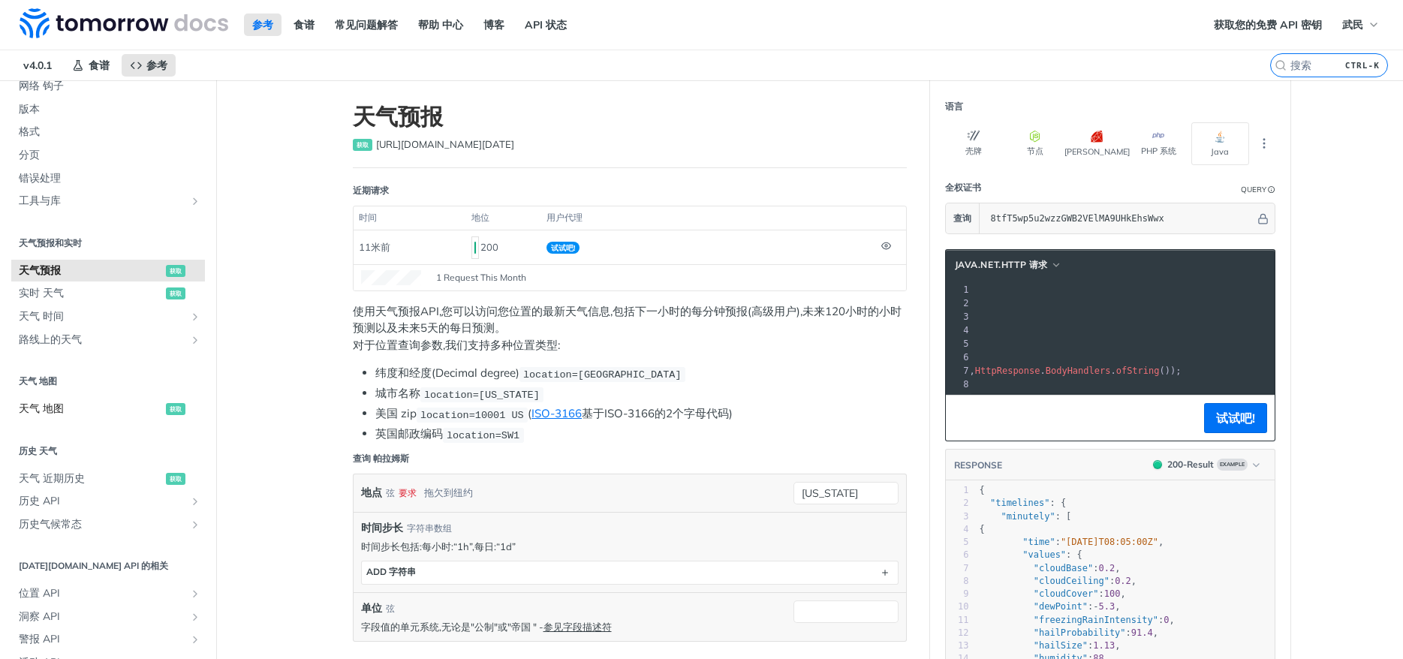
click at [59, 414] on span "天气 地图" at bounding box center [90, 409] width 143 height 15
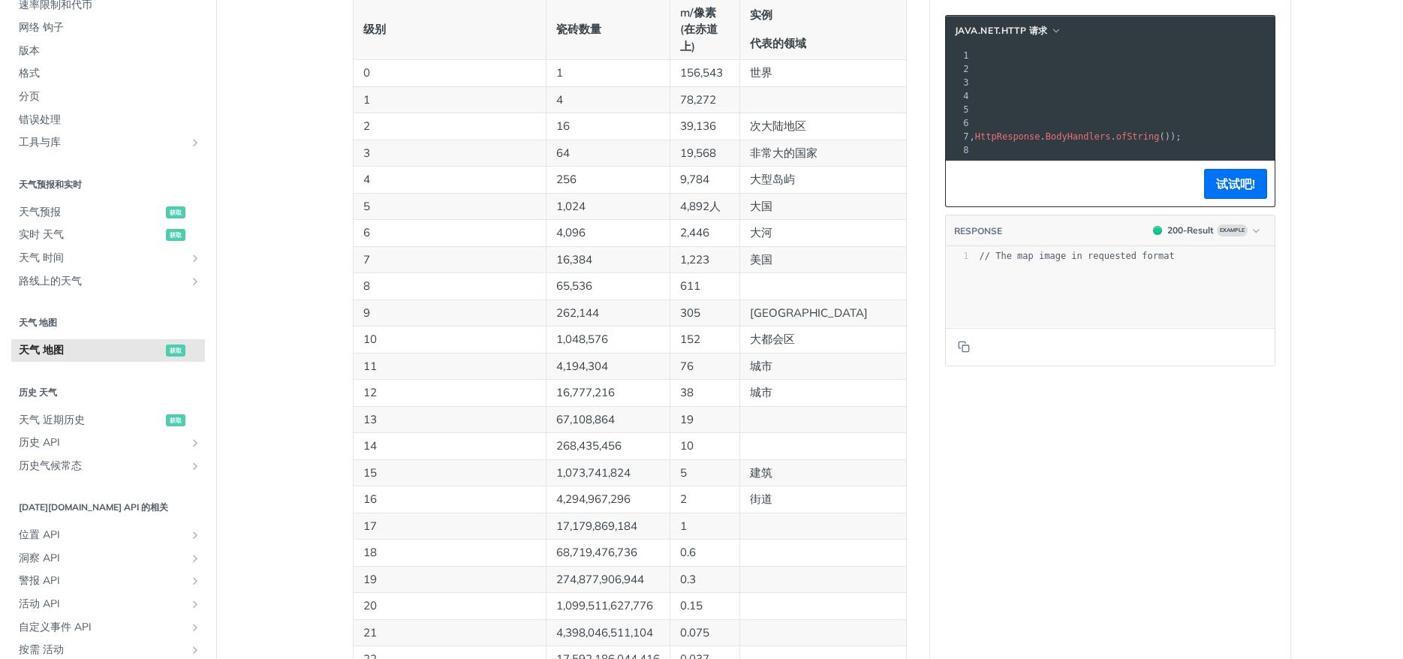
scroll to position [68, 0]
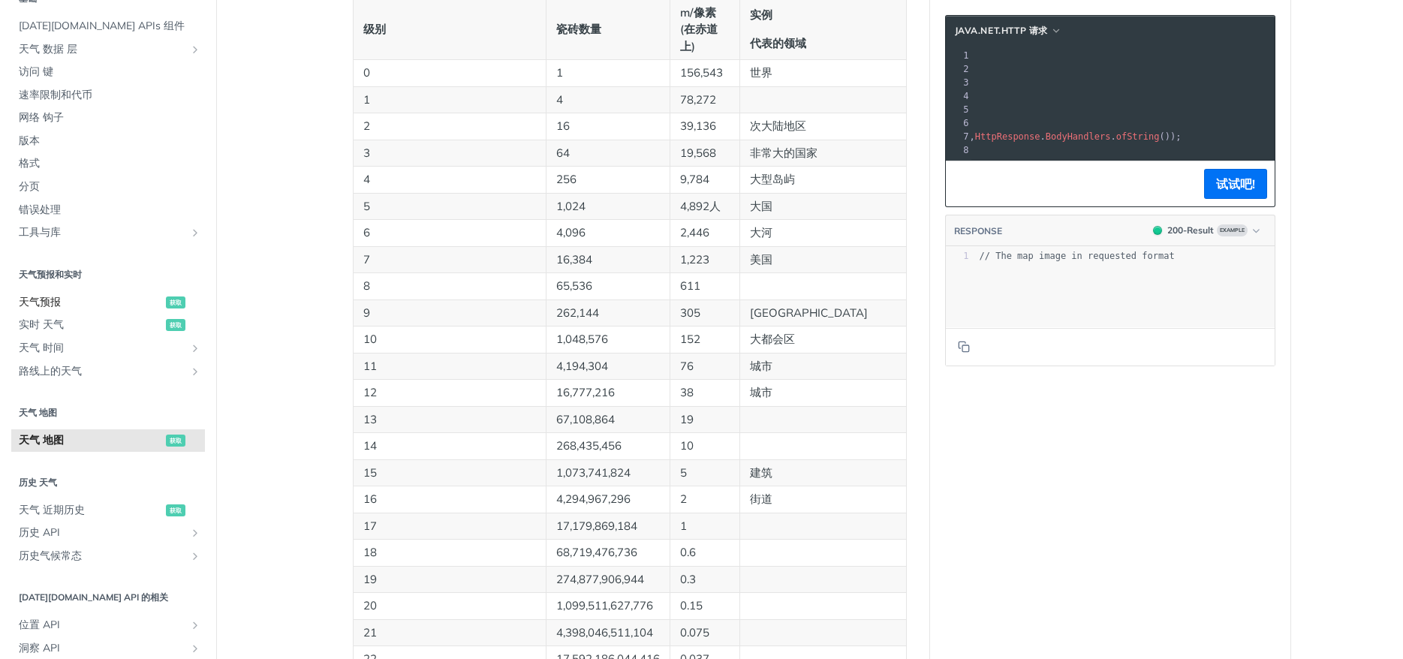
click at [78, 297] on span "天气预报" at bounding box center [90, 302] width 143 height 15
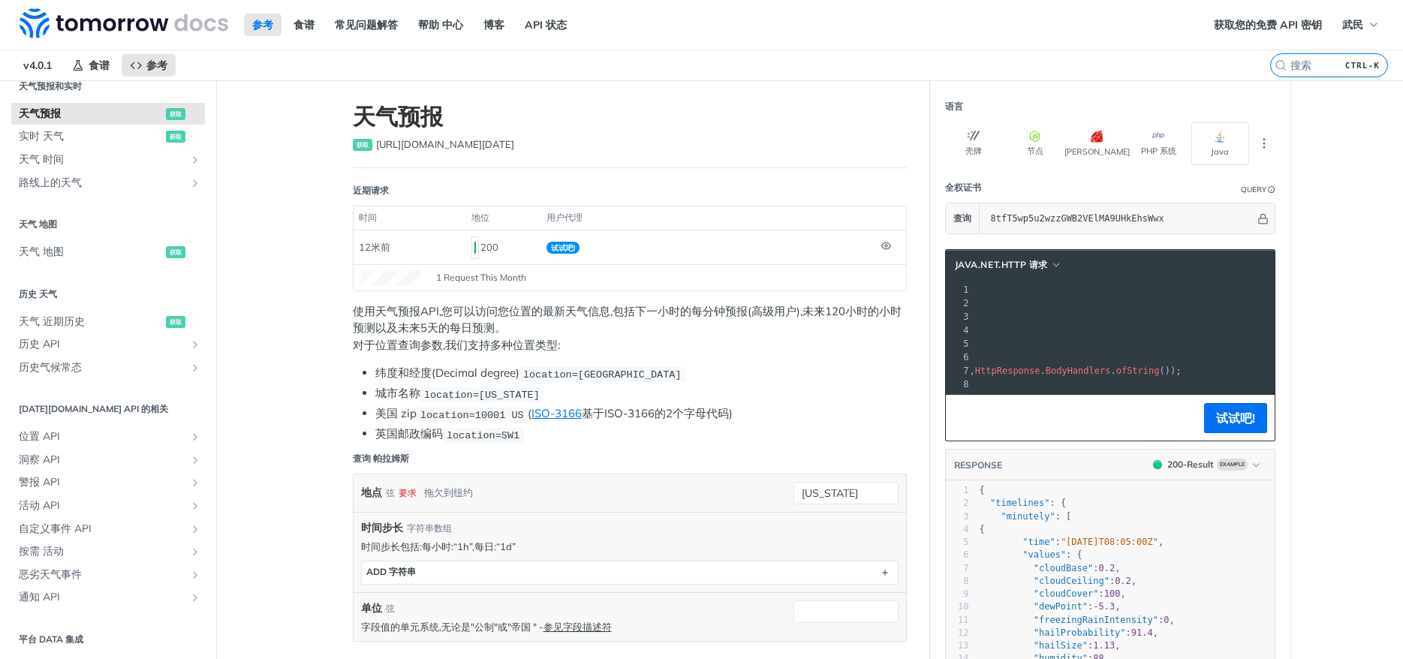
scroll to position [339, 0]
click at [201, 433] on link "位置 API" at bounding box center [108, 435] width 194 height 23
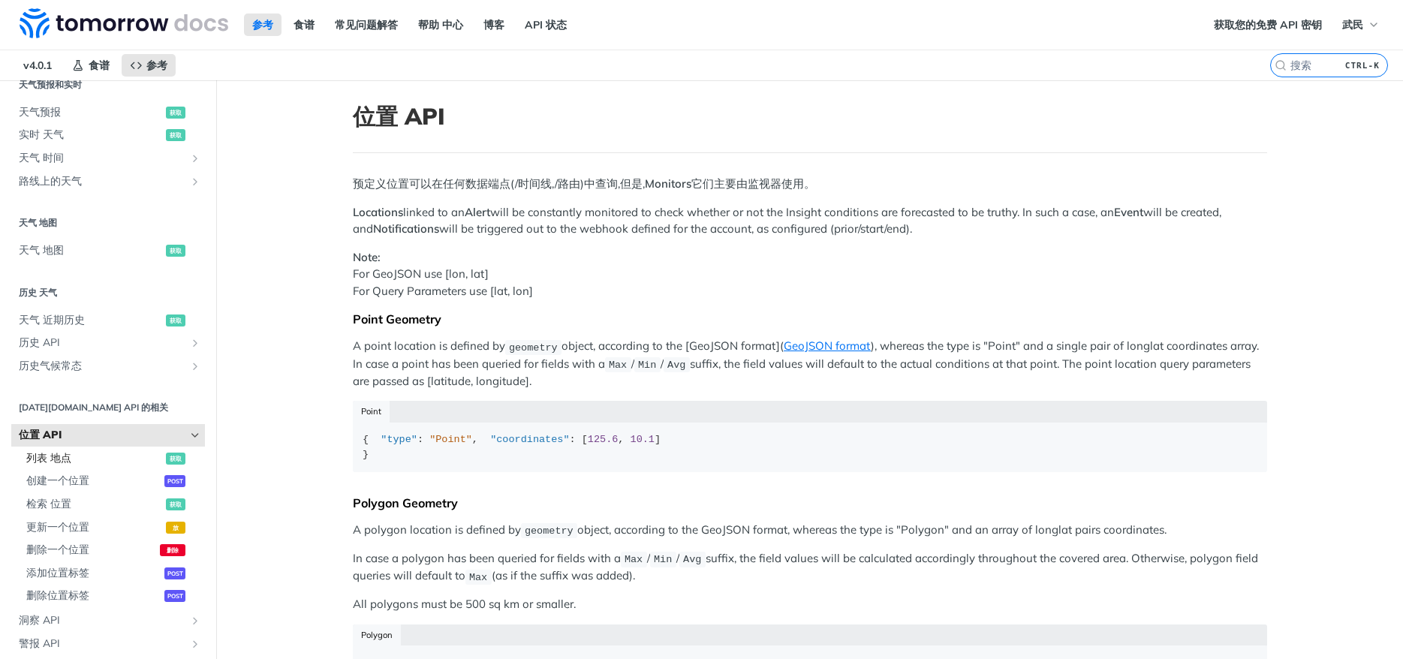
click at [70, 464] on span "列表 地点" at bounding box center [94, 458] width 136 height 15
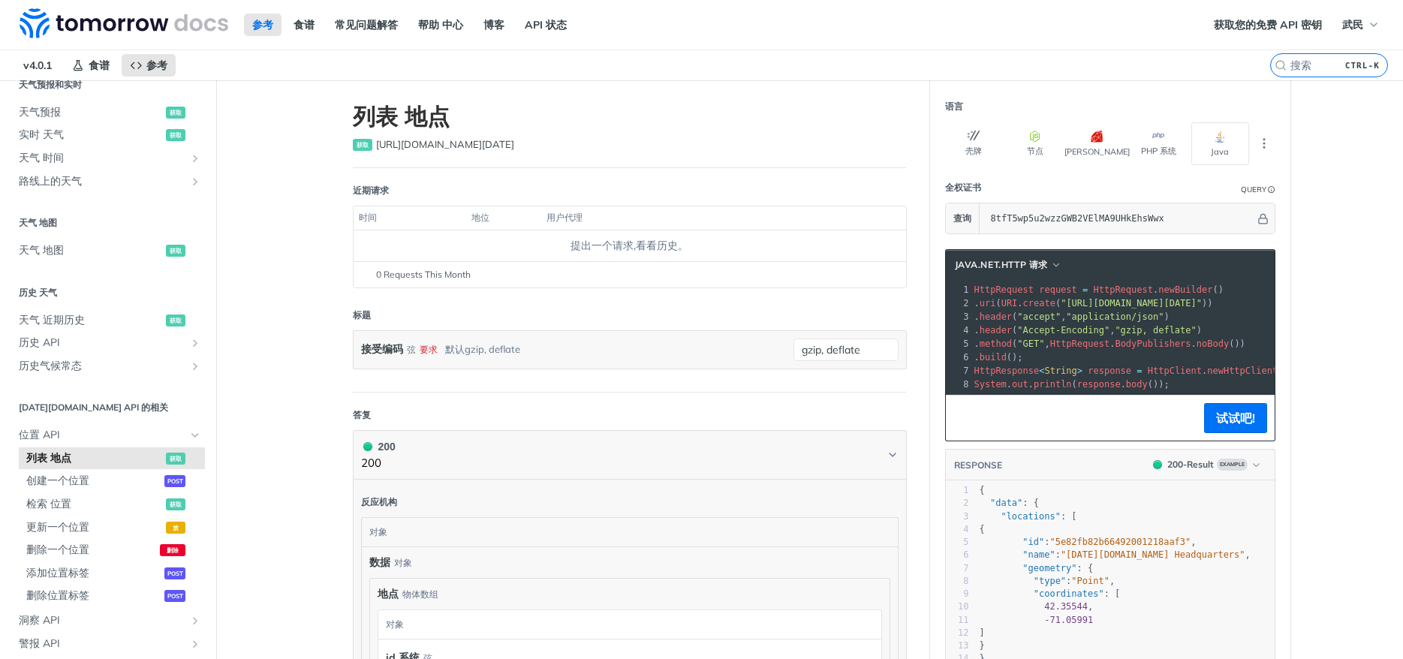
click at [560, 246] on div "提出一个请求,看看历史。" at bounding box center [629, 246] width 541 height 16
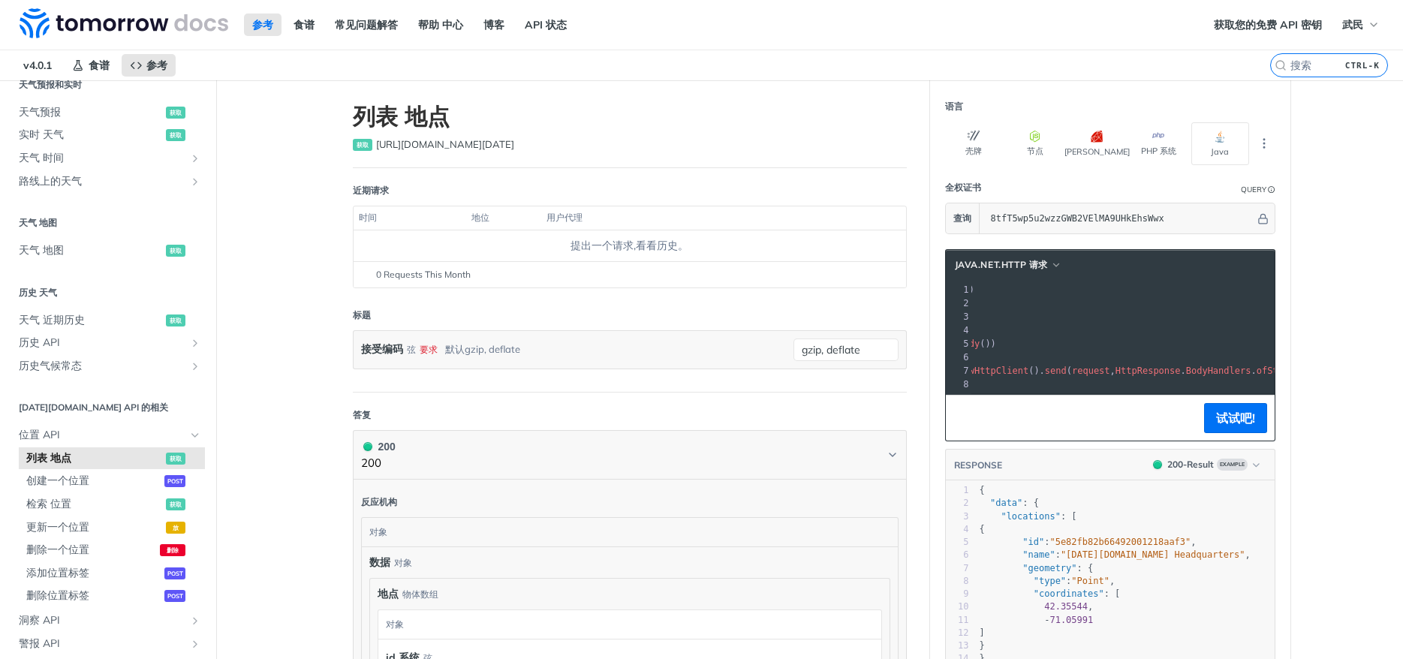
drag, startPoint x: 1156, startPoint y: 306, endPoint x: 1382, endPoint y: 306, distance: 226.0
click at [1382, 306] on main "JUMP 到 CTRL-/ 基础 [DATE][DOMAIN_NAME] APIs 组件 天气 数据 层 核心 概率预测 天气 代码 历史 高级降水 空气质量…" at bounding box center [701, 568] width 1403 height 977
click at [1047, 315] on pre ". header ( "accept" , "application/json" )" at bounding box center [1025, 317] width 607 height 14
drag, startPoint x: 1157, startPoint y: 303, endPoint x: 1216, endPoint y: 303, distance: 58.6
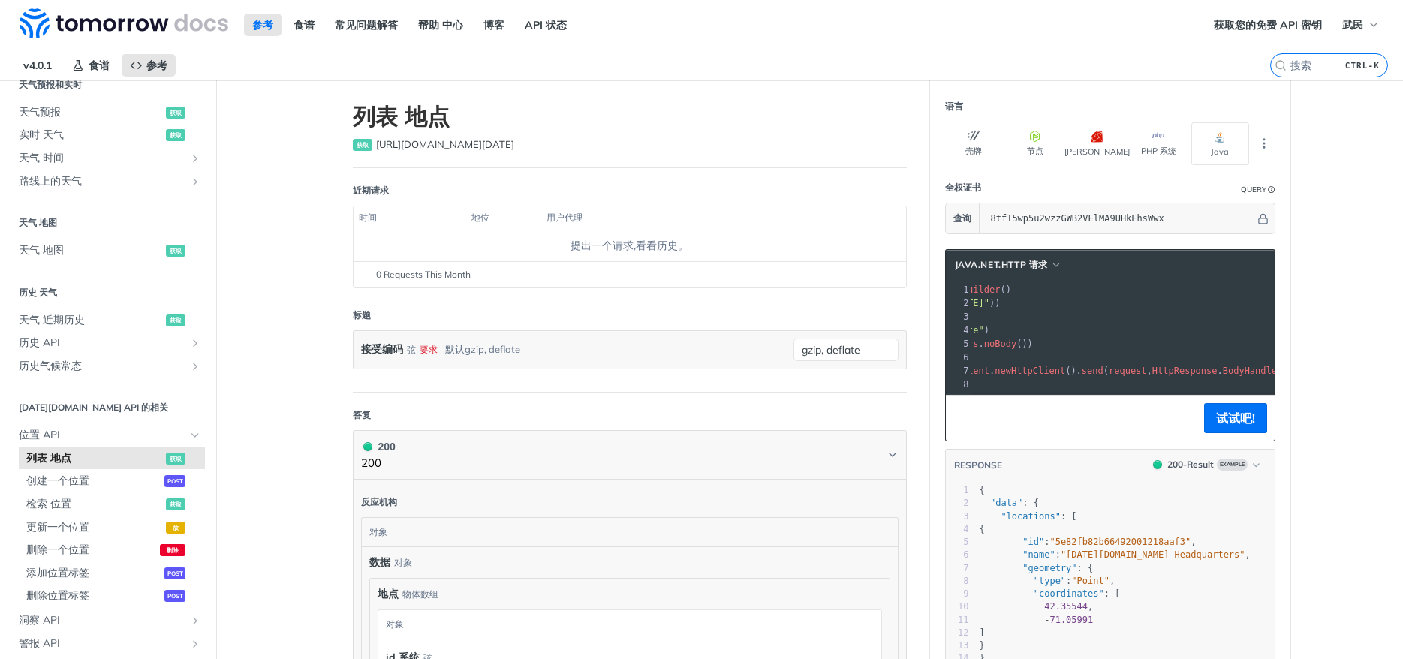
click at [990, 303] on span ""[URL][DOMAIN_NAME][DATE]"" at bounding box center [918, 303] width 141 height 11
click at [1054, 310] on pre ". header ( "accept" , "application/json" )" at bounding box center [1062, 317] width 607 height 14
click at [1077, 297] on pre ". uri ( URI . create ( "[URL][DOMAIN_NAME][DATE]" ))" at bounding box center [1062, 304] width 607 height 14
click at [990, 306] on span ""[URL][DOMAIN_NAME][DATE]"" at bounding box center [918, 303] width 141 height 11
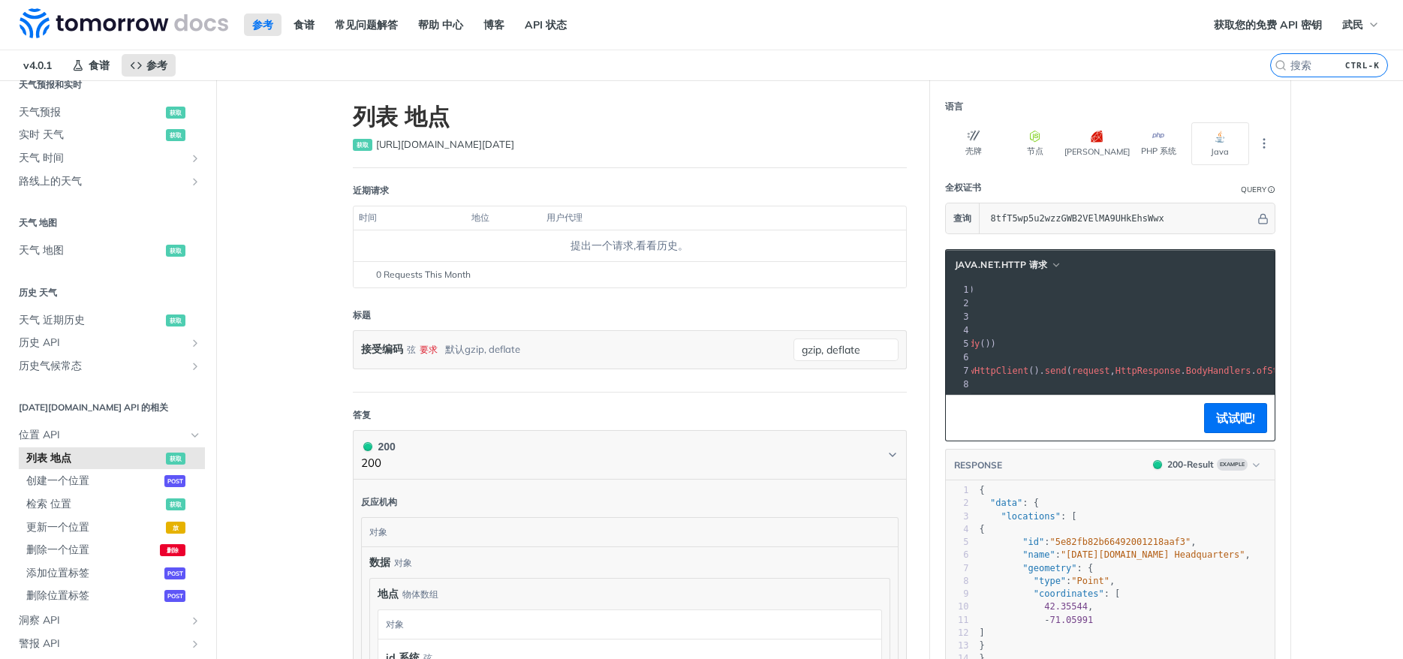
scroll to position [0, 0]
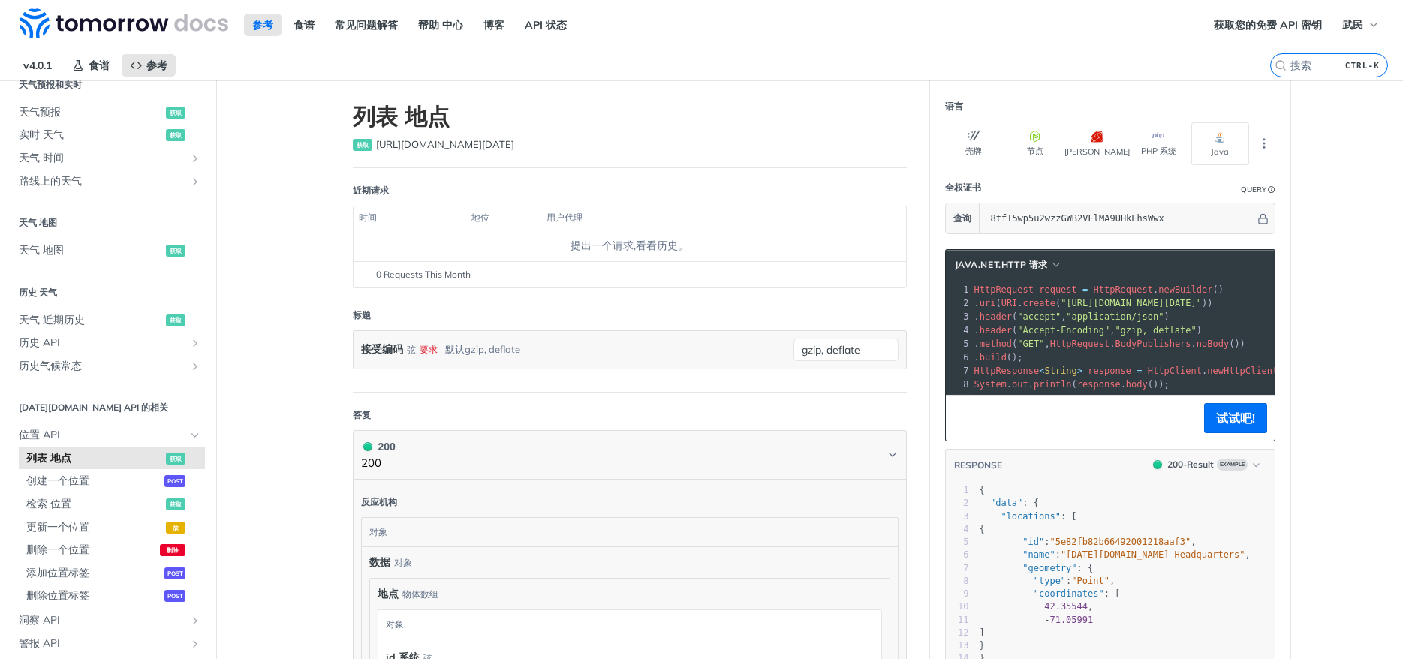
drag, startPoint x: 1136, startPoint y: 302, endPoint x: 1070, endPoint y: 311, distance: 66.7
click at [1070, 309] on pre ". uri ( URI . create ( "[URL][DOMAIN_NAME][DATE]" ))" at bounding box center [1275, 304] width 607 height 14
click at [1070, 333] on span ""Accept-Encoding"" at bounding box center [1063, 330] width 92 height 11
click at [1070, 354] on pre ". build ();" at bounding box center [1275, 358] width 607 height 14
click at [1097, 303] on span ""[URL][DOMAIN_NAME][DATE]"" at bounding box center [1131, 303] width 141 height 11
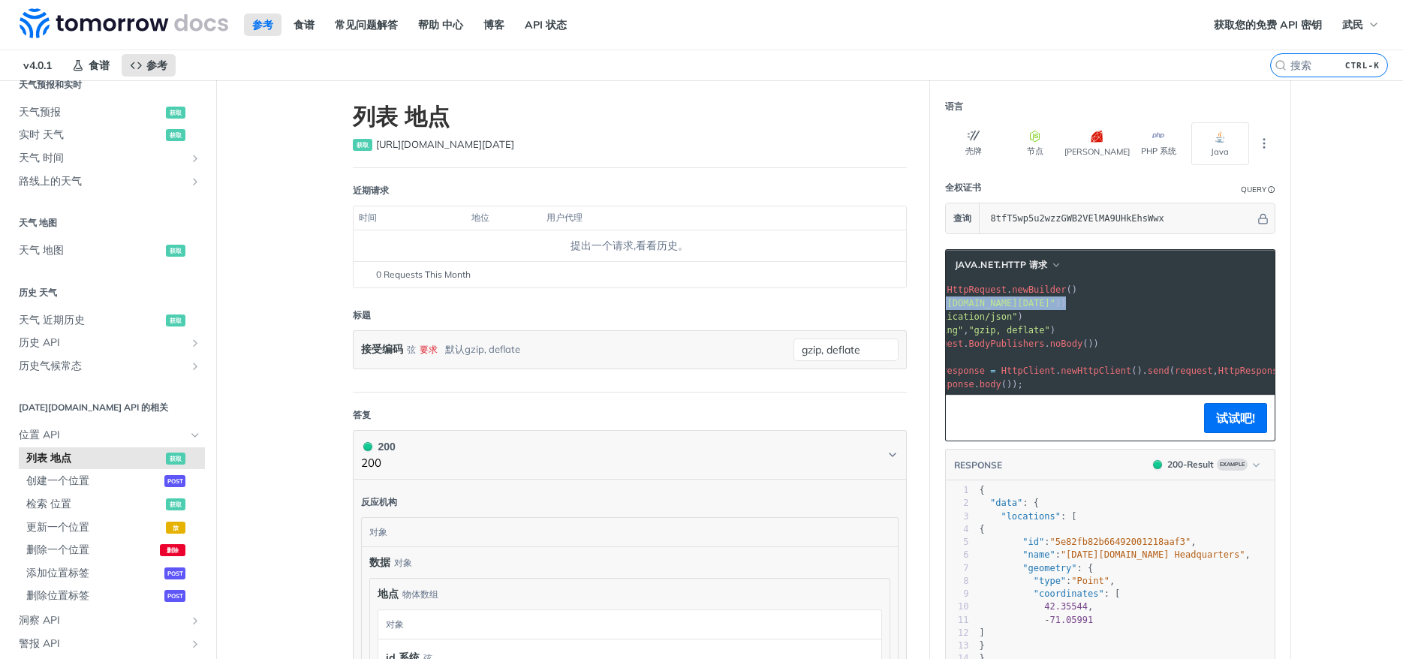
scroll to position [0, 249]
drag, startPoint x: 1090, startPoint y: 302, endPoint x: 1252, endPoint y: 301, distance: 161.4
click at [953, 301] on span ""[URL][DOMAIN_NAME][DATE]"" at bounding box center [882, 303] width 141 height 11
copy span "[URL][DOMAIN_NAME][DATE]"
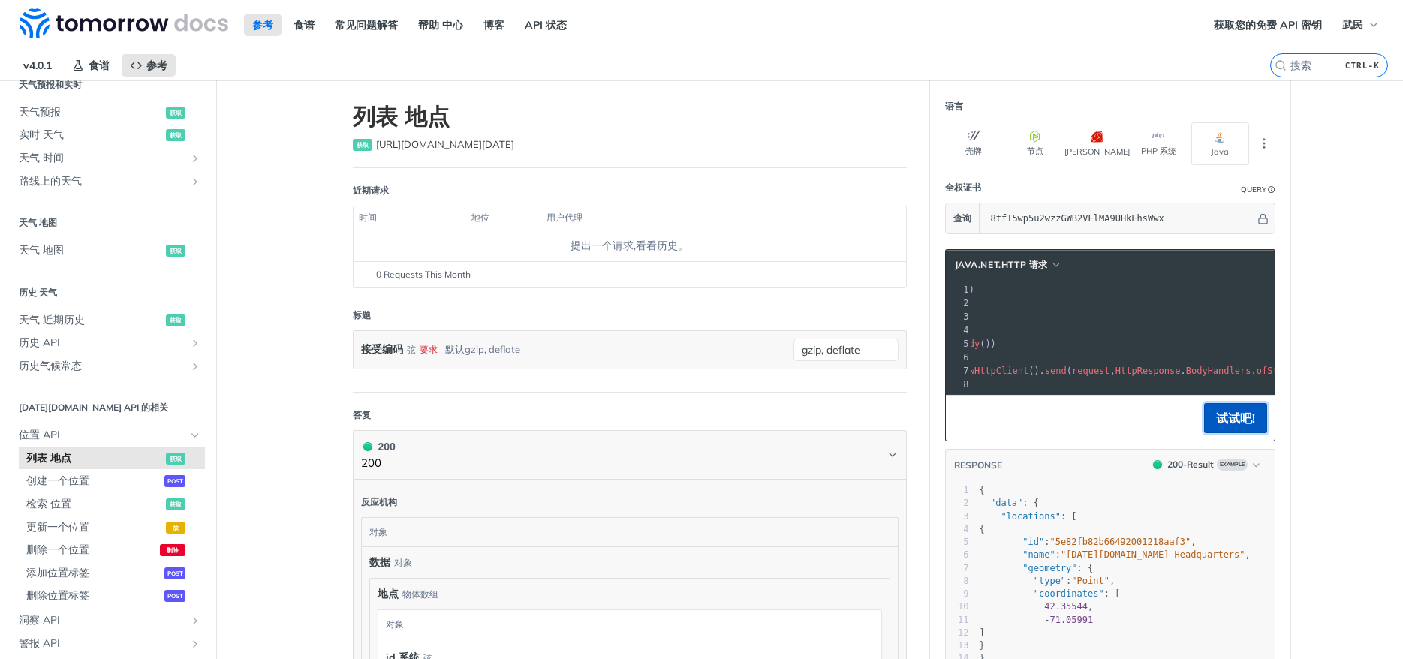
click at [1245, 422] on button "试试吧!" at bounding box center [1235, 418] width 63 height 30
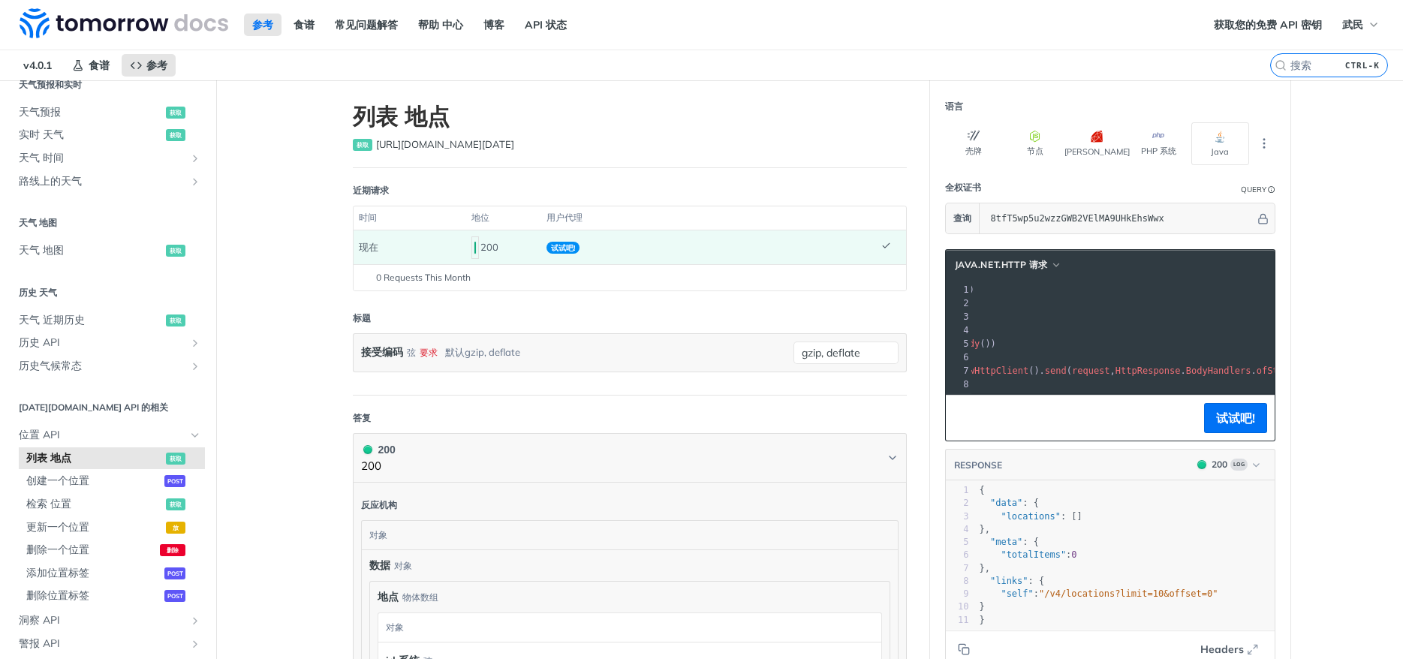
click at [1184, 350] on pre ". method ( "GET" , HttpRequest . BodyPublishers . noBody ())" at bounding box center [1025, 344] width 607 height 14
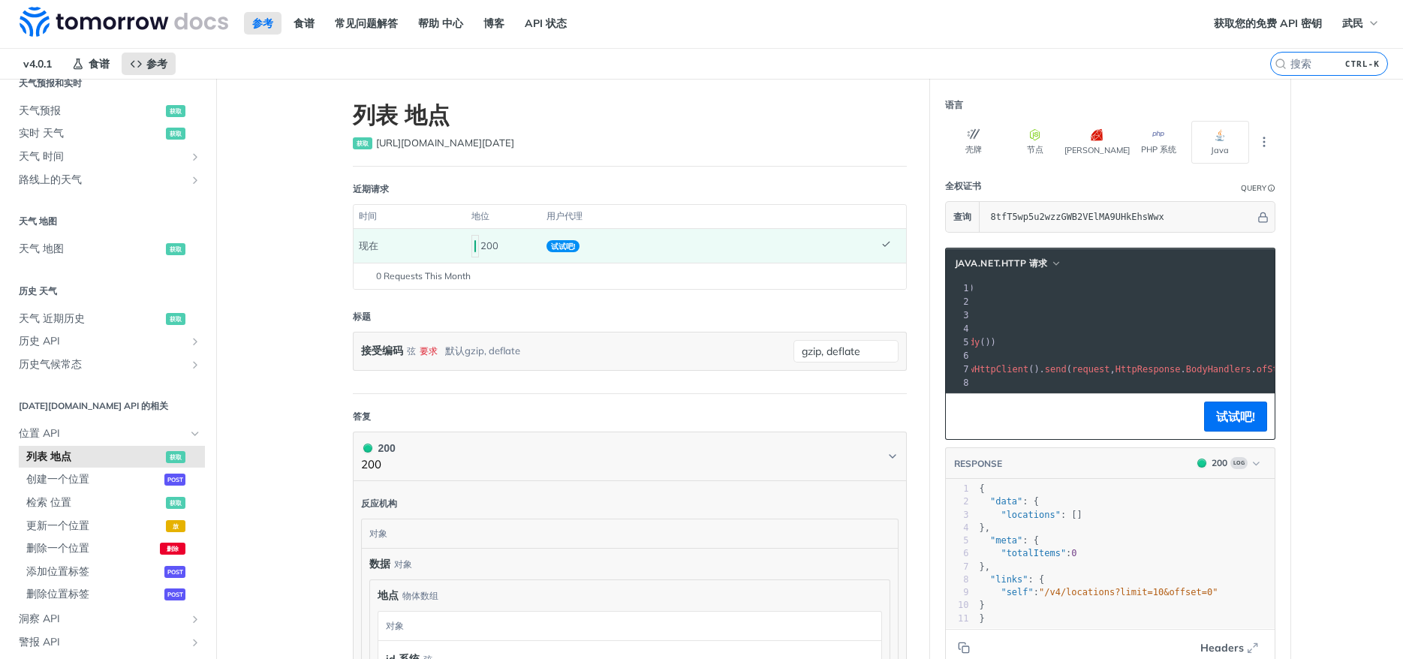
scroll to position [0, 0]
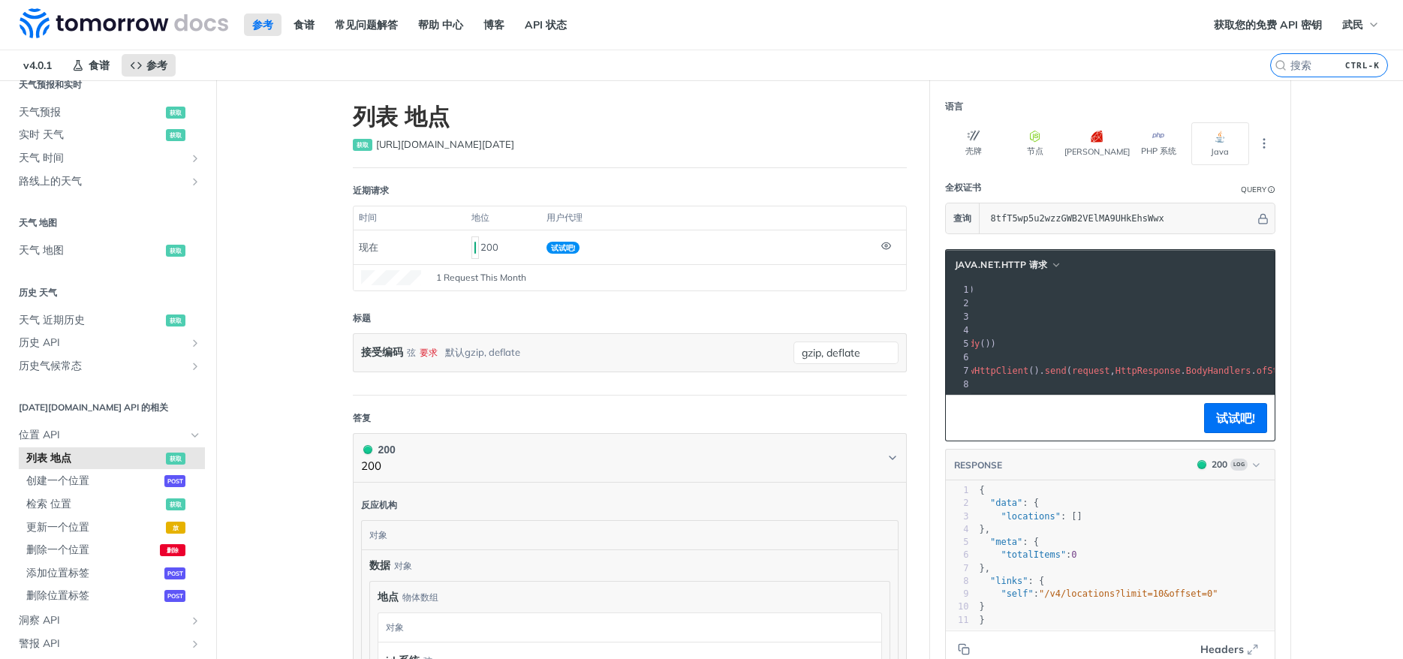
click at [741, 297] on article "列表 地点 获取 [URL][DOMAIN_NAME][DATE] 近期请求 时间 地位 用户代理 现在 200 试试吧! 1 Request This Mo…" at bounding box center [630, 570] width 601 height 980
click at [92, 478] on span "创建一个位置" at bounding box center [93, 481] width 134 height 15
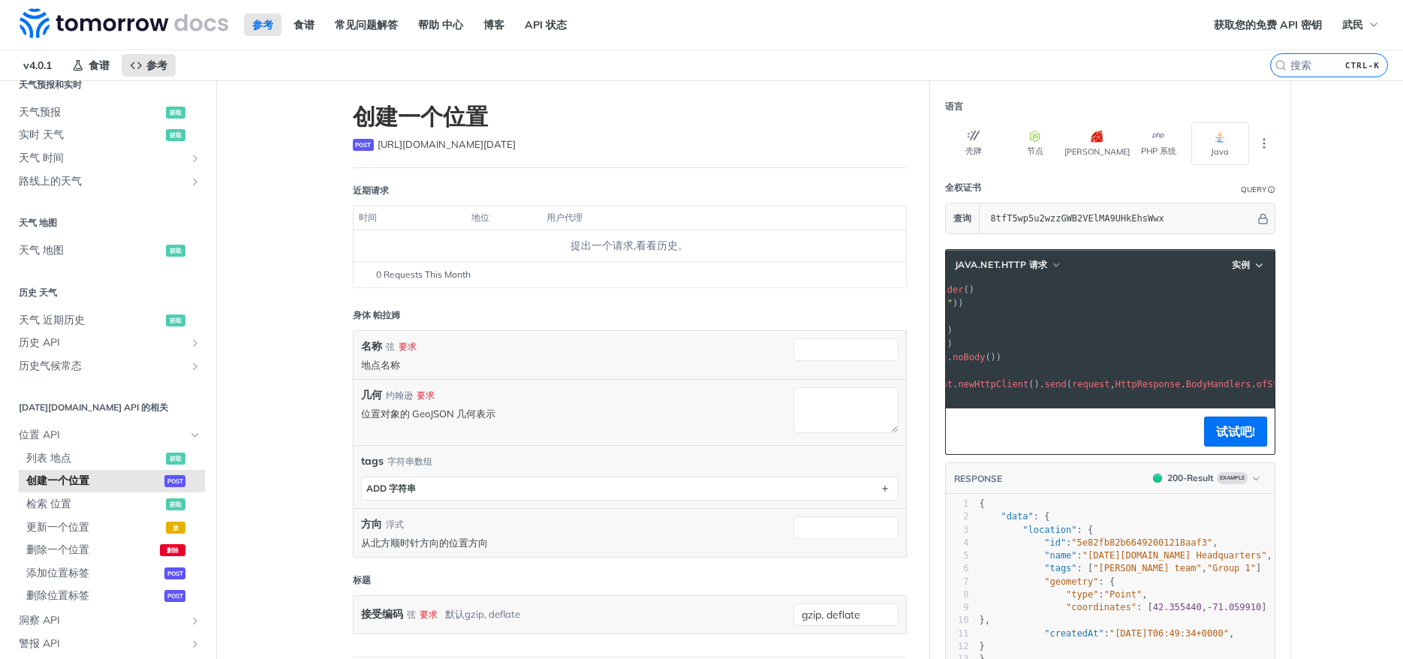
scroll to position [0, 212]
click at [1086, 311] on pre ". header ( "accept" , "application/json" )" at bounding box center [1062, 317] width 607 height 14
drag, startPoint x: 1114, startPoint y: 300, endPoint x: 1355, endPoint y: 297, distance: 241.8
click at [1355, 297] on main "JUMP 到 CTRL-/ 基础 [DATE][DOMAIN_NAME] APIs 组件 天气 数据 层 核心 概率预测 天气 代码 历史 高级降水 空气质量…" at bounding box center [701, 558] width 1403 height 956
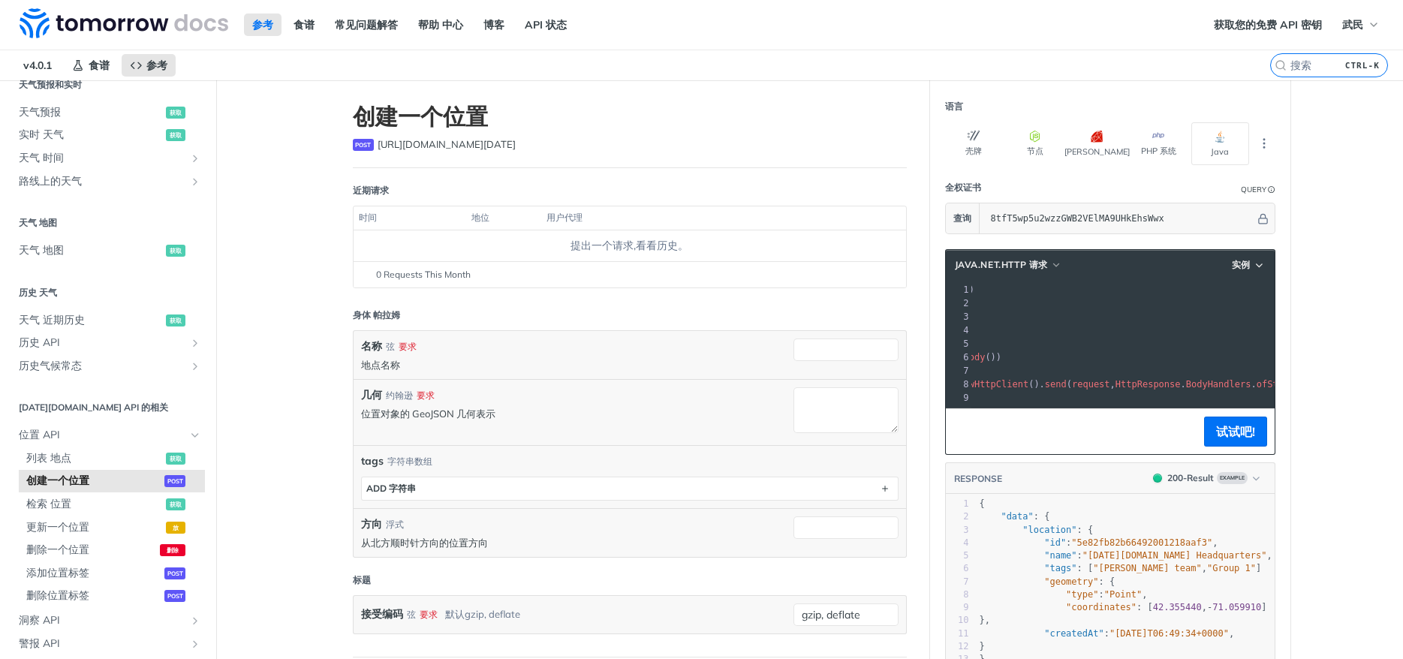
click at [1156, 339] on pre ". header ( "content-type" , "application/json" )" at bounding box center [1025, 344] width 607 height 14
click at [1258, 426] on button "试试吧!" at bounding box center [1235, 432] width 63 height 30
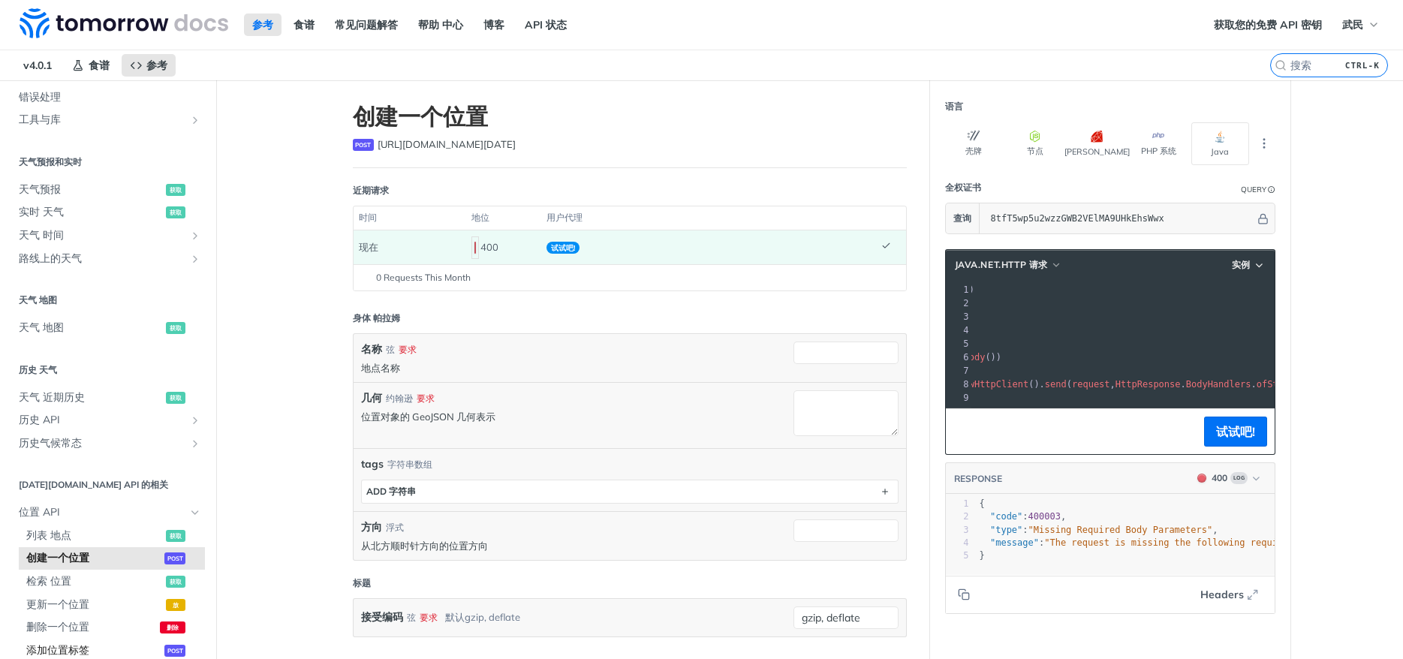
scroll to position [140, 0]
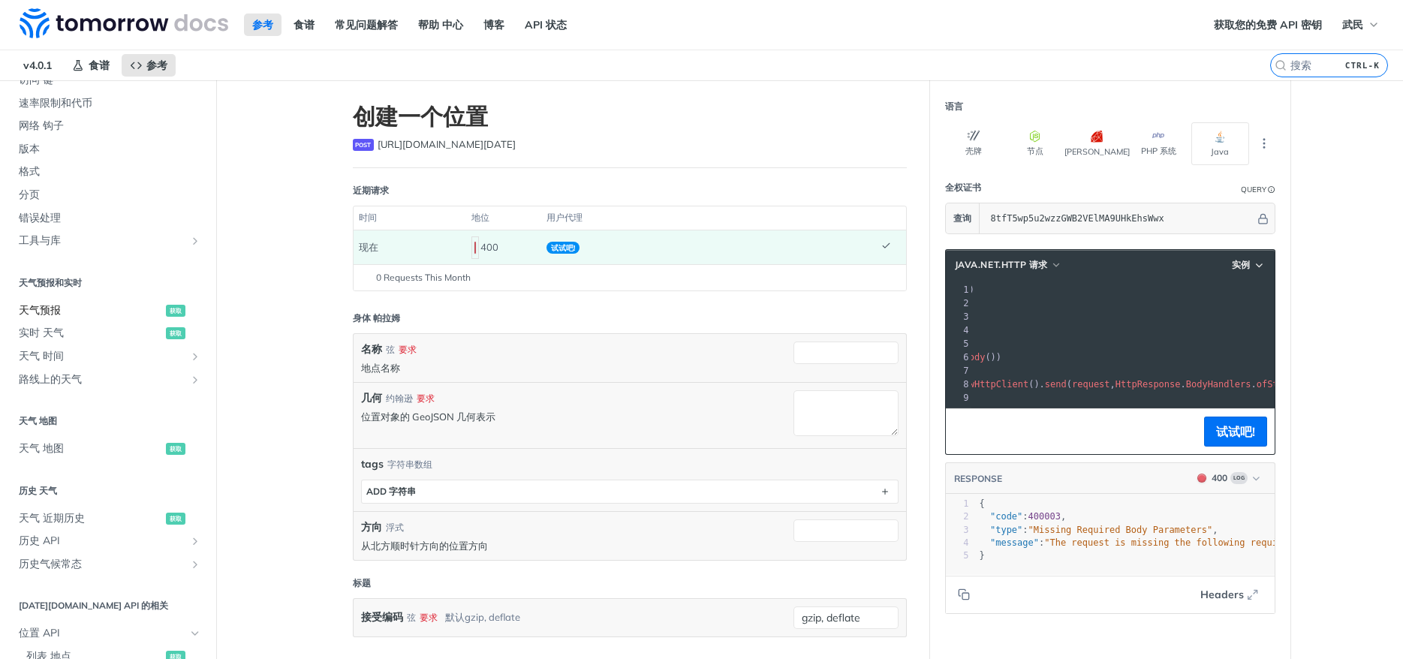
click at [48, 310] on span "天气预报" at bounding box center [90, 310] width 143 height 15
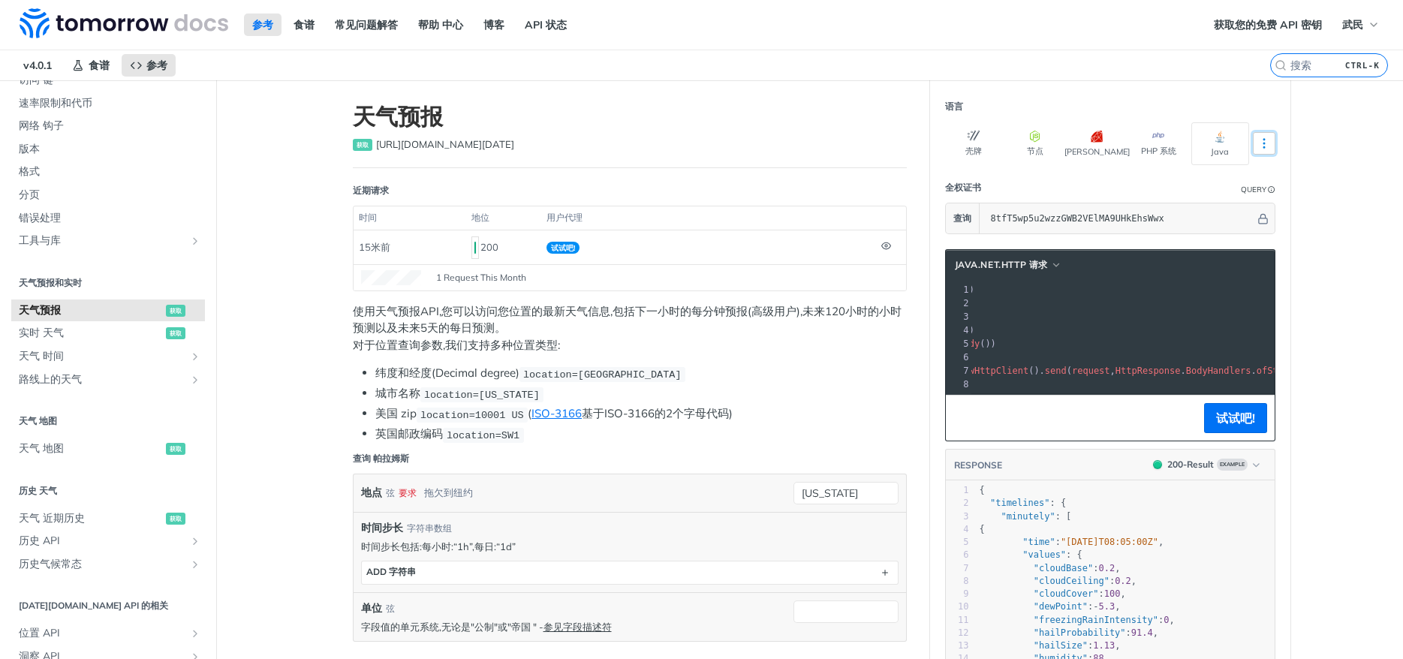
click at [1268, 143] on icon "More ellipsis" at bounding box center [1265, 144] width 14 height 14
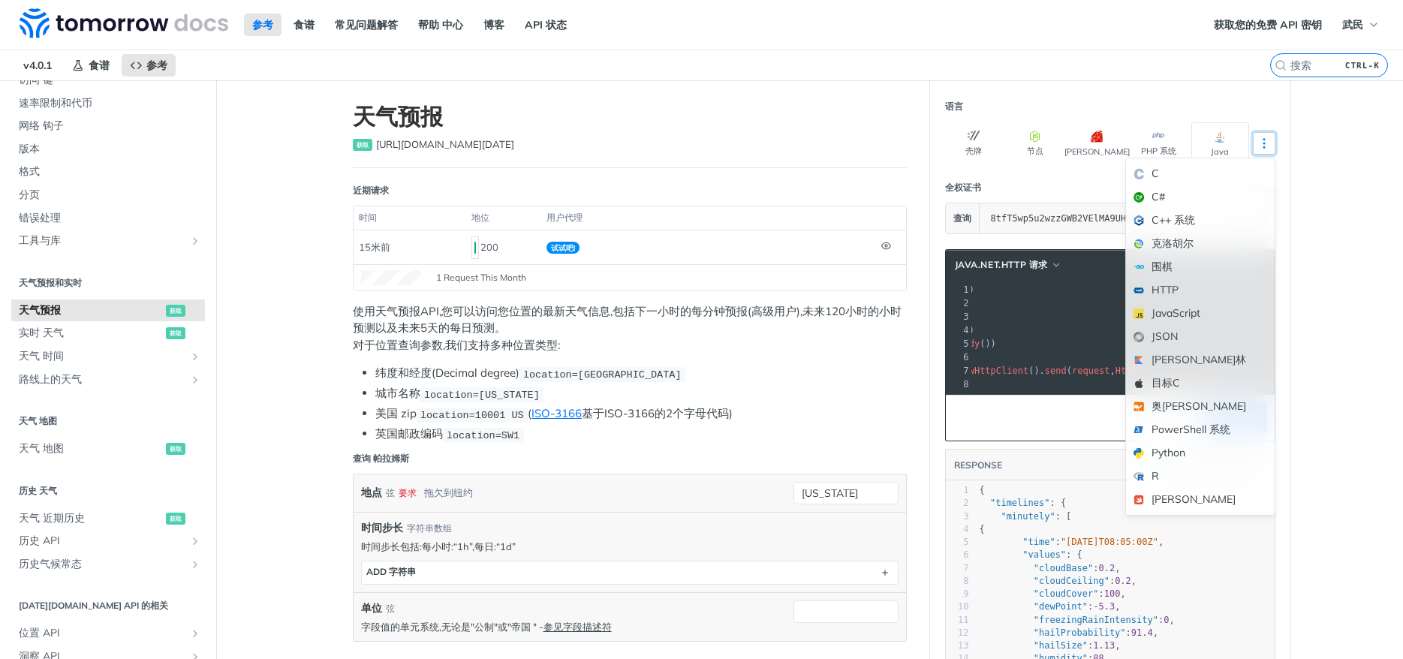
click at [1268, 143] on icon "More ellipsis" at bounding box center [1265, 144] width 14 height 14
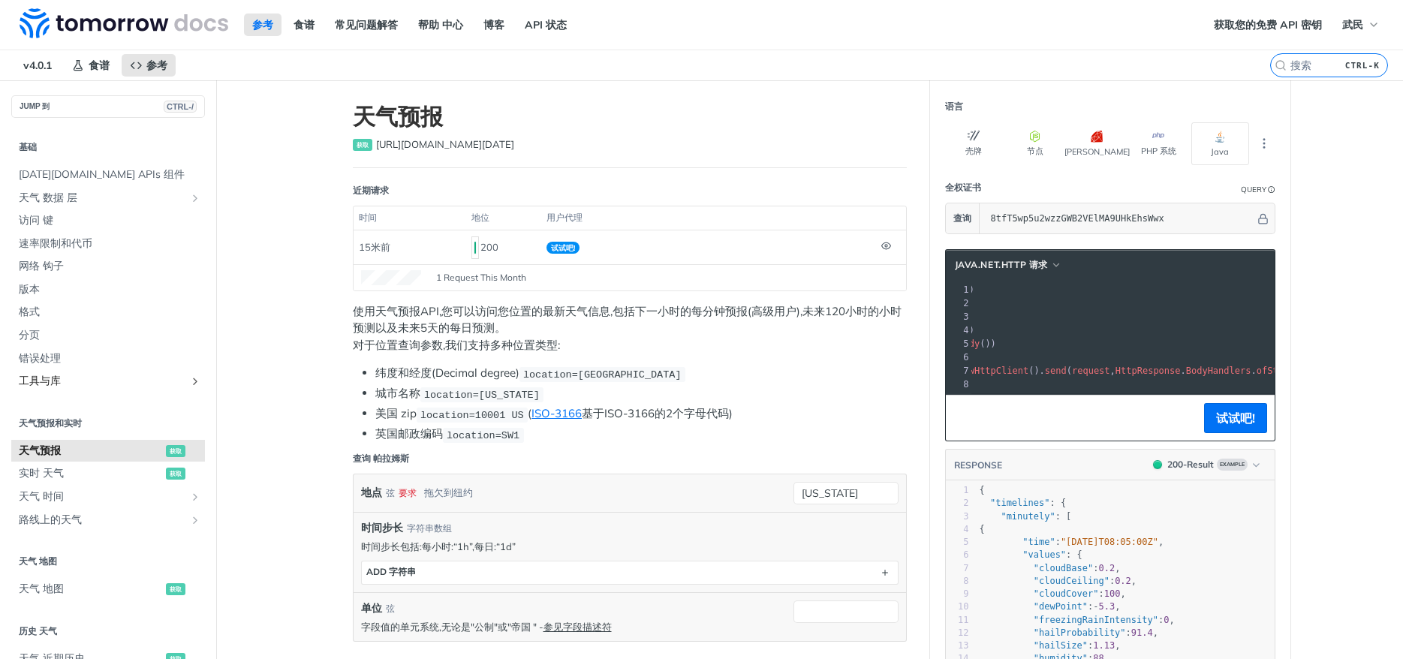
click at [189, 383] on icon "显示工具和库的子页面" at bounding box center [195, 381] width 12 height 12
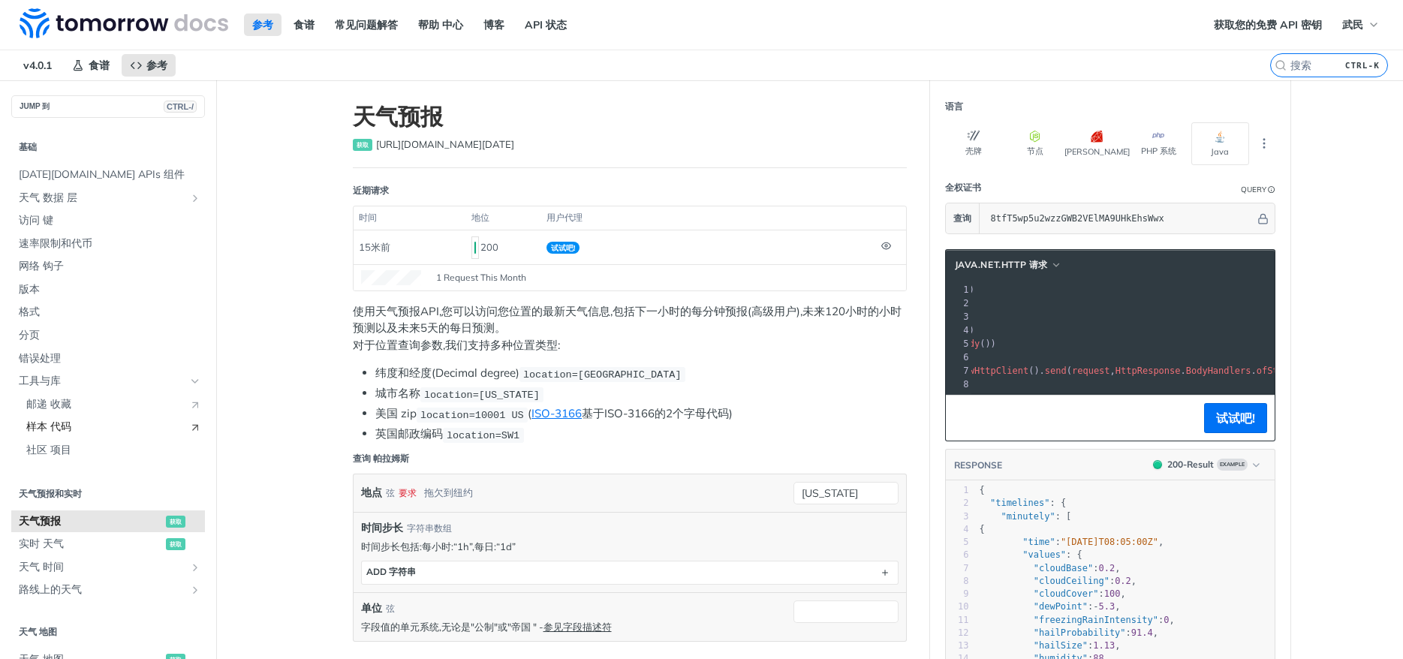
click at [81, 420] on link "样本 代码" at bounding box center [112, 427] width 186 height 23
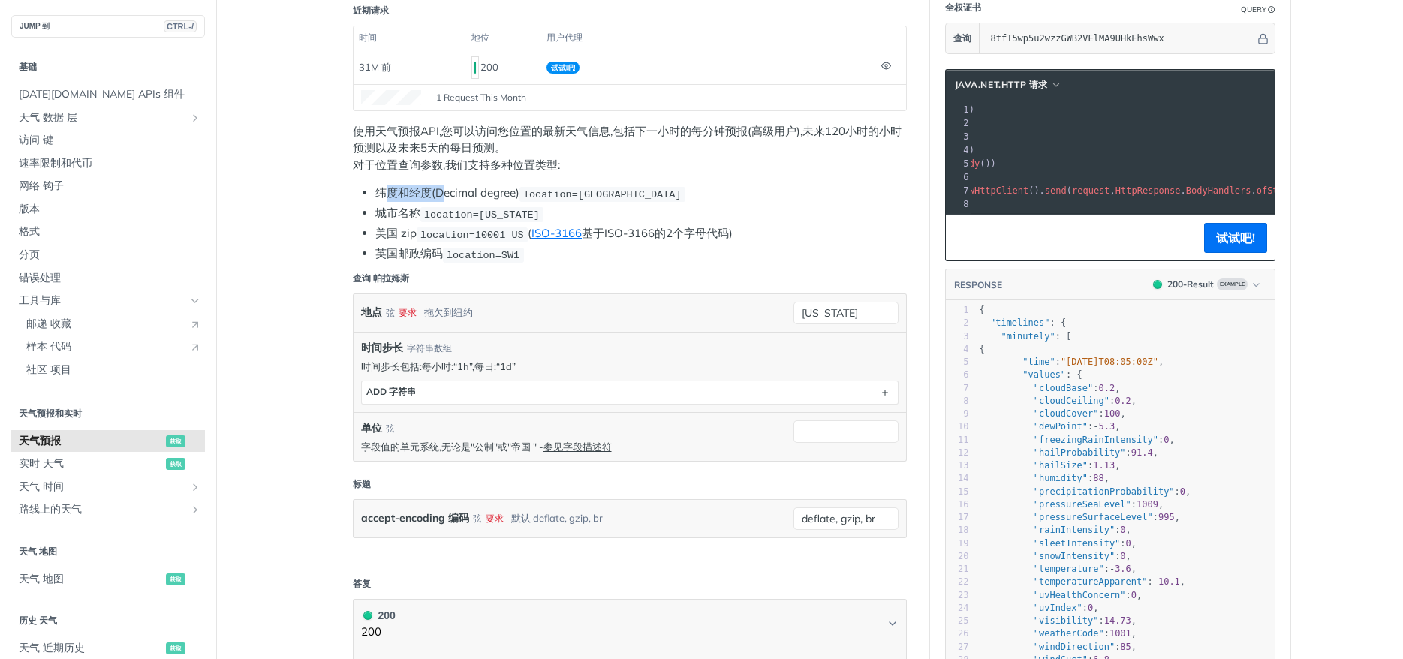
drag, startPoint x: 385, startPoint y: 191, endPoint x: 439, endPoint y: 189, distance: 54.1
click at [439, 189] on li "纬度和经度(Decimal degree) location=[GEOGRAPHIC_DATA]" at bounding box center [641, 193] width 532 height 17
drag, startPoint x: 403, startPoint y: 211, endPoint x: 420, endPoint y: 209, distance: 16.7
click at [420, 209] on li "城市名称 location=[US_STATE]" at bounding box center [641, 213] width 532 height 17
drag, startPoint x: 403, startPoint y: 233, endPoint x: 413, endPoint y: 233, distance: 9.8
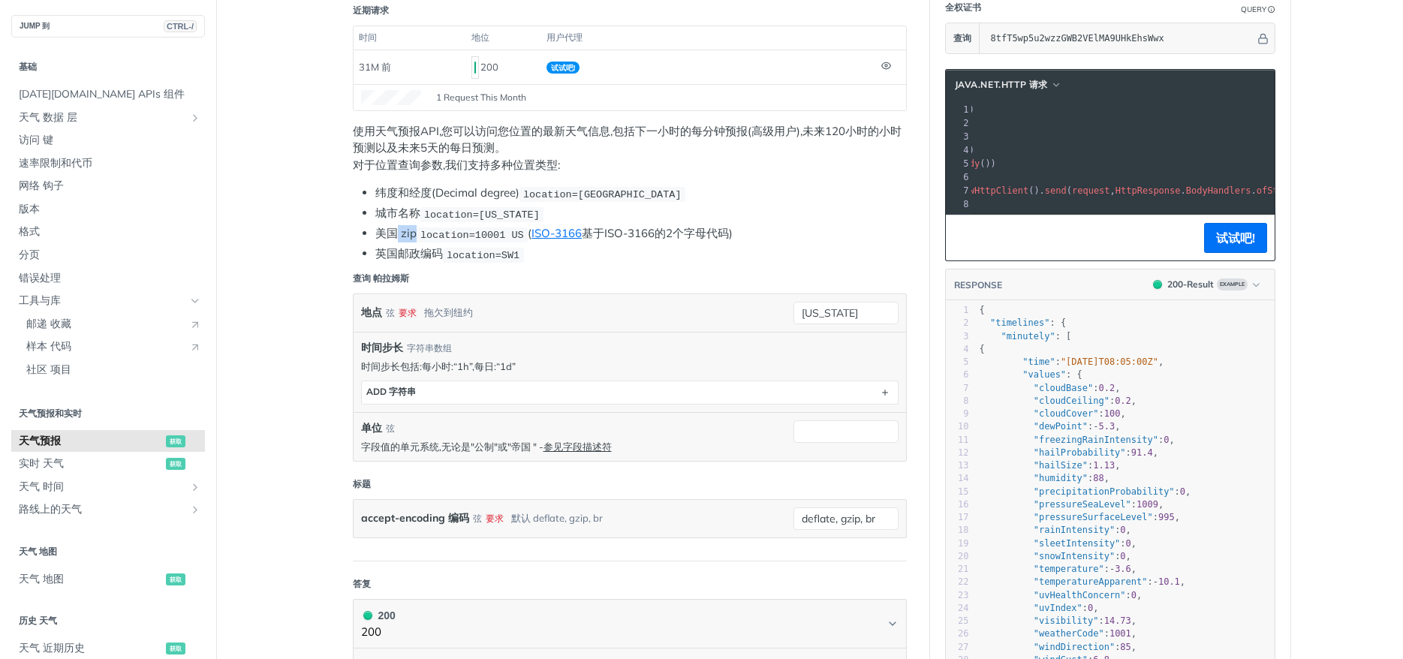
click at [413, 233] on li "美国 zip location=10001 US ( ISO-3166 基于ISO-3166的2个字母代码)" at bounding box center [641, 233] width 532 height 17
drag, startPoint x: 395, startPoint y: 254, endPoint x: 429, endPoint y: 255, distance: 34.5
click at [429, 255] on li "英国邮政编码 location=SW1" at bounding box center [641, 254] width 532 height 17
click at [598, 276] on header "查询 帕拉姆斯" at bounding box center [630, 279] width 554 height 30
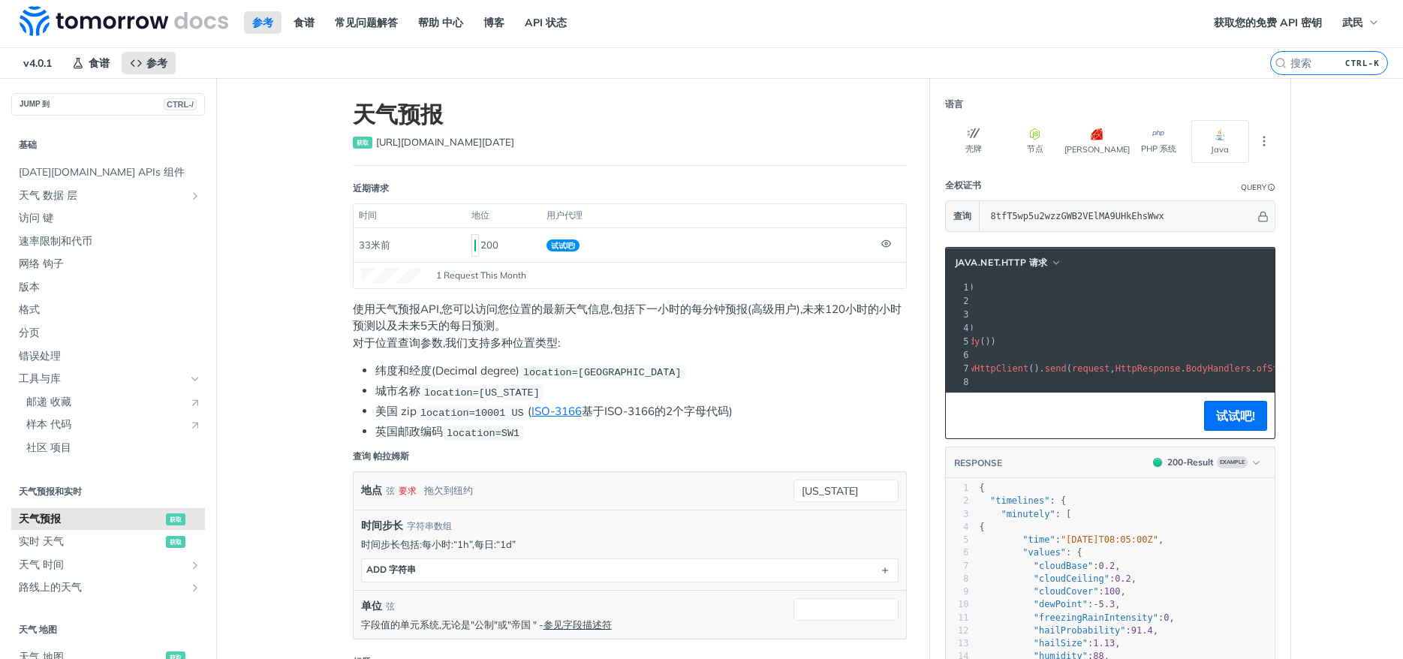
scroll to position [0, 0]
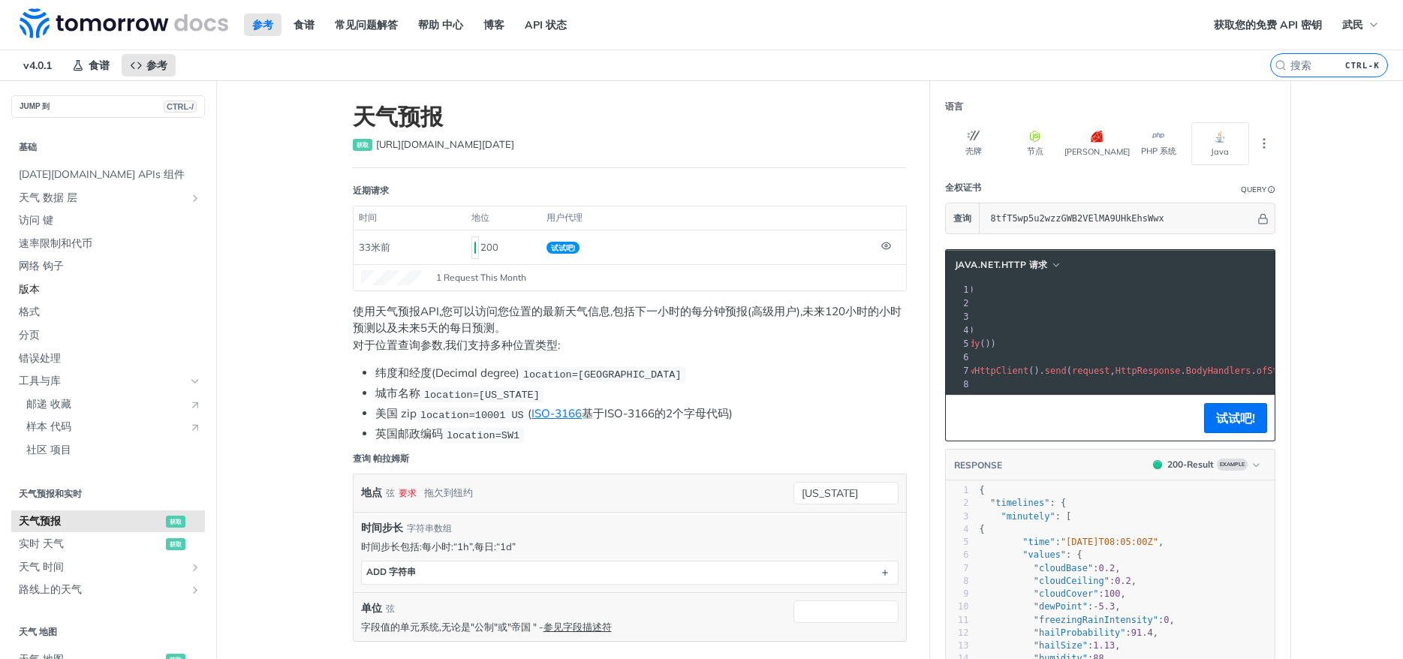
click at [47, 291] on span "版本" at bounding box center [110, 289] width 182 height 15
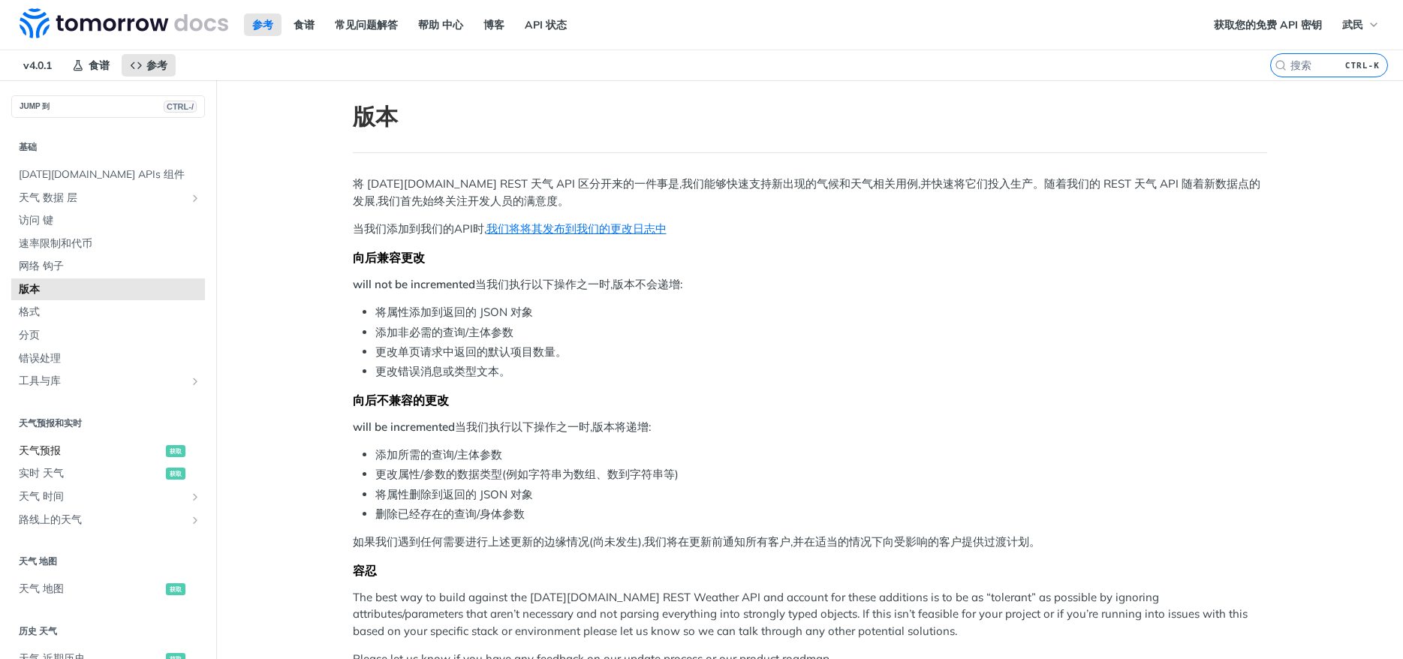
click at [94, 454] on span "天气预报" at bounding box center [90, 451] width 143 height 15
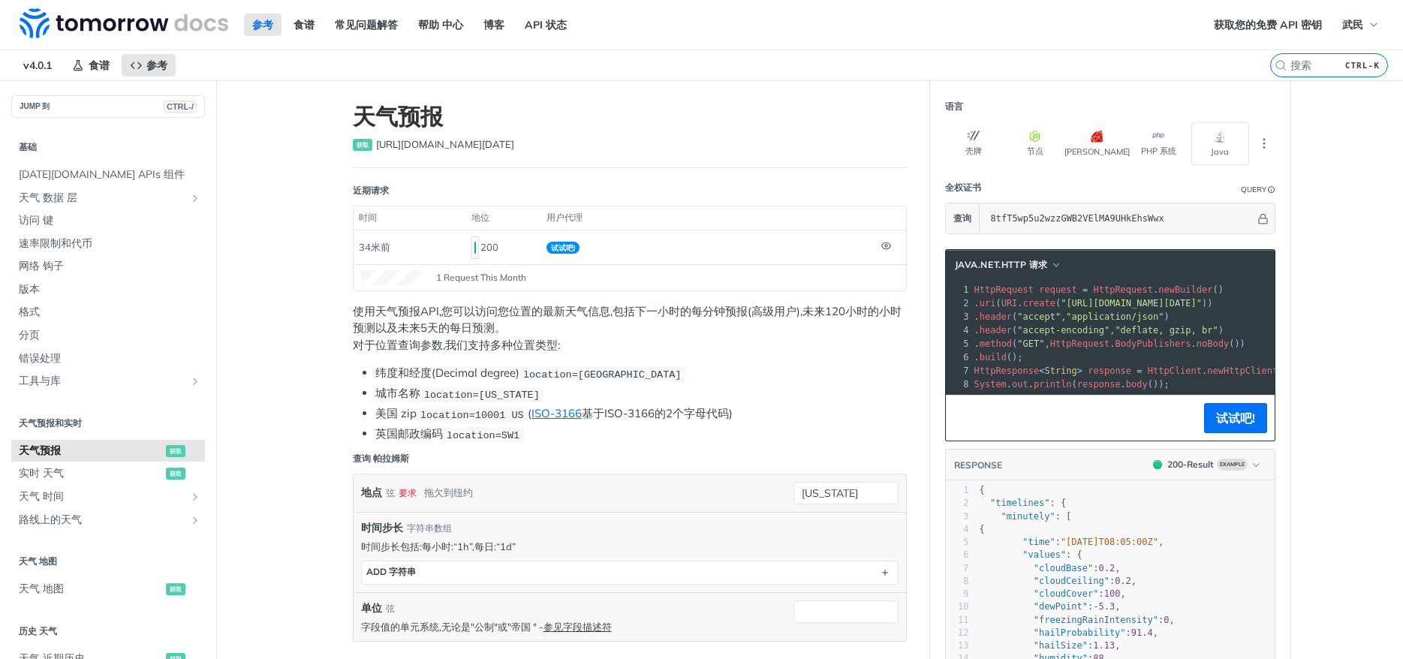
click at [504, 393] on span "location=[US_STATE]" at bounding box center [482, 394] width 116 height 11
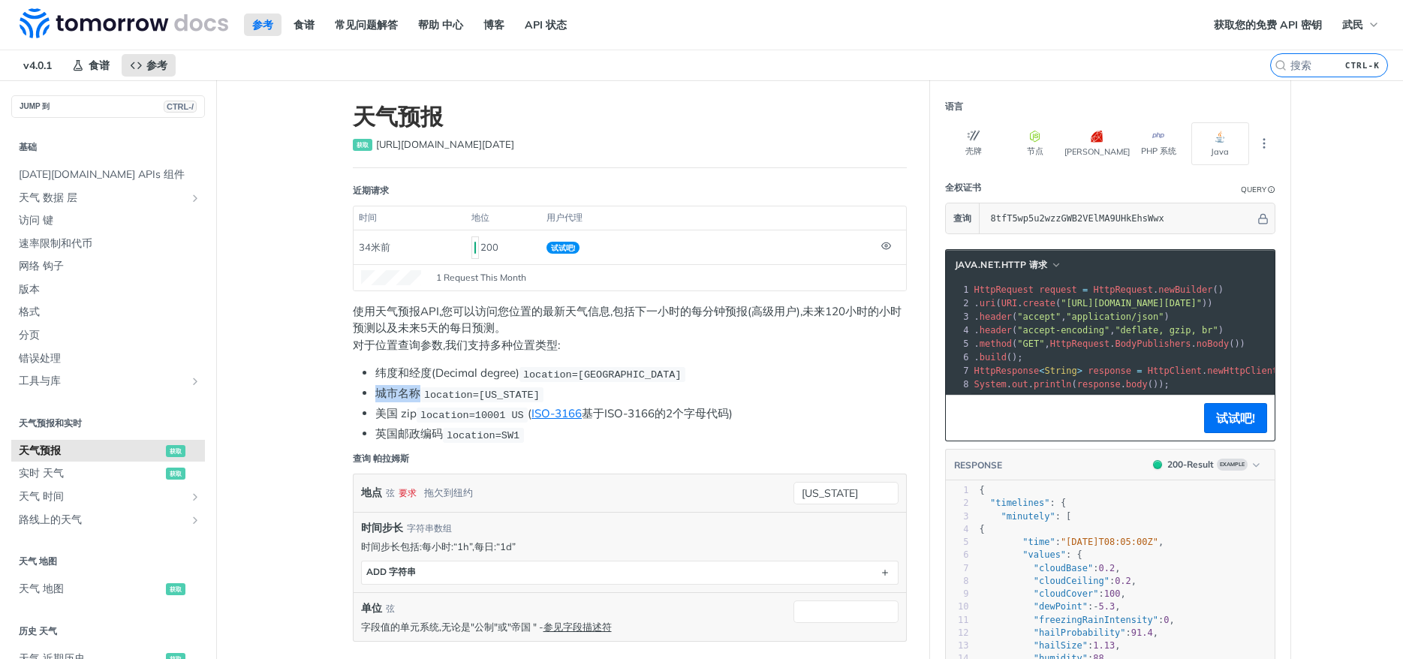
click at [504, 393] on span "location=[US_STATE]" at bounding box center [482, 394] width 116 height 11
click at [545, 393] on li "城市名称 location=[US_STATE]" at bounding box center [641, 393] width 532 height 17
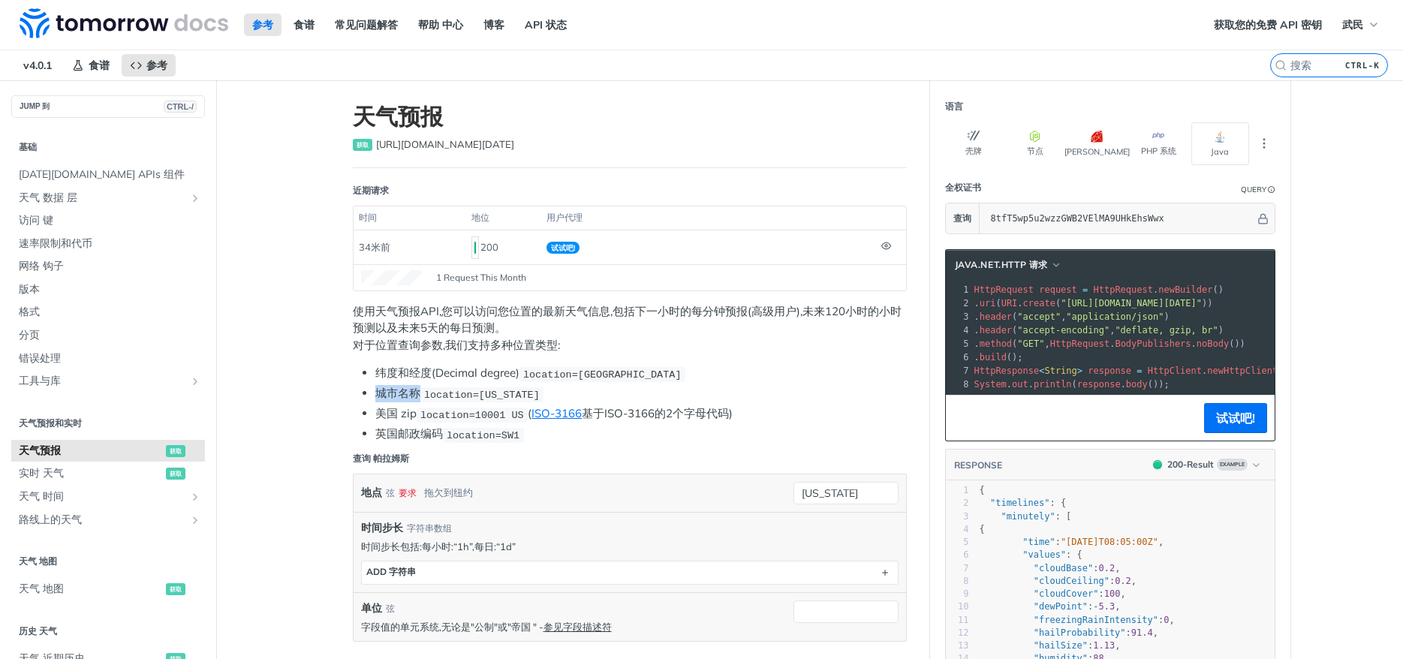
click at [545, 393] on li "城市名称 location=[US_STATE]" at bounding box center [641, 393] width 532 height 17
click at [665, 412] on li "美国 zip location=10001 US ( ISO-3166 基于ISO-3166的2个字母代码)" at bounding box center [641, 413] width 532 height 17
click at [600, 401] on li "城市名称 location=[US_STATE]" at bounding box center [641, 393] width 532 height 17
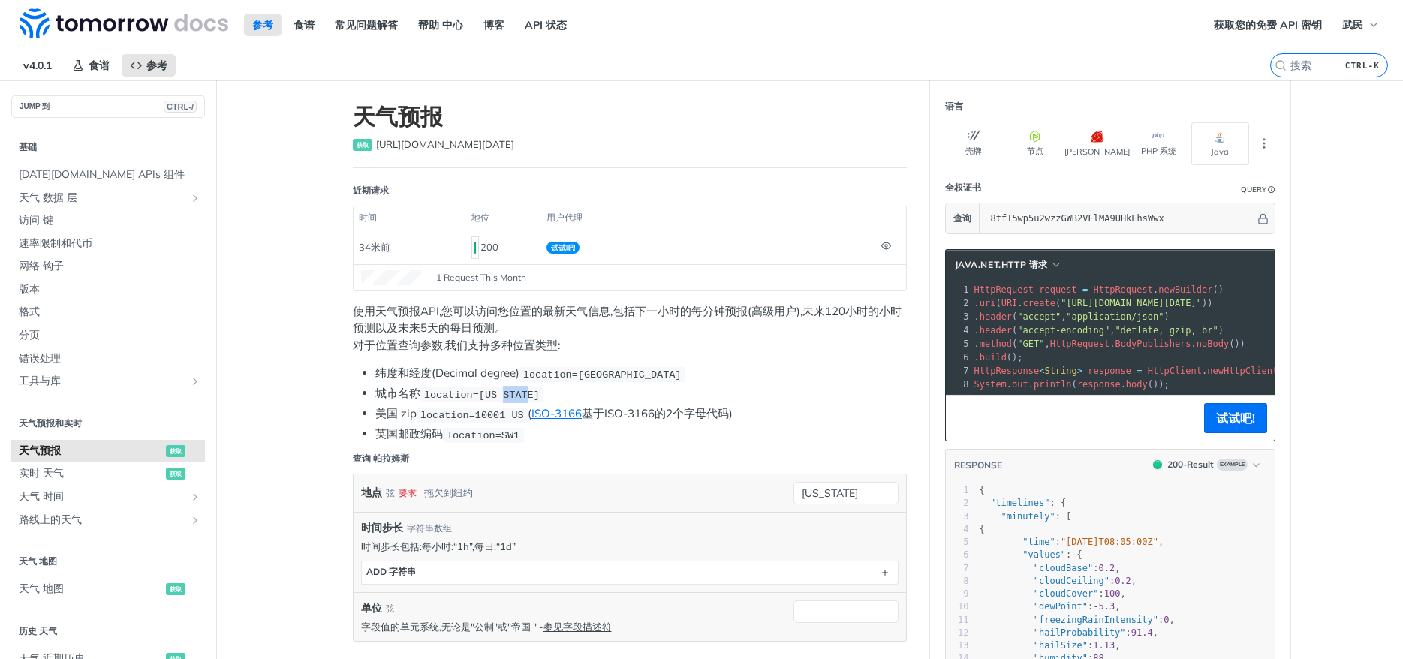
click at [599, 401] on li "城市名称 location=[US_STATE]" at bounding box center [641, 393] width 532 height 17
click at [679, 404] on ul "纬度和经度(Decimal degree) location=[GEOGRAPHIC_DATA] 城市名称 location=[US_STATE][GEOGR…" at bounding box center [630, 404] width 554 height 78
click at [700, 420] on li "美国 zip location=10001 US ( ISO-3166 基于ISO-3166的2个字母代码)" at bounding box center [641, 413] width 532 height 17
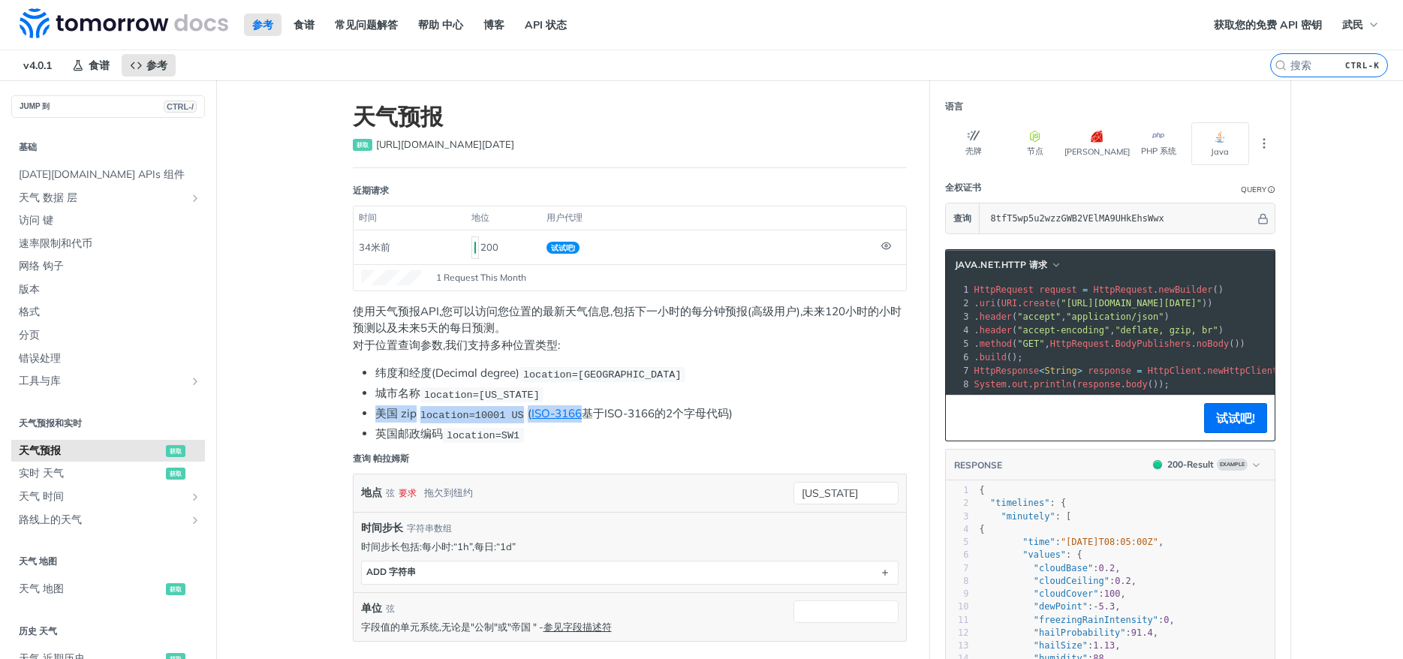
click at [700, 420] on li "美国 zip location=10001 US ( ISO-3166 基于ISO-3166的2个字母代码)" at bounding box center [641, 413] width 532 height 17
click at [768, 414] on li "美国 zip location=10001 US ( ISO-3166 基于ISO-3166的2个字母代码)" at bounding box center [641, 413] width 532 height 17
click at [764, 408] on li "美国 zip location=10001 US ( ISO-3166 基于ISO-3166的2个字母代码)" at bounding box center [641, 413] width 532 height 17
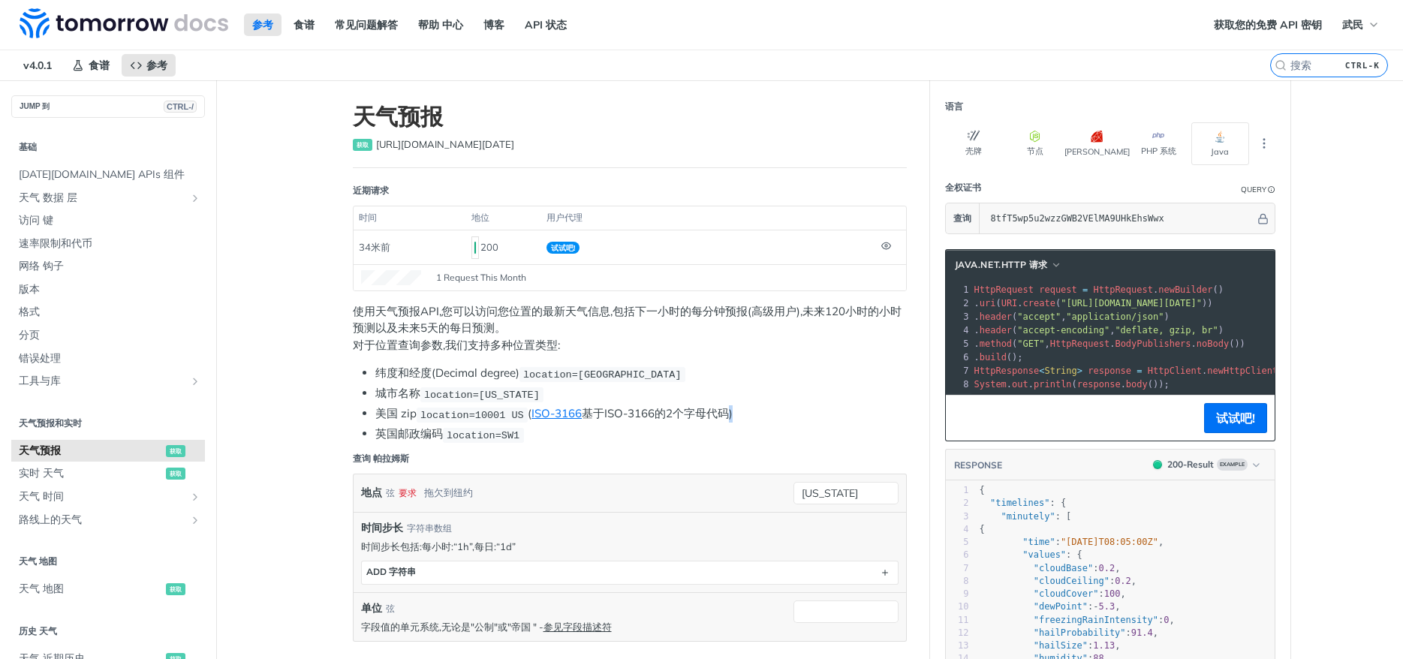
click at [764, 408] on li "美国 zip location=10001 US ( ISO-3166 基于ISO-3166的2个字母代码)" at bounding box center [641, 413] width 532 height 17
click at [785, 348] on p "使用天气预报API,您可以访问您位置的最新天气信息,包括下一小时的每分钟预报(高级用户),未来120小时的小时预测以及未来5天的每日预测。 对于位置查询参数,…" at bounding box center [630, 328] width 554 height 51
